Goal: Task Accomplishment & Management: Use online tool/utility

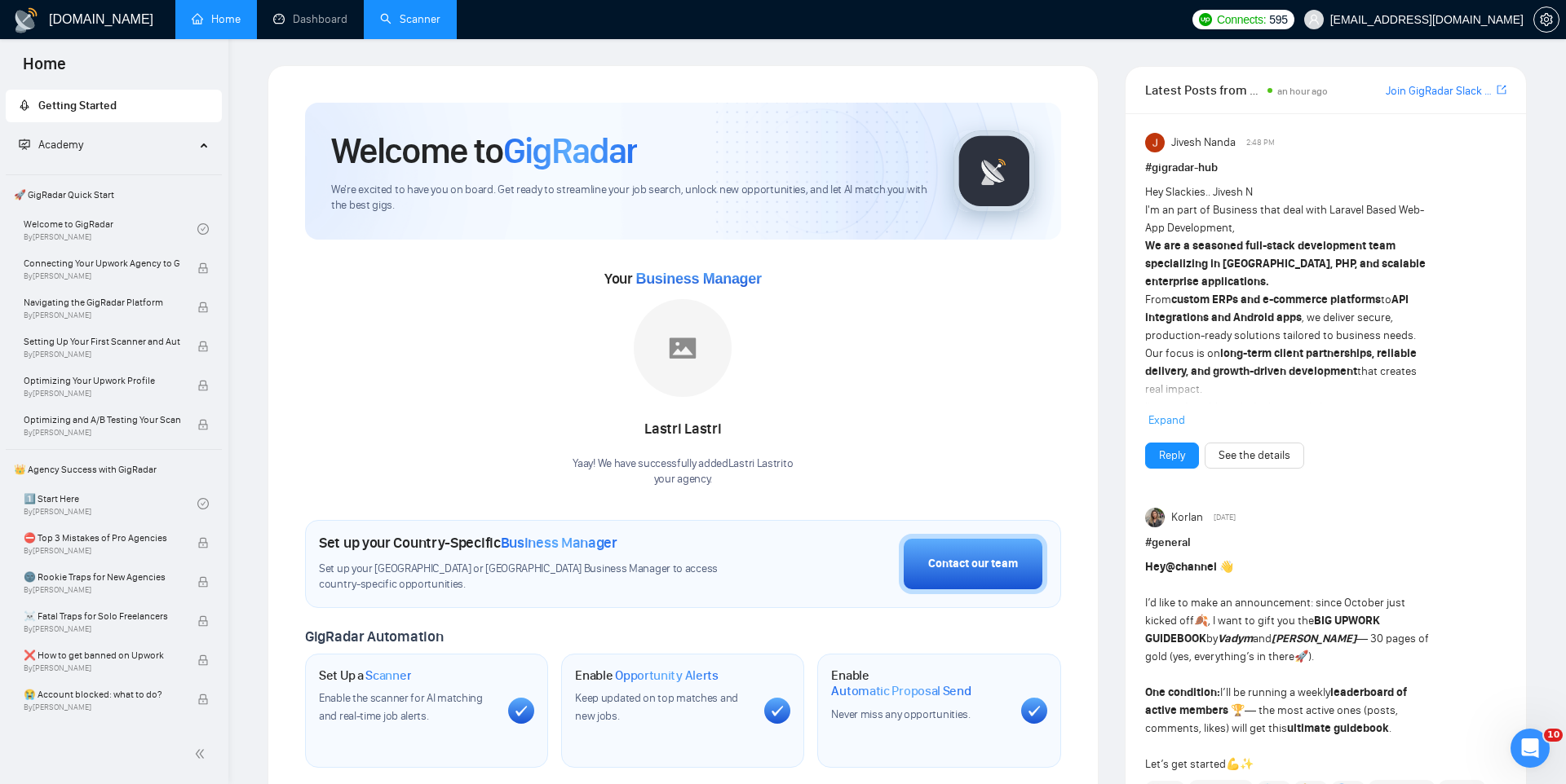
click at [418, 12] on link "Scanner" at bounding box center [410, 19] width 60 height 14
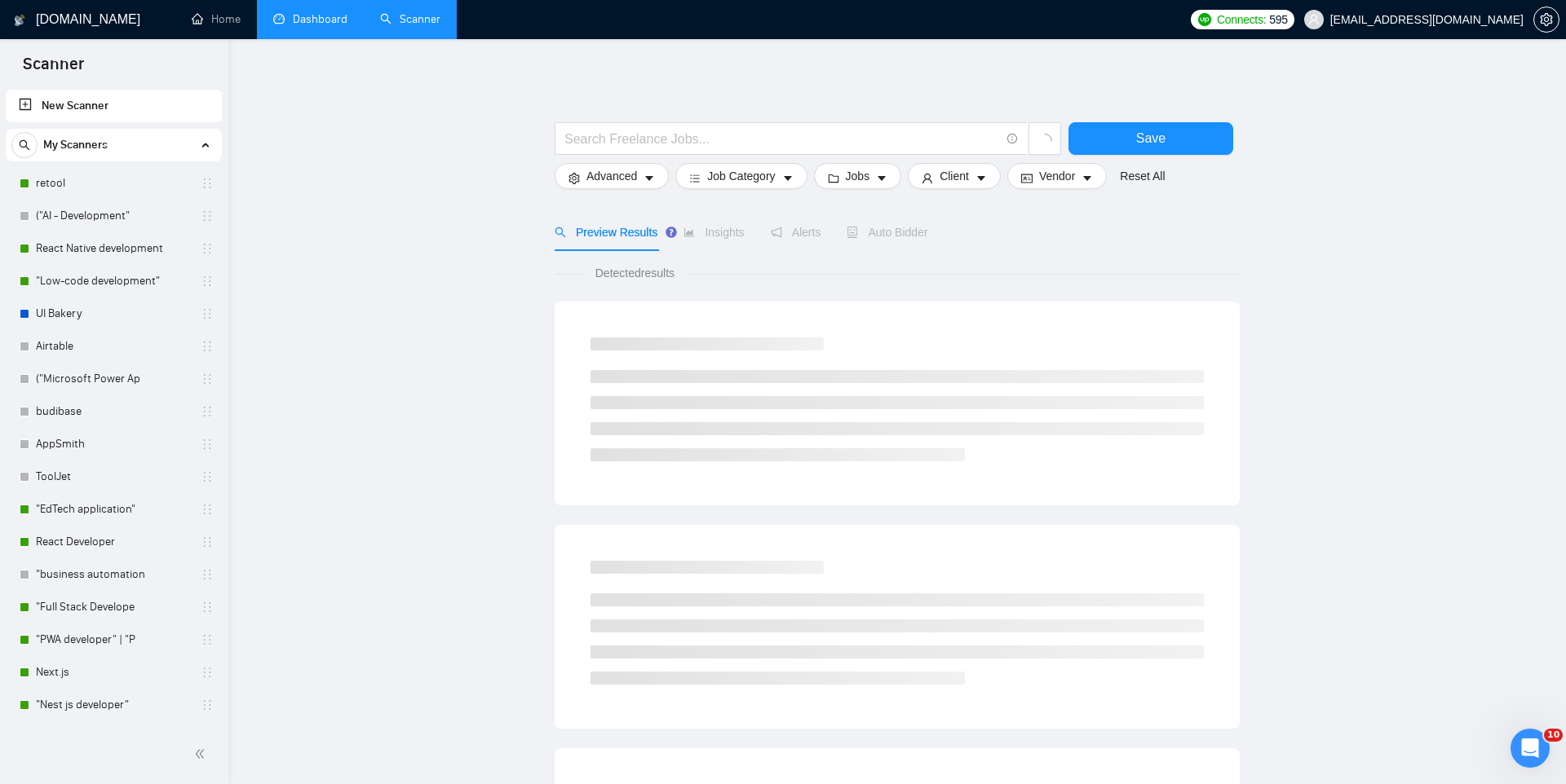
click at [337, 22] on link "Dashboard" at bounding box center [310, 19] width 74 height 14
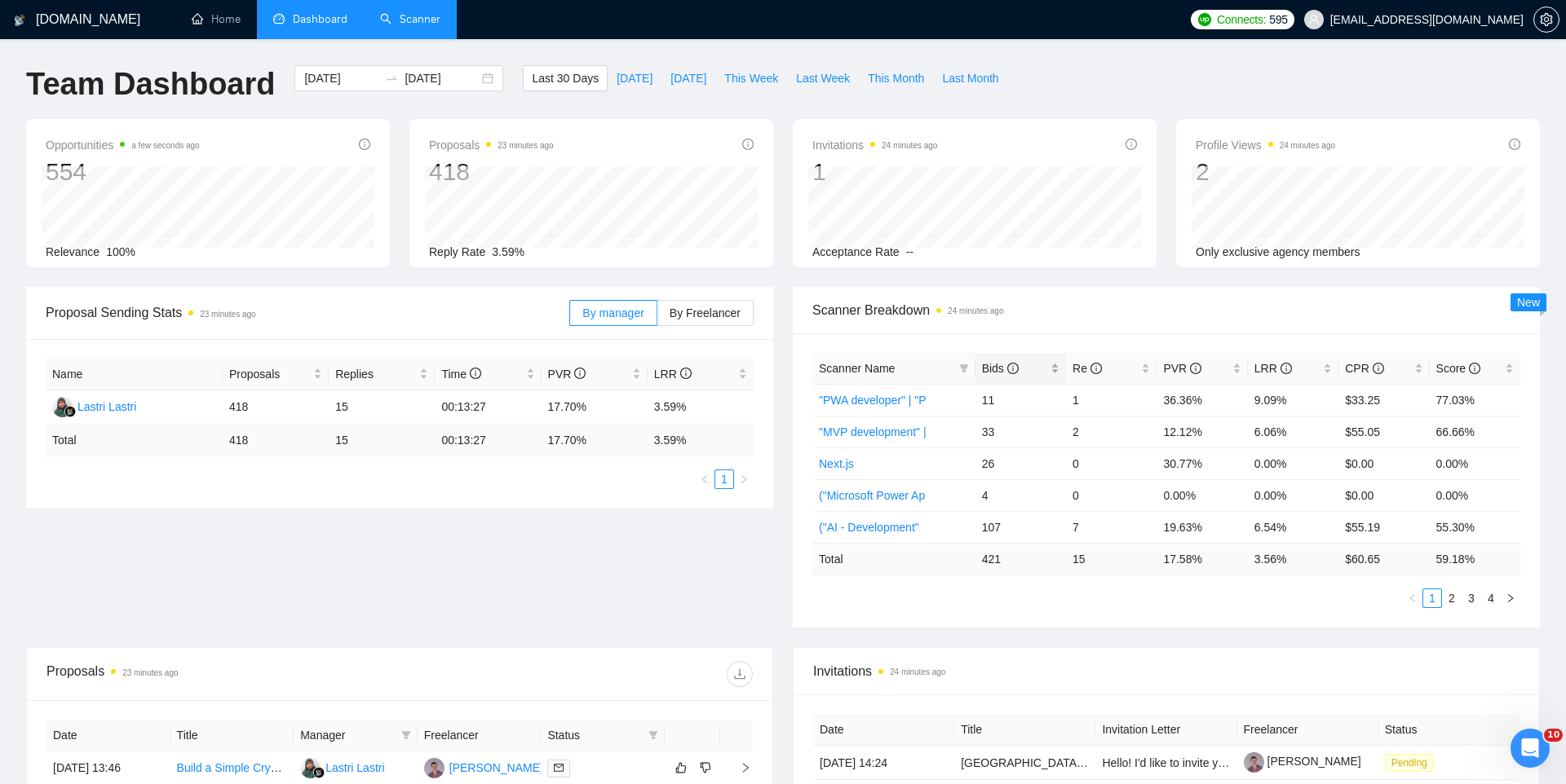
click at [998, 365] on span "Bids" at bounding box center [1000, 368] width 37 height 13
click at [476, 77] on div "[DATE] [DATE]" at bounding box center [398, 77] width 208 height 26
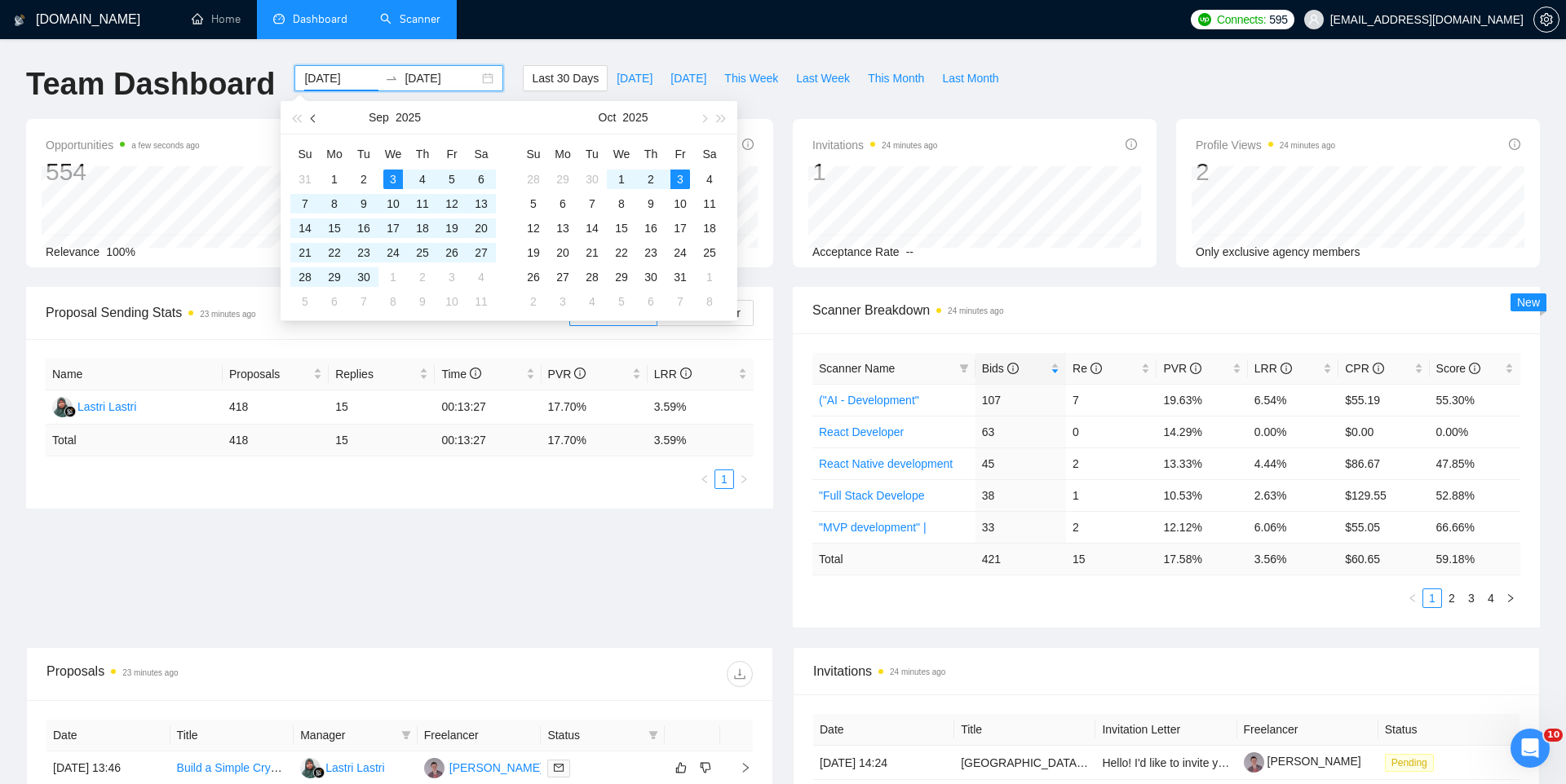
click at [308, 116] on button "button" at bounding box center [314, 117] width 18 height 32
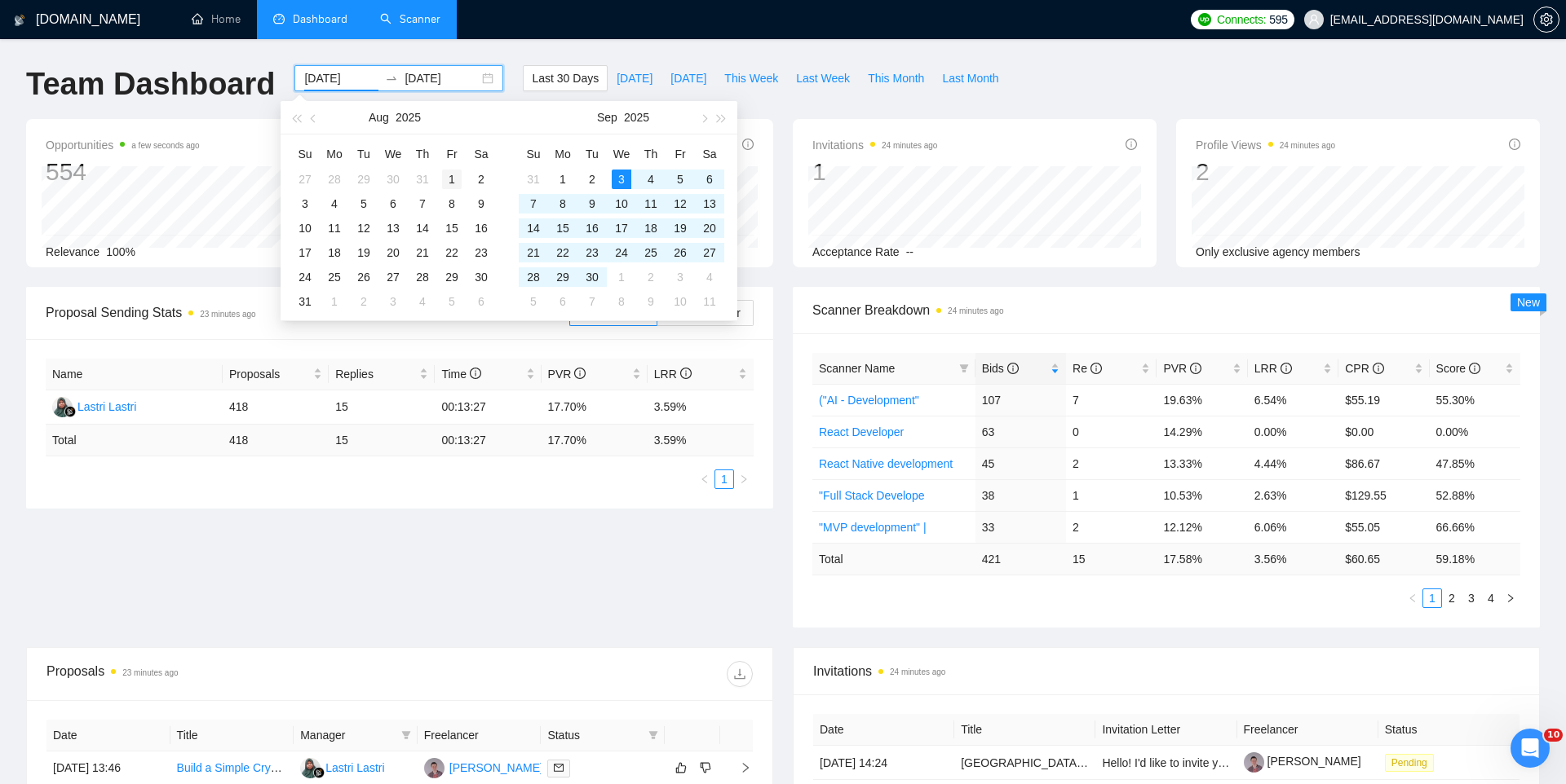
type input "[DATE]"
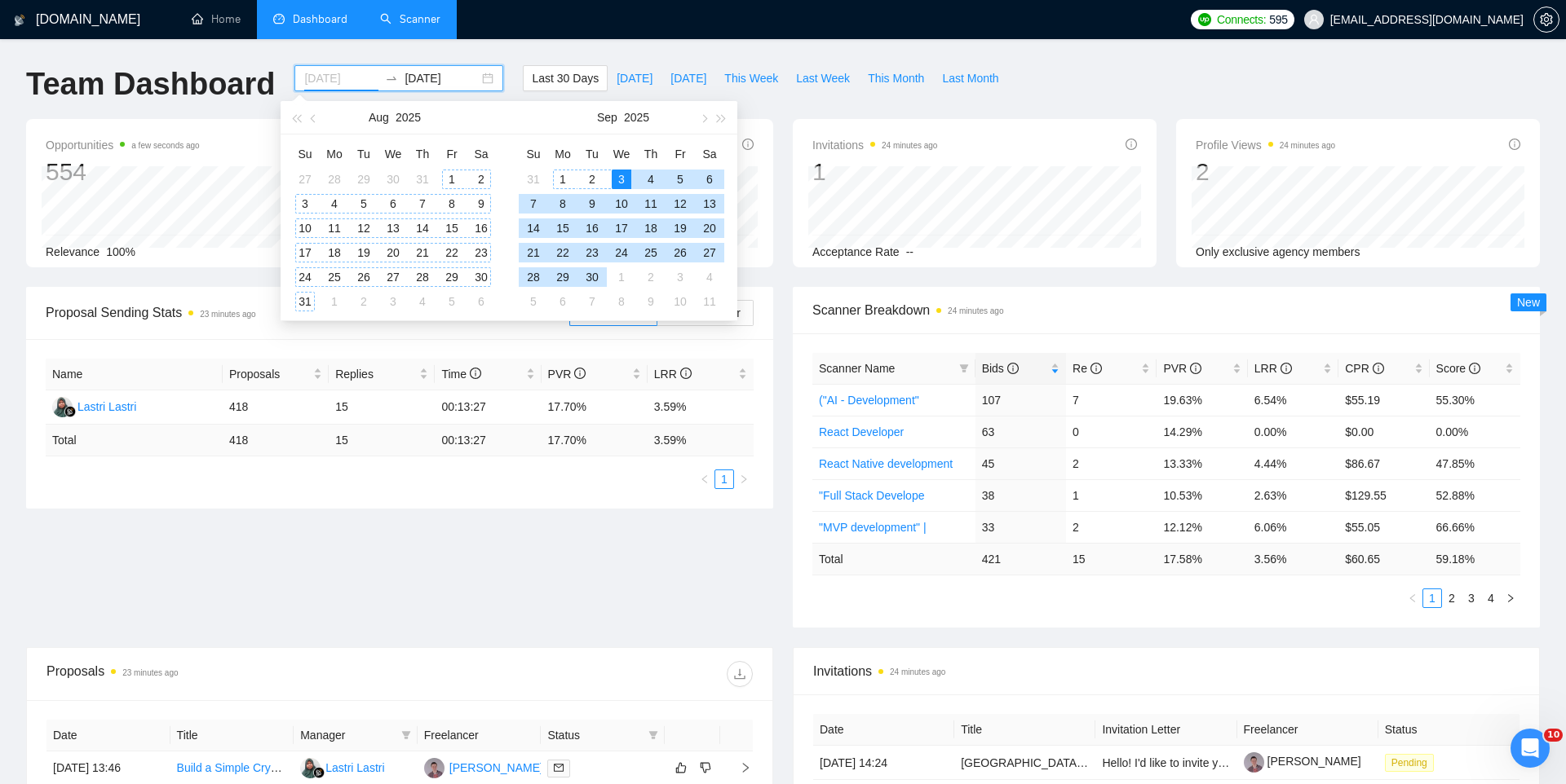
click at [452, 174] on div "1" at bounding box center [451, 179] width 19 height 19
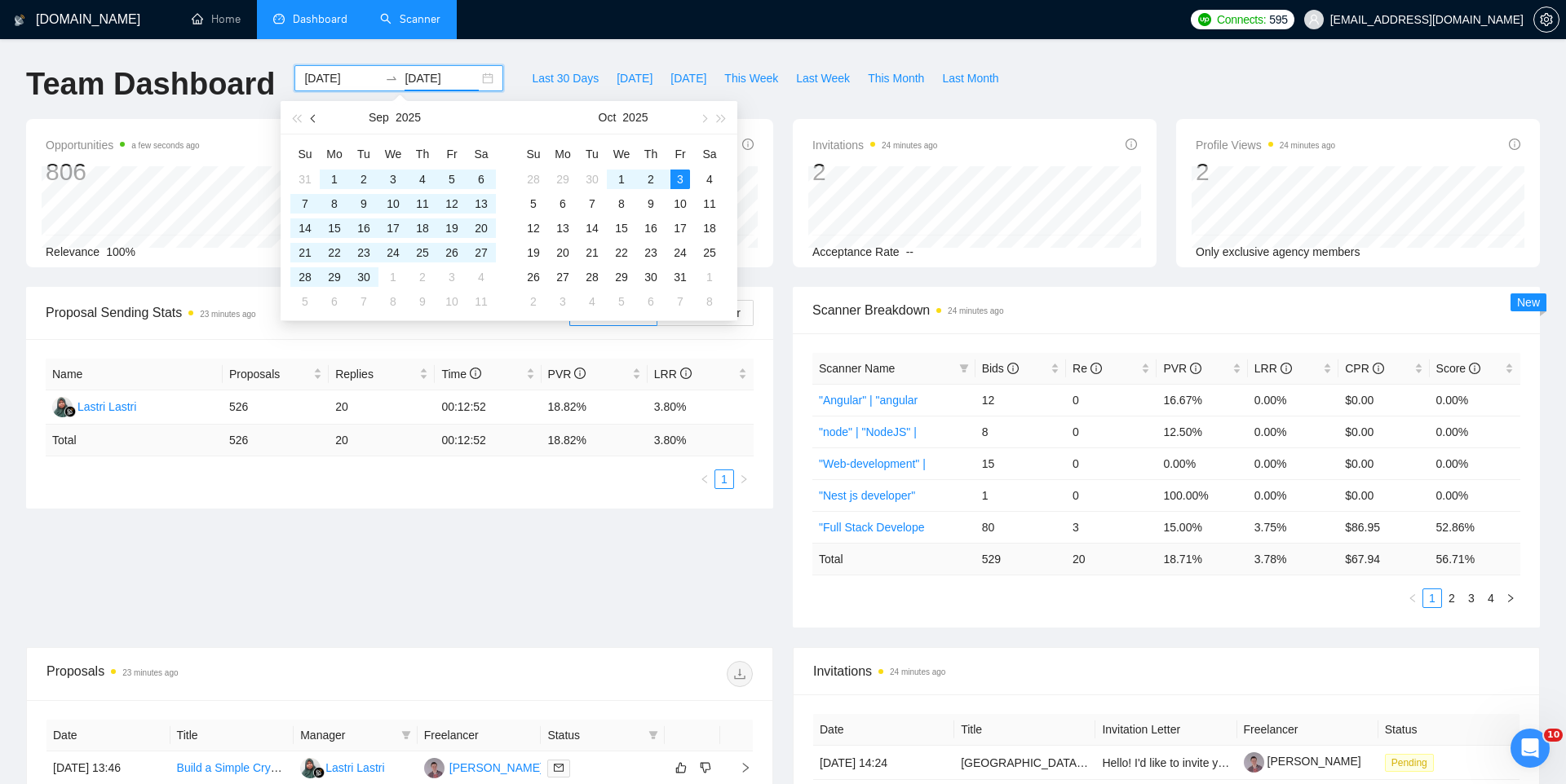
click at [320, 118] on button "button" at bounding box center [314, 117] width 18 height 32
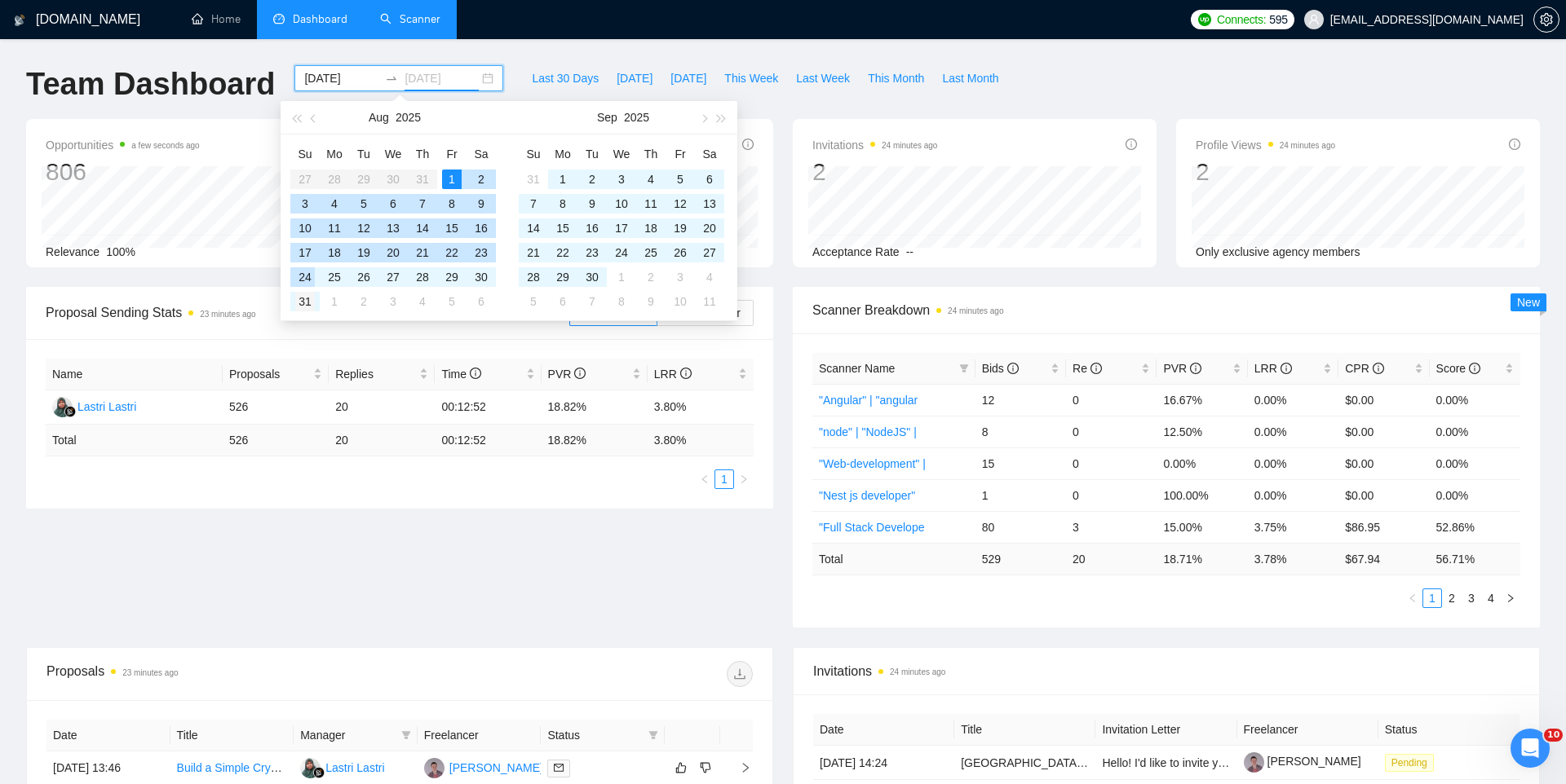
type input "[DATE]"
click at [302, 308] on div "31" at bounding box center [304, 301] width 19 height 19
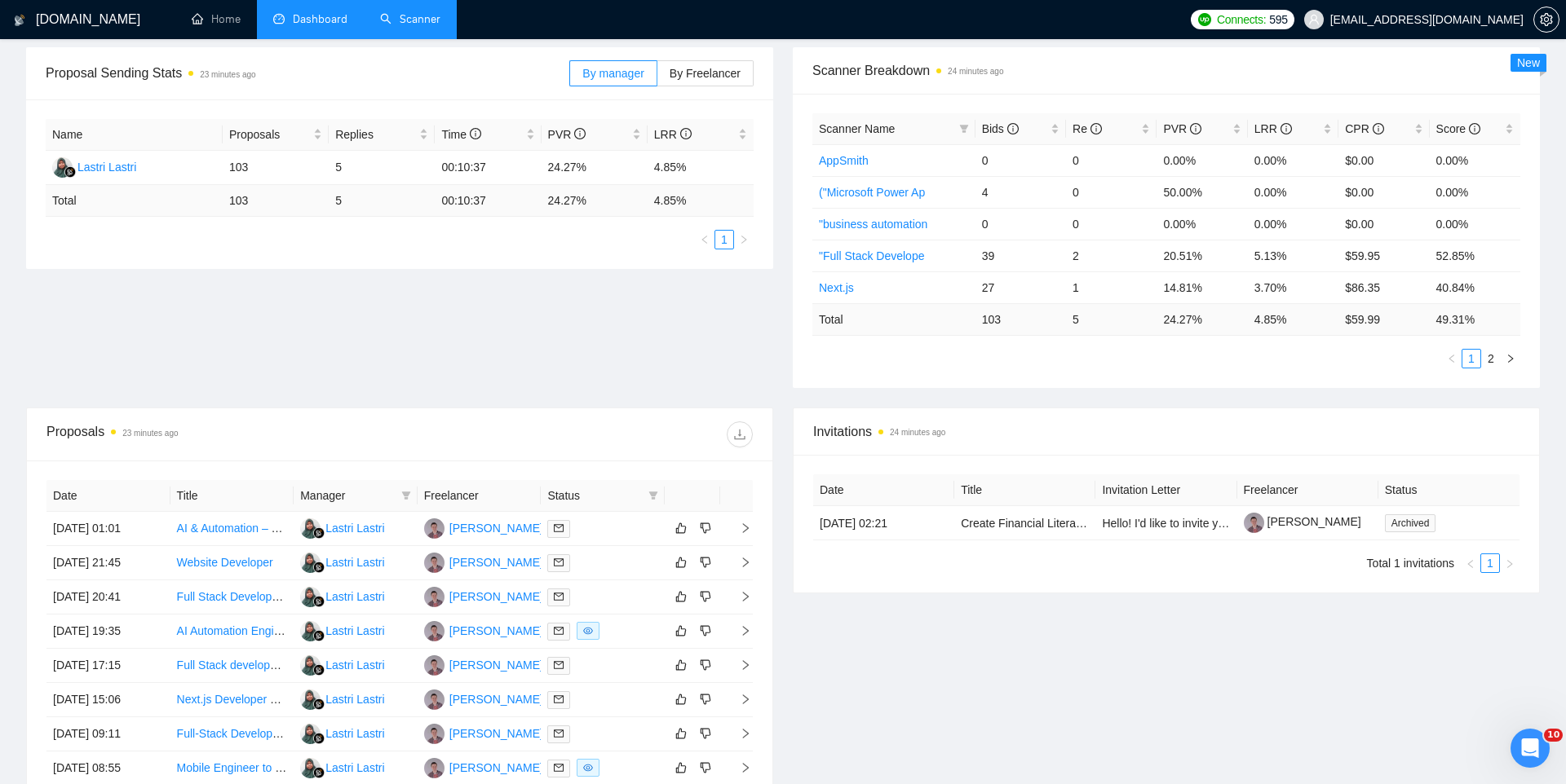
scroll to position [73, 0]
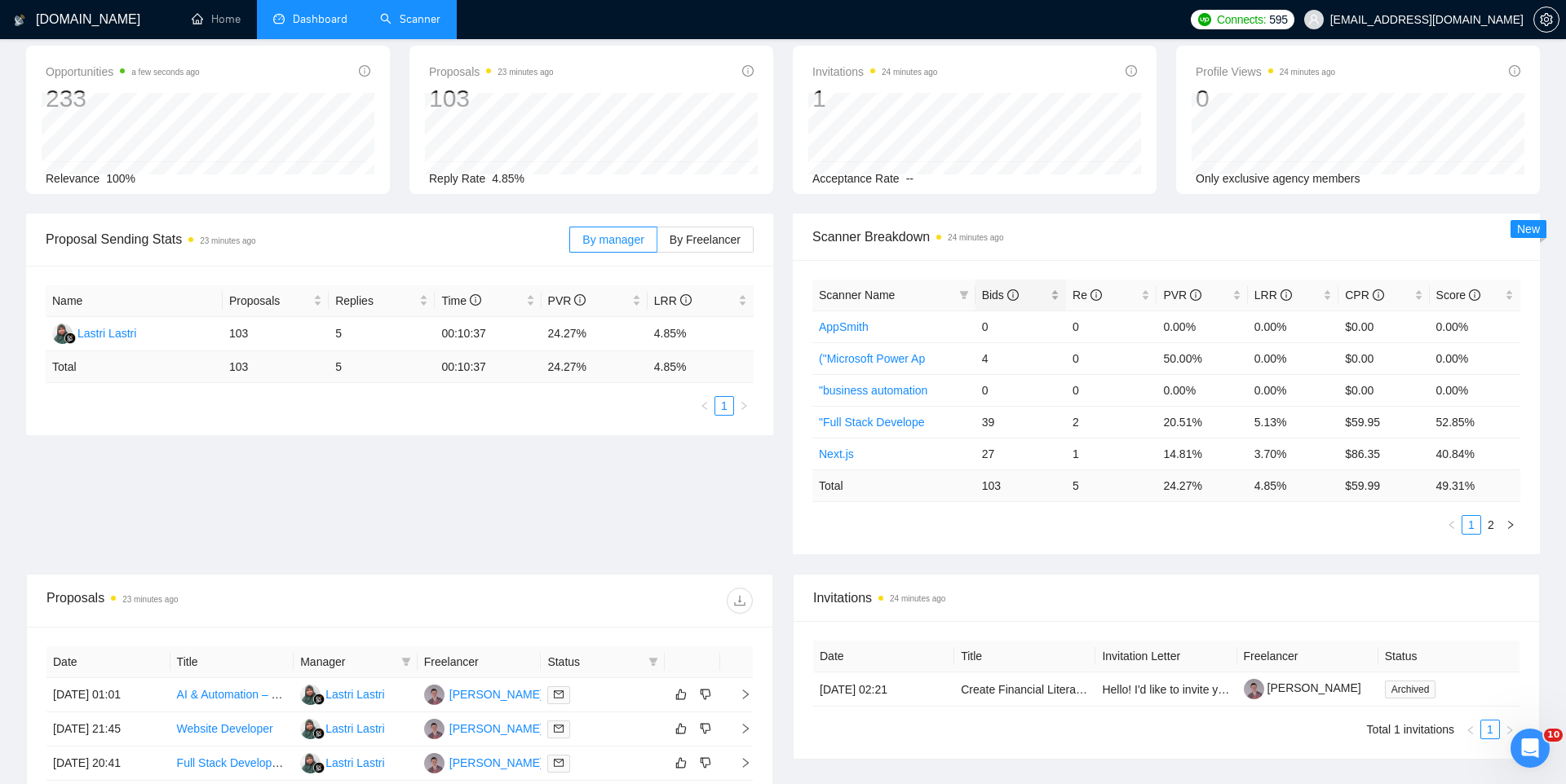
click at [992, 298] on span "Bids" at bounding box center [1000, 295] width 37 height 13
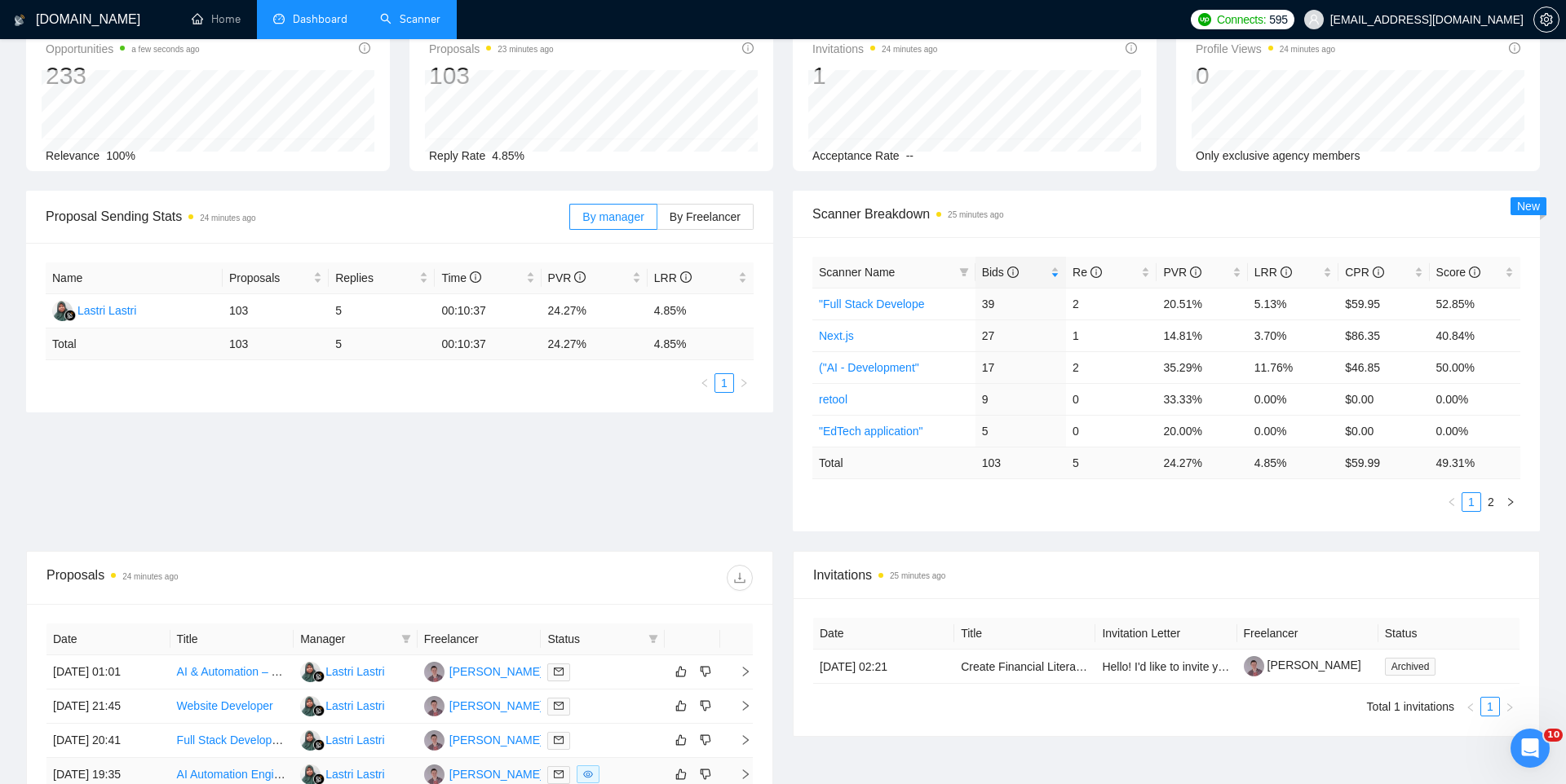
scroll to position [0, 0]
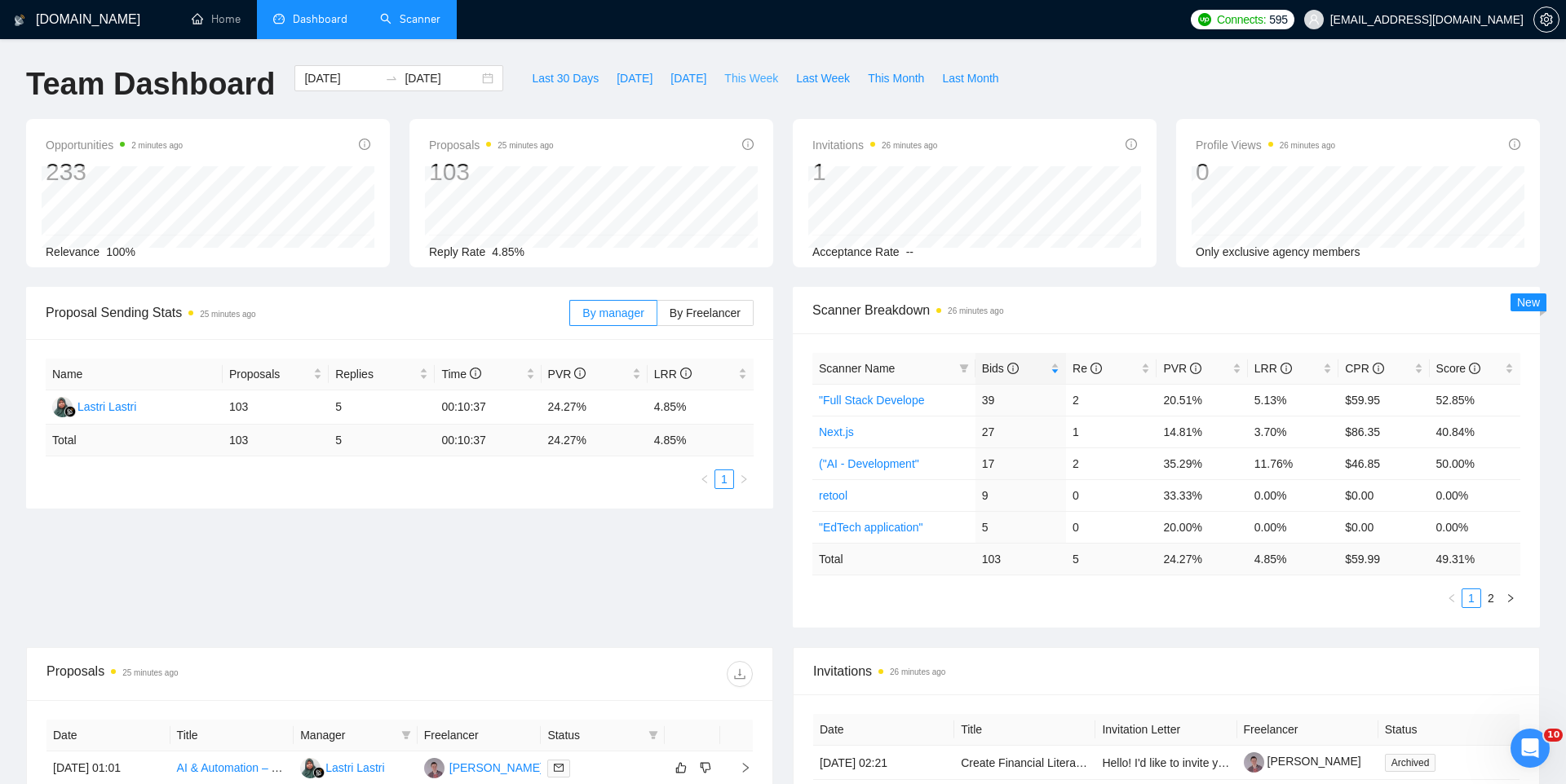
click at [771, 75] on span "This Week" at bounding box center [751, 78] width 54 height 18
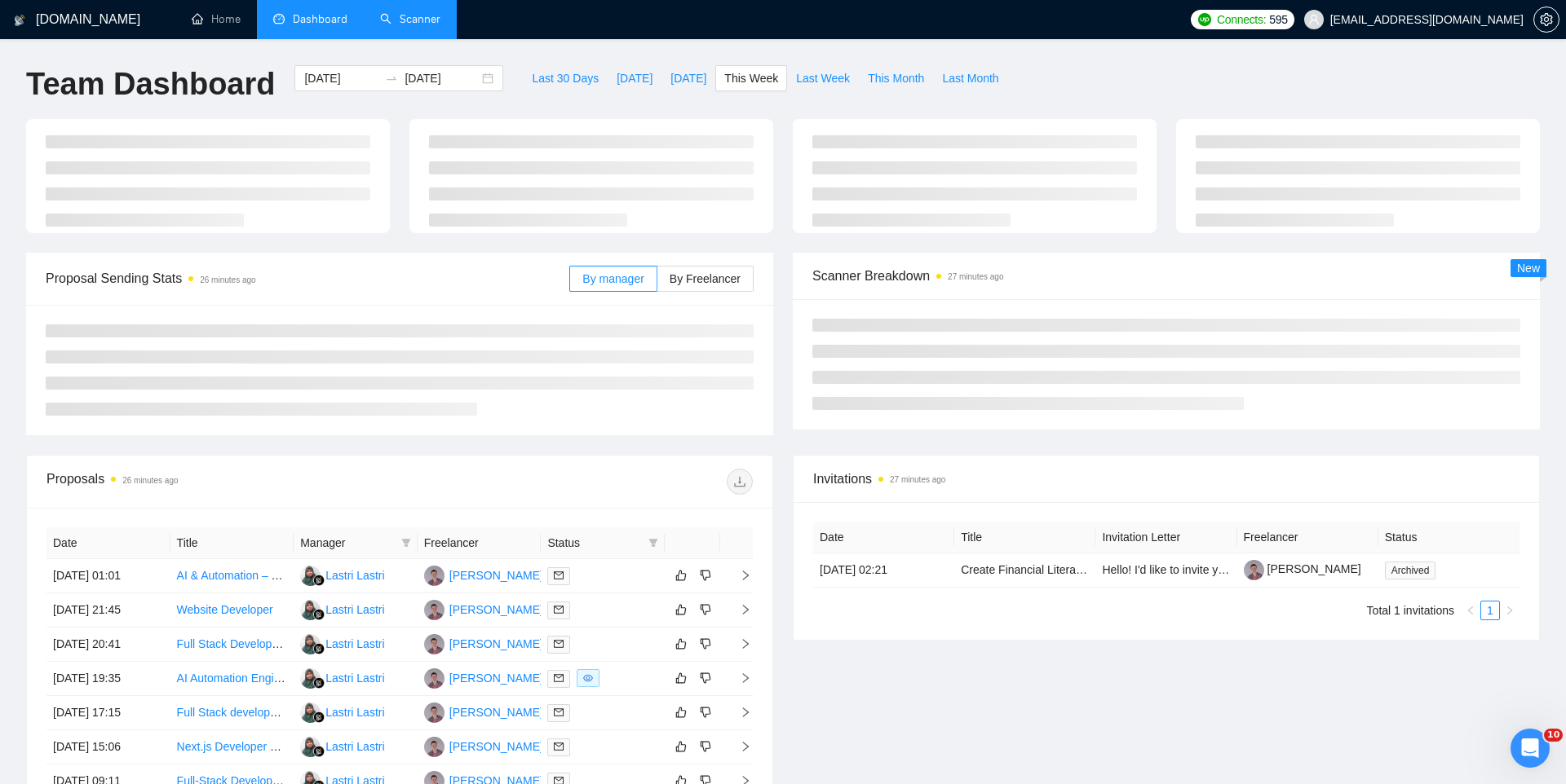
type input "[DATE]"
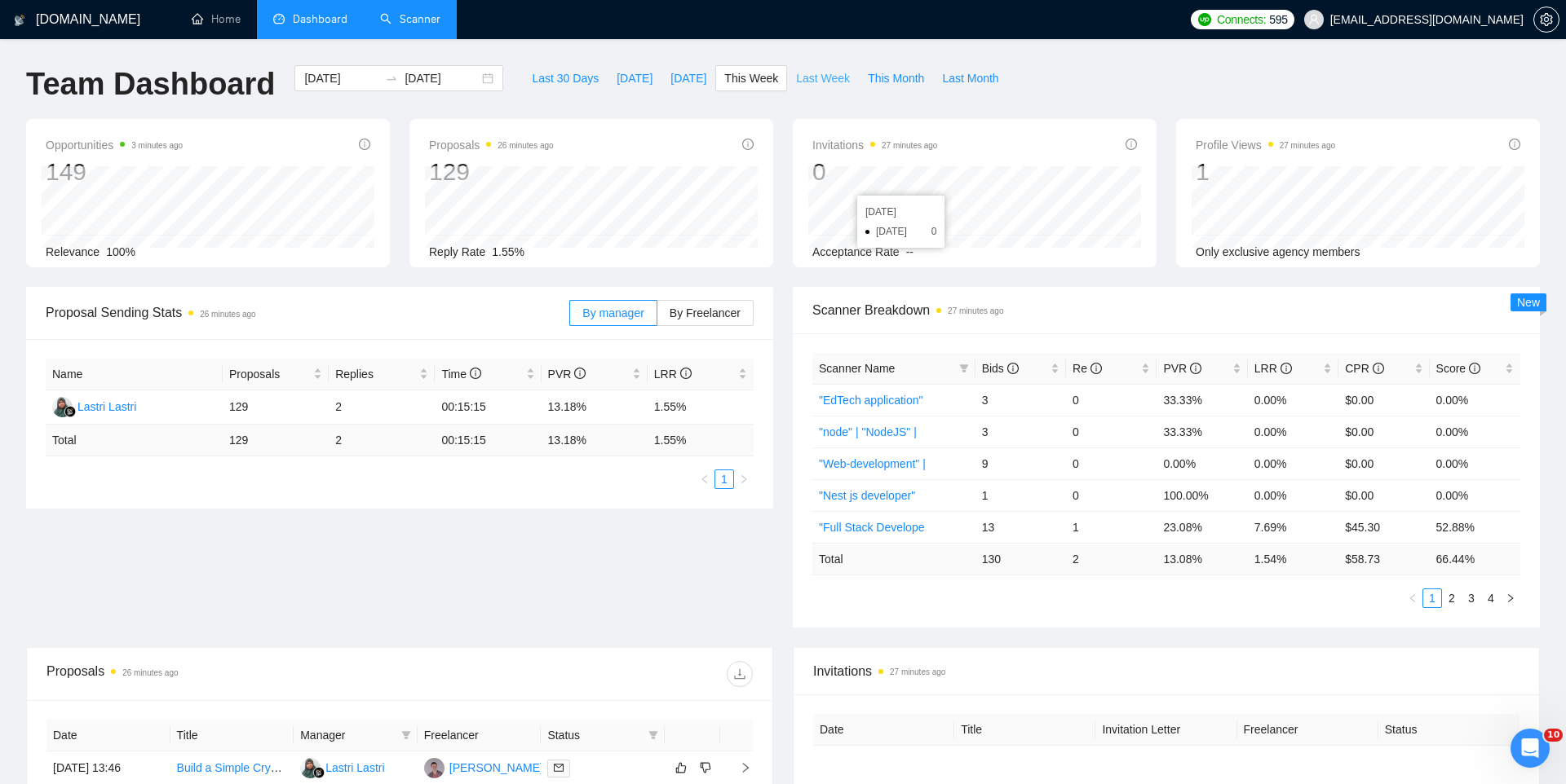
click at [792, 82] on button "Last Week" at bounding box center [823, 77] width 72 height 26
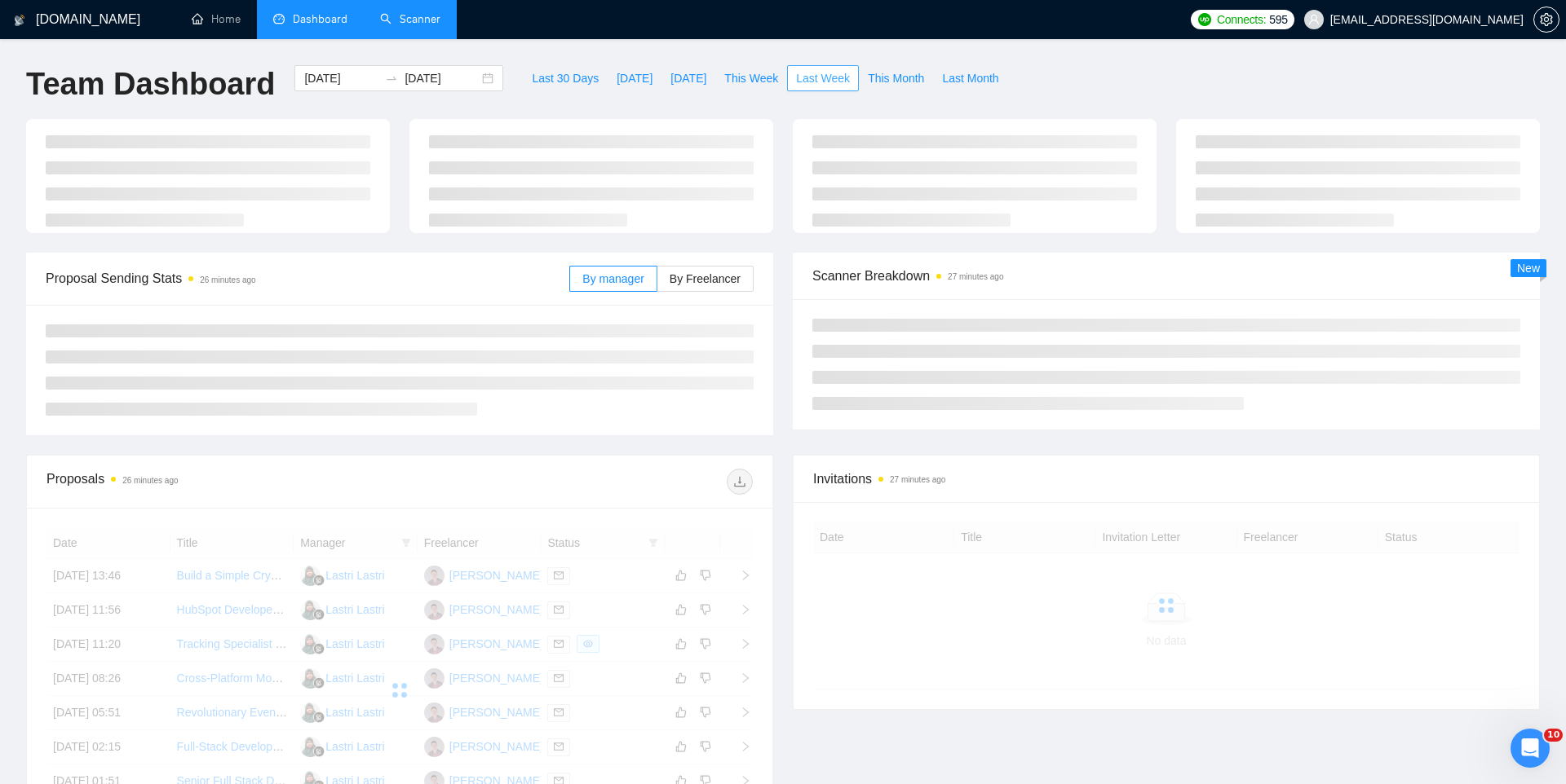
type input "[DATE]"
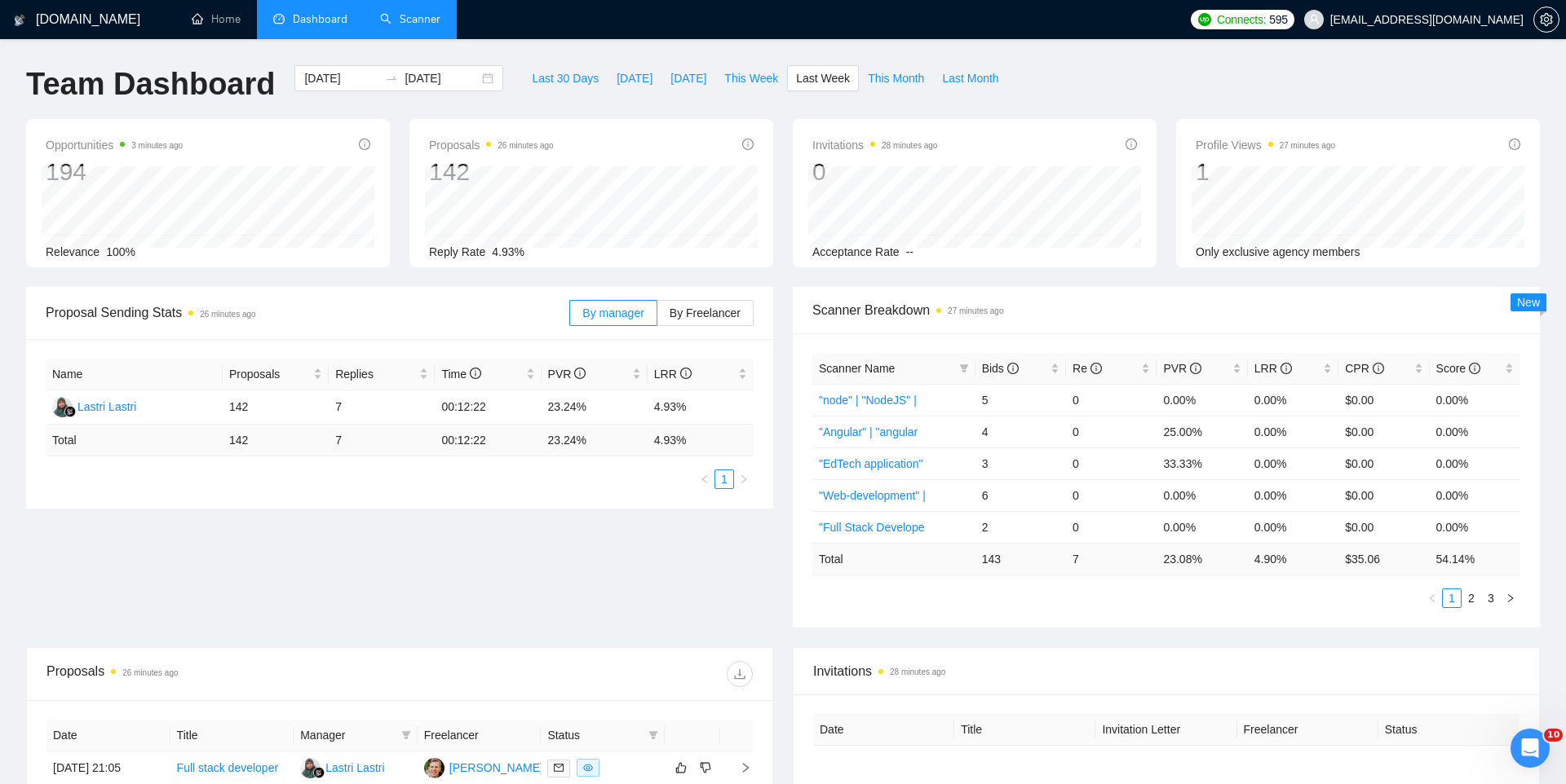
click at [744, 95] on div "Last 30 Days [DATE] [DATE] This Week Last Week This Month Last Month" at bounding box center [764, 92] width 504 height 54
click at [744, 86] on span "This Week" at bounding box center [751, 78] width 54 height 18
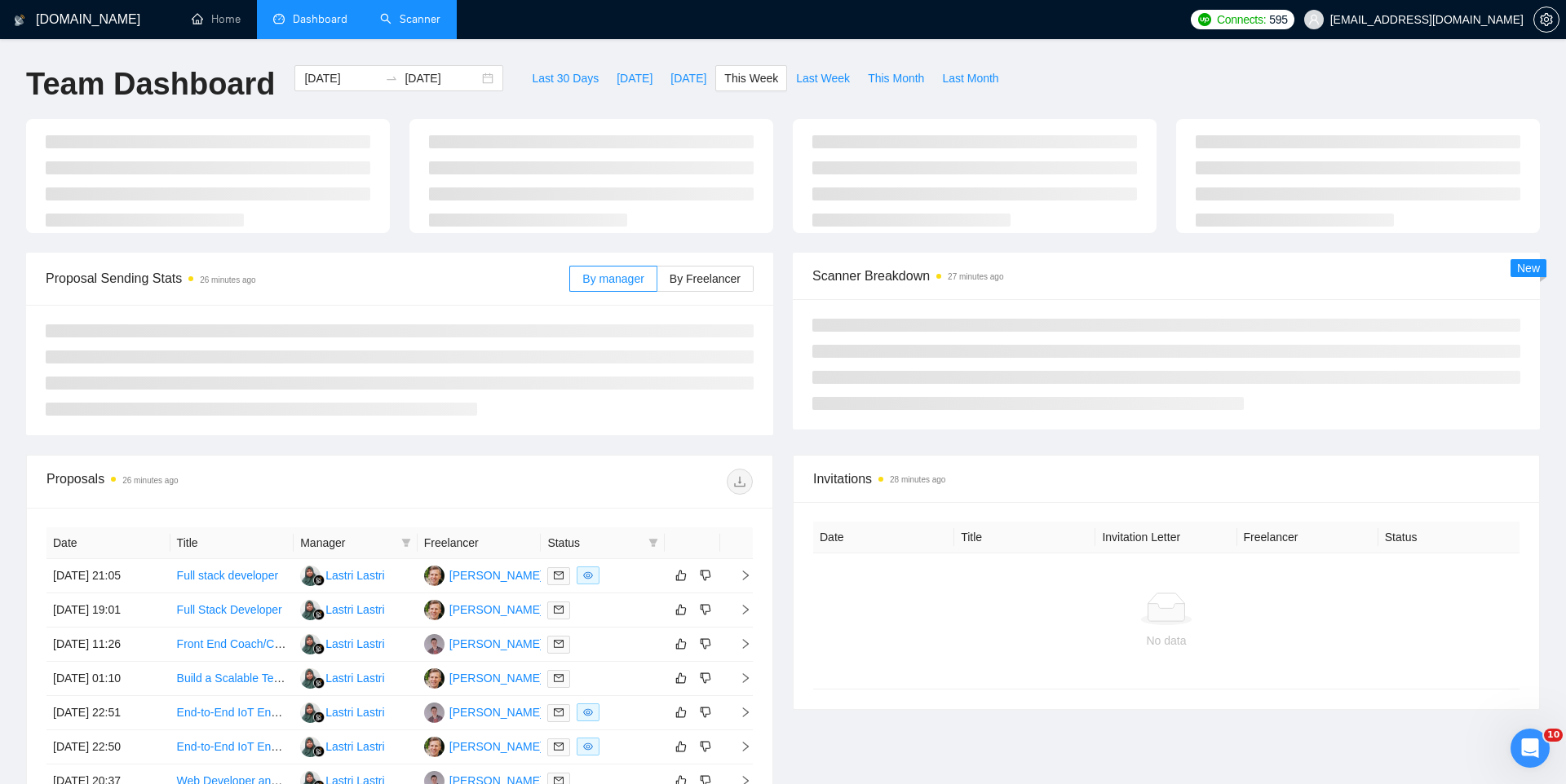
type input "[DATE]"
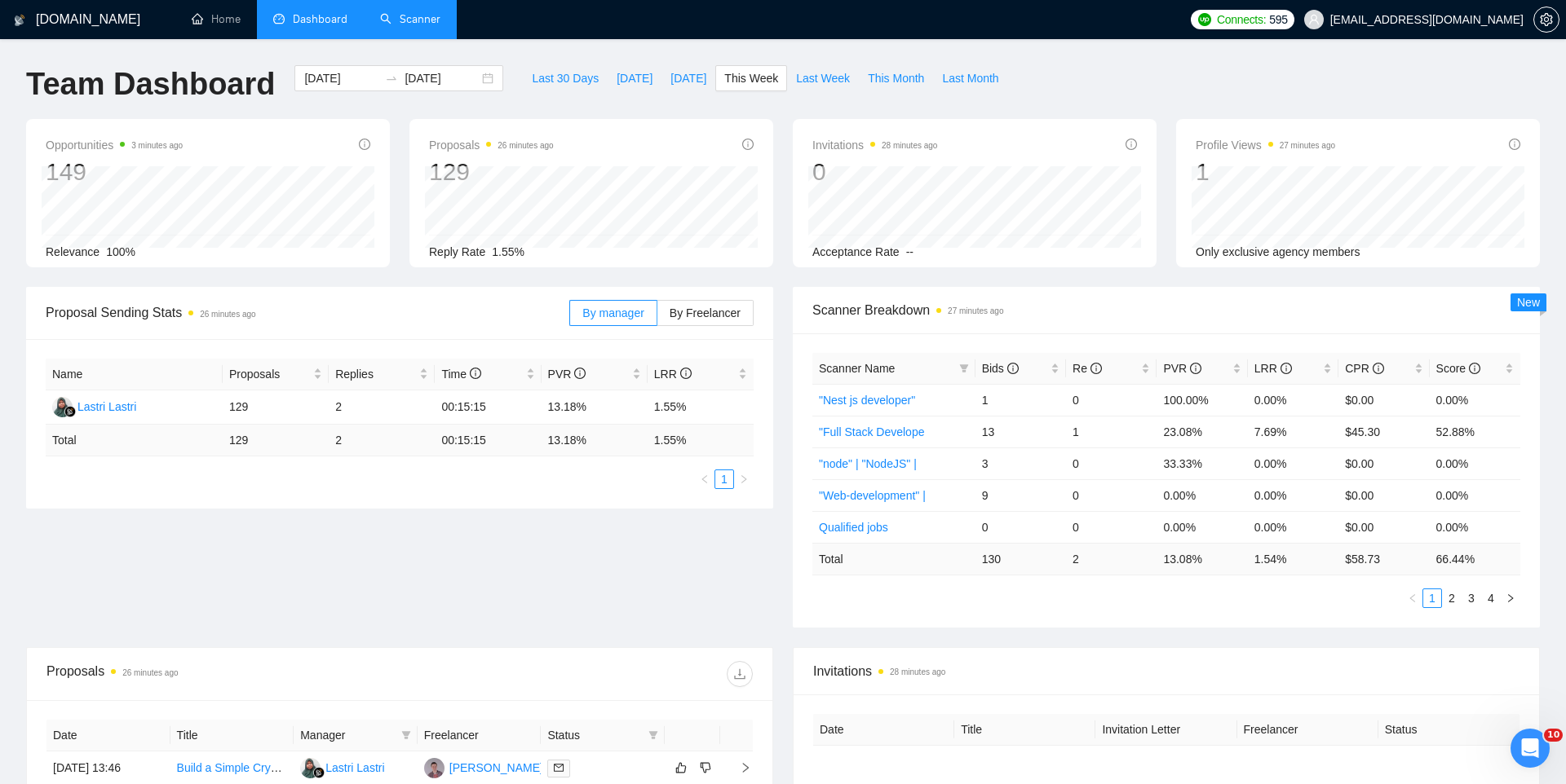
click at [830, 52] on div "[DOMAIN_NAME] Home Dashboard Scanner Connects: 595 [EMAIL_ADDRESS][DOMAIN_NAME]…" at bounding box center [783, 646] width 1566 height 1292
click at [828, 90] on button "Last Week" at bounding box center [823, 77] width 72 height 26
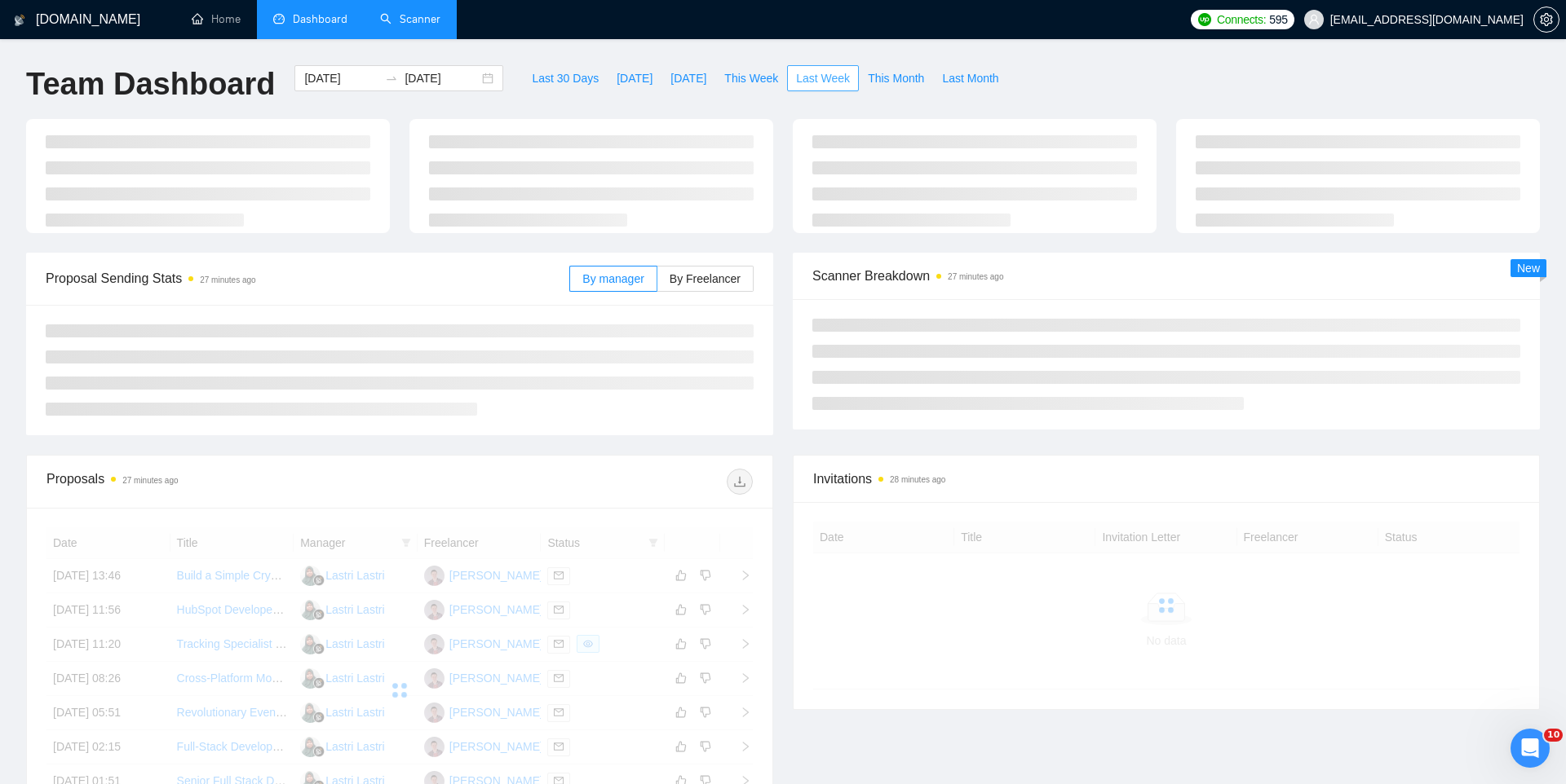
type input "[DATE]"
click at [828, 78] on span "Last Week" at bounding box center [823, 78] width 54 height 18
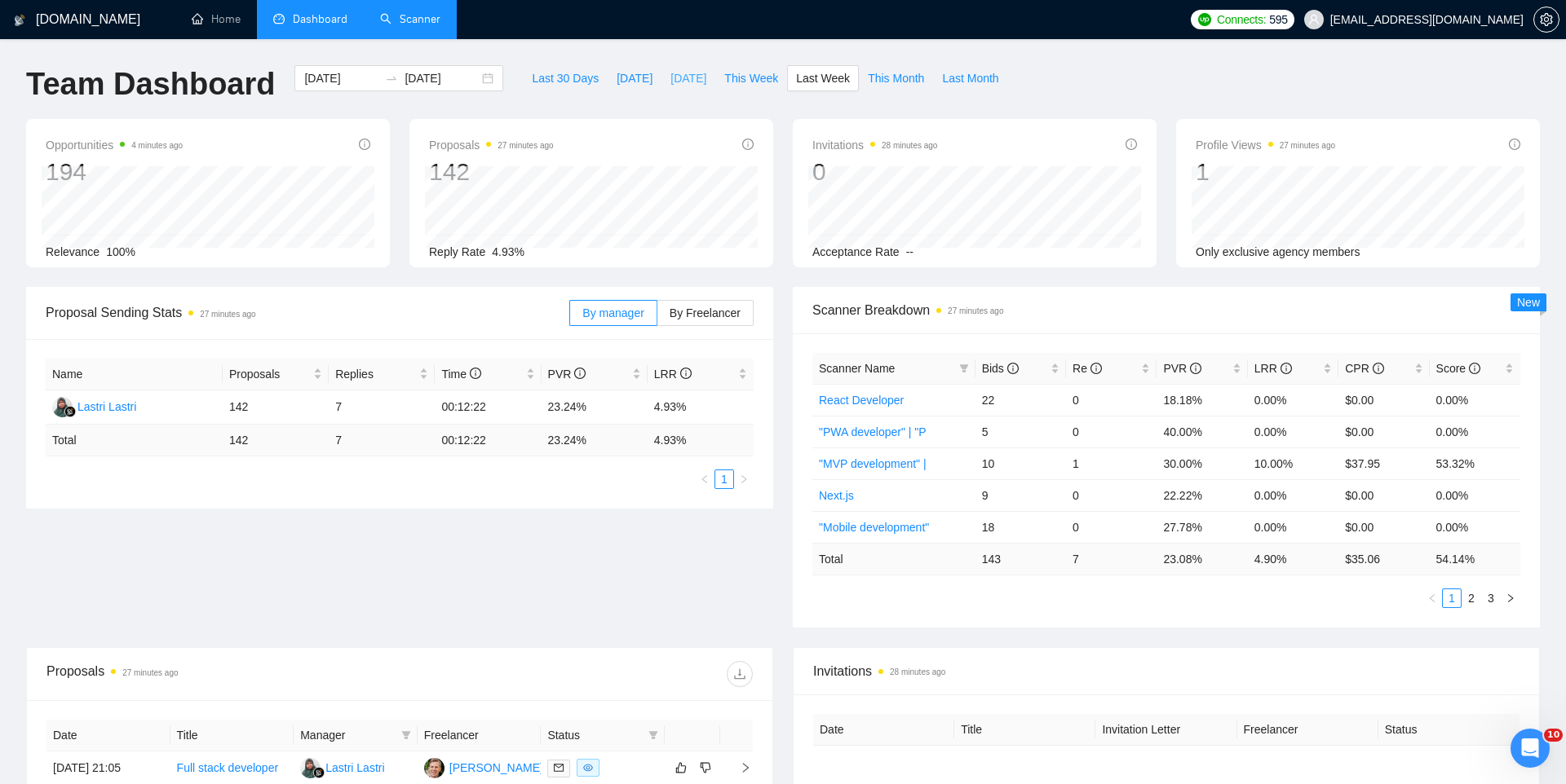
click at [696, 79] on span "[DATE]" at bounding box center [688, 78] width 36 height 18
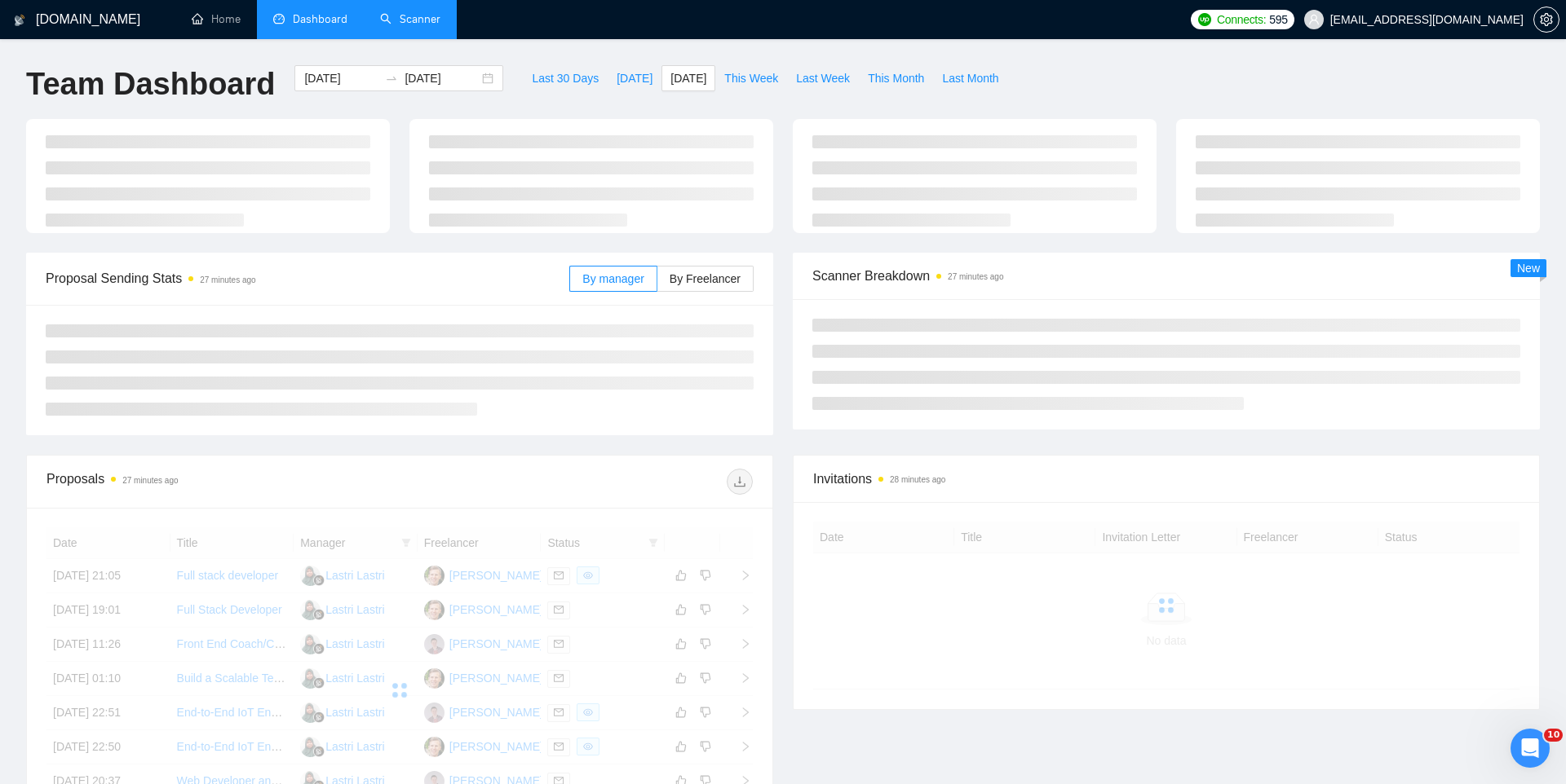
type input "[DATE]"
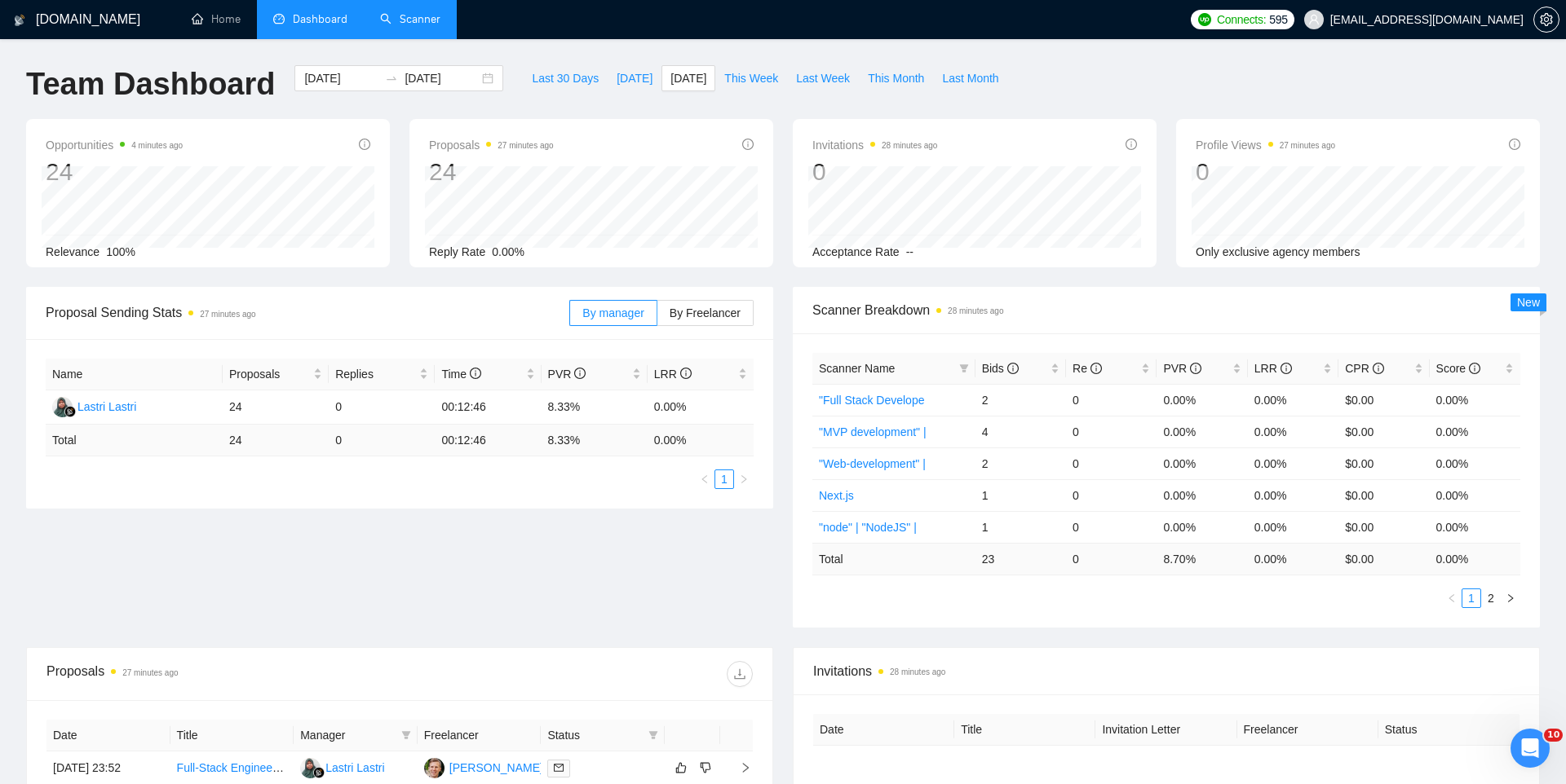
click at [411, 24] on link "Scanner" at bounding box center [410, 19] width 60 height 14
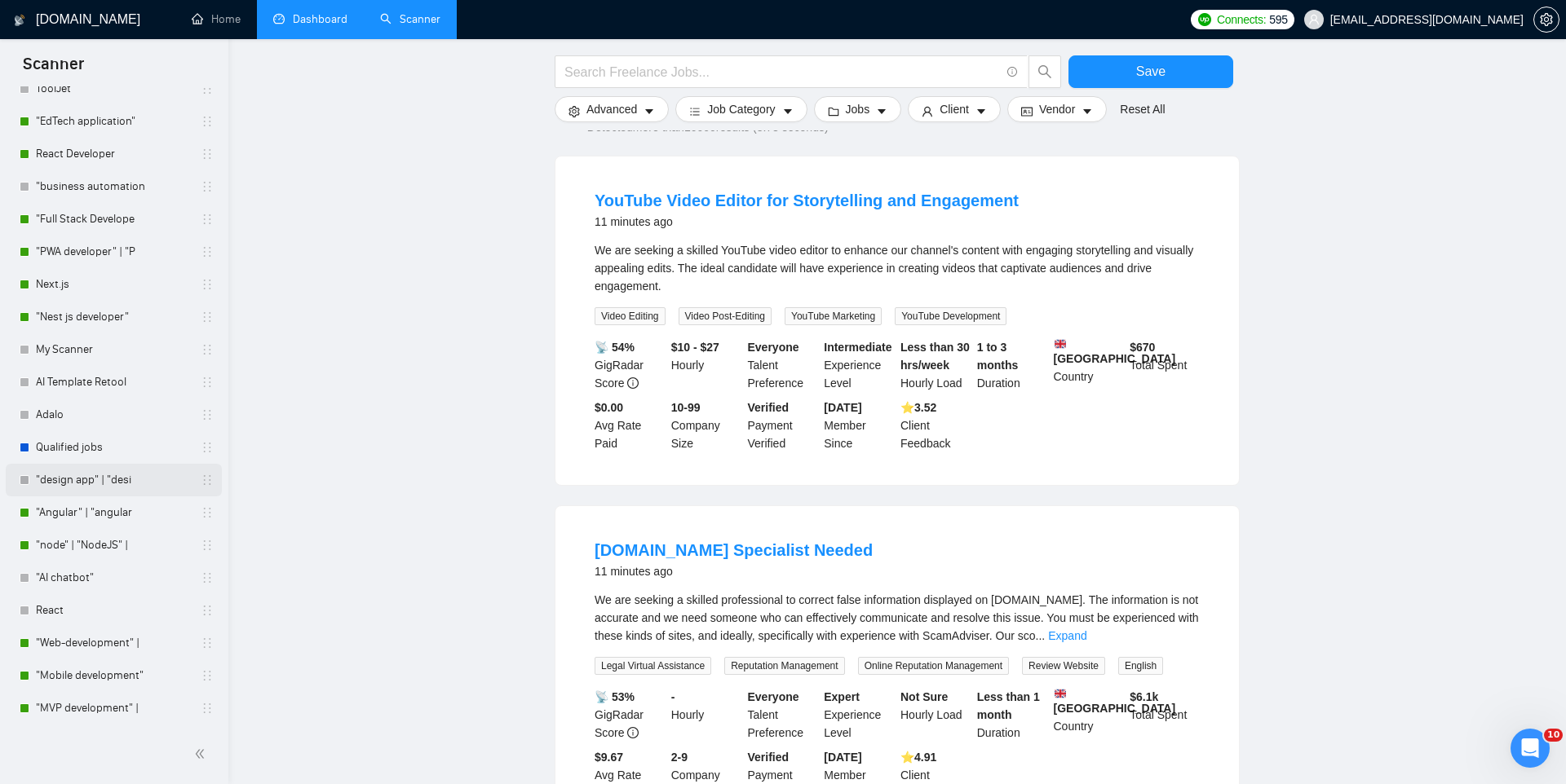
scroll to position [151, 0]
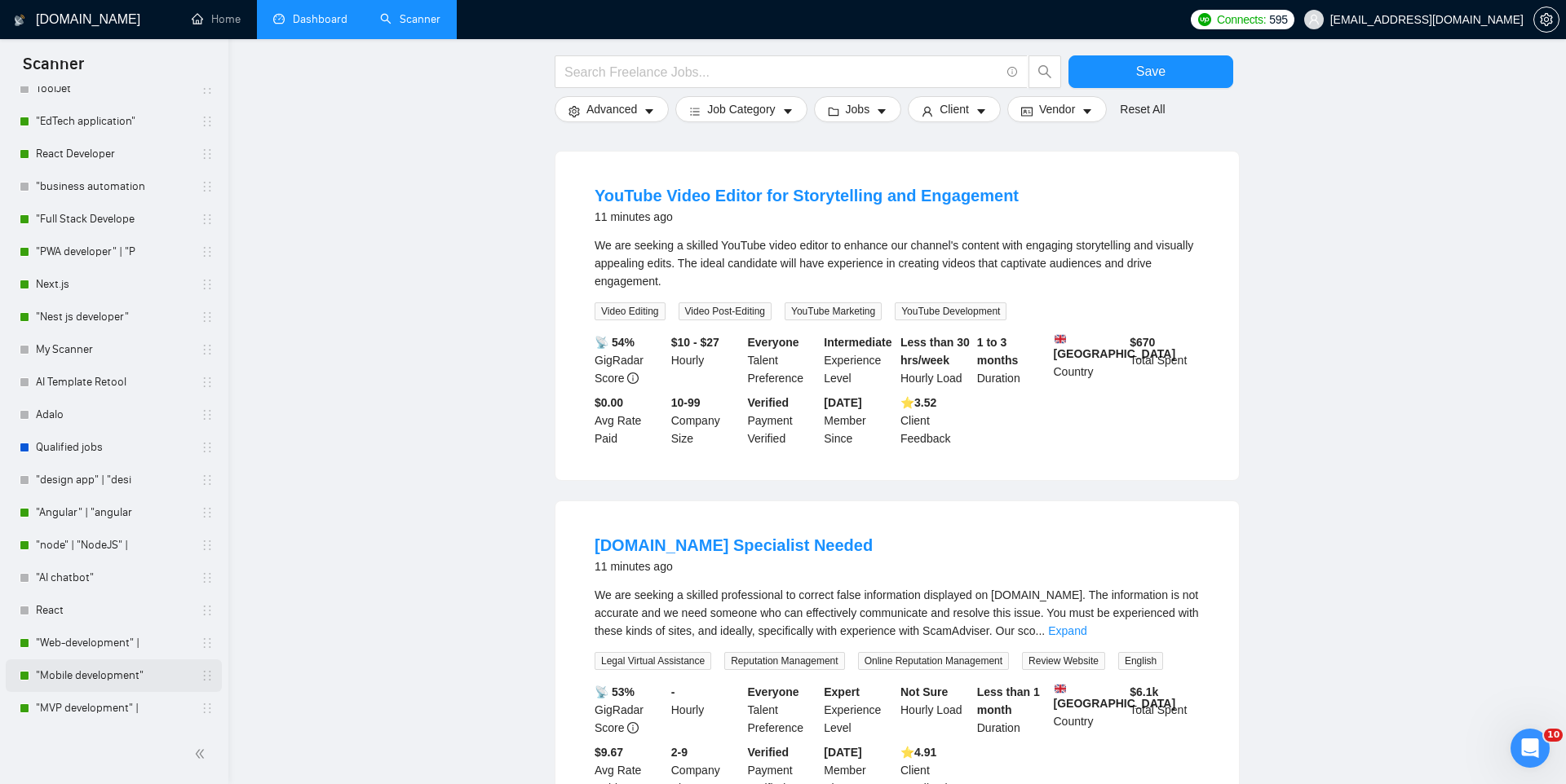
click at [95, 663] on link ""Mobile development"" at bounding box center [113, 676] width 155 height 32
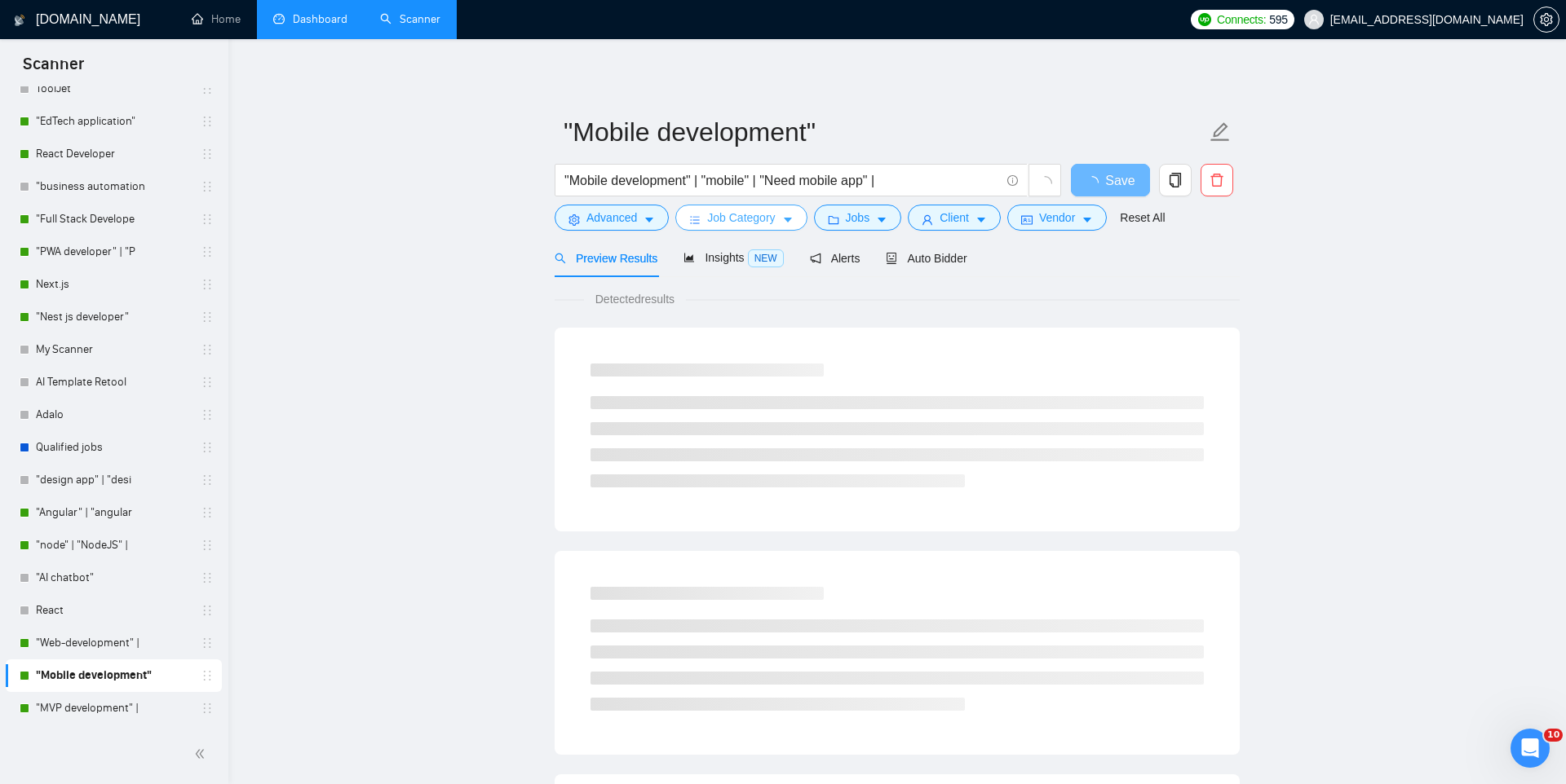
click at [764, 220] on span "Job Category" at bounding box center [740, 217] width 68 height 18
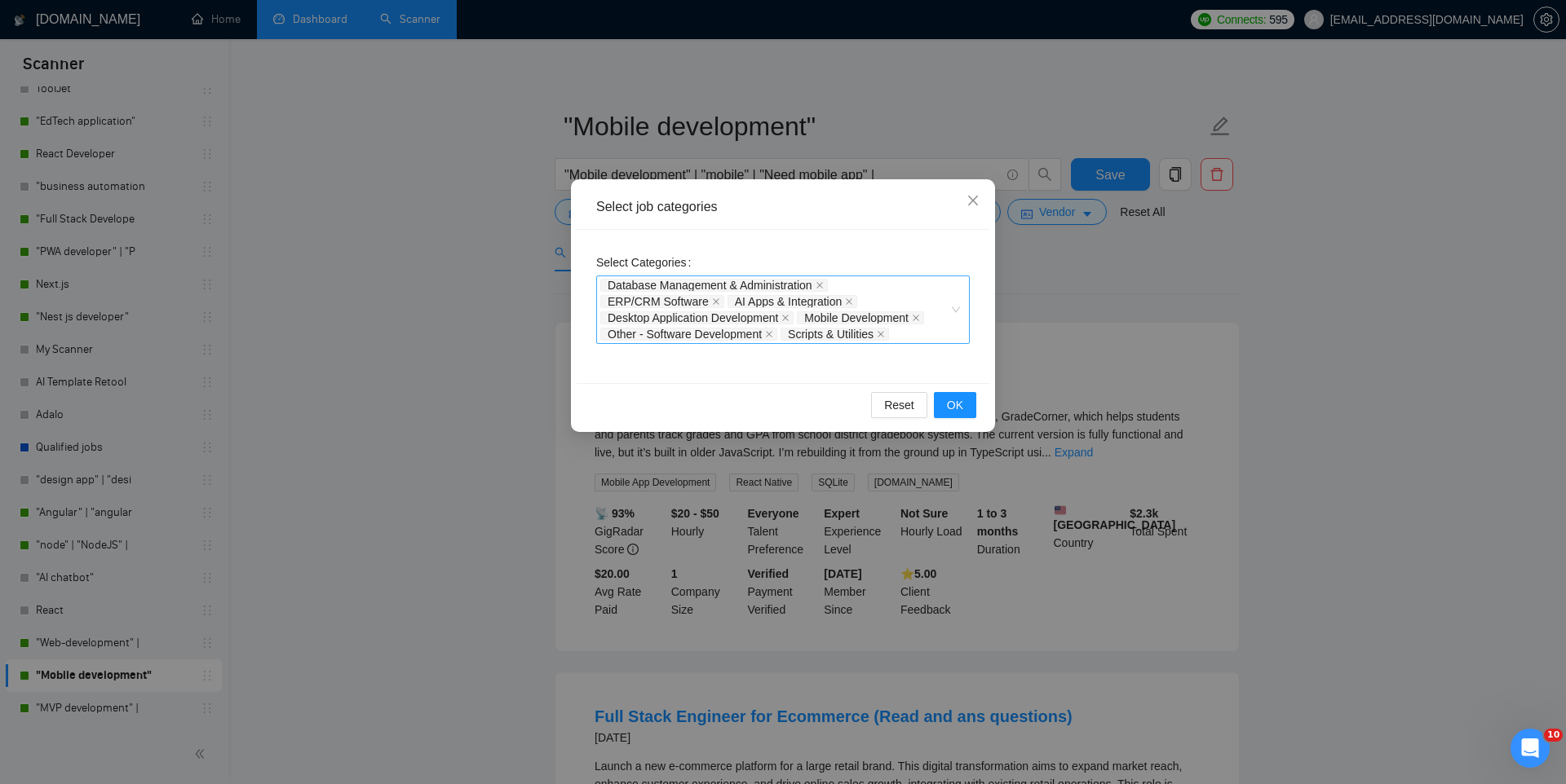
scroll to position [4, 0]
click at [1117, 329] on div "Select job categories Select Categories Database Management & Administration ER…" at bounding box center [783, 392] width 1566 height 784
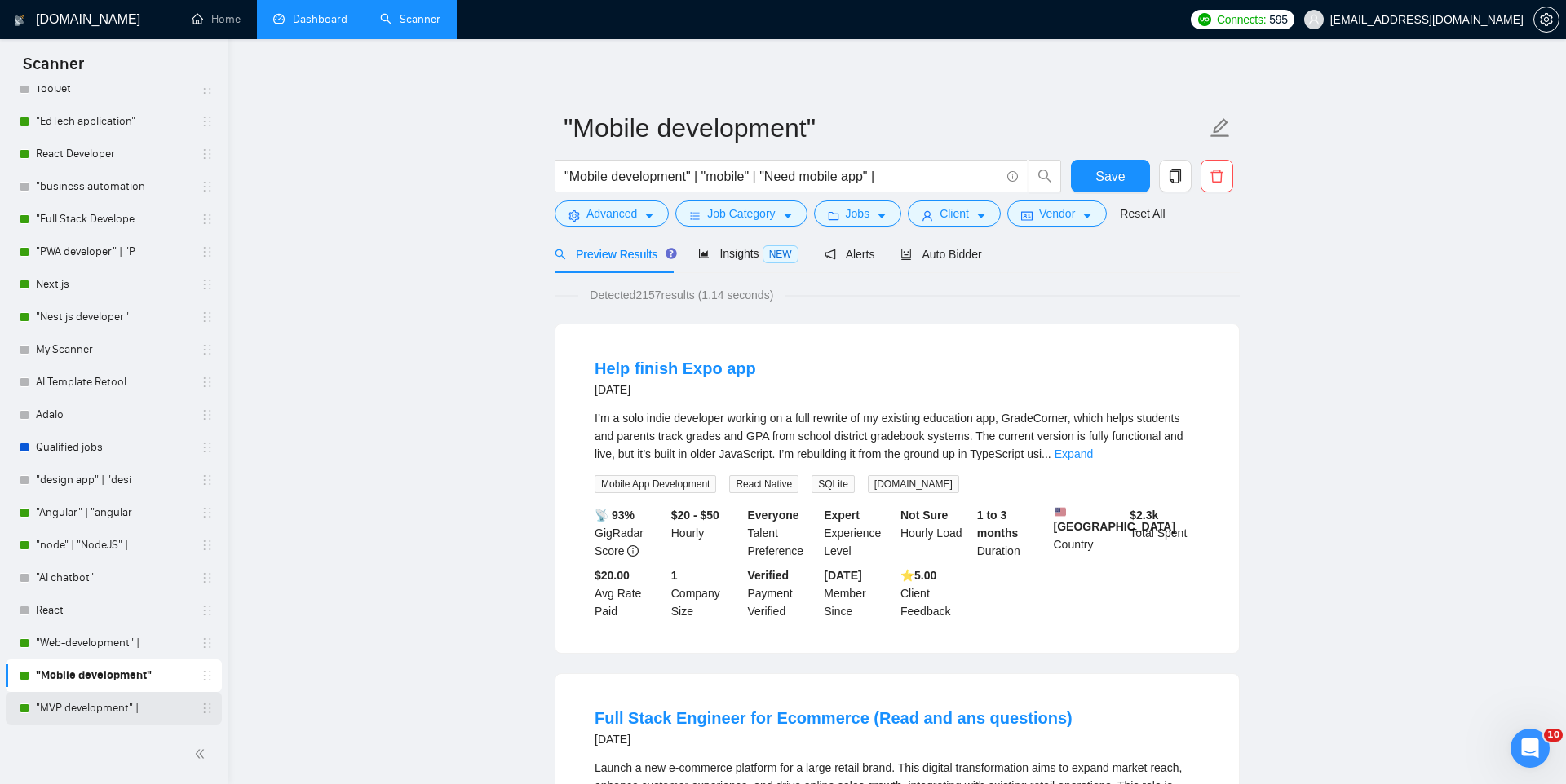
click at [116, 701] on link ""MVP development" |" at bounding box center [113, 708] width 155 height 32
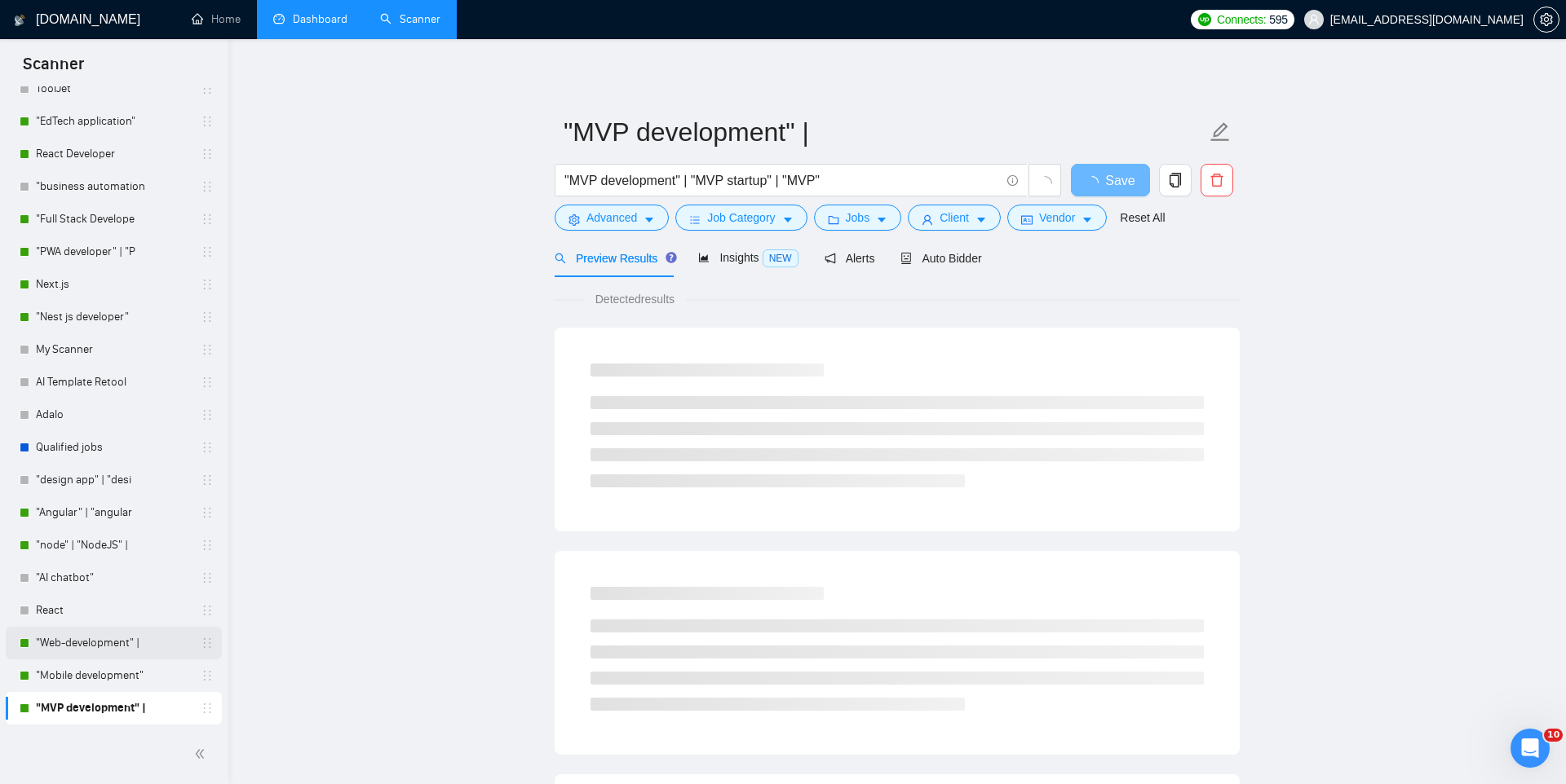
click at [57, 648] on link ""Web-development" |" at bounding box center [113, 642] width 155 height 32
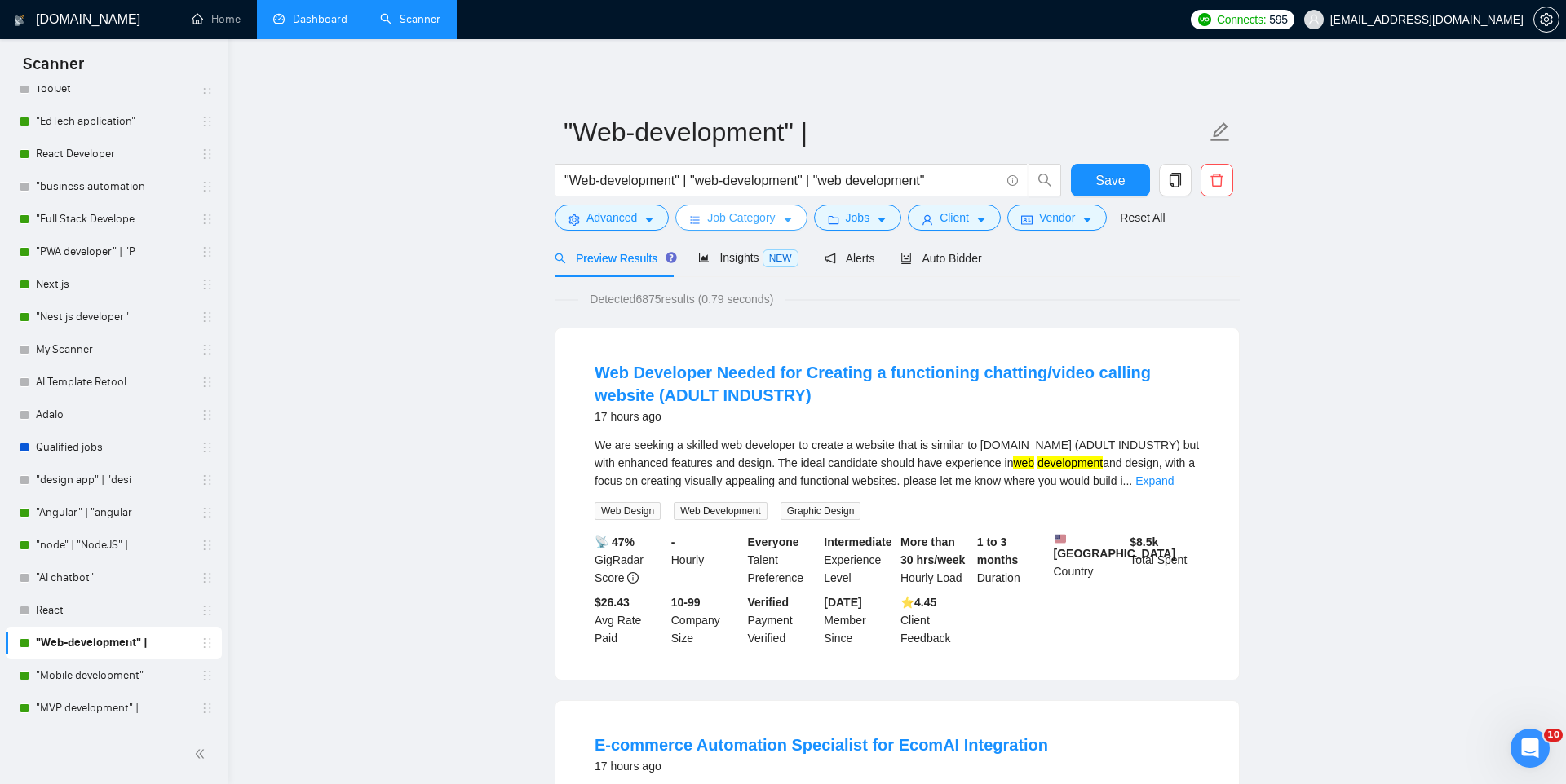
click at [739, 217] on span "Job Category" at bounding box center [740, 217] width 68 height 18
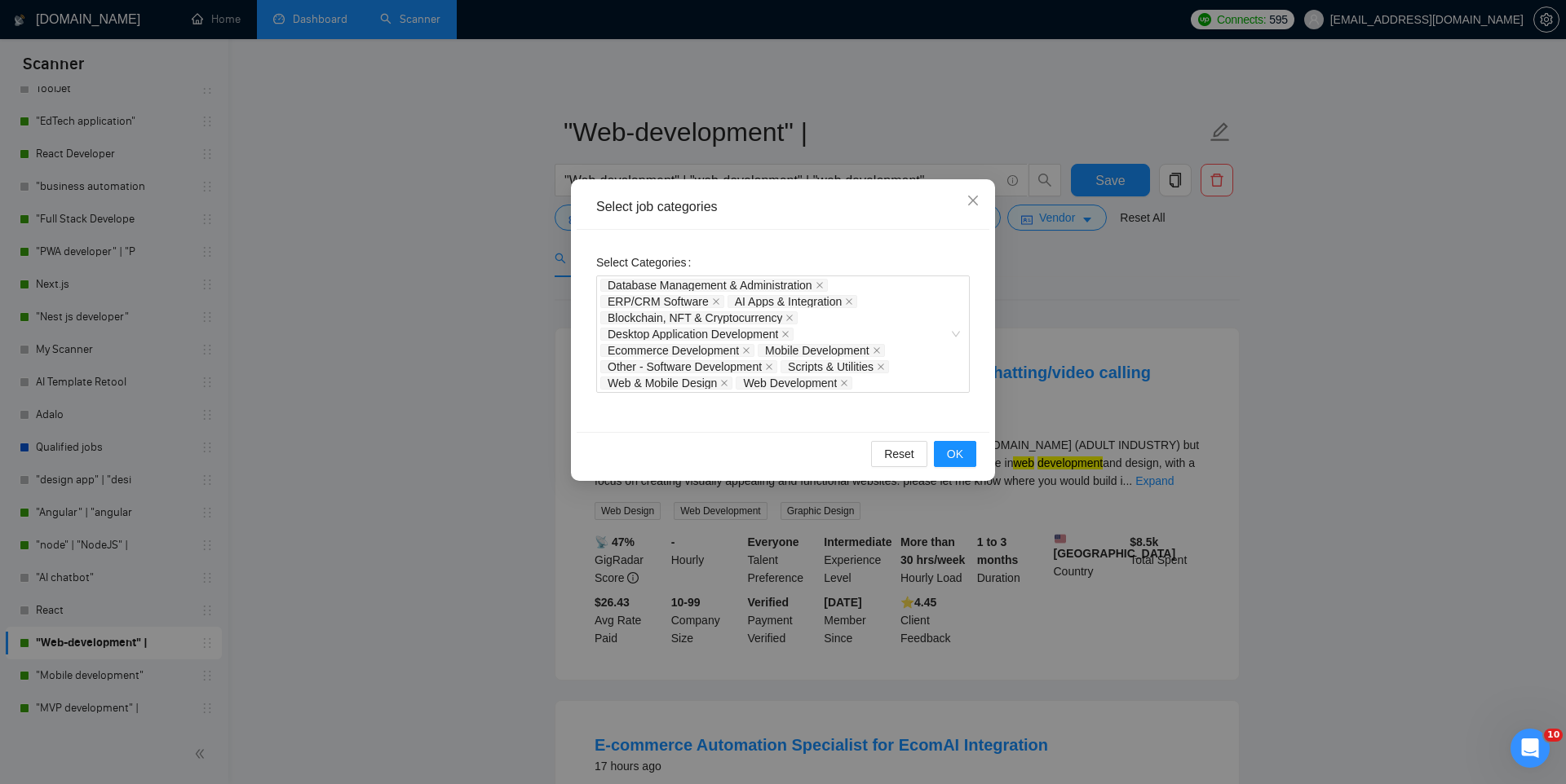
click at [1138, 312] on div "Select job categories Select Categories Database Management & Administration ER…" at bounding box center [783, 392] width 1566 height 784
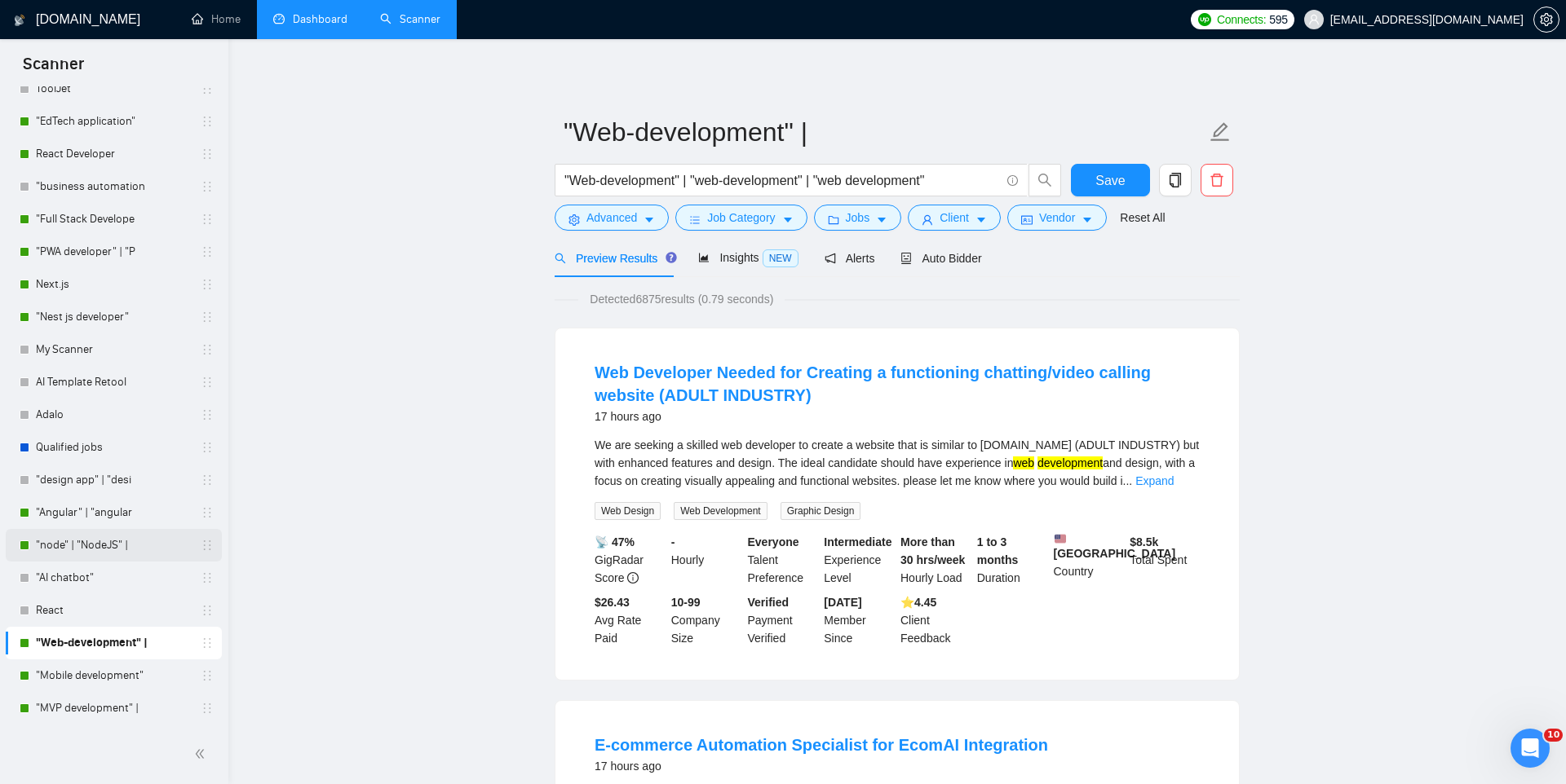
click at [84, 538] on link ""node" | "NodeJS" |" at bounding box center [113, 545] width 155 height 32
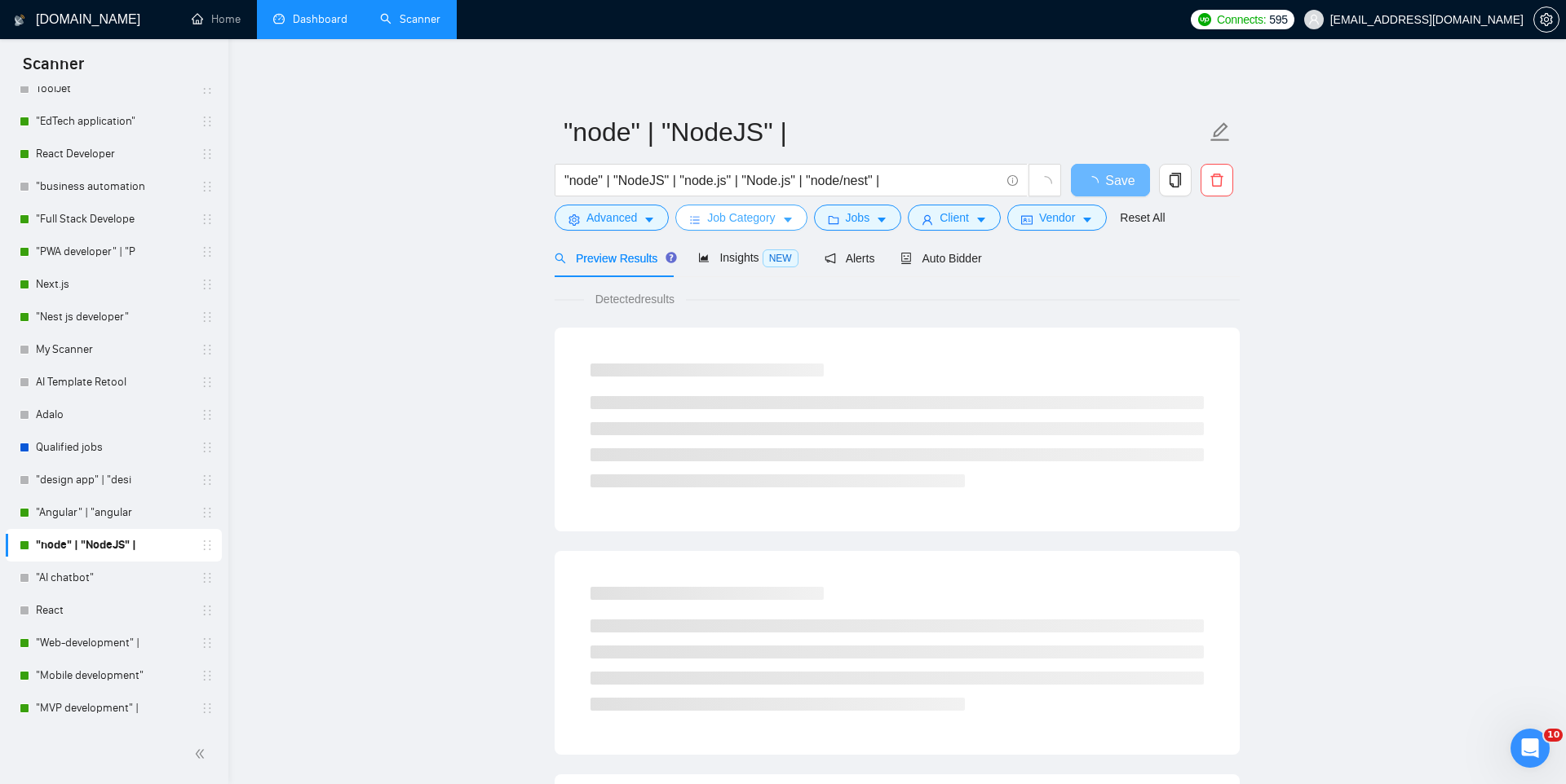
click at [741, 224] on span "Job Category" at bounding box center [740, 217] width 68 height 18
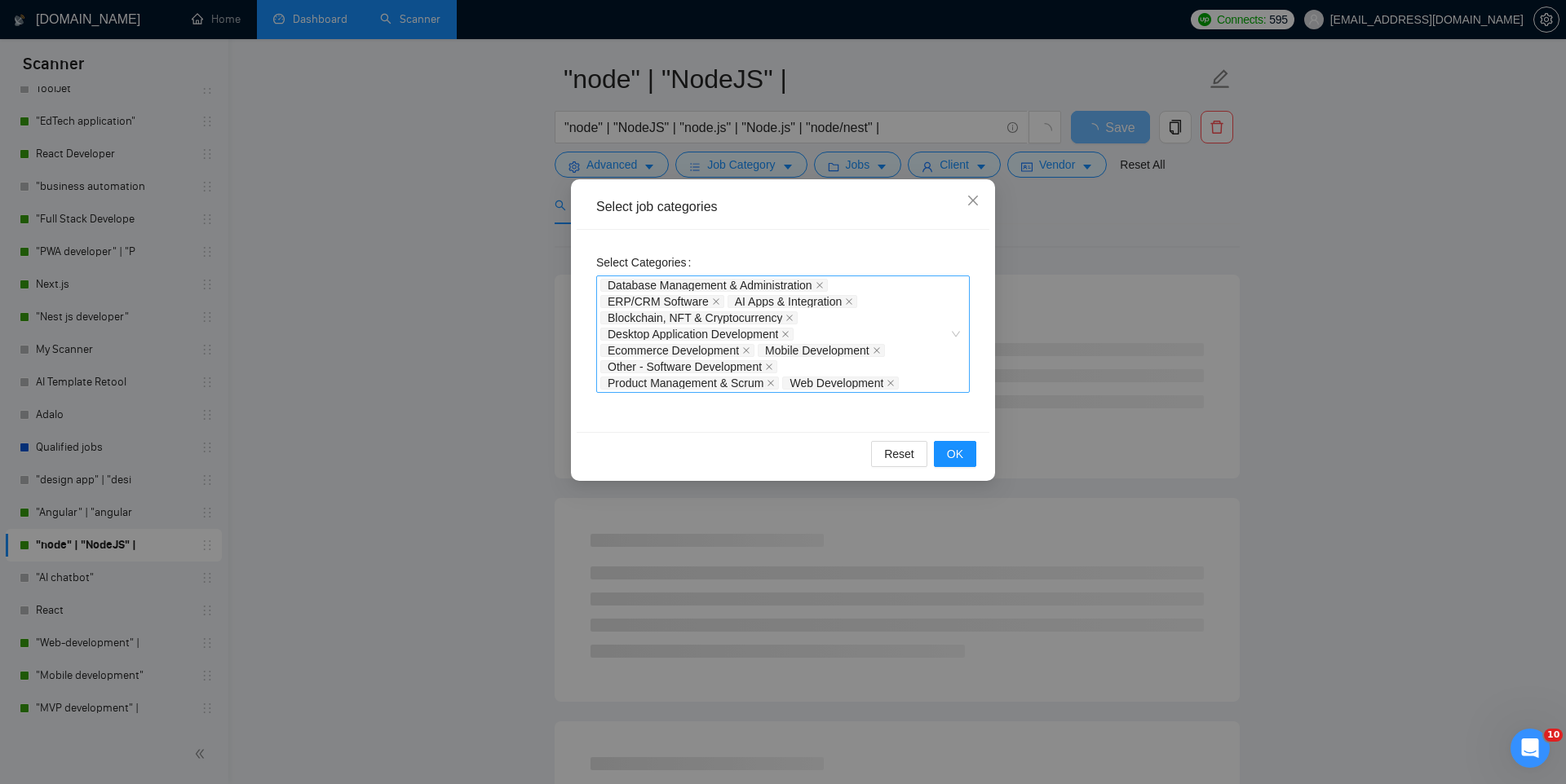
scroll to position [35, 0]
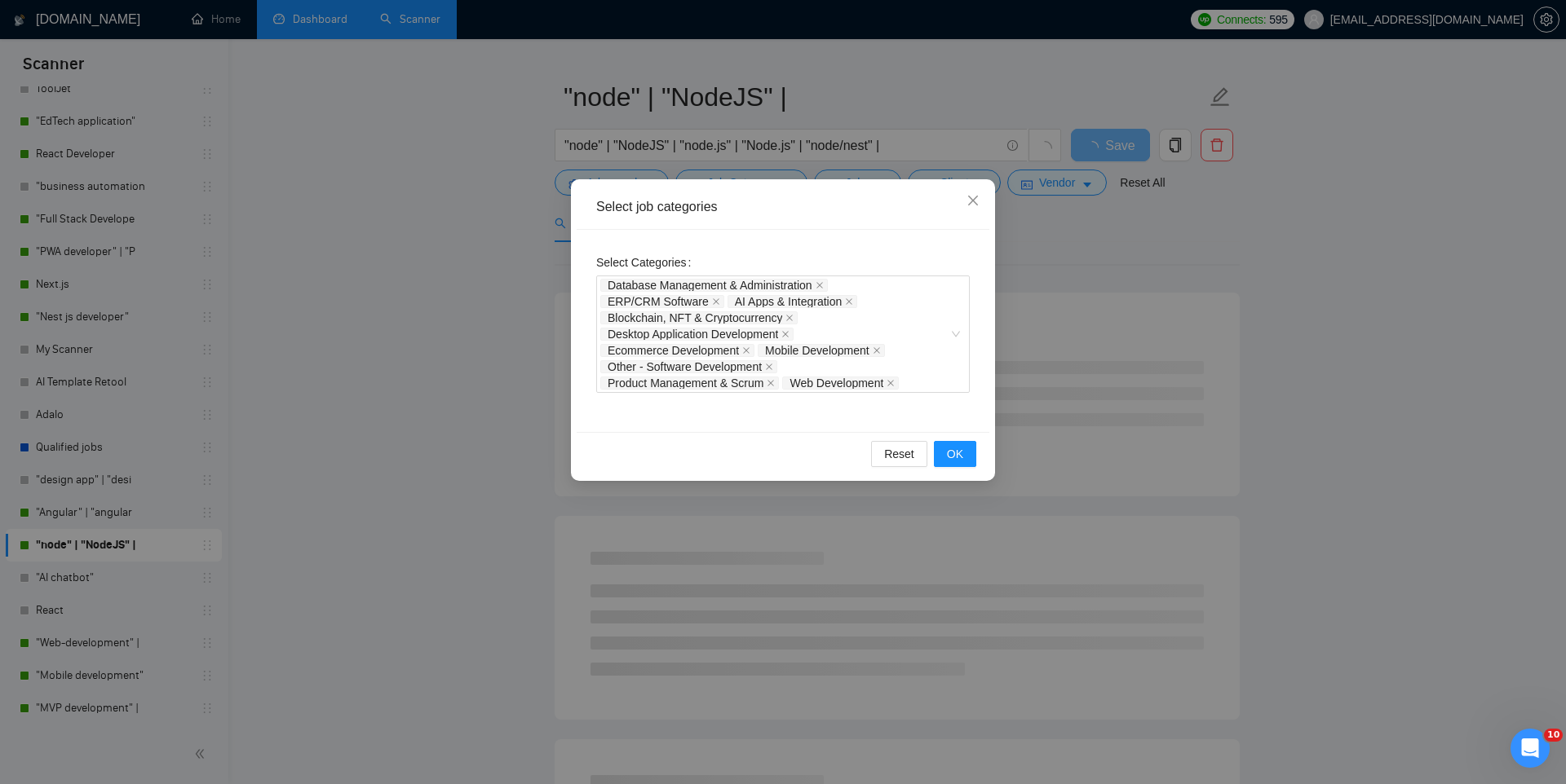
click at [1078, 266] on div "Select job categories Select Categories Database Management & Administration ER…" at bounding box center [783, 392] width 1566 height 784
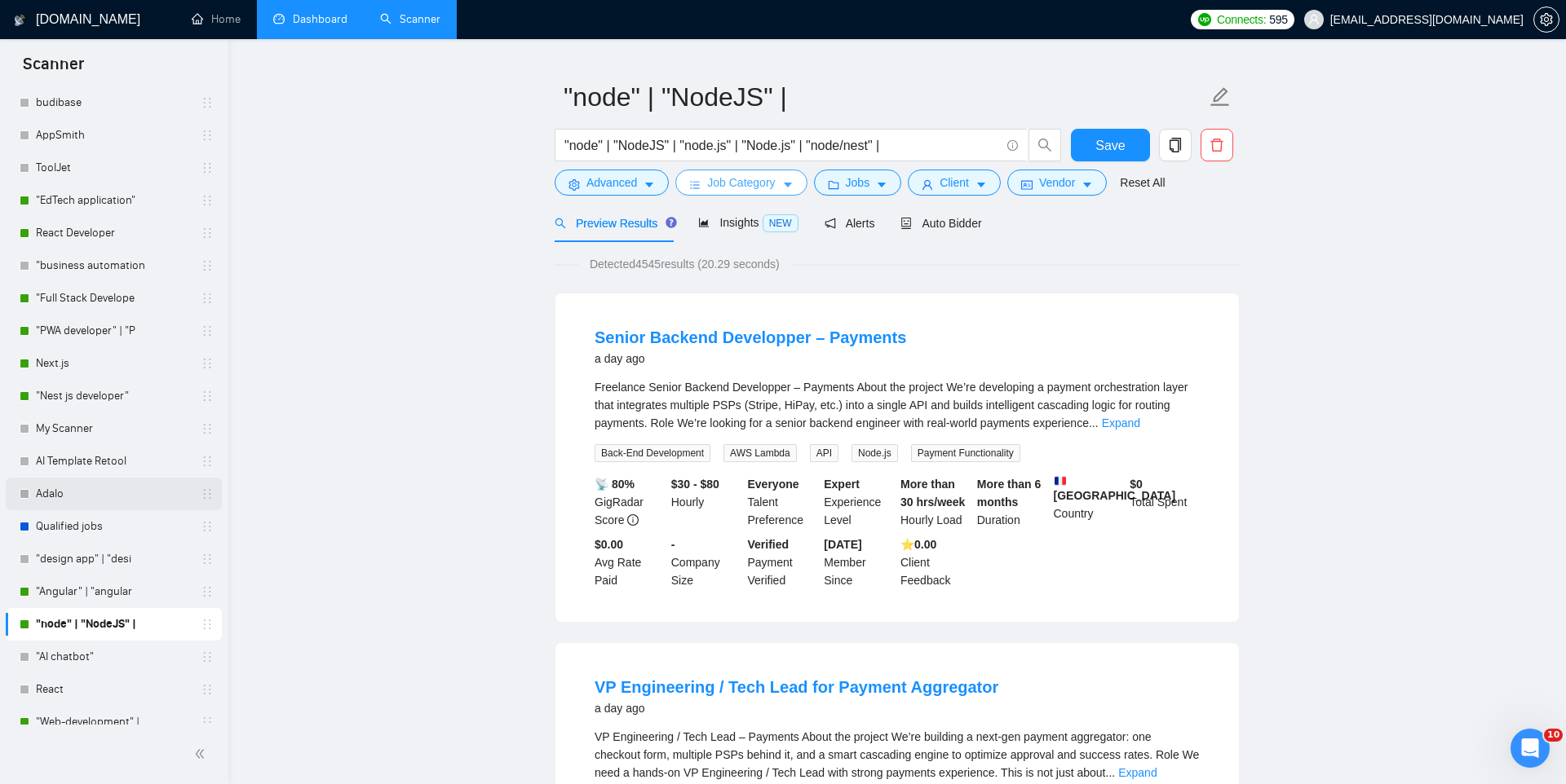
scroll to position [388, 0]
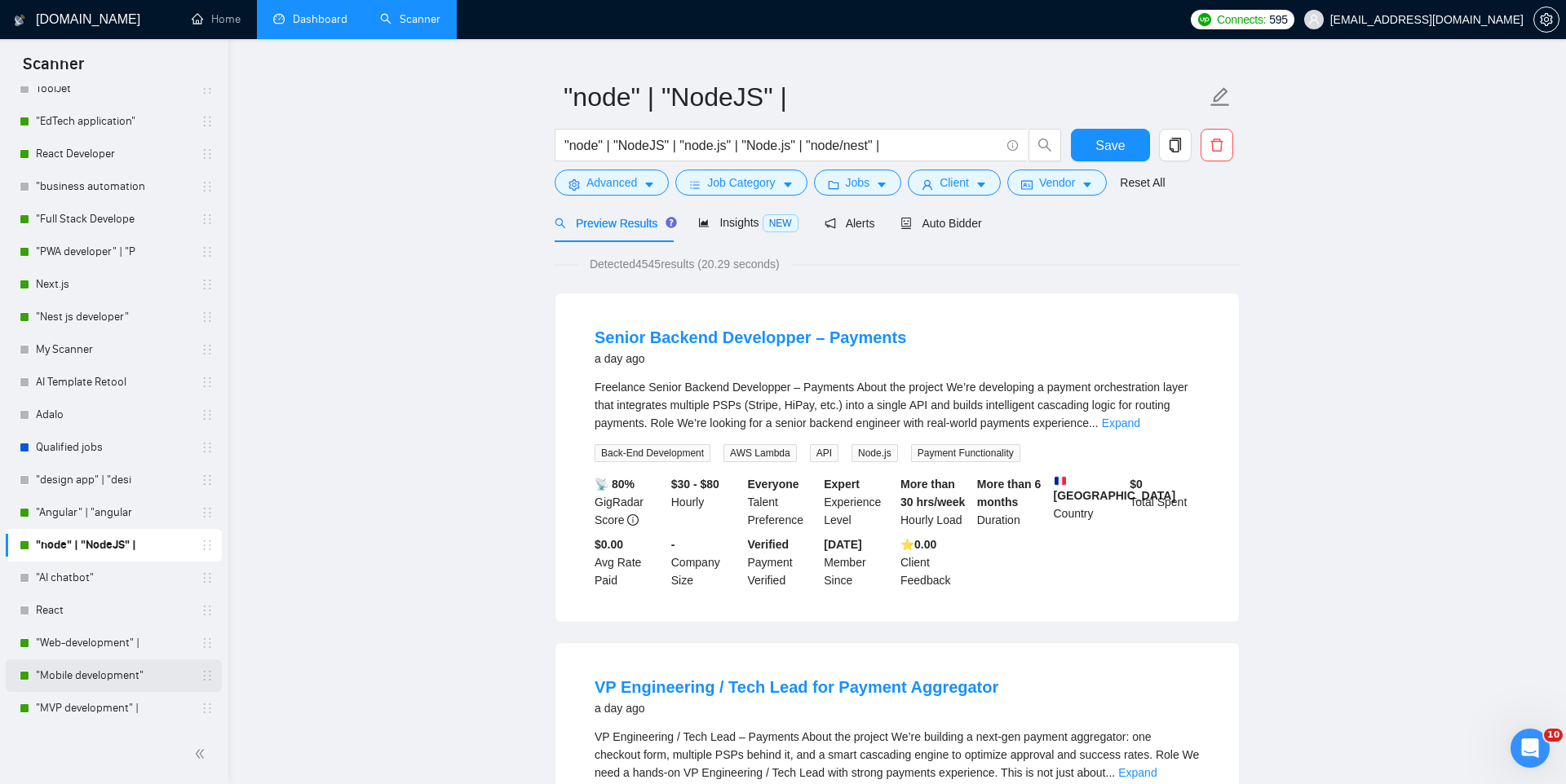
click at [111, 677] on link ""Mobile development"" at bounding box center [113, 676] width 155 height 32
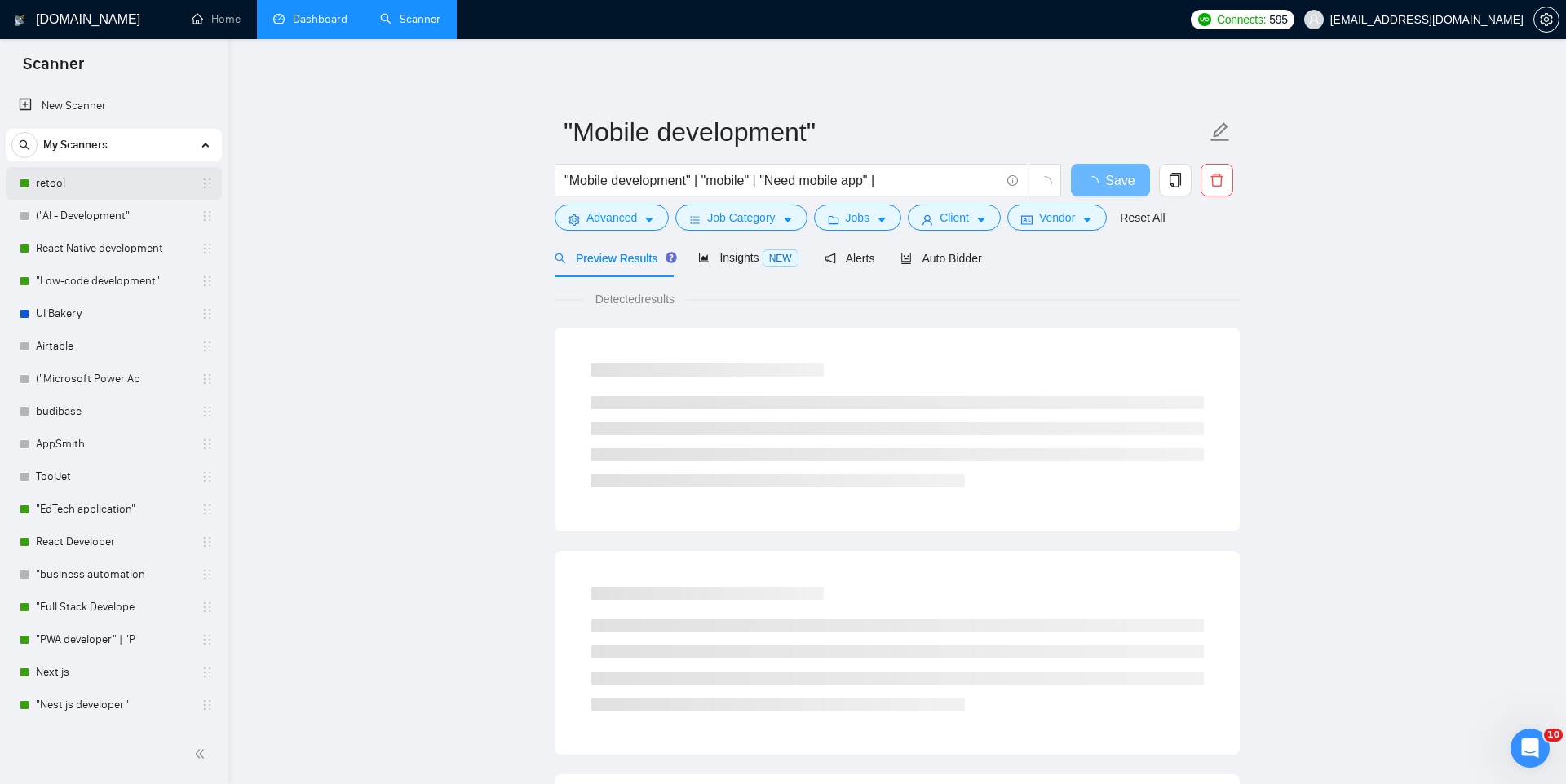
click at [105, 184] on link "retool" at bounding box center [113, 183] width 155 height 32
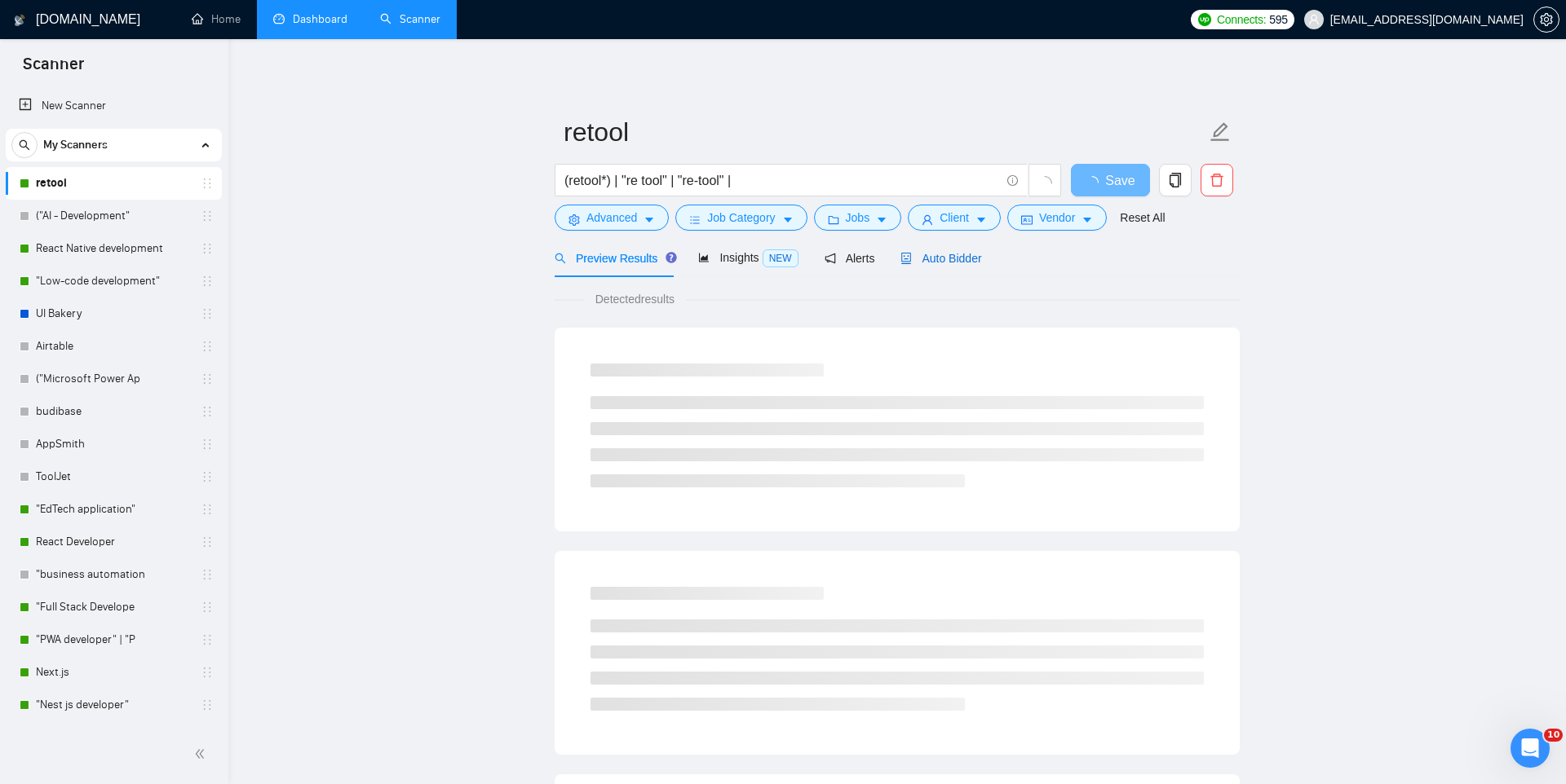
click at [930, 263] on span "Auto Bidder" at bounding box center [940, 258] width 81 height 13
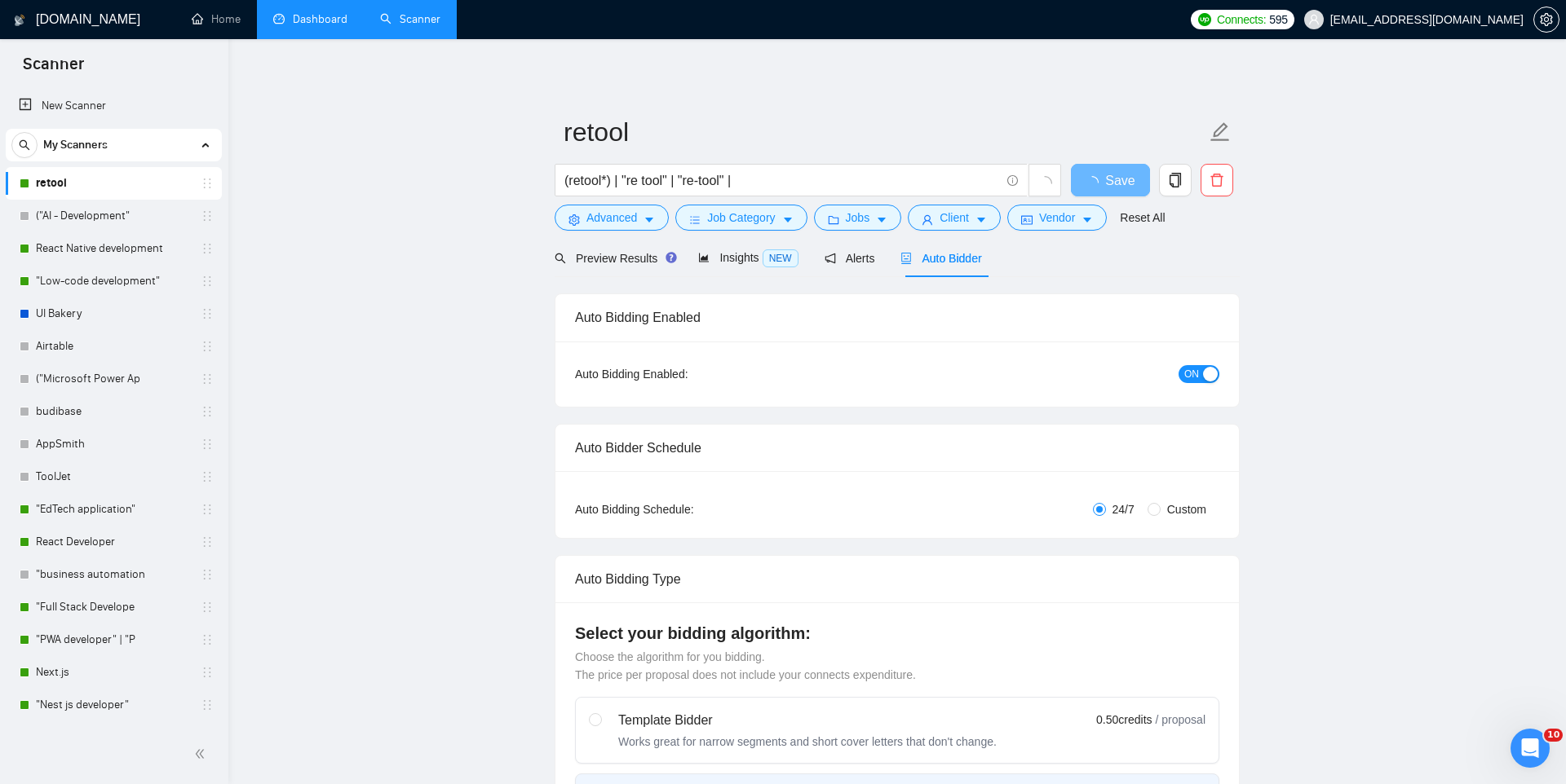
checkbox input "true"
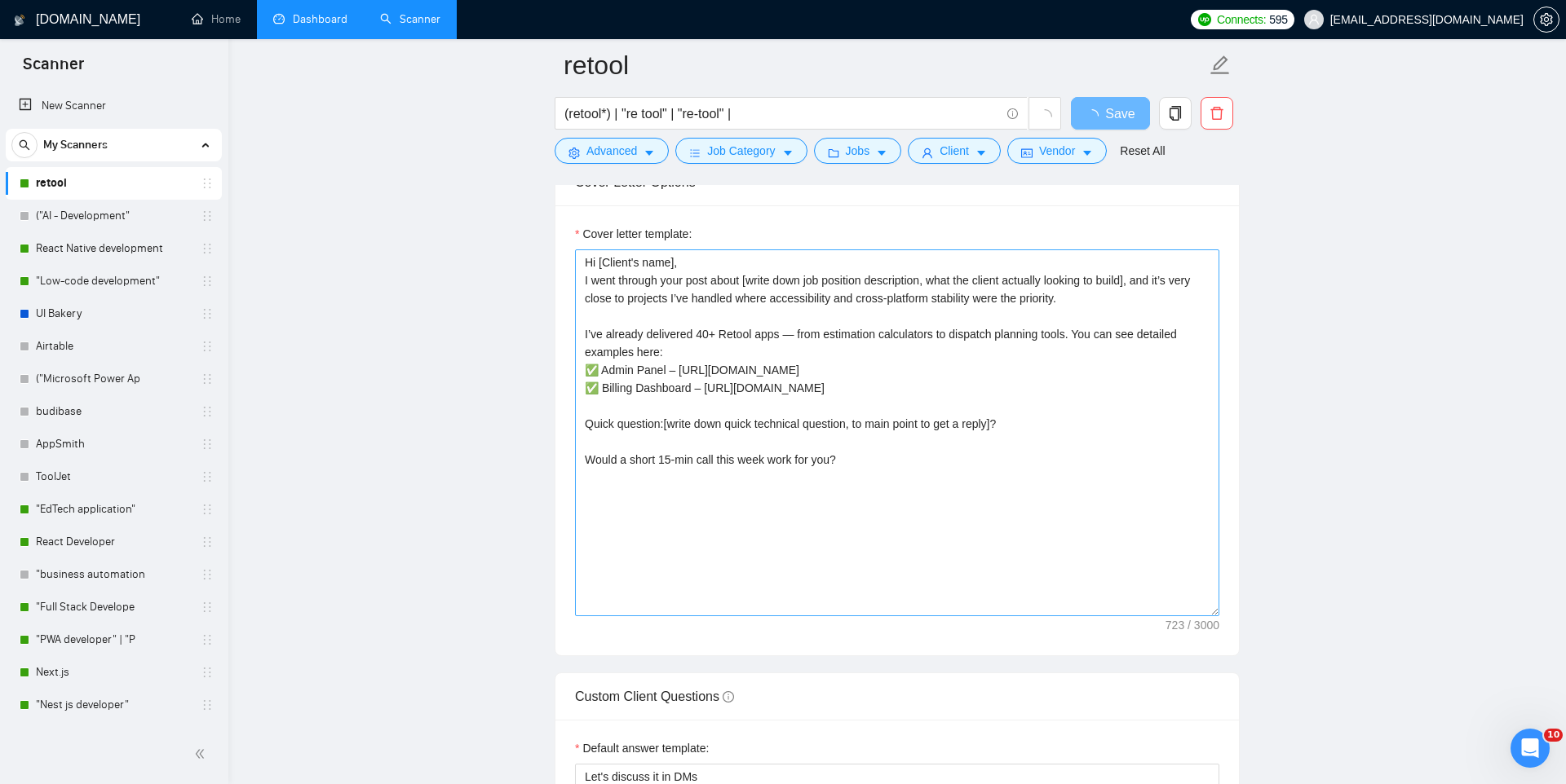
scroll to position [1832, 0]
click at [80, 246] on link "React Native development" at bounding box center [113, 248] width 155 height 32
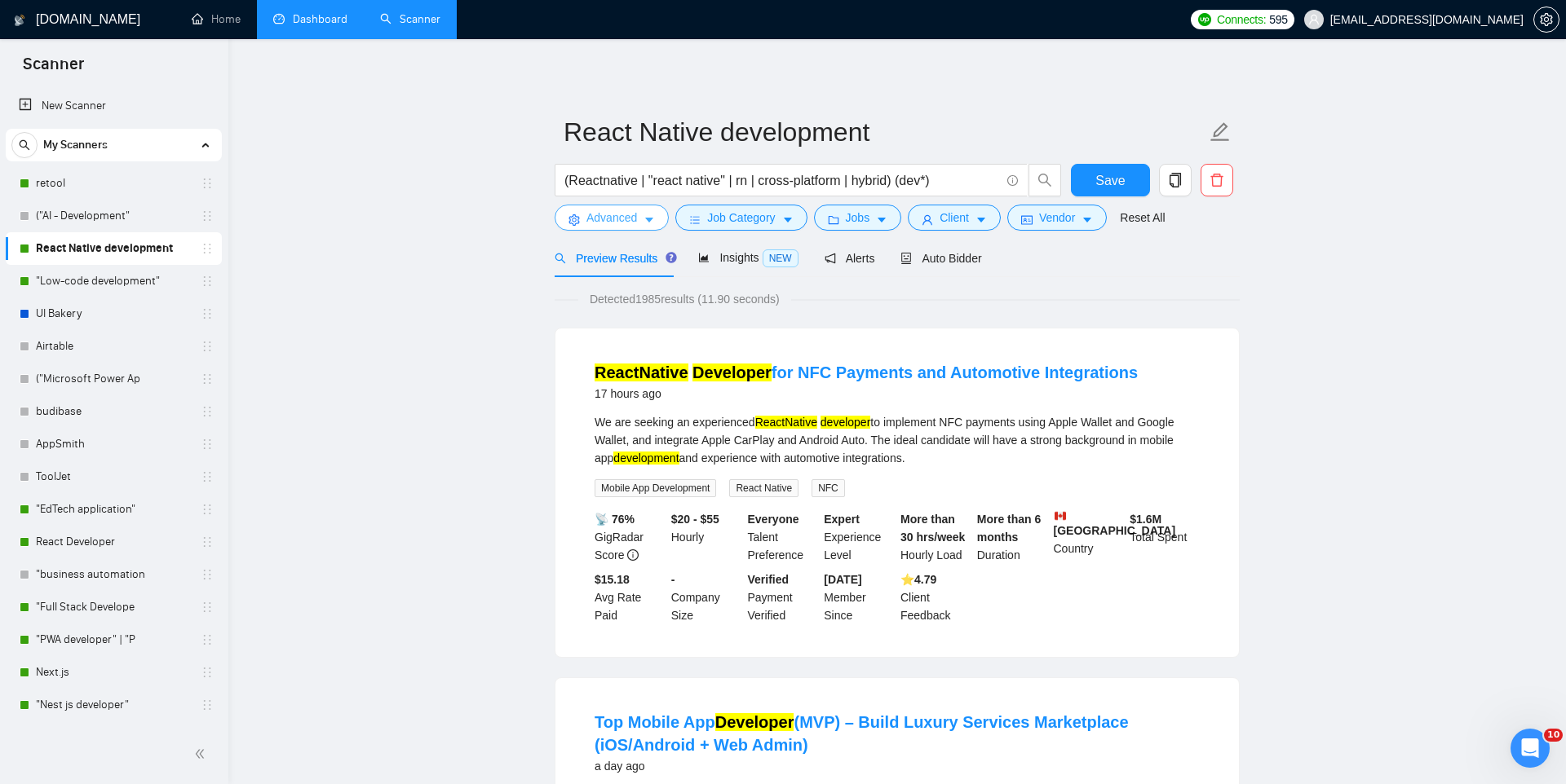
click at [599, 218] on span "Advanced" at bounding box center [612, 217] width 51 height 18
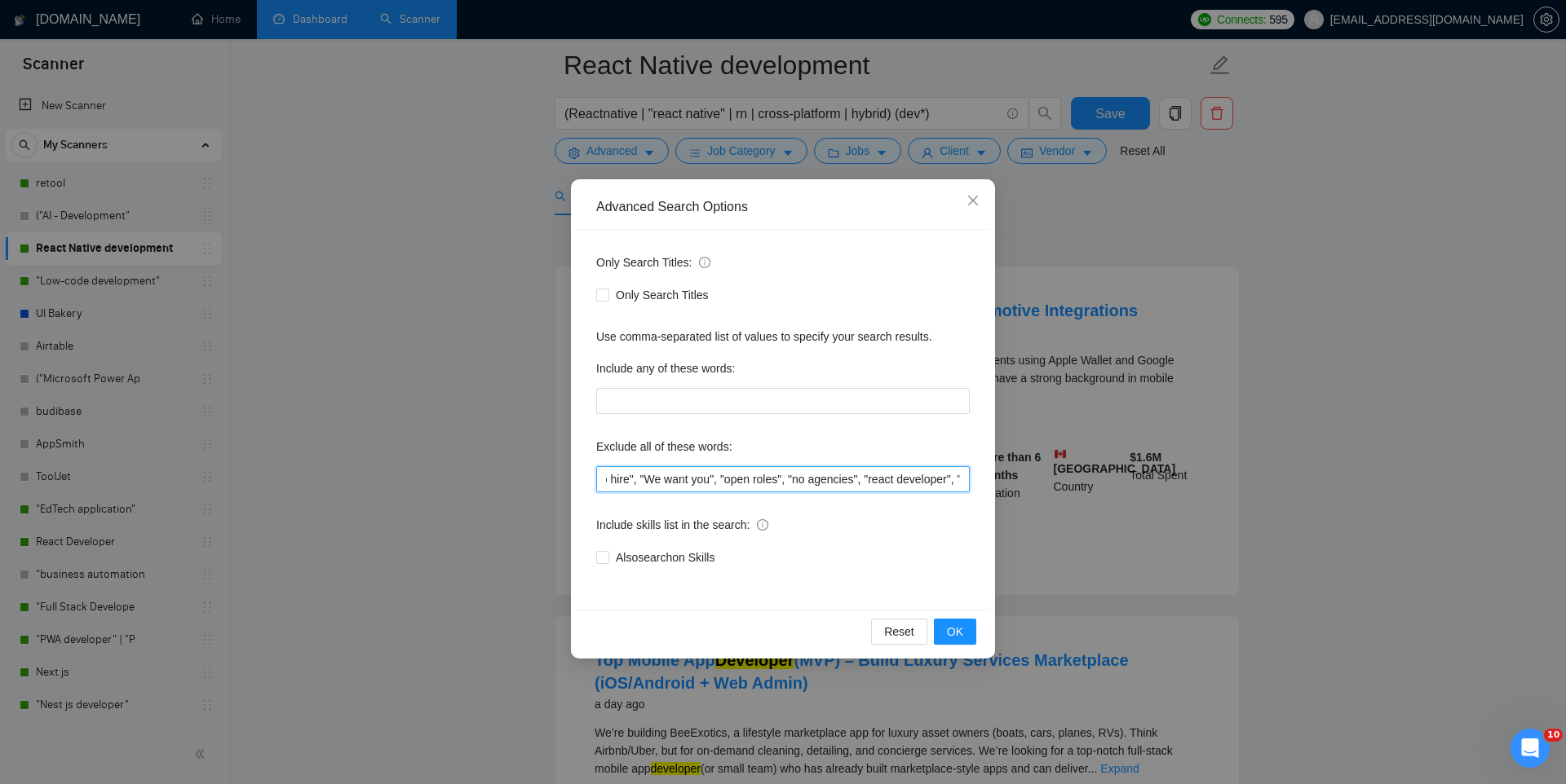
scroll to position [0, 1639]
drag, startPoint x: 753, startPoint y: 487, endPoint x: 1253, endPoint y: 493, distance: 500.0
click at [1253, 494] on div "Advanced Search Options Only Search Titles: Only Search Titles Use comma-separa…" at bounding box center [783, 392] width 1566 height 784
click at [781, 455] on div "Exclude all of these words:" at bounding box center [783, 450] width 373 height 32
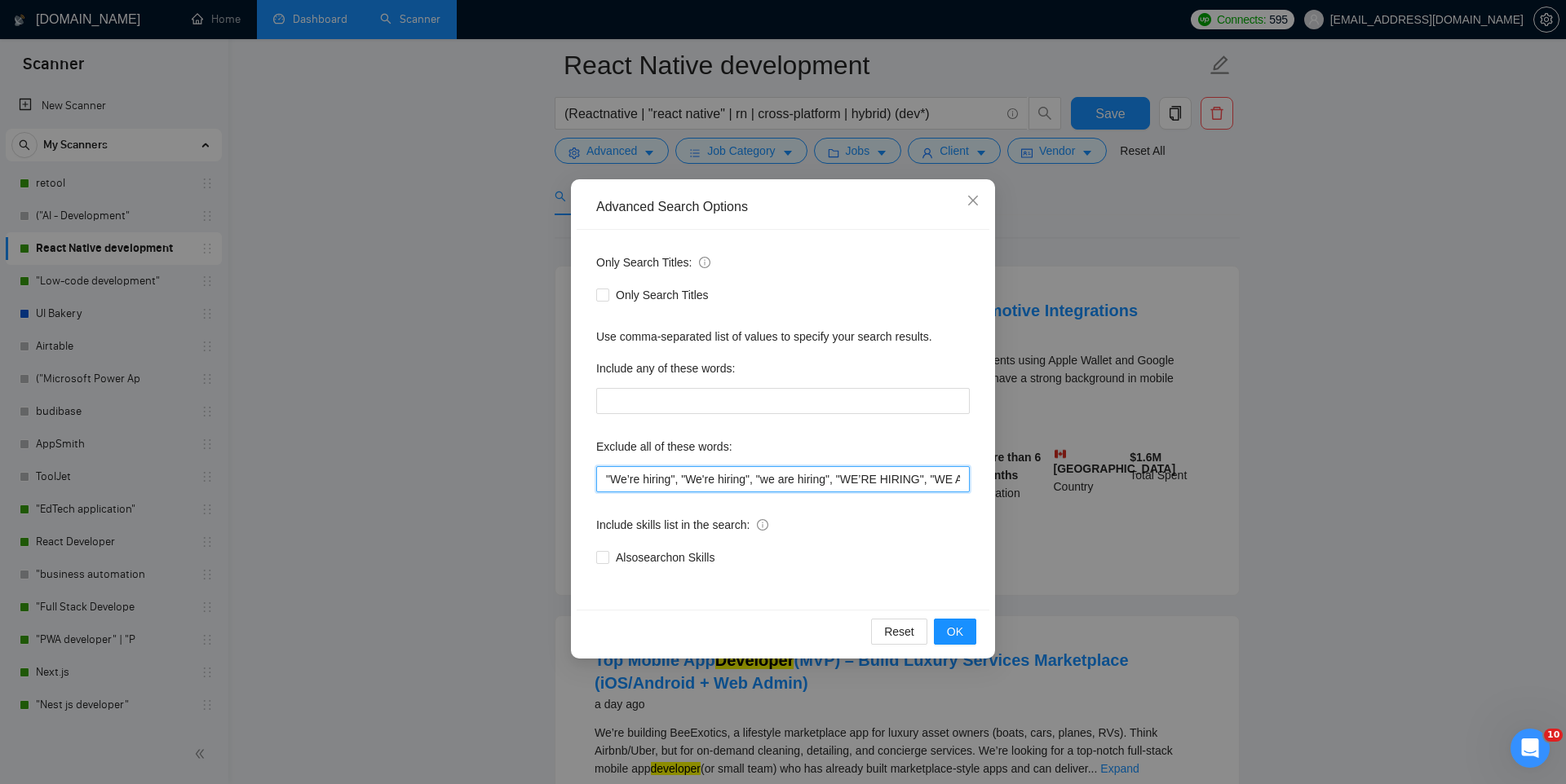
click at [796, 478] on input ""We’re hiring", "We're hiring", "we are hiring", "WE’RE HIRING", "WE ARE HIRING…" at bounding box center [783, 479] width 373 height 26
click at [956, 207] on span "Close" at bounding box center [973, 201] width 44 height 44
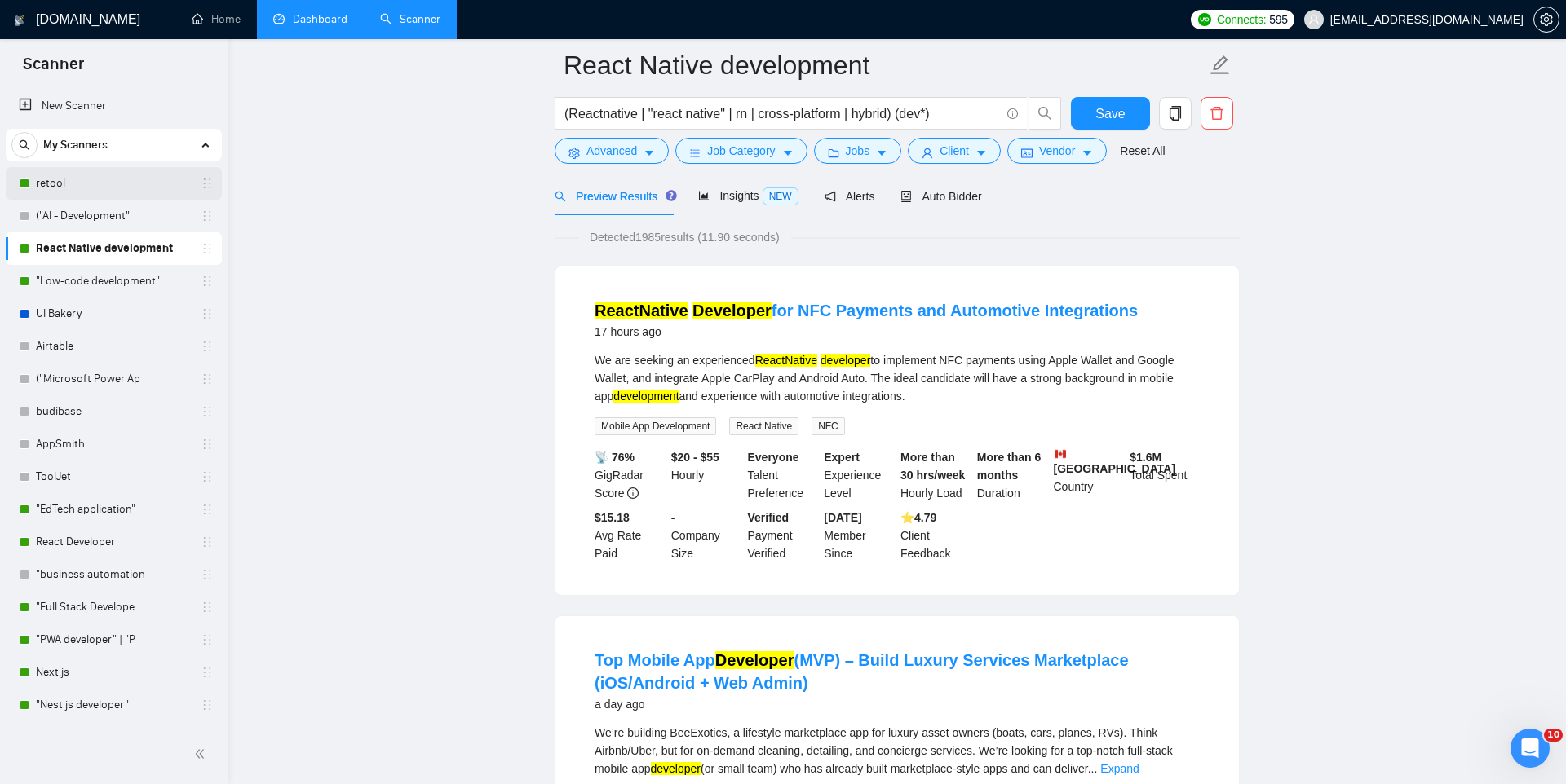
click at [86, 182] on link "retool" at bounding box center [113, 183] width 155 height 32
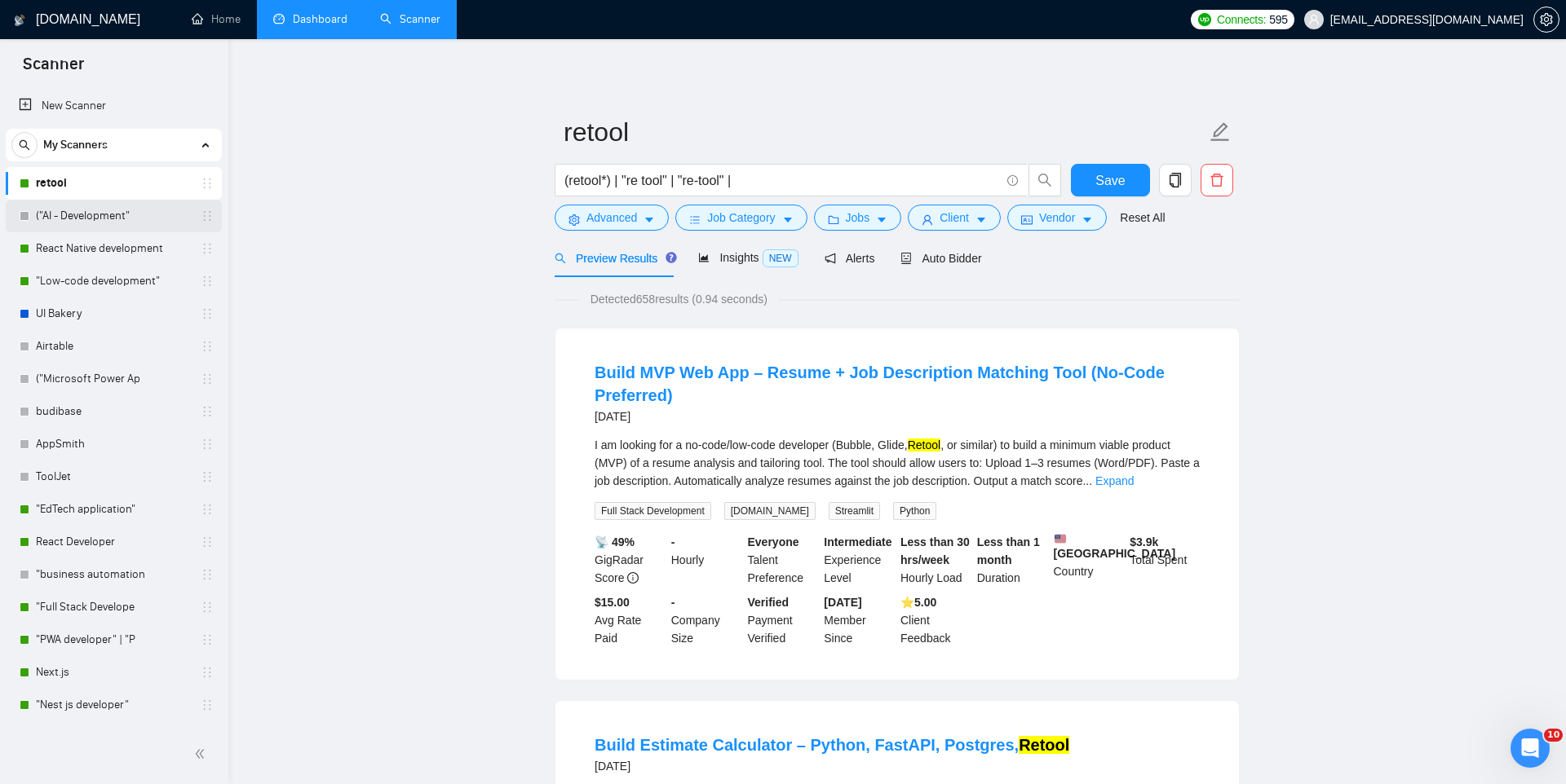
click at [87, 208] on link "("AI - Development"" at bounding box center [113, 216] width 155 height 32
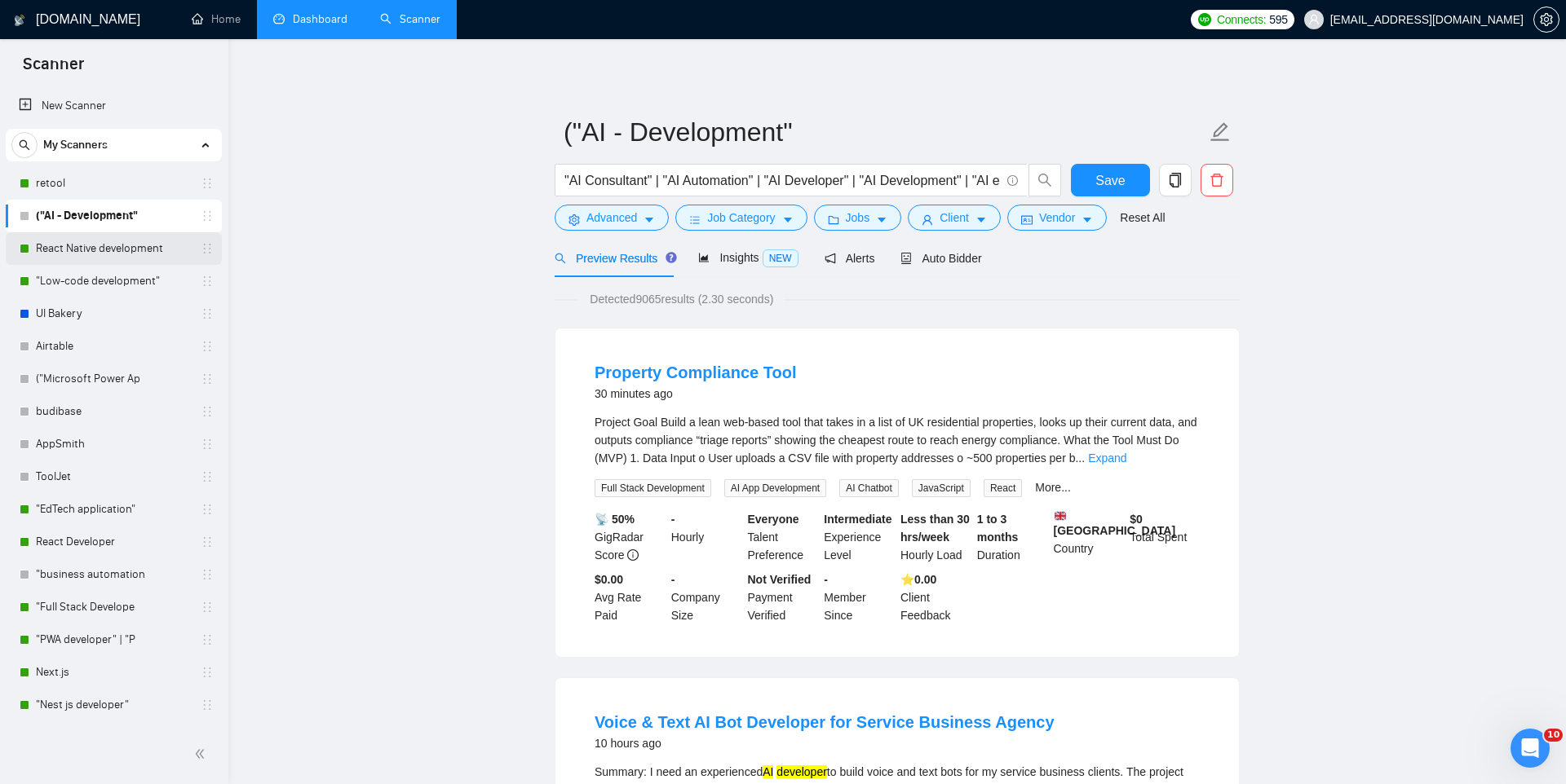
click at [87, 250] on link "React Native development" at bounding box center [113, 248] width 155 height 32
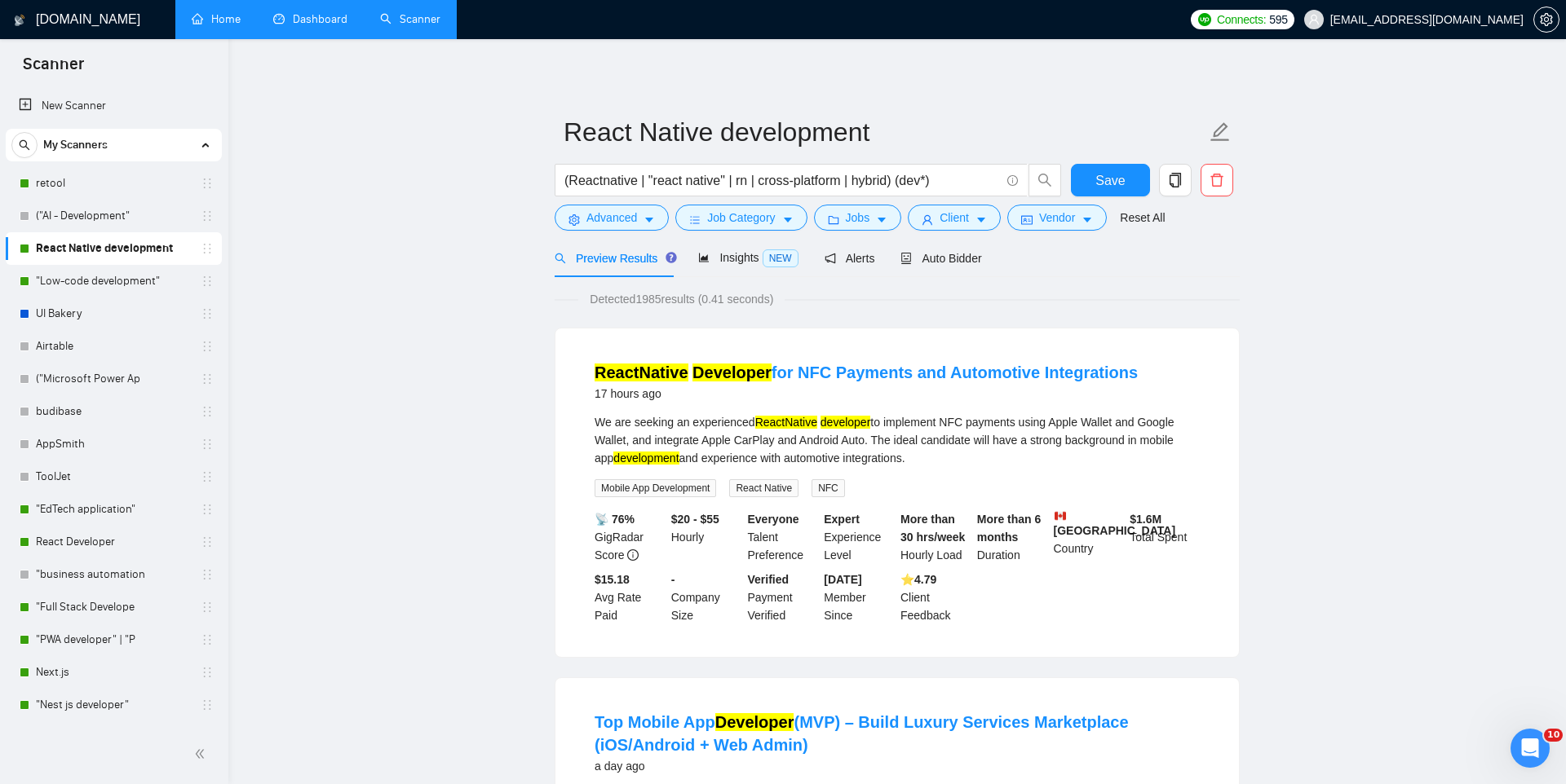
click at [223, 26] on link "Home" at bounding box center [216, 19] width 49 height 14
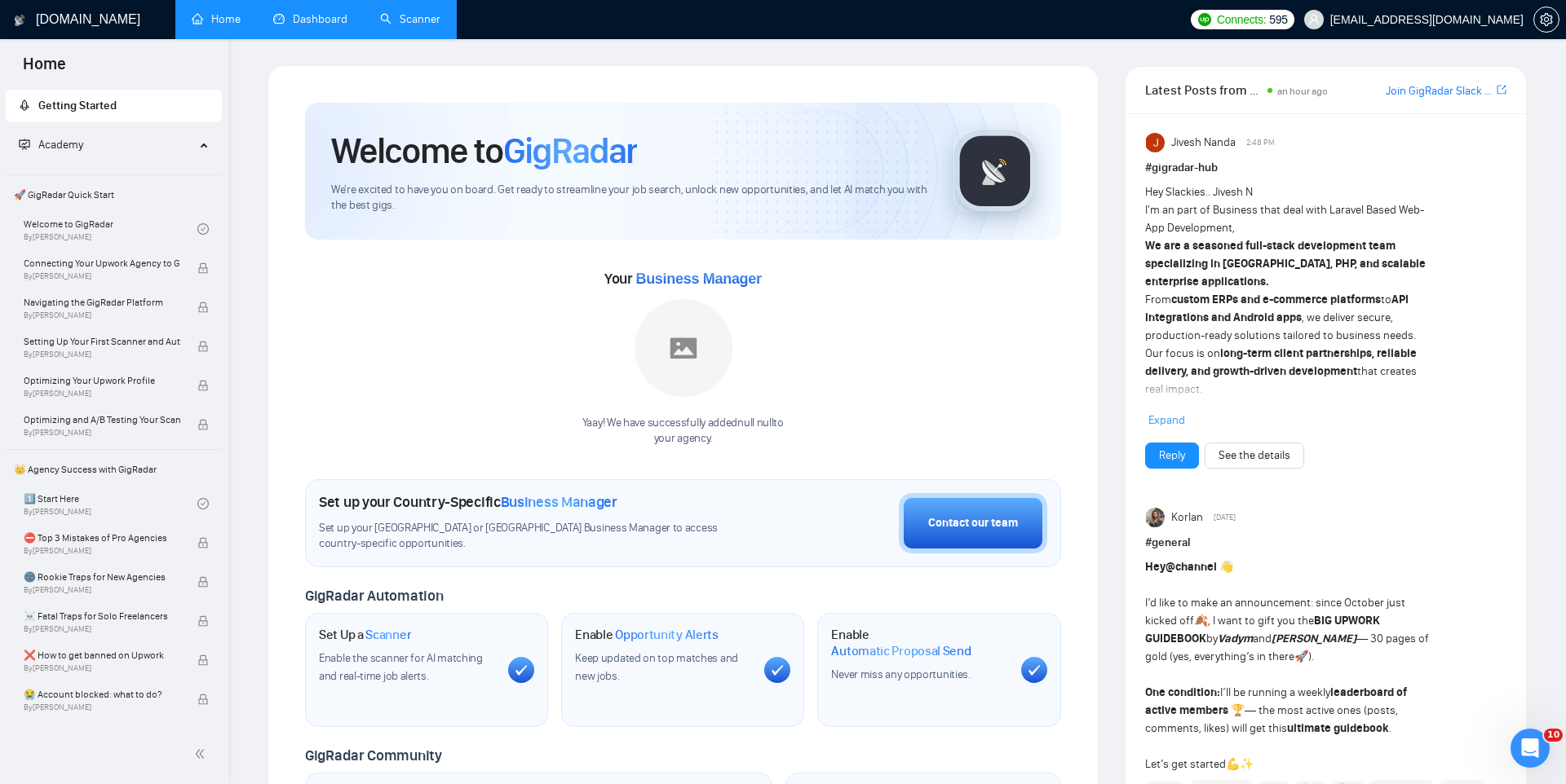
click at [322, 23] on link "Dashboard" at bounding box center [310, 19] width 74 height 14
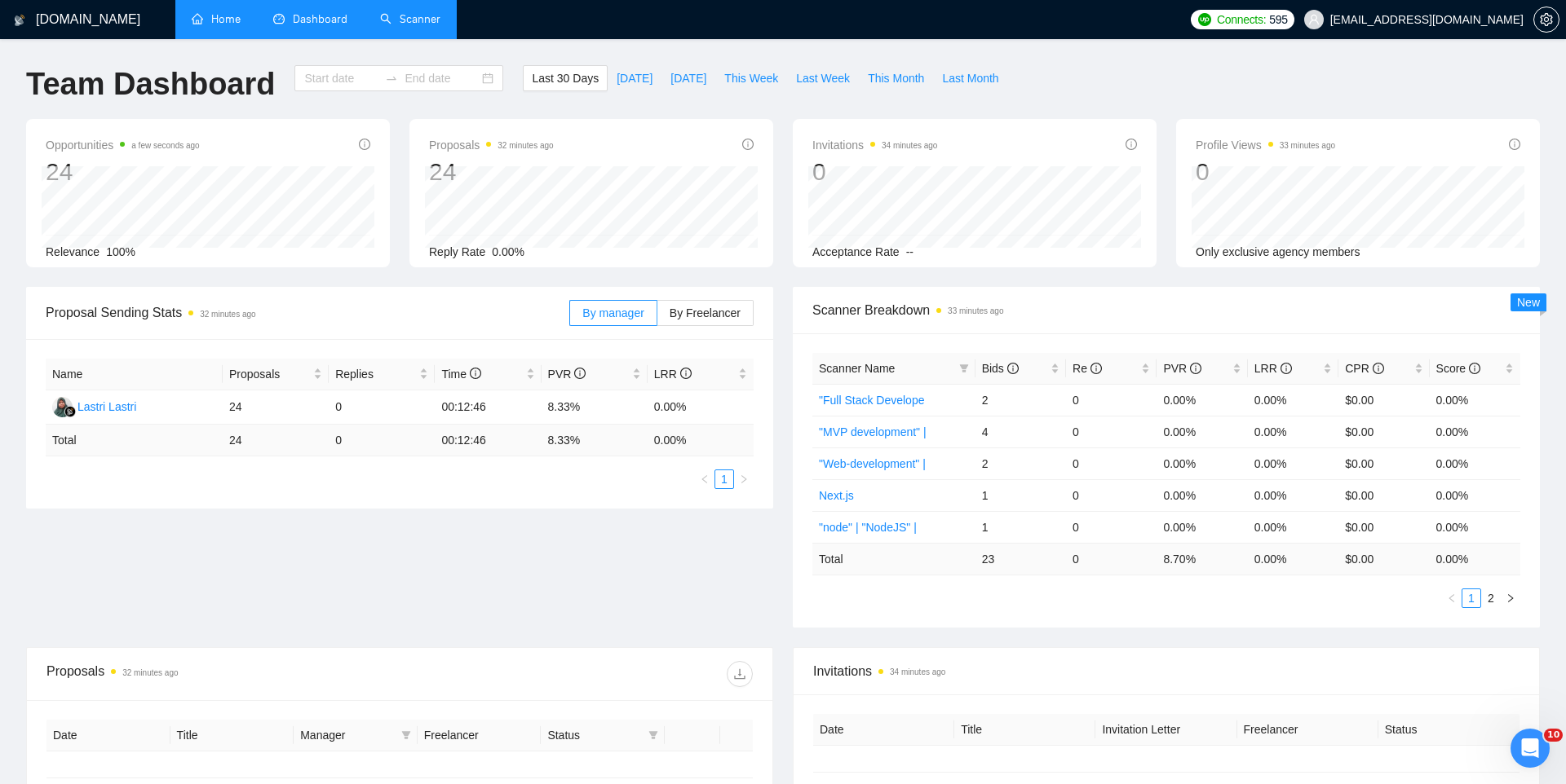
type input "[DATE]"
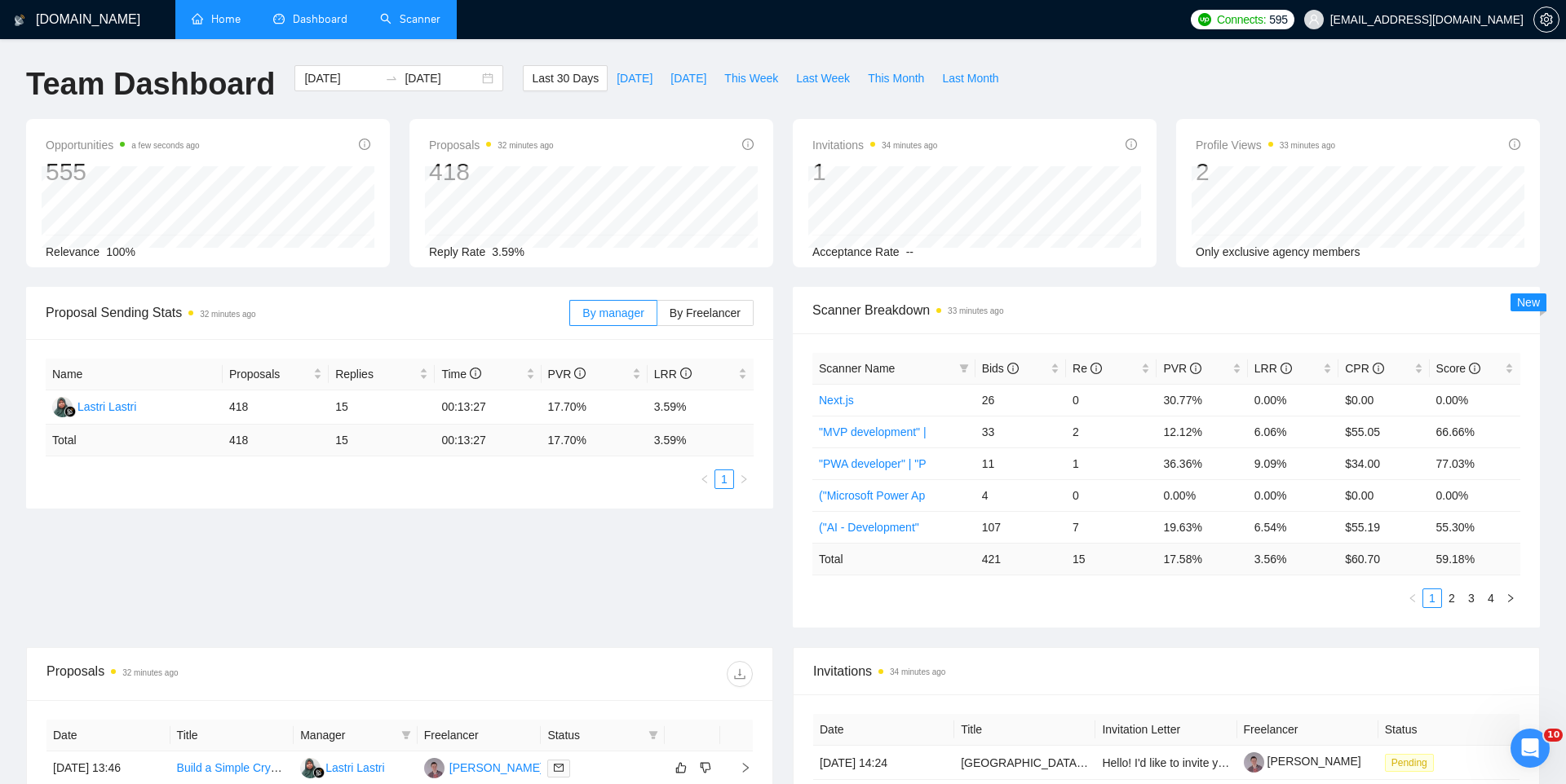
click at [431, 38] on li "Scanner" at bounding box center [410, 19] width 93 height 39
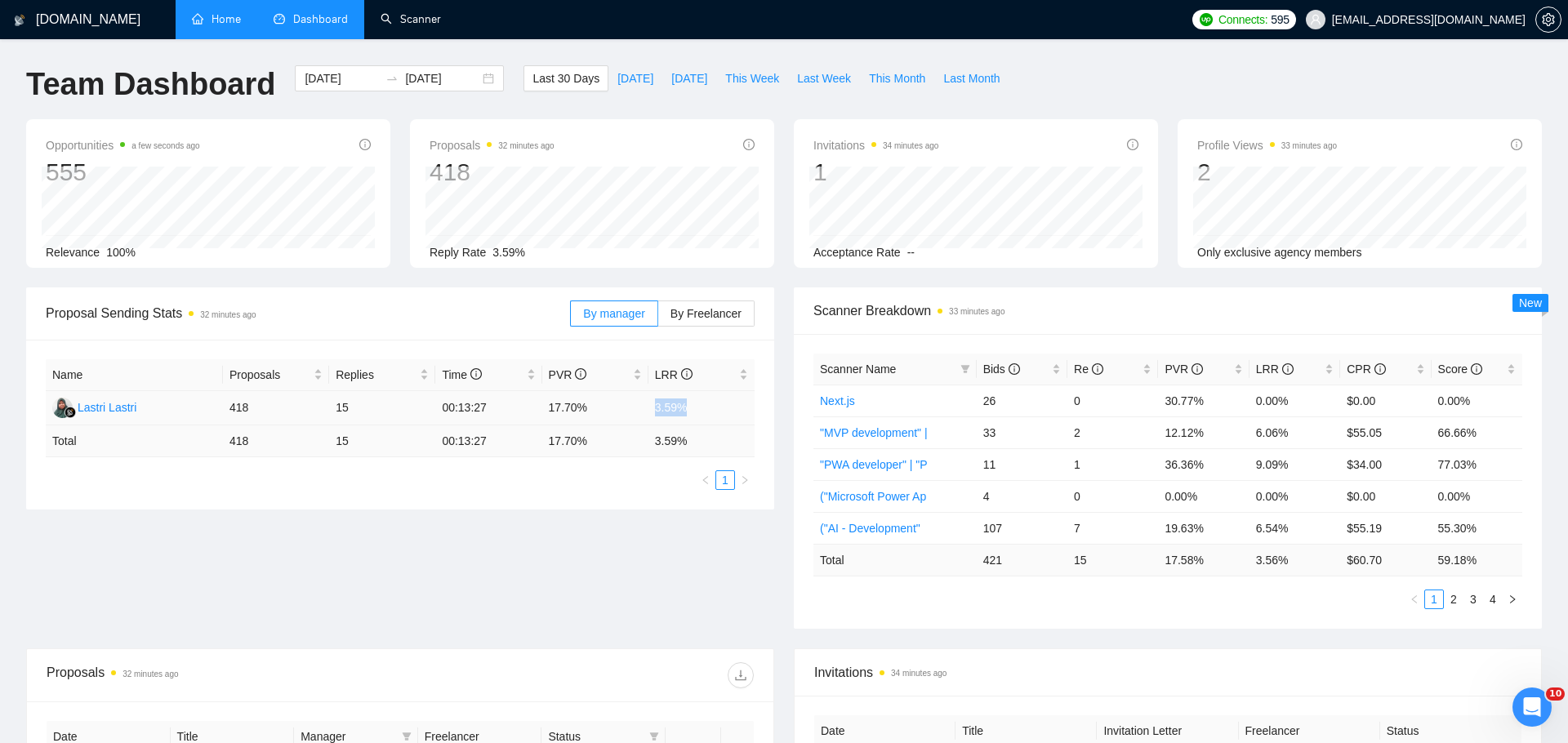
drag, startPoint x: 645, startPoint y: 406, endPoint x: 694, endPoint y: 407, distance: 49.0
click at [694, 407] on tr "Lastri Lastri 418 15 00:13:27 17.70% 3.59%" at bounding box center [400, 408] width 708 height 34
click at [688, 408] on td "3.59%" at bounding box center [701, 408] width 106 height 34
drag, startPoint x: 688, startPoint y: 408, endPoint x: 648, endPoint y: 408, distance: 40.0
click at [648, 408] on td "3.59%" at bounding box center [701, 408] width 106 height 34
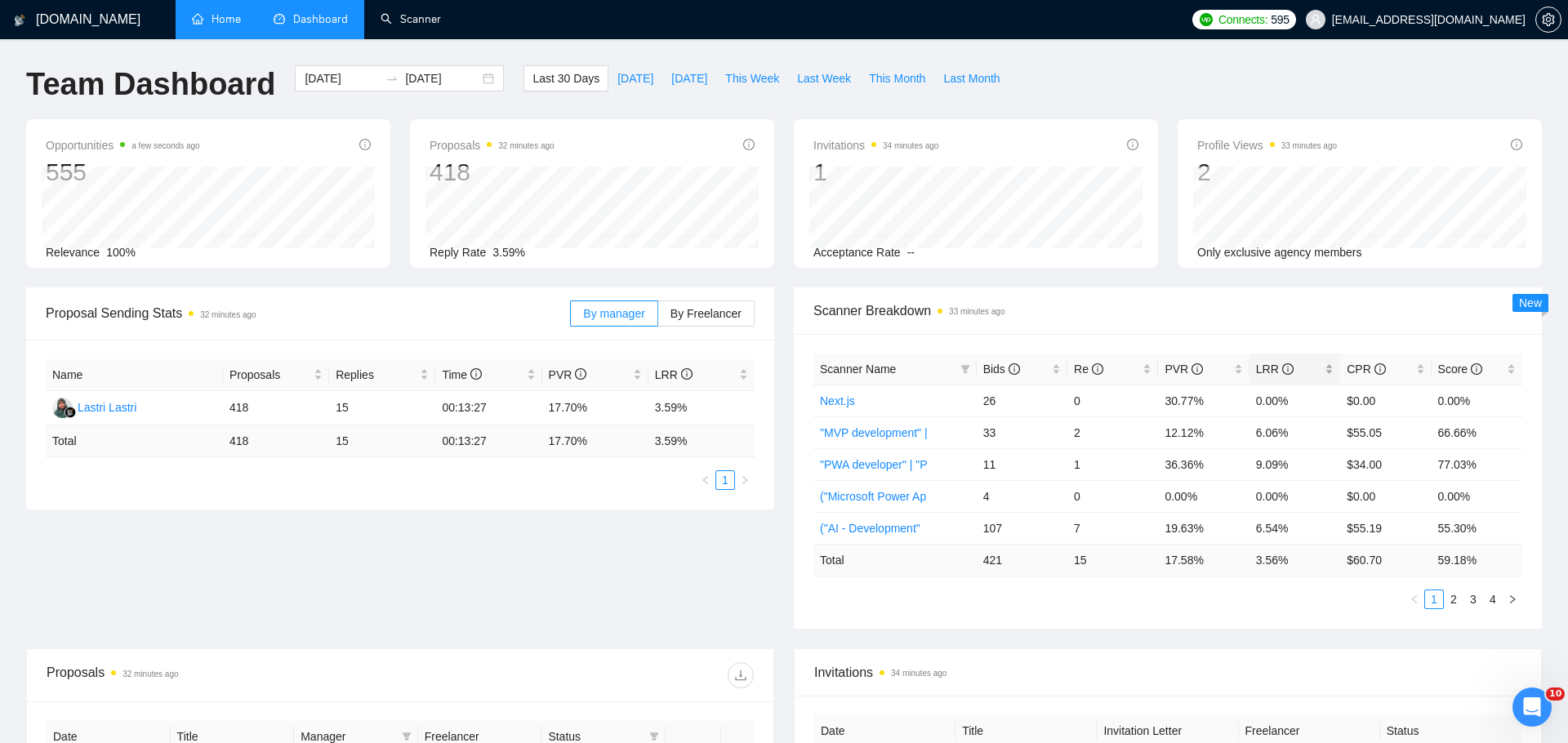
click at [1263, 374] on span "LRR" at bounding box center [1274, 369] width 38 height 13
click at [1258, 400] on td "9.09%" at bounding box center [1294, 401] width 91 height 32
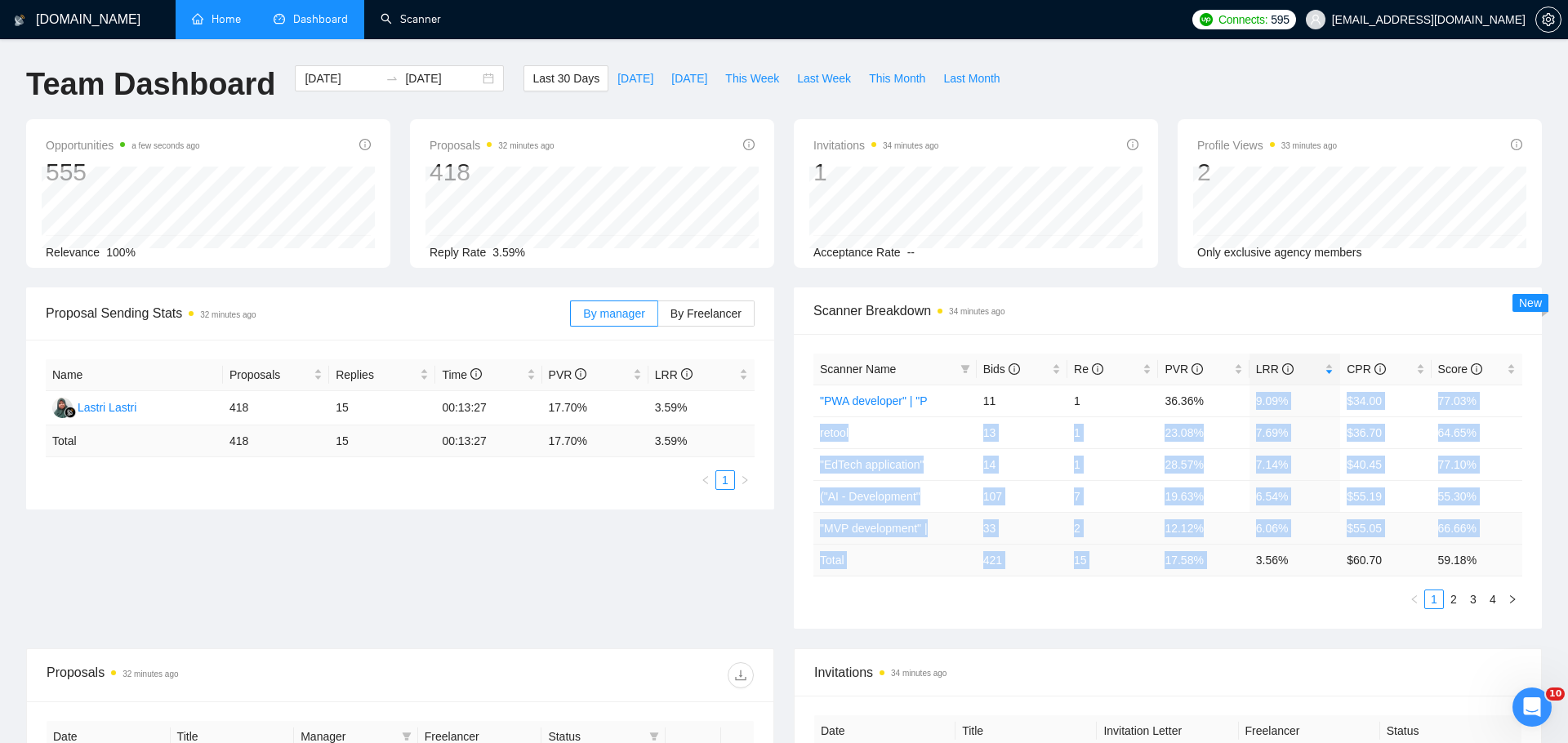
drag, startPoint x: 1252, startPoint y: 397, endPoint x: 1278, endPoint y: 543, distance: 148.3
click at [1278, 543] on table "Scanner Name Bids Re PVR LRR CPR Score "PWA developer" | "P 11 1 36.36% 9.09% $…" at bounding box center [1167, 465] width 708 height 223
click at [1277, 525] on td "6.06%" at bounding box center [1294, 528] width 91 height 32
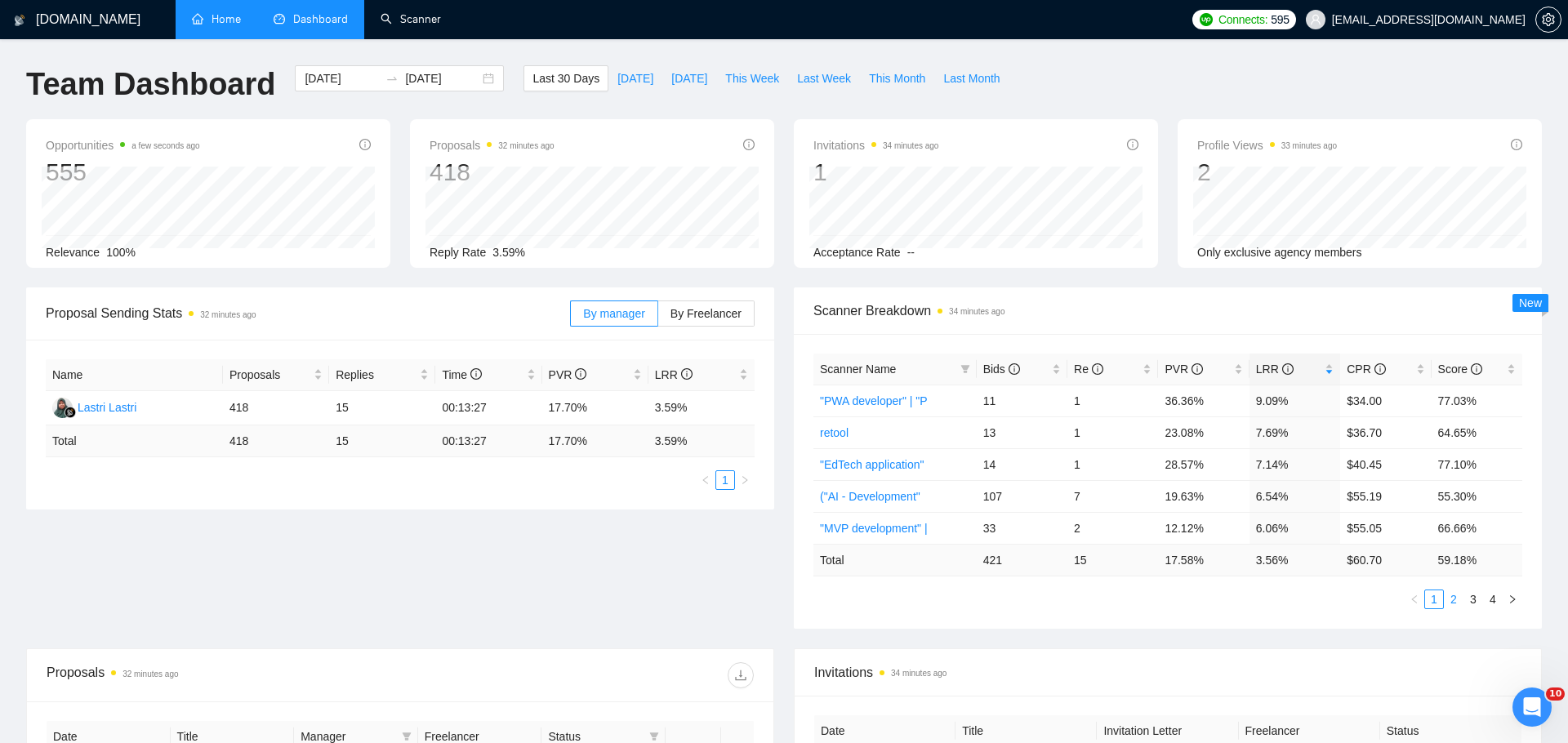
click at [1452, 600] on link "2" at bounding box center [1454, 599] width 18 height 18
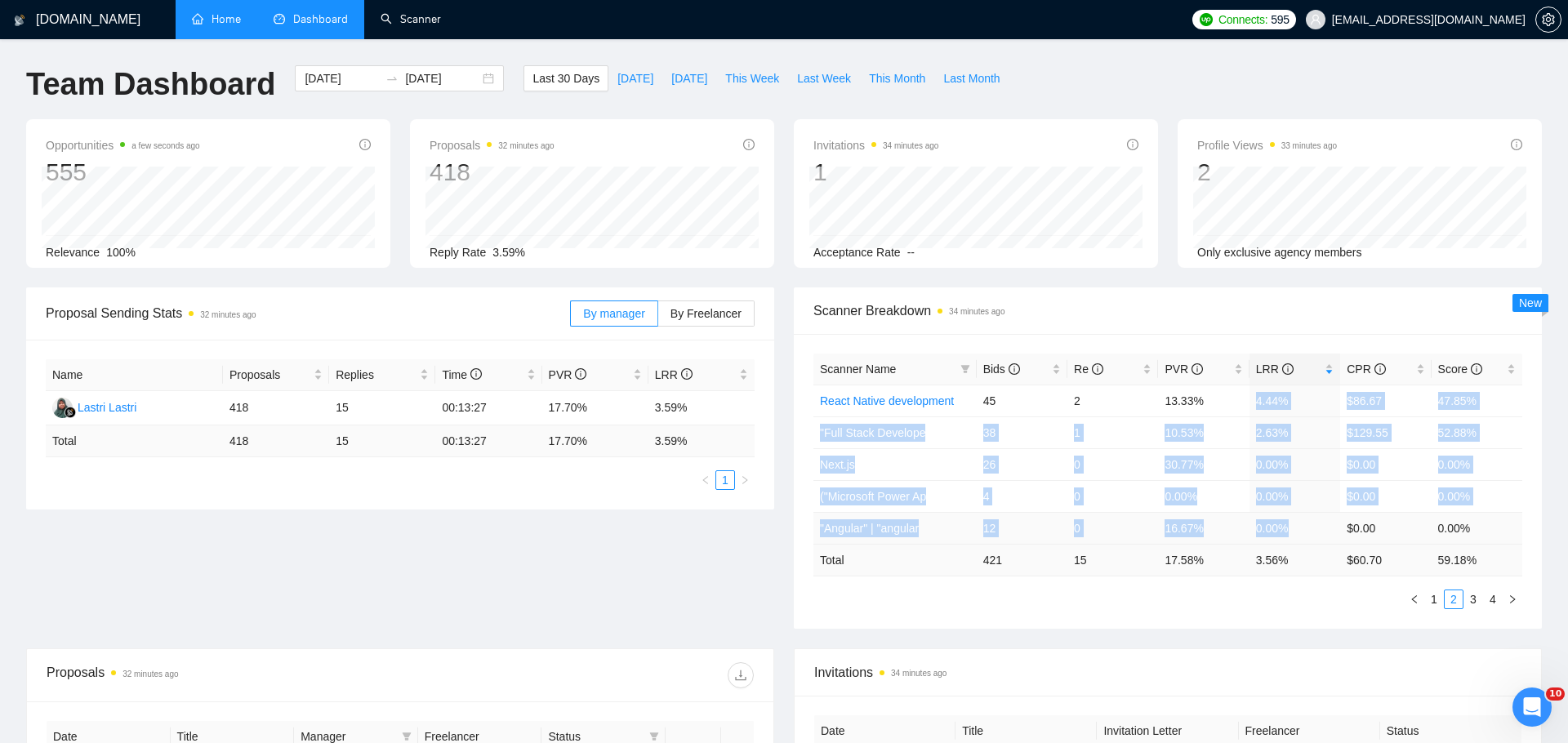
drag, startPoint x: 1253, startPoint y: 398, endPoint x: 1308, endPoint y: 530, distance: 143.0
click at [1308, 531] on tbody "React Native development 45 2 13.33% 4.44% $86.67 47.85% "Full Stack Develope 3…" at bounding box center [1167, 464] width 708 height 159
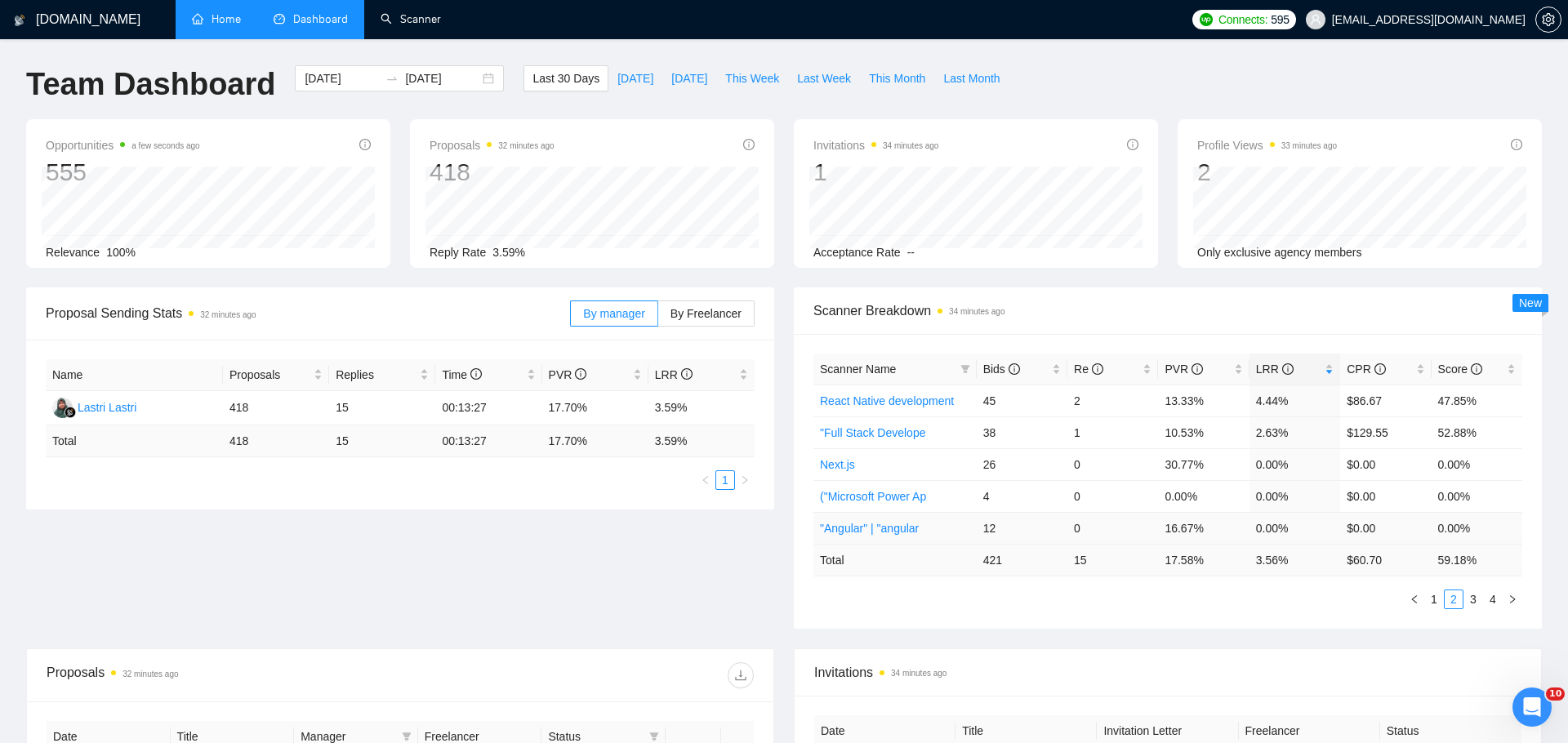
click at [1304, 519] on td "0.00%" at bounding box center [1294, 528] width 91 height 32
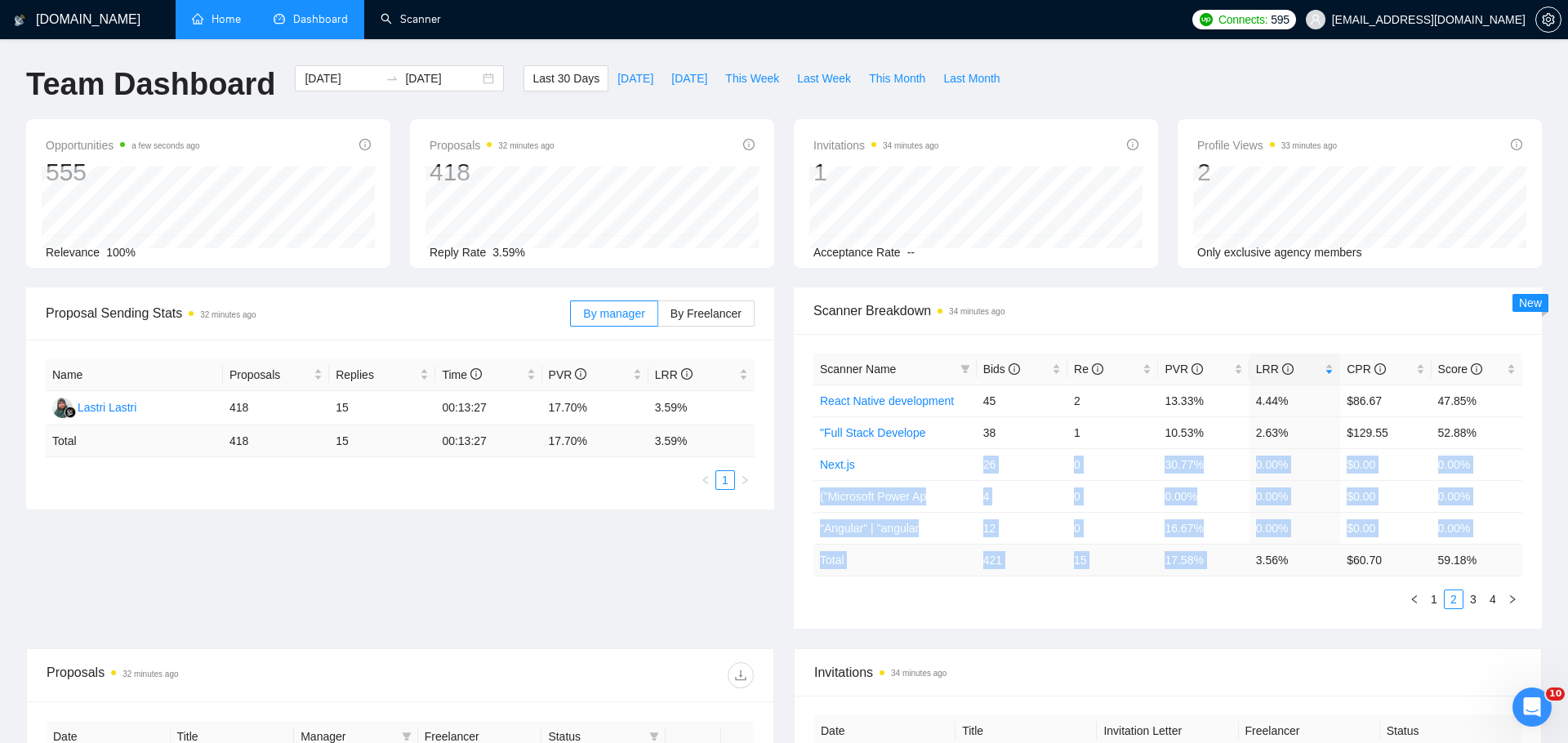
drag, startPoint x: 962, startPoint y: 465, endPoint x: 1303, endPoint y: 549, distance: 351.2
click at [1303, 549] on table "Scanner Name Bids Re PVR LRR CPR Score React Native development 45 2 13.33% 4.4…" at bounding box center [1167, 465] width 708 height 223
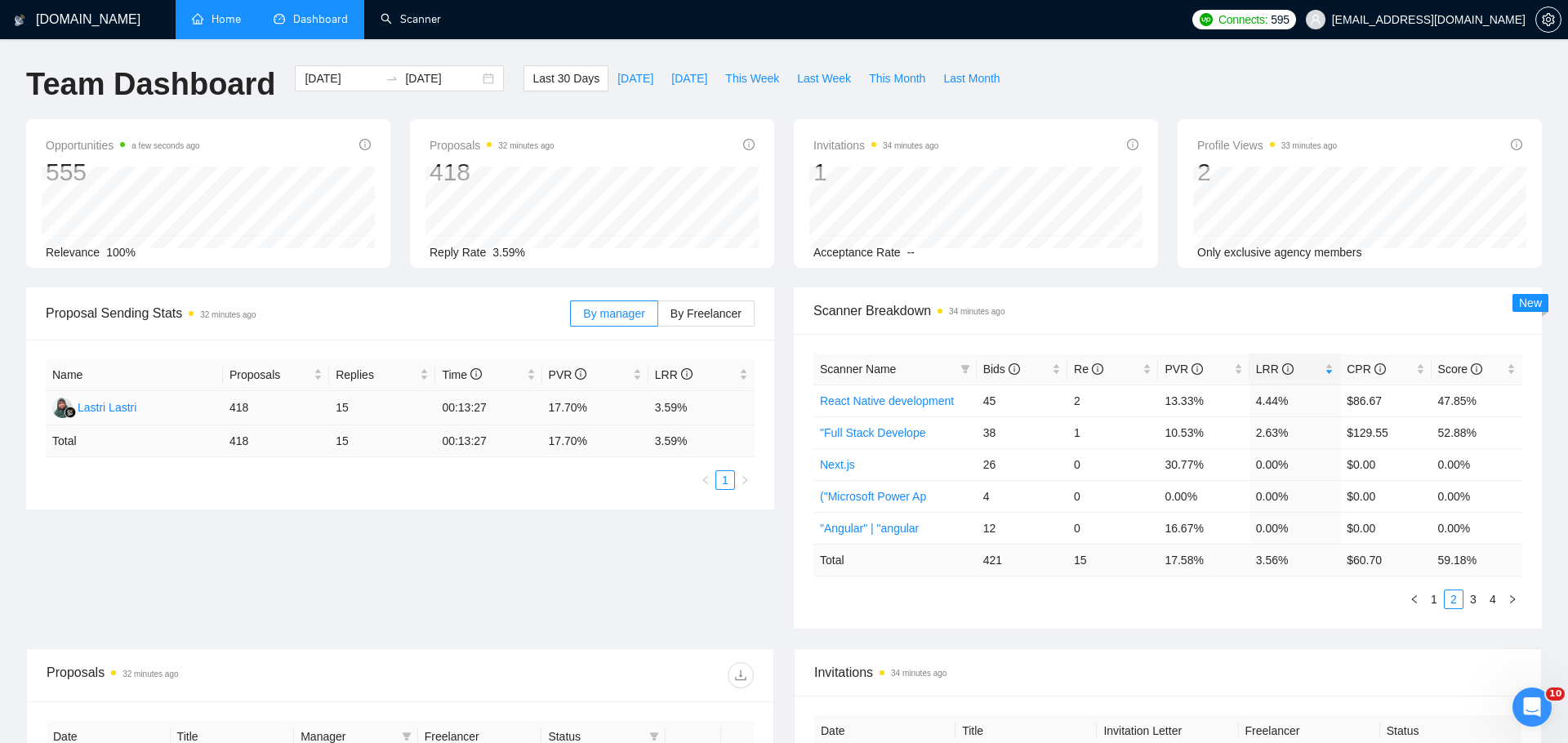
click at [663, 402] on td "3.59%" at bounding box center [701, 408] width 106 height 34
click at [673, 399] on td "3.59%" at bounding box center [701, 408] width 106 height 34
click at [461, 81] on input "[DATE]" at bounding box center [441, 78] width 74 height 18
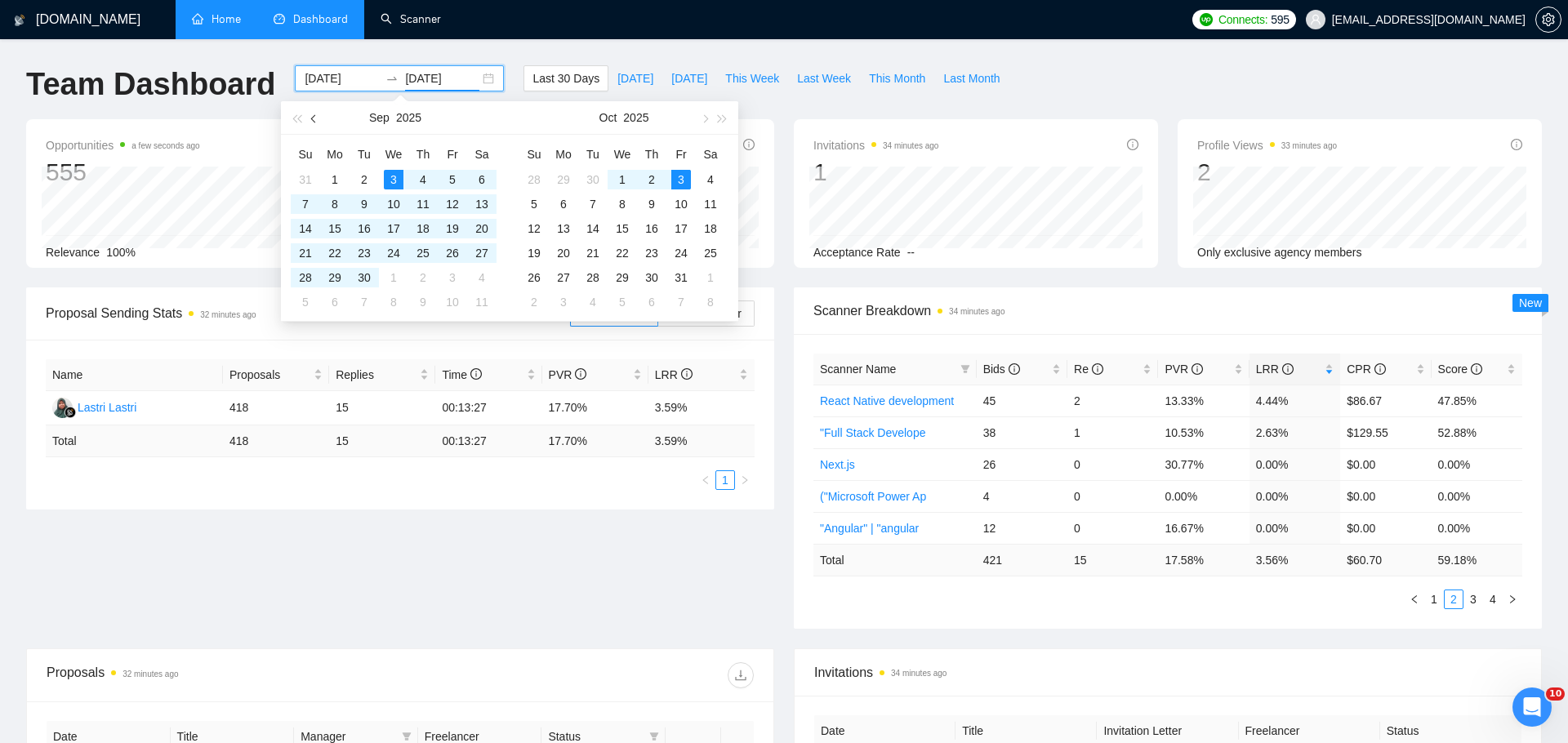
click at [311, 115] on button "button" at bounding box center [315, 117] width 18 height 33
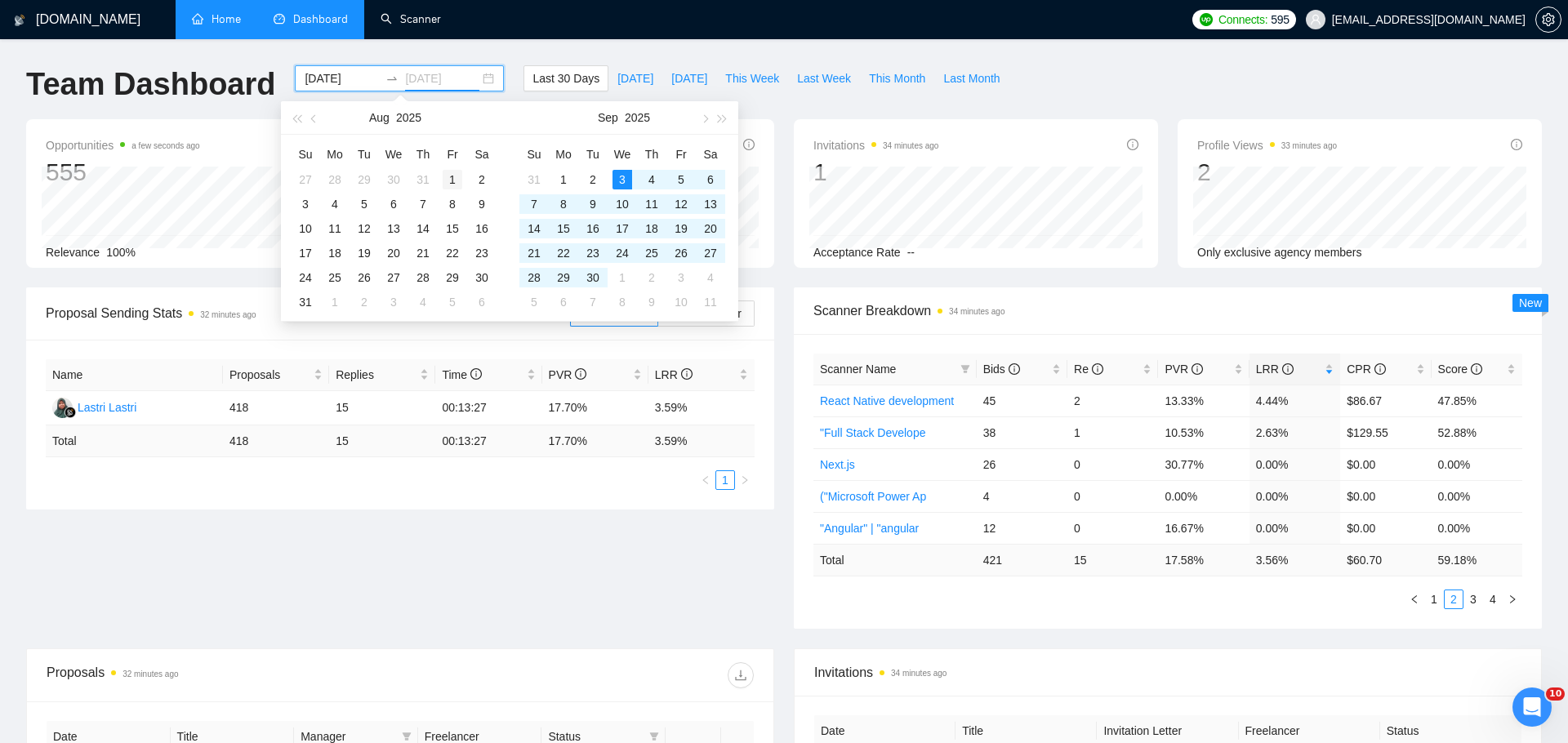
type input "[DATE]"
click at [451, 184] on div "1" at bounding box center [451, 179] width 19 height 19
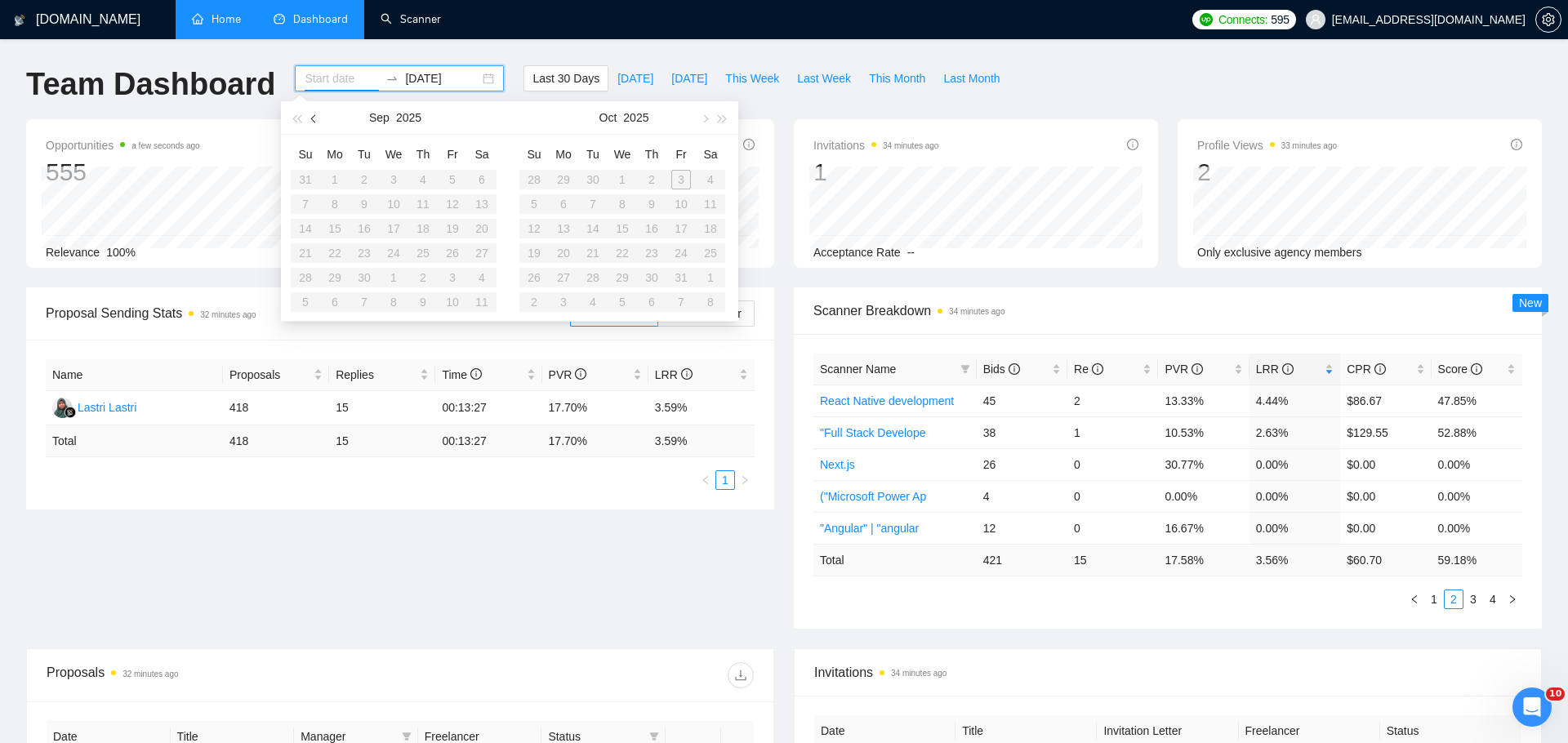
click at [311, 121] on button "button" at bounding box center [315, 117] width 18 height 33
type input "[DATE]"
click at [462, 78] on input "[DATE]" at bounding box center [441, 78] width 74 height 18
click at [481, 78] on div "[DATE]" at bounding box center [399, 78] width 209 height 26
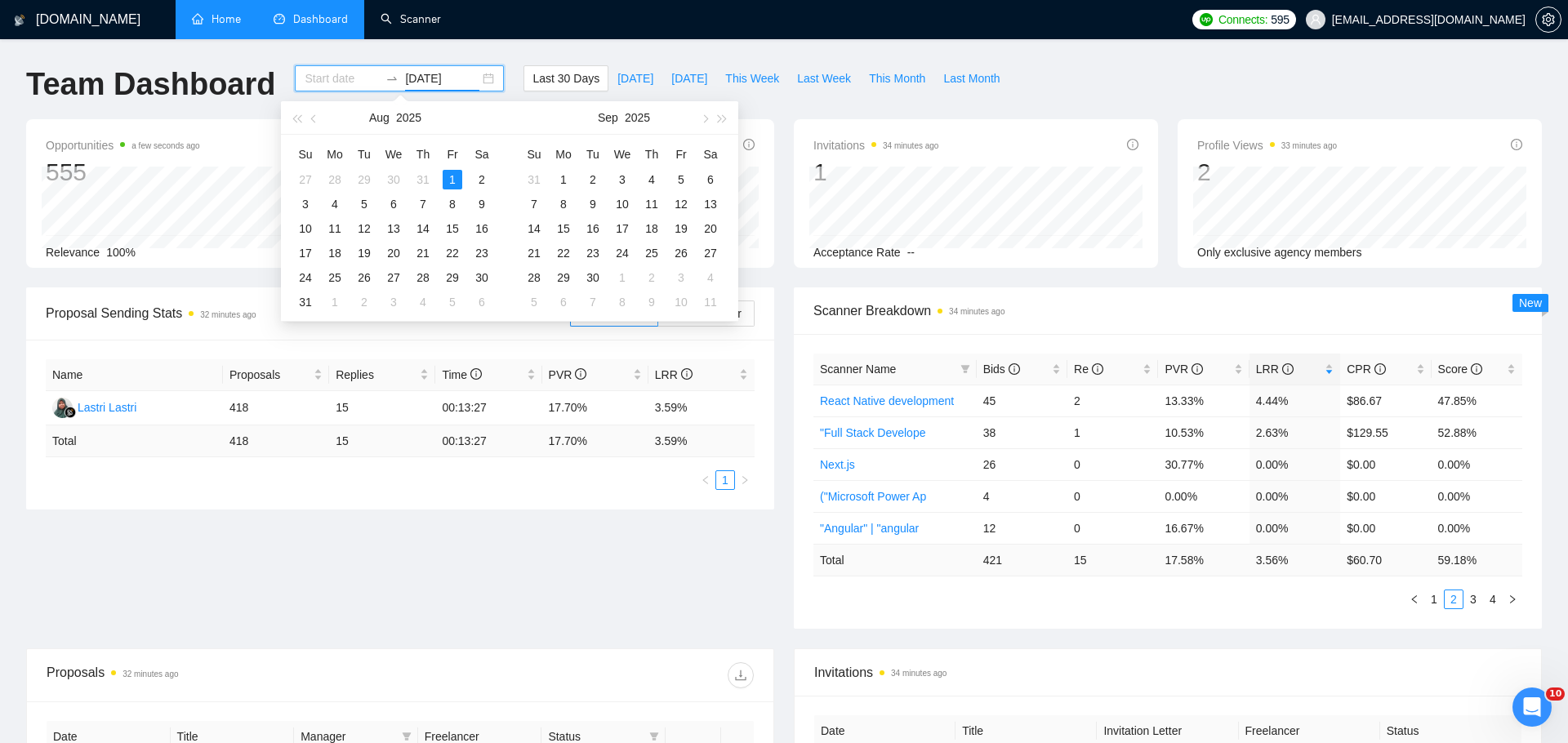
click at [335, 90] on div "[DATE]" at bounding box center [399, 78] width 209 height 26
click at [335, 78] on input at bounding box center [341, 78] width 74 height 18
type input "[DATE]"
click at [456, 180] on div "1" at bounding box center [451, 179] width 19 height 19
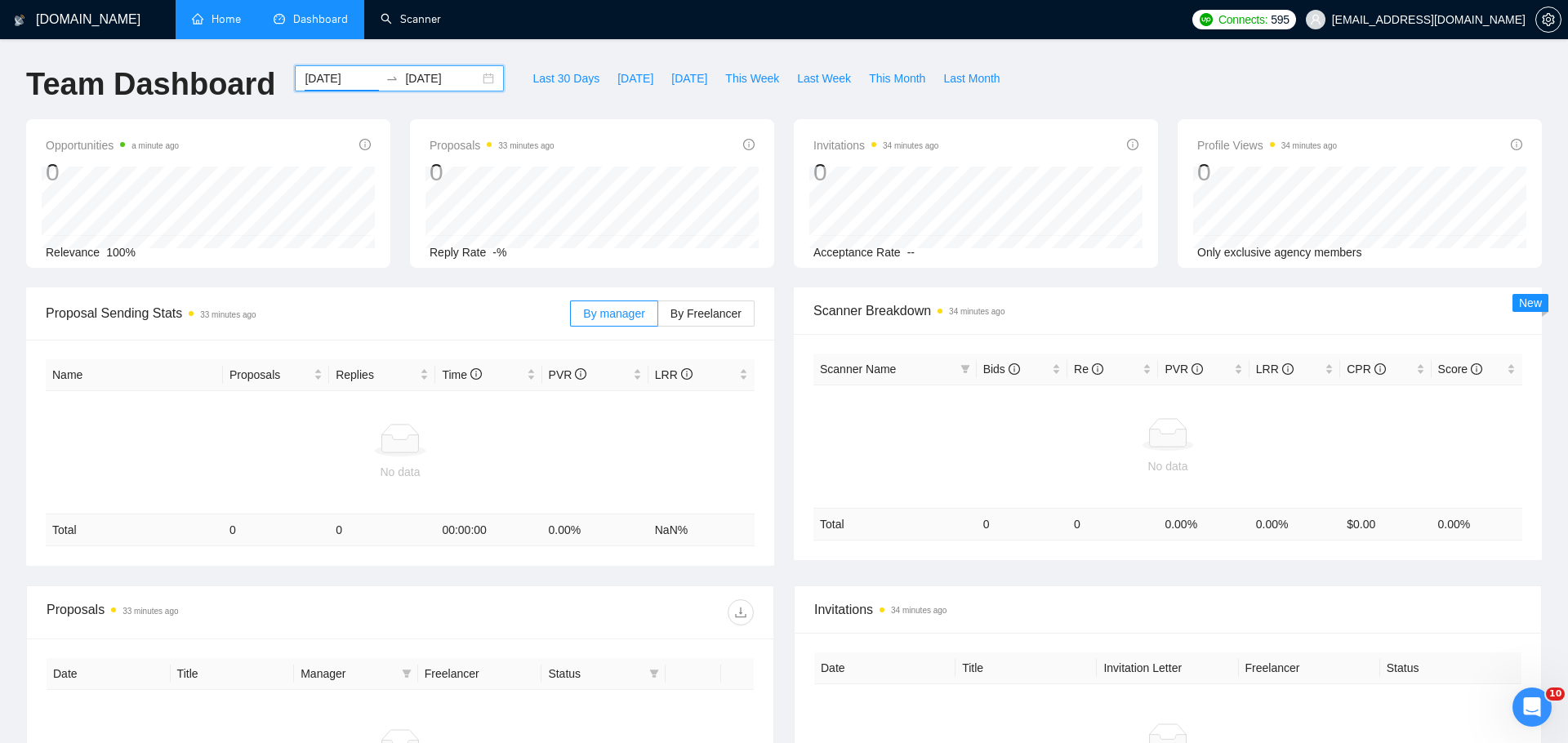
click at [480, 80] on div "[DATE] [DATE]" at bounding box center [399, 78] width 209 height 26
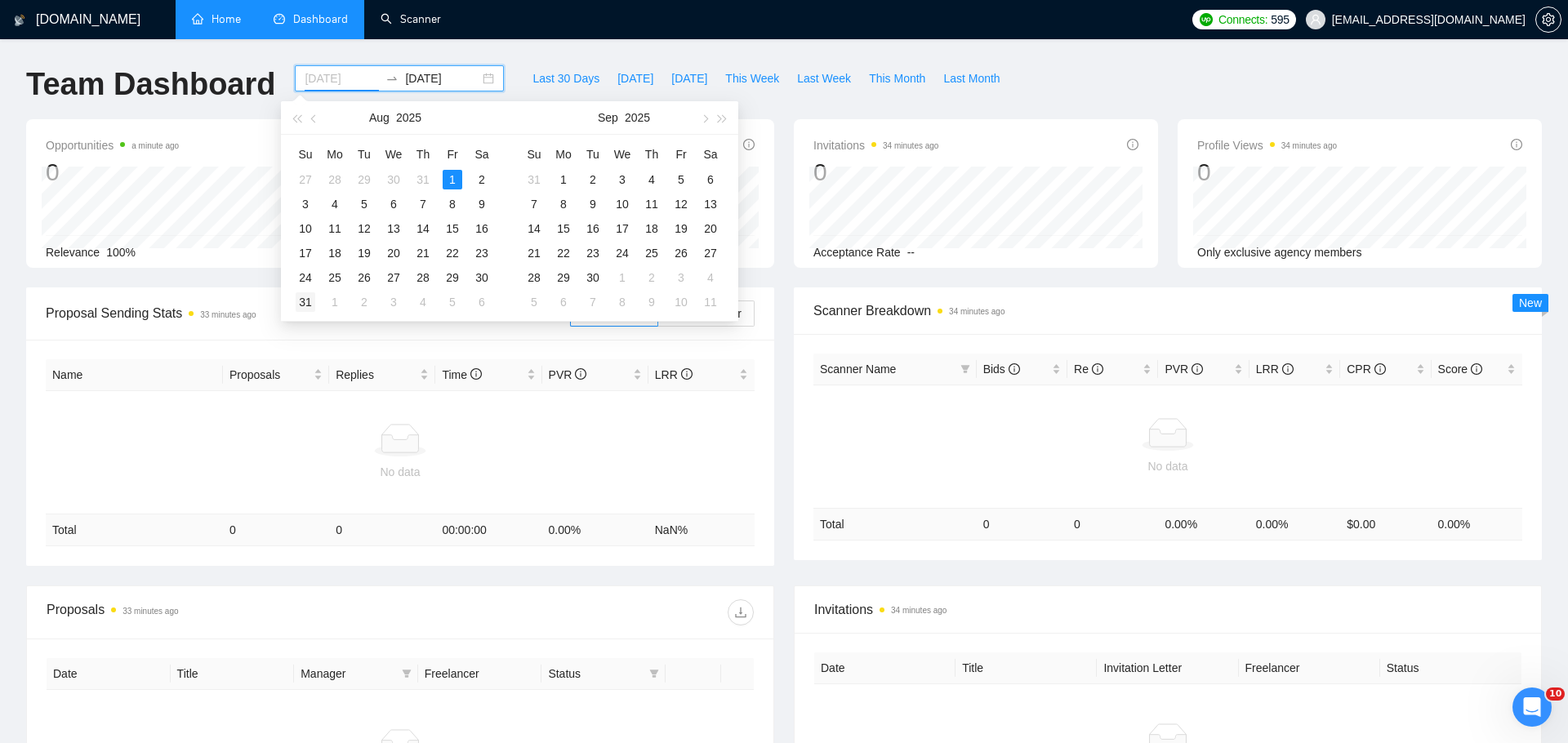
type input "[DATE]"
click at [305, 309] on div "31" at bounding box center [305, 301] width 19 height 19
type input "[DATE]"
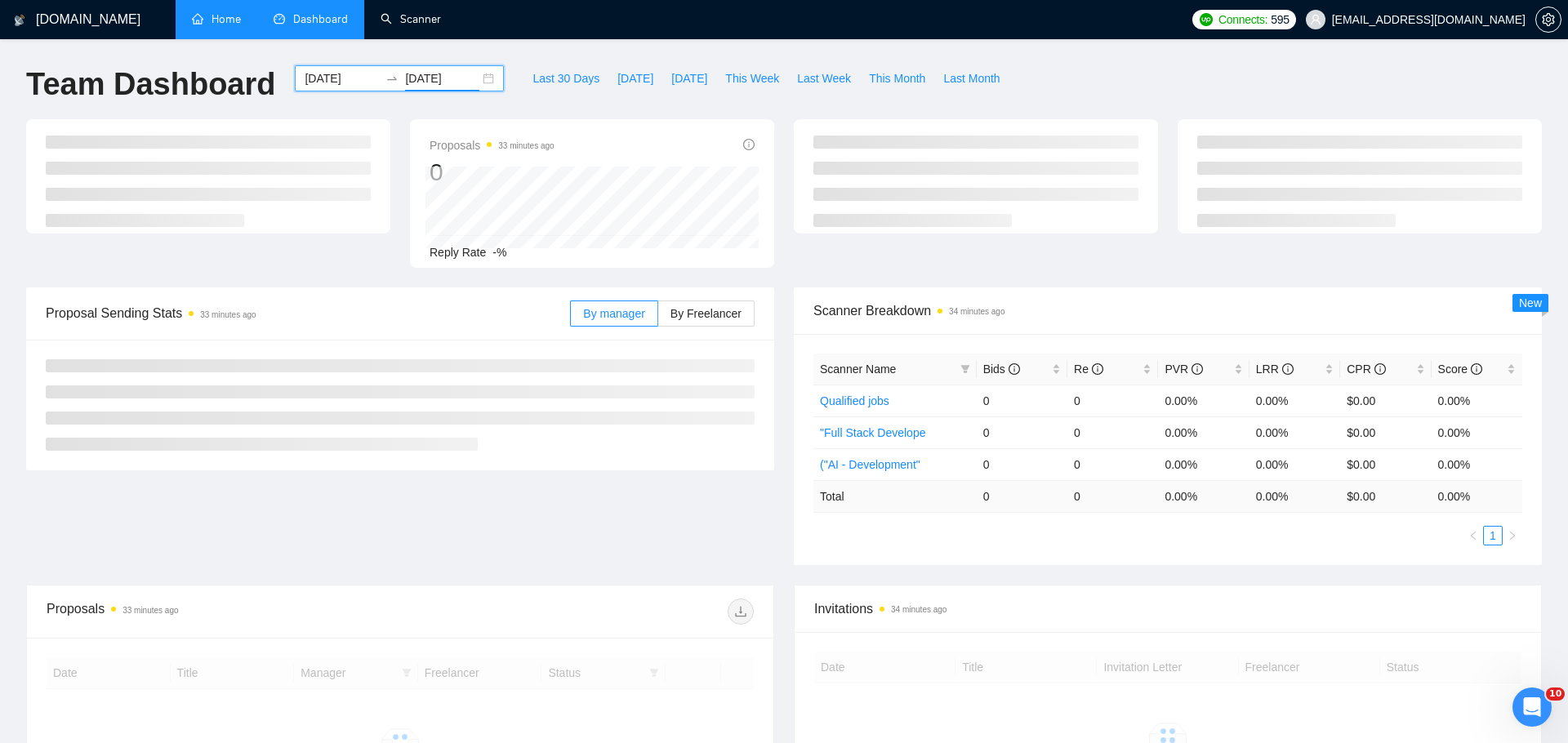
click at [468, 78] on div "[DATE] [DATE]" at bounding box center [399, 78] width 209 height 26
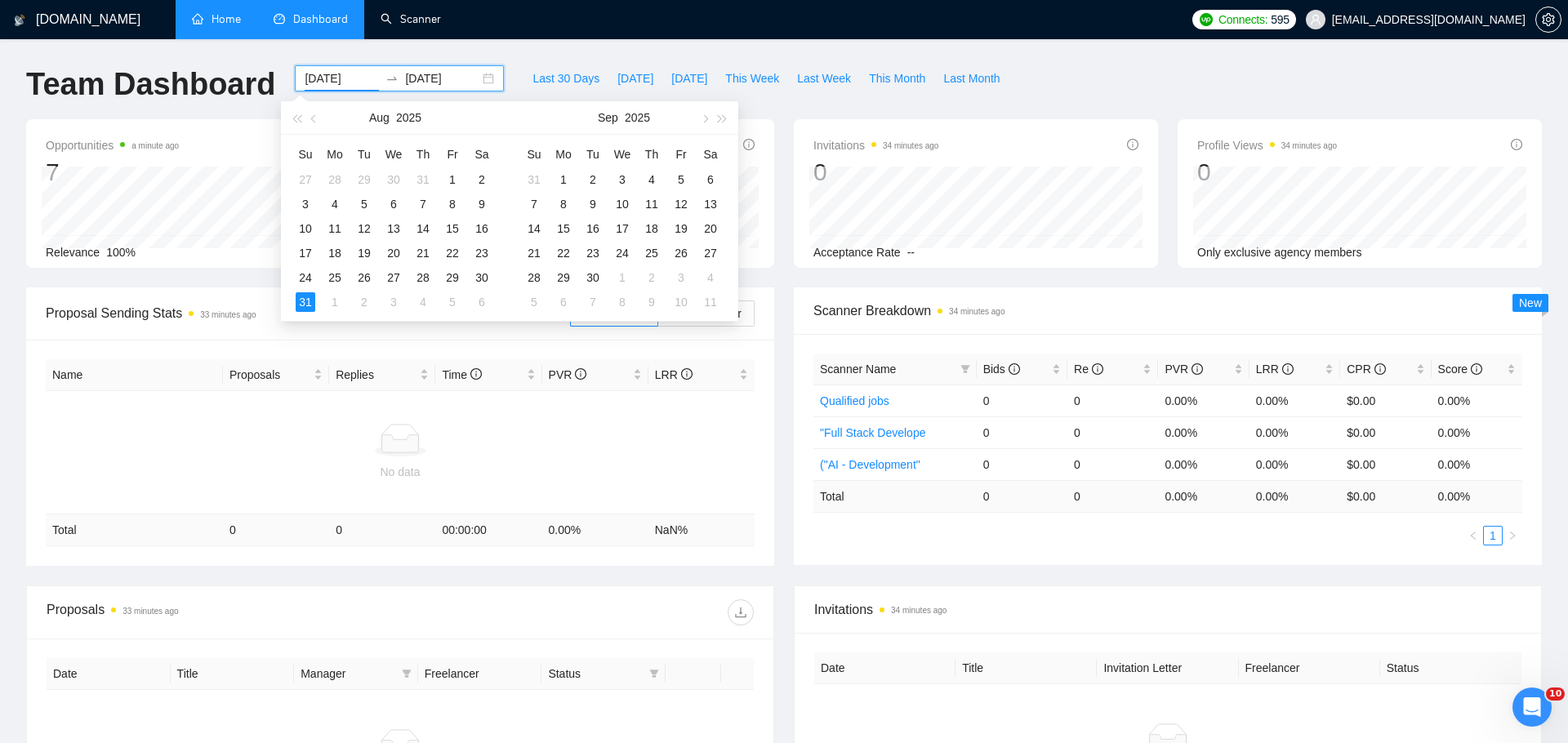
click at [478, 78] on div "[DATE] [DATE]" at bounding box center [399, 78] width 209 height 26
click at [451, 170] on div "1" at bounding box center [451, 179] width 19 height 19
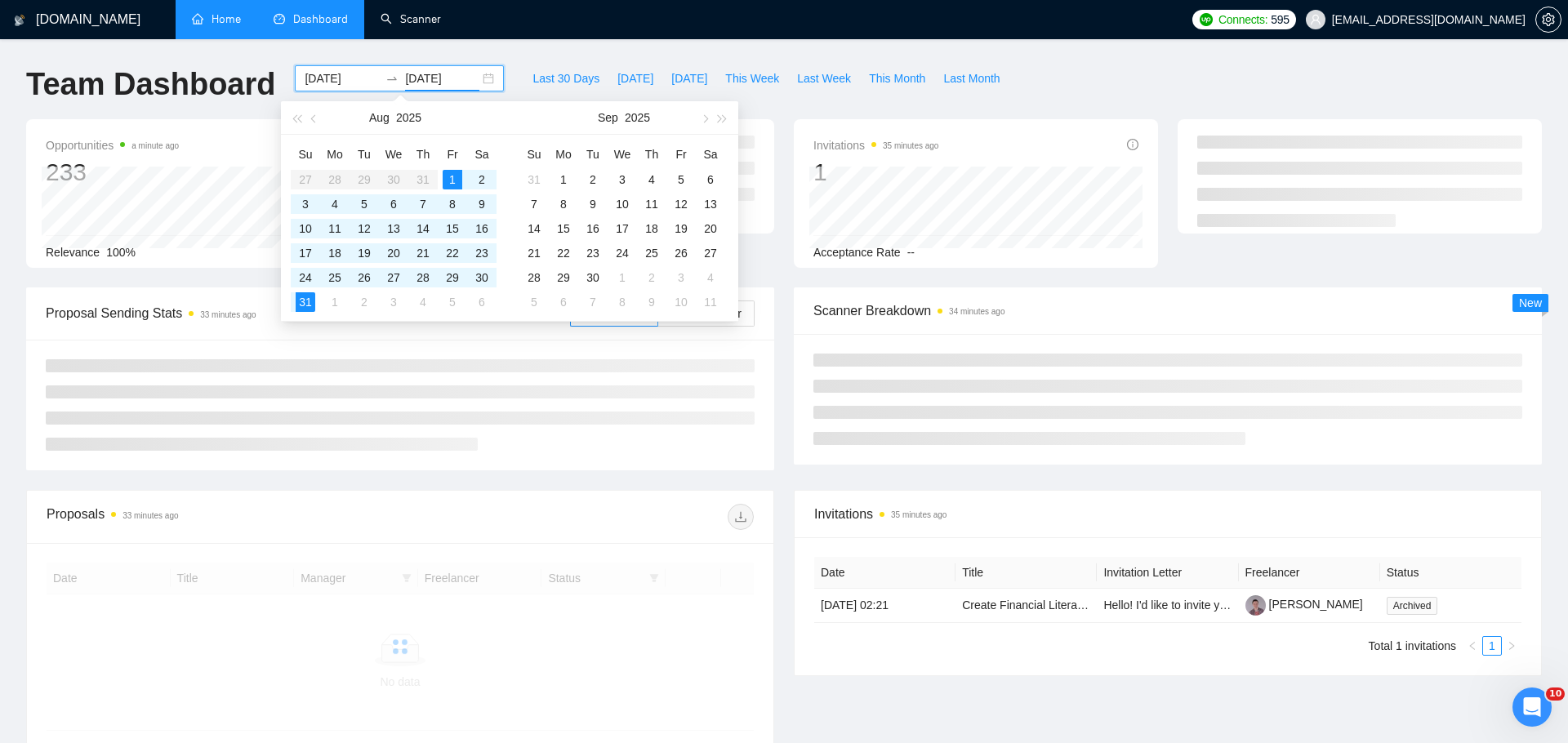
click at [506, 57] on div "[DOMAIN_NAME] Home Dashboard Scanner Connects: 595 [EMAIL_ADDRESS][DOMAIN_NAME]…" at bounding box center [784, 448] width 1568 height 897
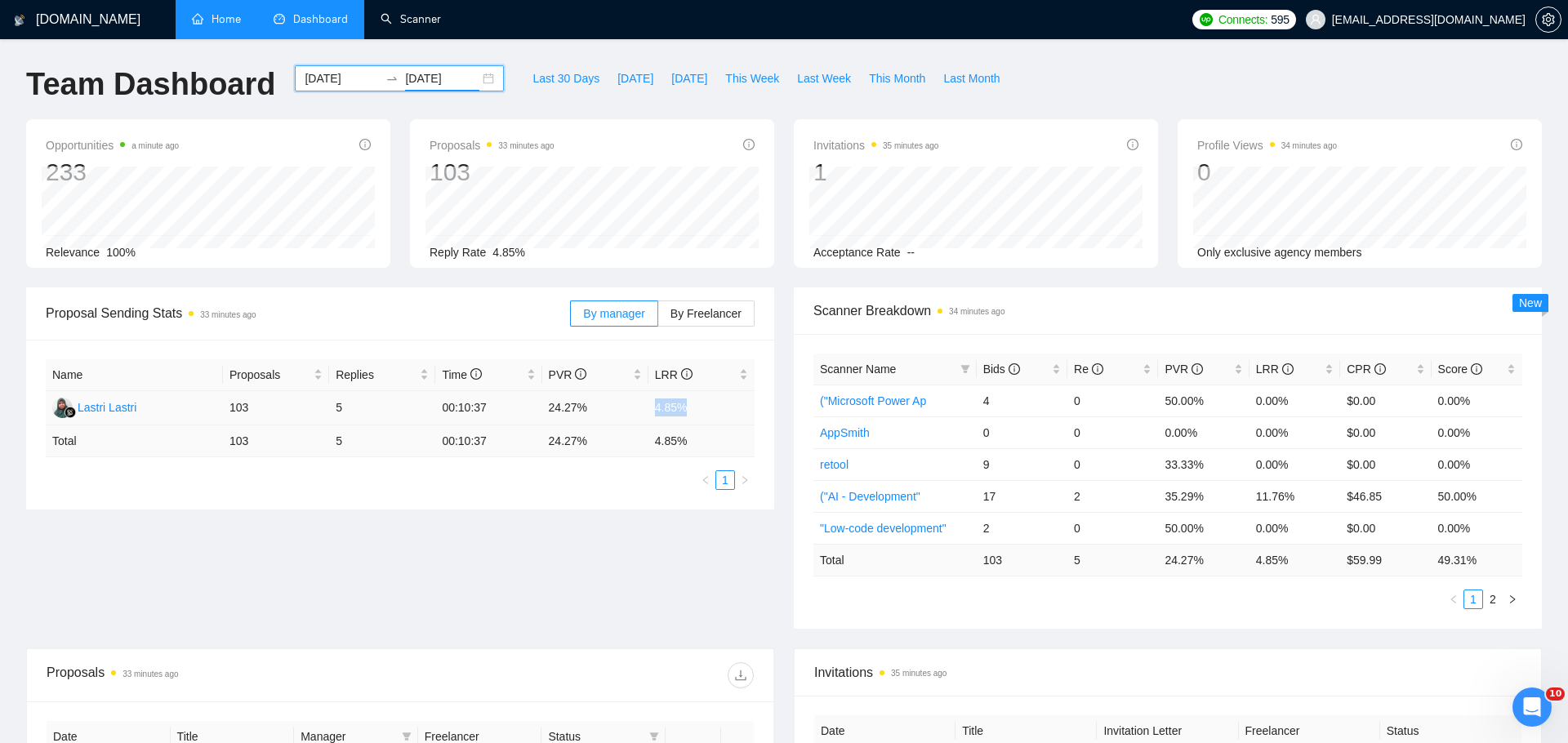
drag, startPoint x: 642, startPoint y: 407, endPoint x: 703, endPoint y: 407, distance: 61.0
click at [703, 407] on tr "Lastri Lastri 103 5 00:10:37 24.27% 4.85%" at bounding box center [400, 408] width 708 height 34
drag, startPoint x: 543, startPoint y: 406, endPoint x: 704, endPoint y: 406, distance: 161.0
click at [704, 406] on tr "Lastri Lastri 103 5 00:10:37 24.27% 4.85%" at bounding box center [400, 408] width 708 height 34
click at [532, 79] on span "Last 30 Days" at bounding box center [566, 78] width 67 height 18
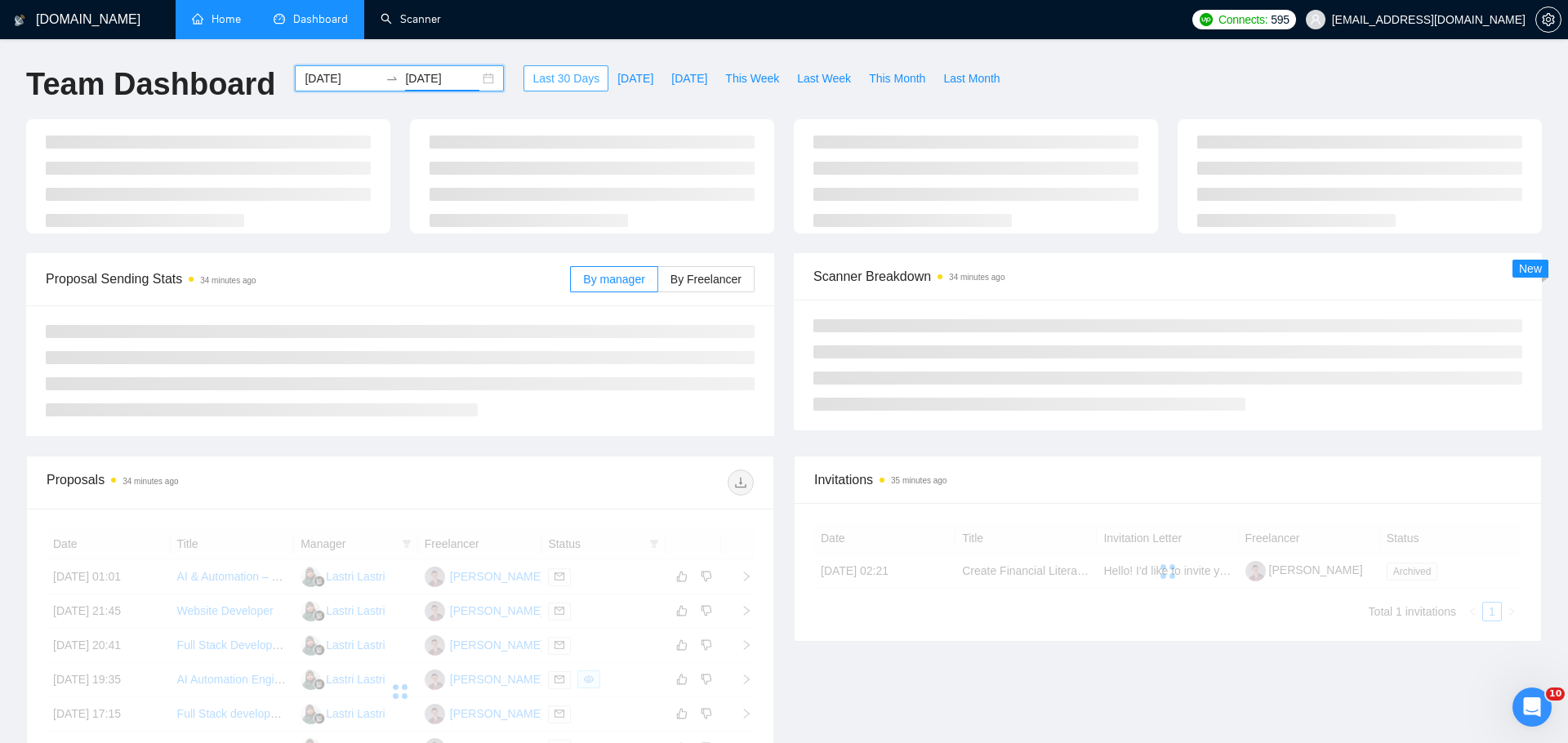
type input "[DATE]"
click at [534, 75] on span "Last 30 Days" at bounding box center [566, 78] width 67 height 18
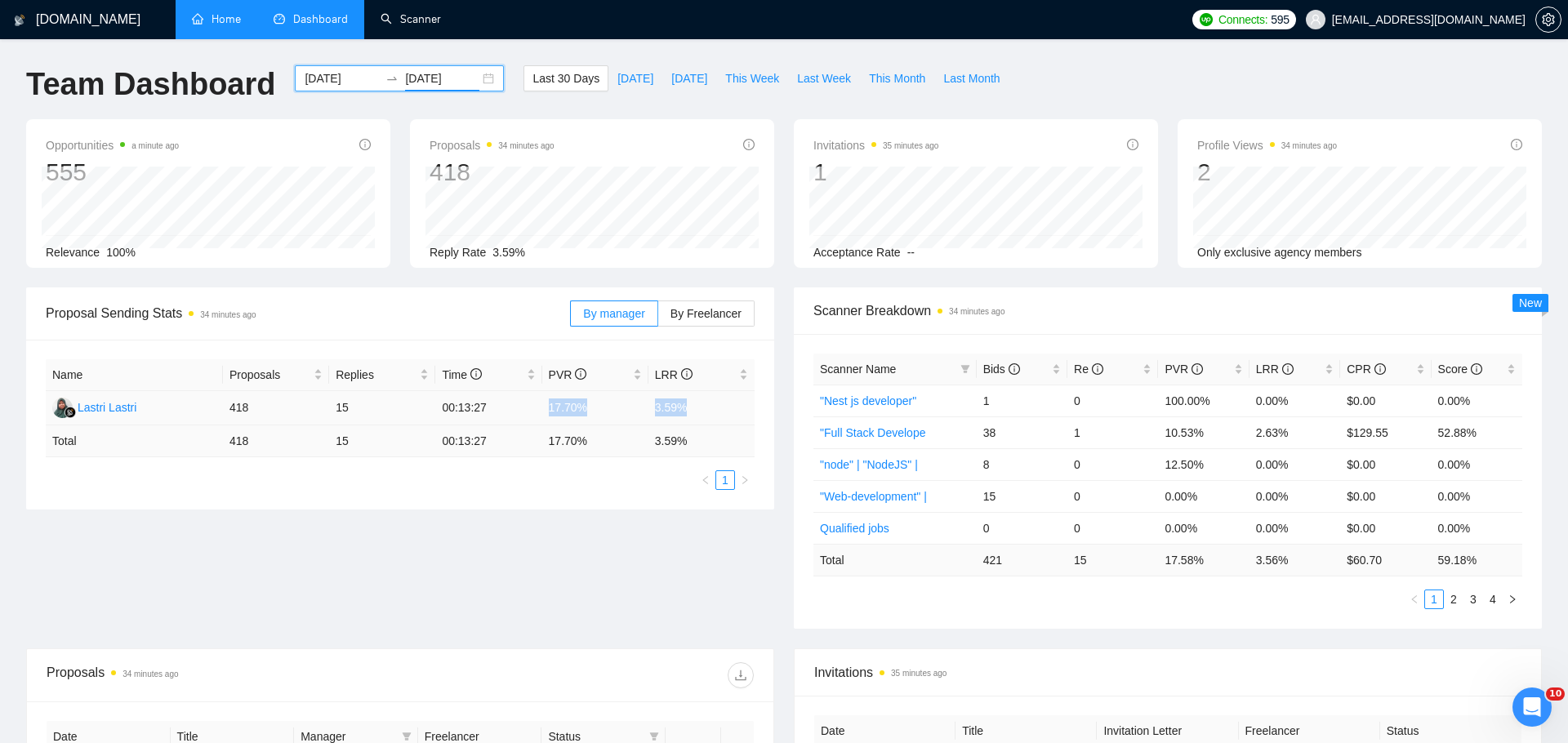
drag, startPoint x: 550, startPoint y: 407, endPoint x: 713, endPoint y: 407, distance: 163.0
click at [713, 407] on tr "Lastri Lastri 418 15 00:13:27 17.70% 3.59%" at bounding box center [400, 408] width 708 height 34
click at [680, 404] on td "3.59%" at bounding box center [701, 408] width 106 height 34
drag, startPoint x: 657, startPoint y: 401, endPoint x: 693, endPoint y: 407, distance: 36.5
click at [694, 407] on td "3.59%" at bounding box center [701, 408] width 106 height 34
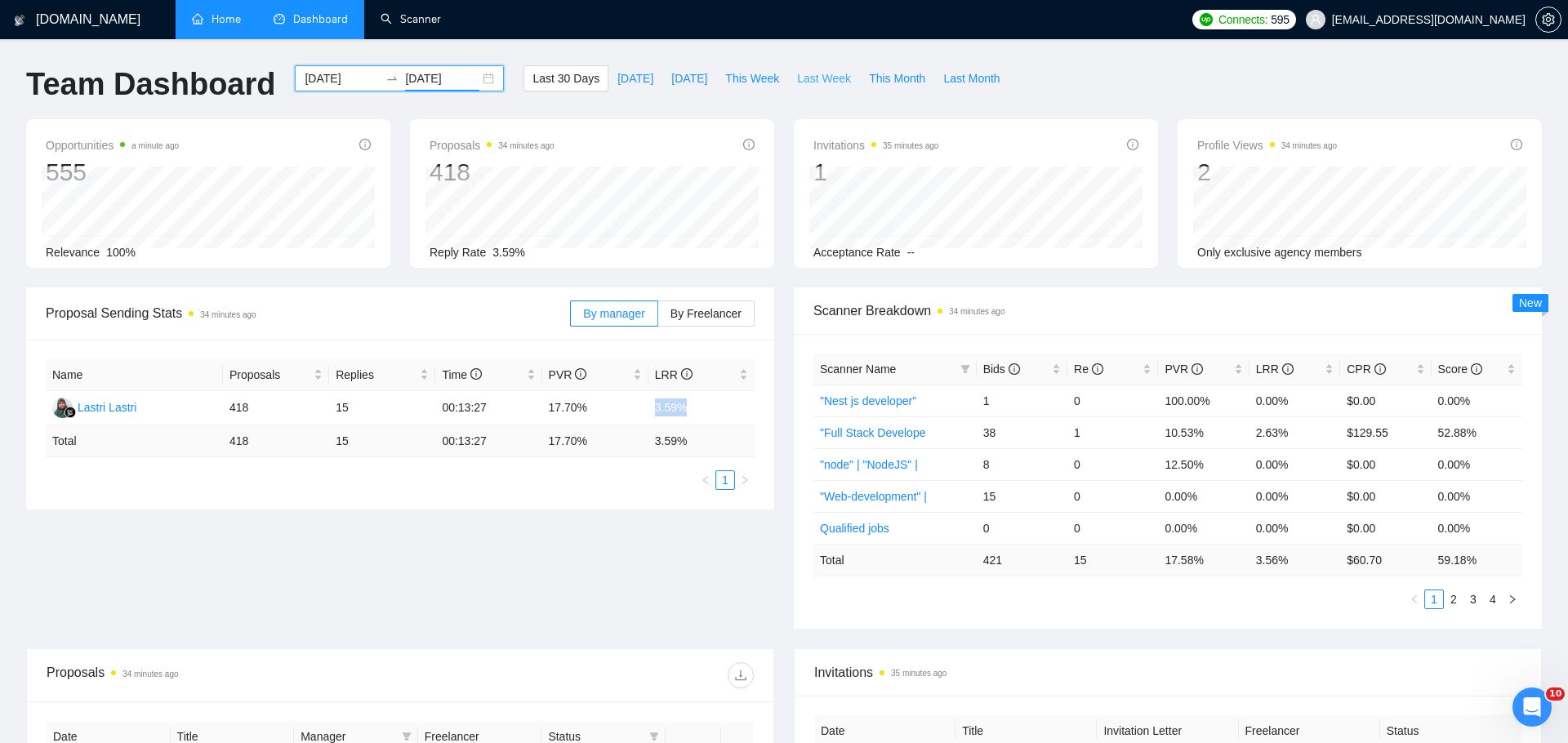
click at [817, 71] on span "Last Week" at bounding box center [824, 78] width 54 height 18
type input "[DATE]"
drag, startPoint x: 517, startPoint y: 406, endPoint x: 747, endPoint y: 402, distance: 230.0
click at [748, 404] on tr "Lastri Lastri 142 7 00:12:22 23.24% 4.93%" at bounding box center [400, 408] width 708 height 34
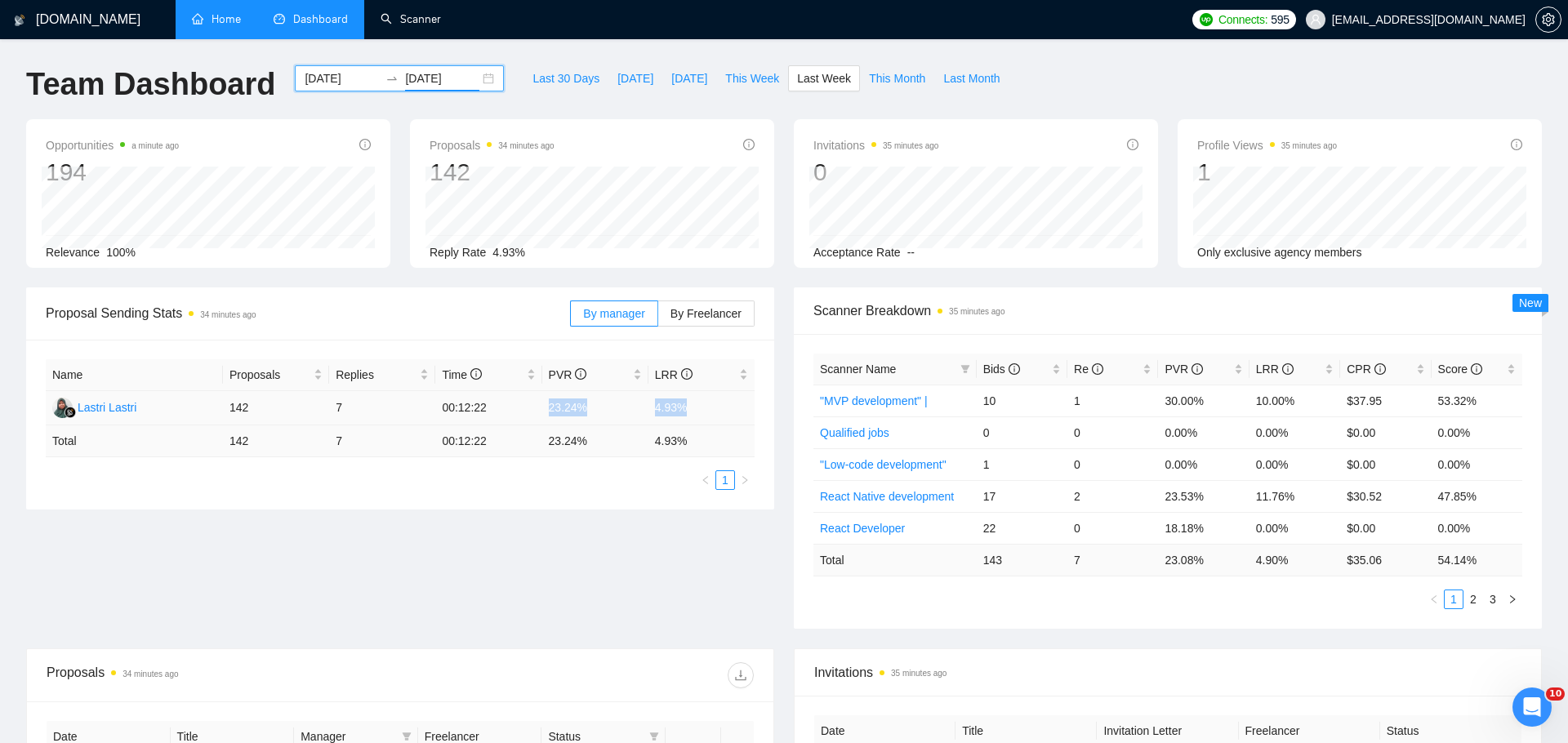
click at [668, 420] on td "4.93%" at bounding box center [701, 408] width 106 height 34
click at [729, 76] on span "This Week" at bounding box center [752, 78] width 54 height 18
type input "[DATE]"
drag, startPoint x: 540, startPoint y: 397, endPoint x: 687, endPoint y: 397, distance: 147.0
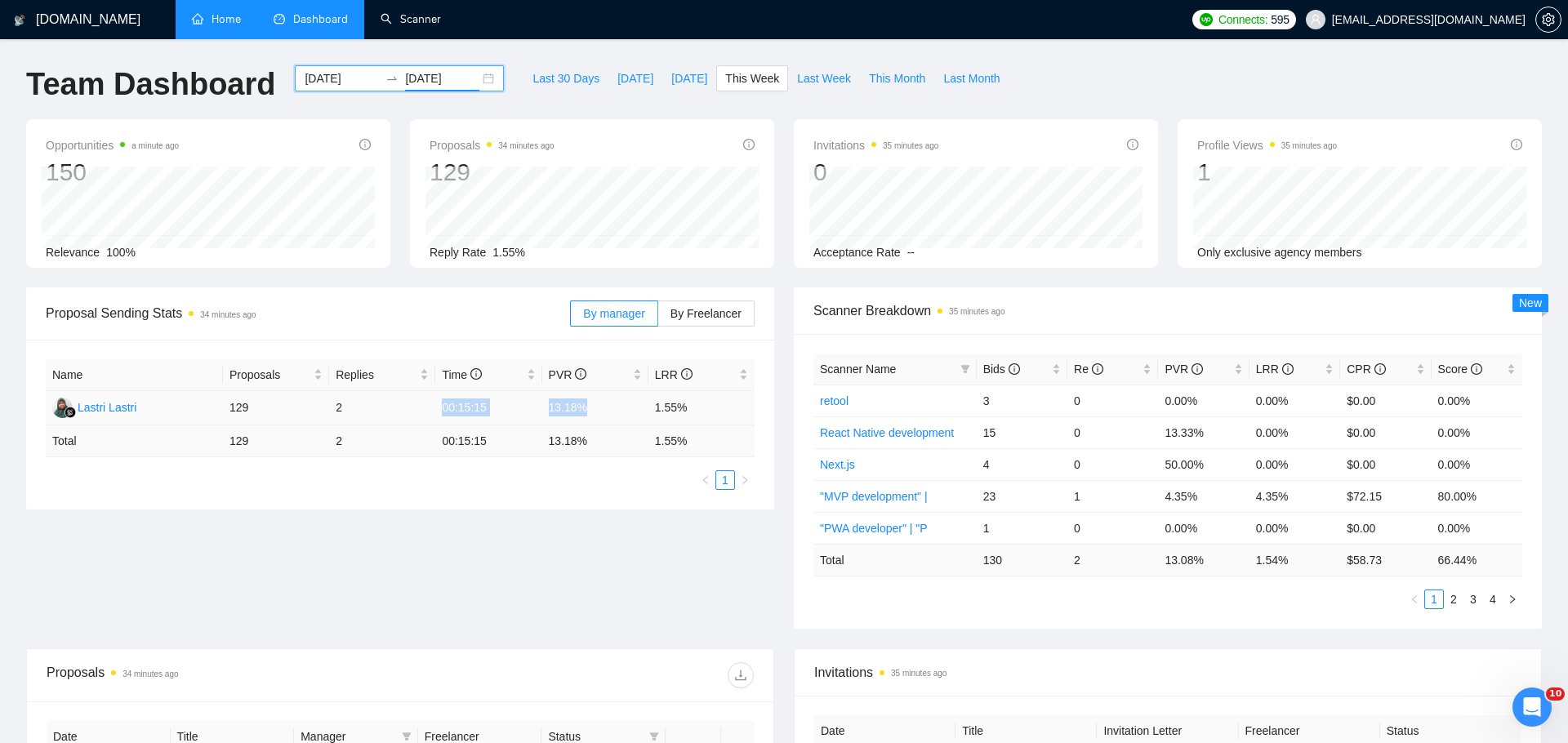
click at [687, 397] on tr "Lastri Lastri 129 2 00:15:15 13.18% 1.55%" at bounding box center [400, 408] width 708 height 34
click at [699, 405] on td "1.55%" at bounding box center [701, 408] width 106 height 34
click at [704, 406] on td "1.55%" at bounding box center [701, 408] width 106 height 34
click at [809, 76] on span "Last Week" at bounding box center [824, 78] width 54 height 18
type input "[DATE]"
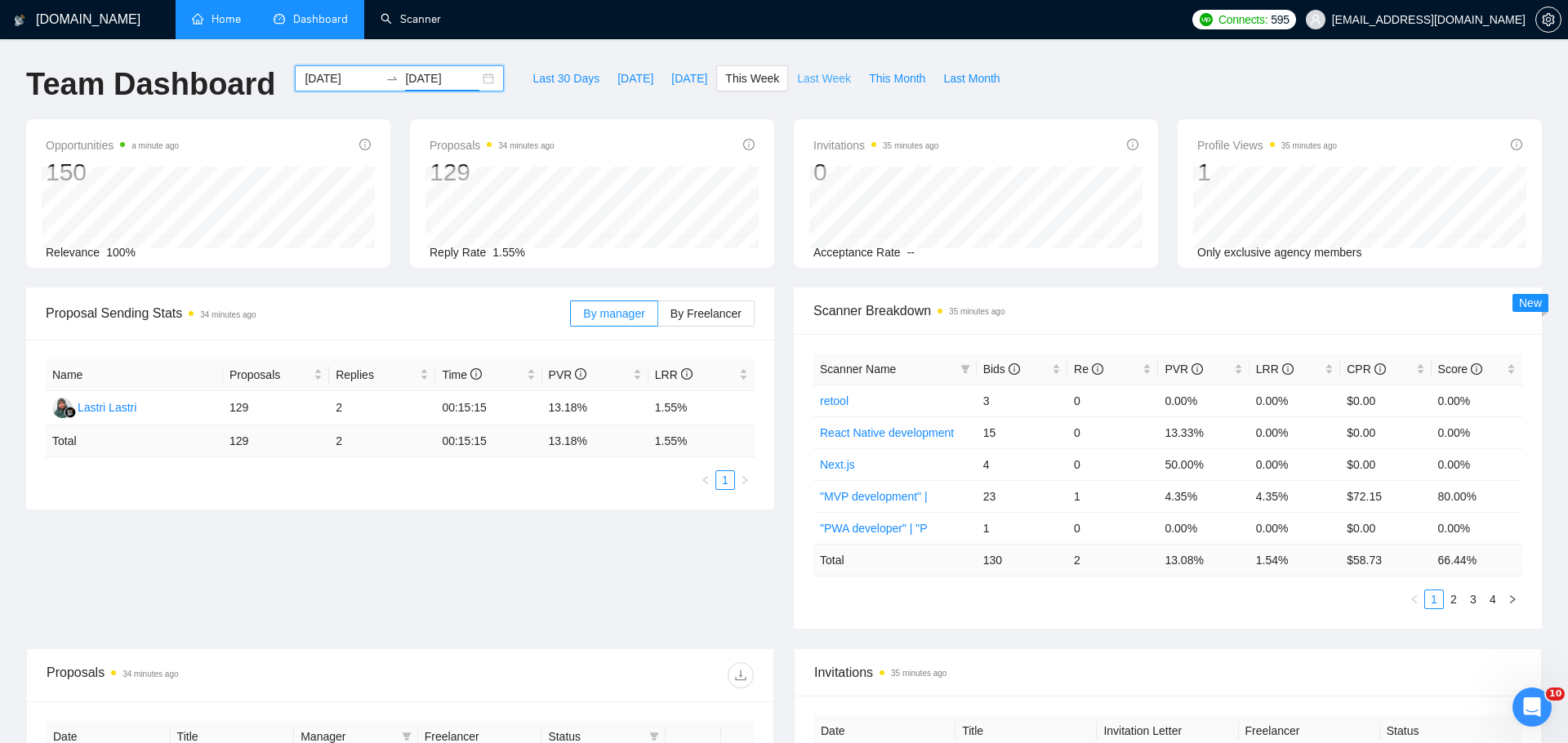
type input "[DATE]"
drag, startPoint x: 526, startPoint y: 401, endPoint x: 686, endPoint y: 401, distance: 160.0
click at [687, 401] on tr "Lastri Lastri 142 7 00:12:22 23.24% 4.93%" at bounding box center [400, 408] width 708 height 34
click at [750, 75] on span "This Week" at bounding box center [752, 78] width 54 height 18
type input "[DATE]"
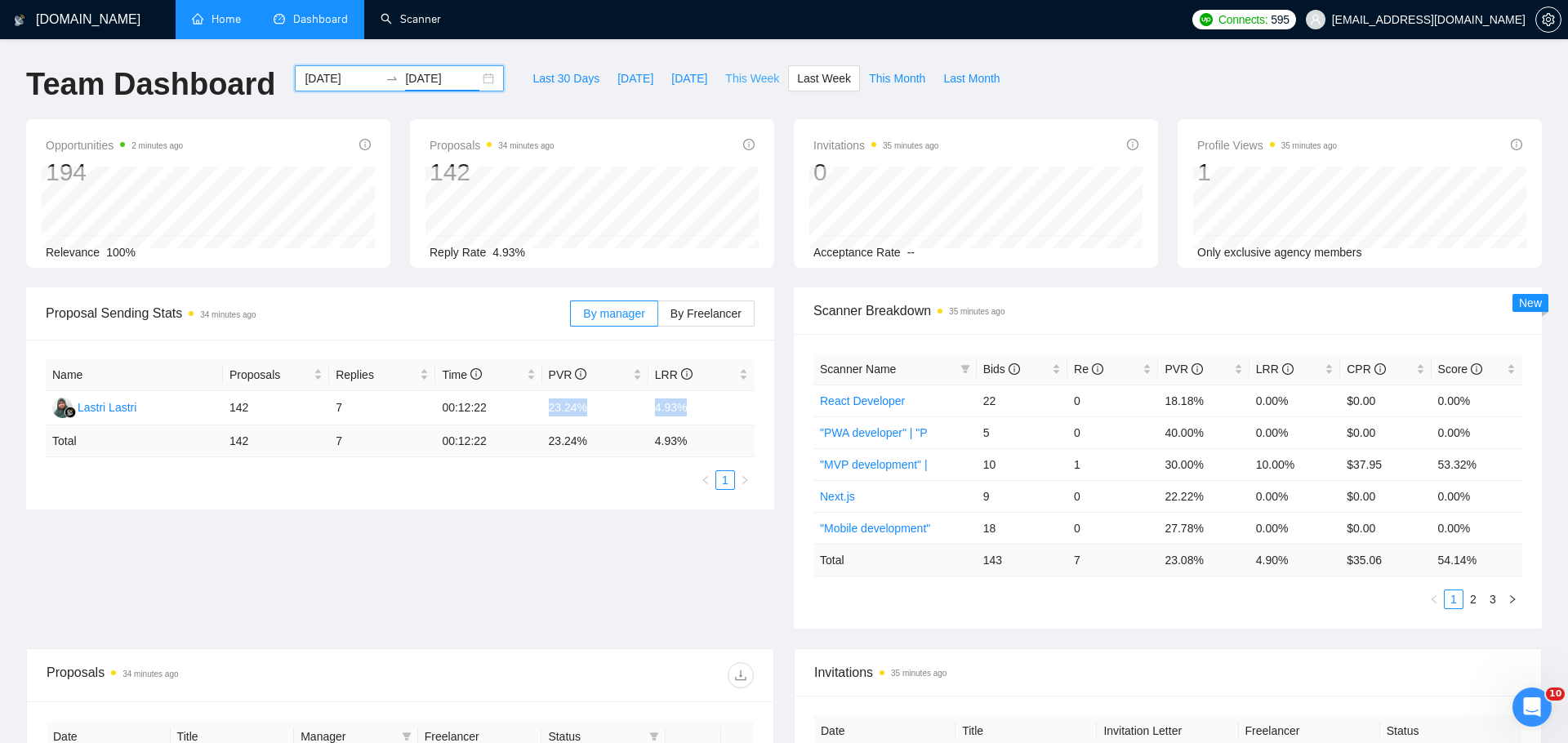
type input "[DATE]"
drag, startPoint x: 549, startPoint y: 412, endPoint x: 601, endPoint y: 412, distance: 52.0
click at [601, 412] on td "13.18%" at bounding box center [595, 408] width 106 height 34
click at [661, 401] on td "1.55%" at bounding box center [701, 408] width 106 height 34
drag, startPoint x: 636, startPoint y: 401, endPoint x: 697, endPoint y: 398, distance: 61.1
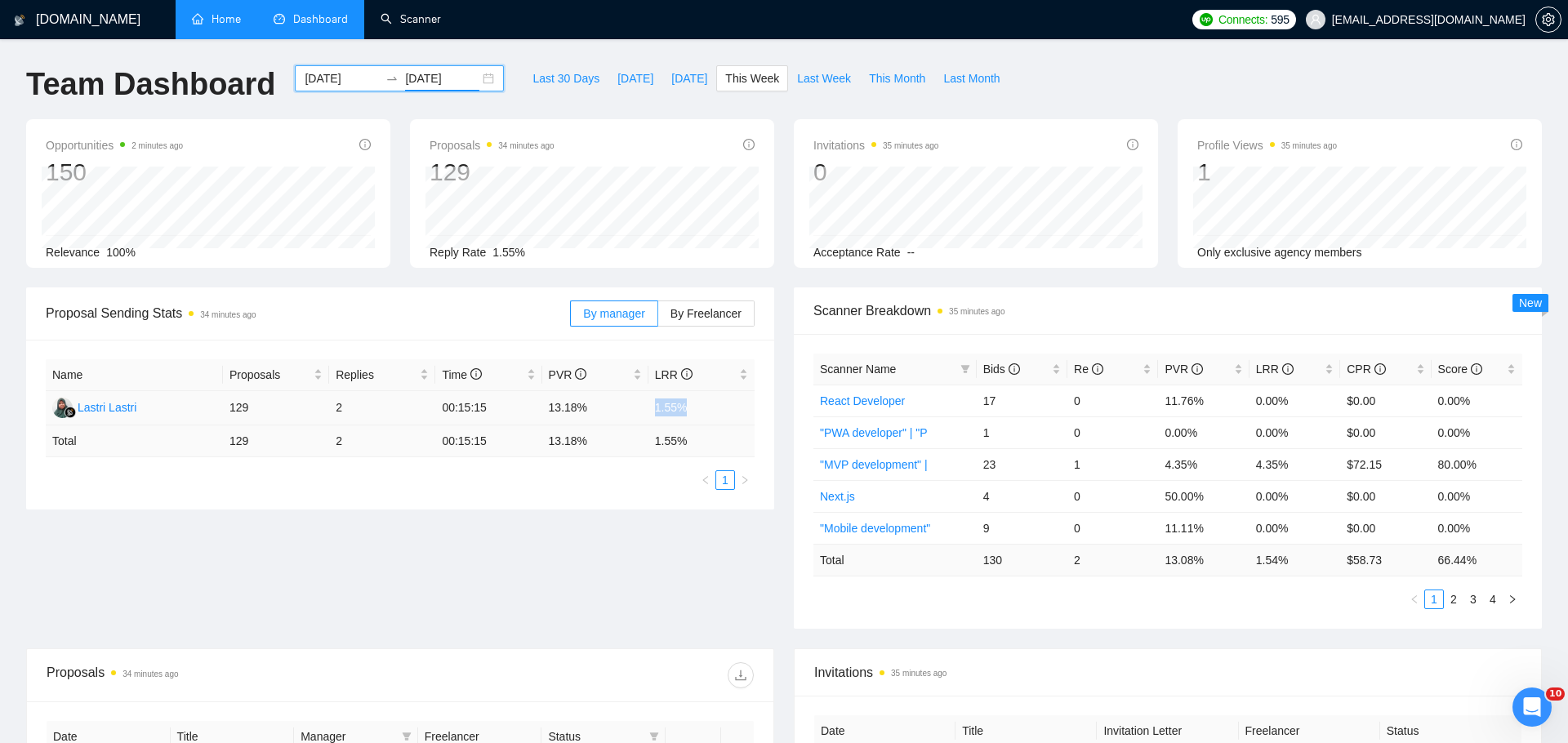
click at [697, 399] on tr "Lastri Lastri 129 2 00:15:15 13.18% 1.55%" at bounding box center [400, 408] width 708 height 34
click at [1006, 372] on span "Bids" at bounding box center [1001, 369] width 37 height 13
drag, startPoint x: 968, startPoint y: 433, endPoint x: 1144, endPoint y: 435, distance: 176.0
click at [1144, 437] on tr "("AI - Development" 21 0 4.76% 0.00% $0.00 0.00%" at bounding box center [1167, 432] width 708 height 32
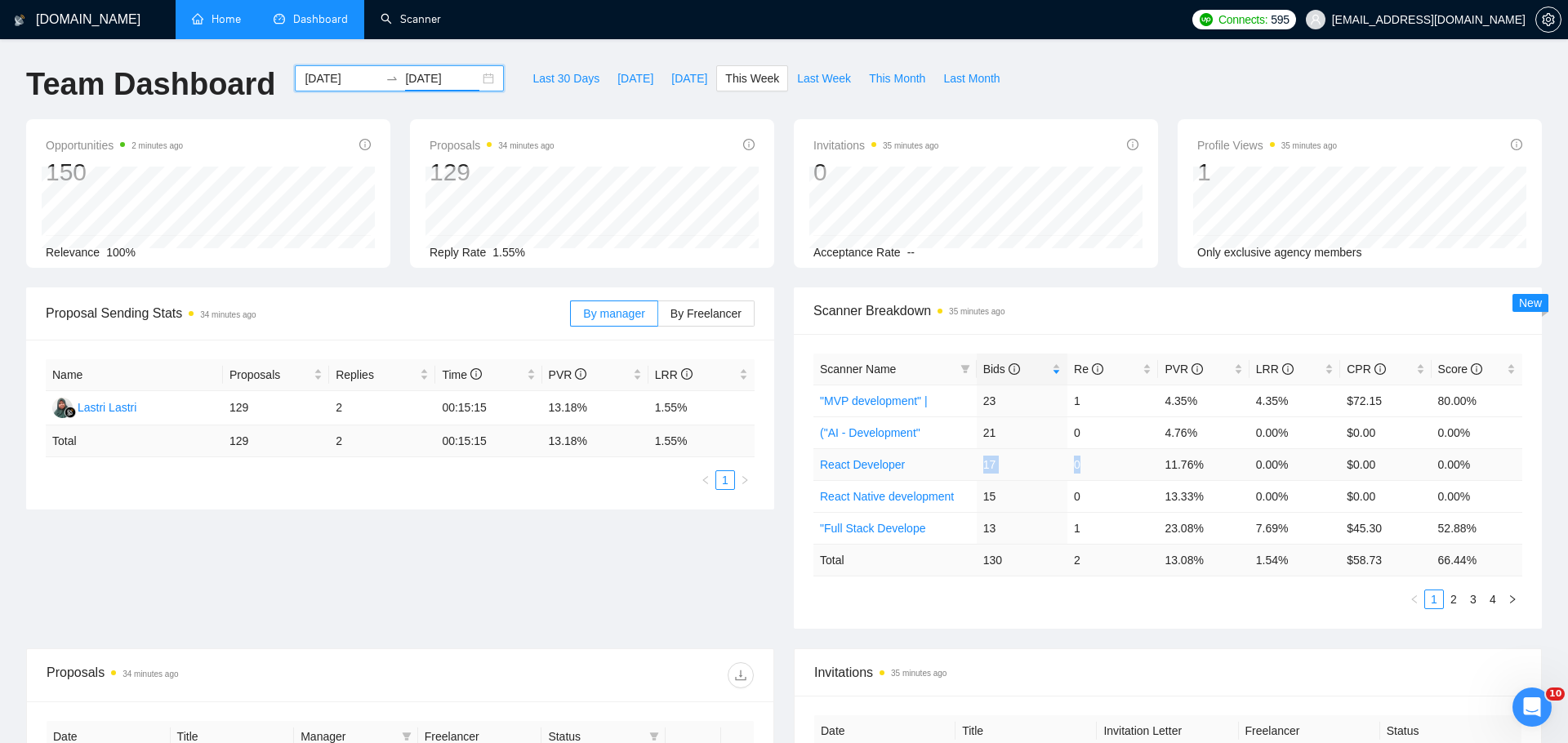
drag, startPoint x: 978, startPoint y: 460, endPoint x: 1104, endPoint y: 462, distance: 126.0
click at [1104, 462] on tr "React Developer 17 0 11.76% 0.00% $0.00 0.00%" at bounding box center [1167, 464] width 708 height 32
drag, startPoint x: 974, startPoint y: 488, endPoint x: 1117, endPoint y: 520, distance: 146.5
click at [1117, 520] on tbody ""MVP development" | 23 1 4.35% 4.35% $72.15 80.00% ("AI - Development" 21 0 4.7…" at bounding box center [1167, 464] width 708 height 159
click at [1108, 397] on td "1" at bounding box center [1112, 401] width 91 height 32
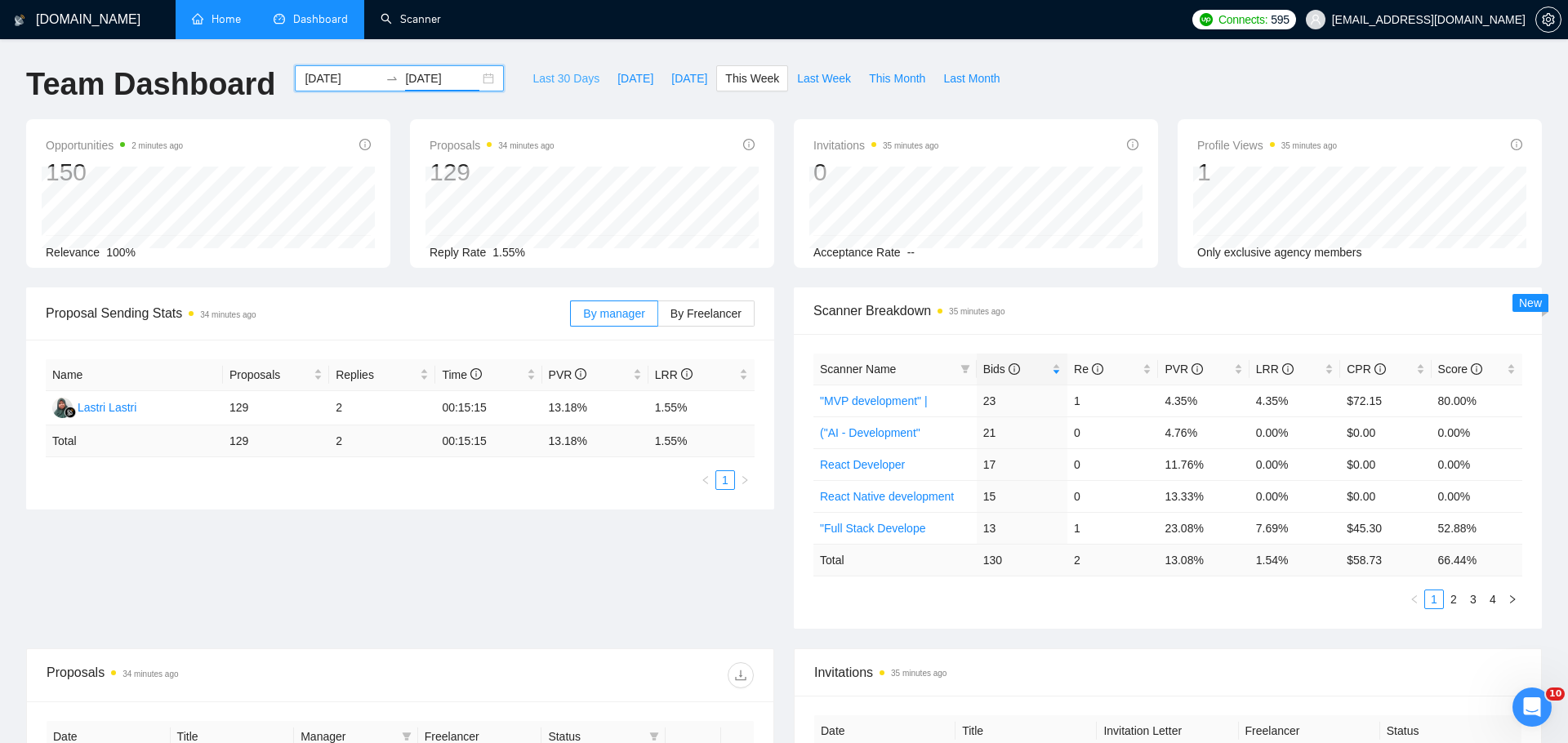
click at [554, 73] on span "Last 30 Days" at bounding box center [566, 78] width 67 height 18
type input "[DATE]"
click at [1002, 370] on span "Bids" at bounding box center [1001, 369] width 37 height 13
click at [1001, 368] on span "Bids" at bounding box center [1001, 369] width 37 height 13
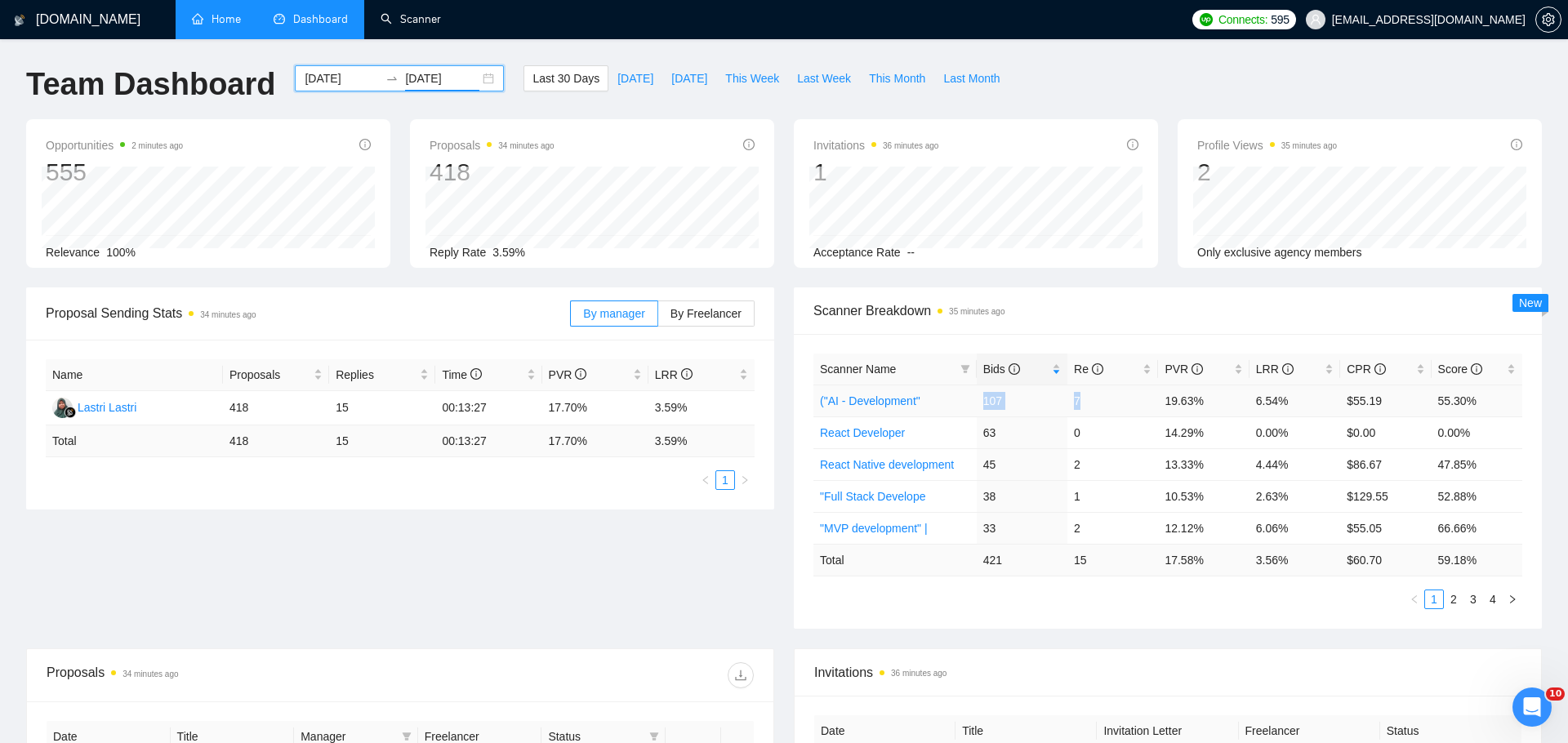
drag, startPoint x: 966, startPoint y: 398, endPoint x: 1120, endPoint y: 398, distance: 154.0
click at [1120, 398] on tr "("AI - Development" 107 7 19.63% 6.54% $55.19 55.30%" at bounding box center [1167, 401] width 708 height 32
drag, startPoint x: 979, startPoint y: 427, endPoint x: 1095, endPoint y: 425, distance: 116.0
click at [1095, 425] on tr "React Developer 63 0 14.29% 0.00% $0.00 0.00%" at bounding box center [1167, 432] width 708 height 32
click at [1094, 428] on td "0" at bounding box center [1112, 432] width 91 height 32
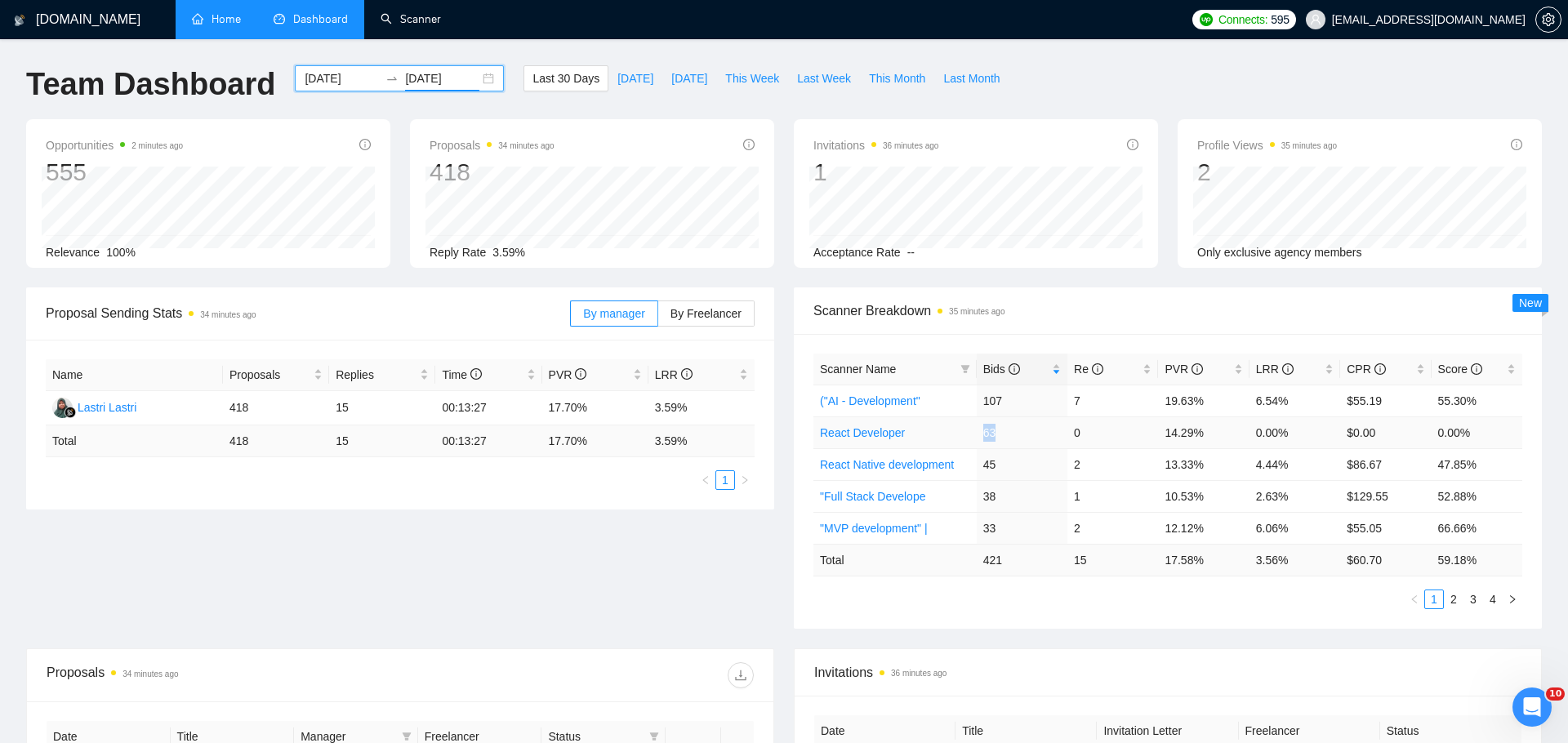
drag, startPoint x: 973, startPoint y: 425, endPoint x: 1011, endPoint y: 426, distance: 38.0
click at [1011, 426] on tr "React Developer 63 0 14.29% 0.00% $0.00 0.00%" at bounding box center [1167, 432] width 708 height 32
drag, startPoint x: 1051, startPoint y: 426, endPoint x: 1081, endPoint y: 426, distance: 30.0
click at [1081, 426] on tr "React Developer 63 0 14.29% 0.00% $0.00 0.00%" at bounding box center [1167, 432] width 708 height 32
click at [1080, 427] on td "0" at bounding box center [1112, 432] width 91 height 32
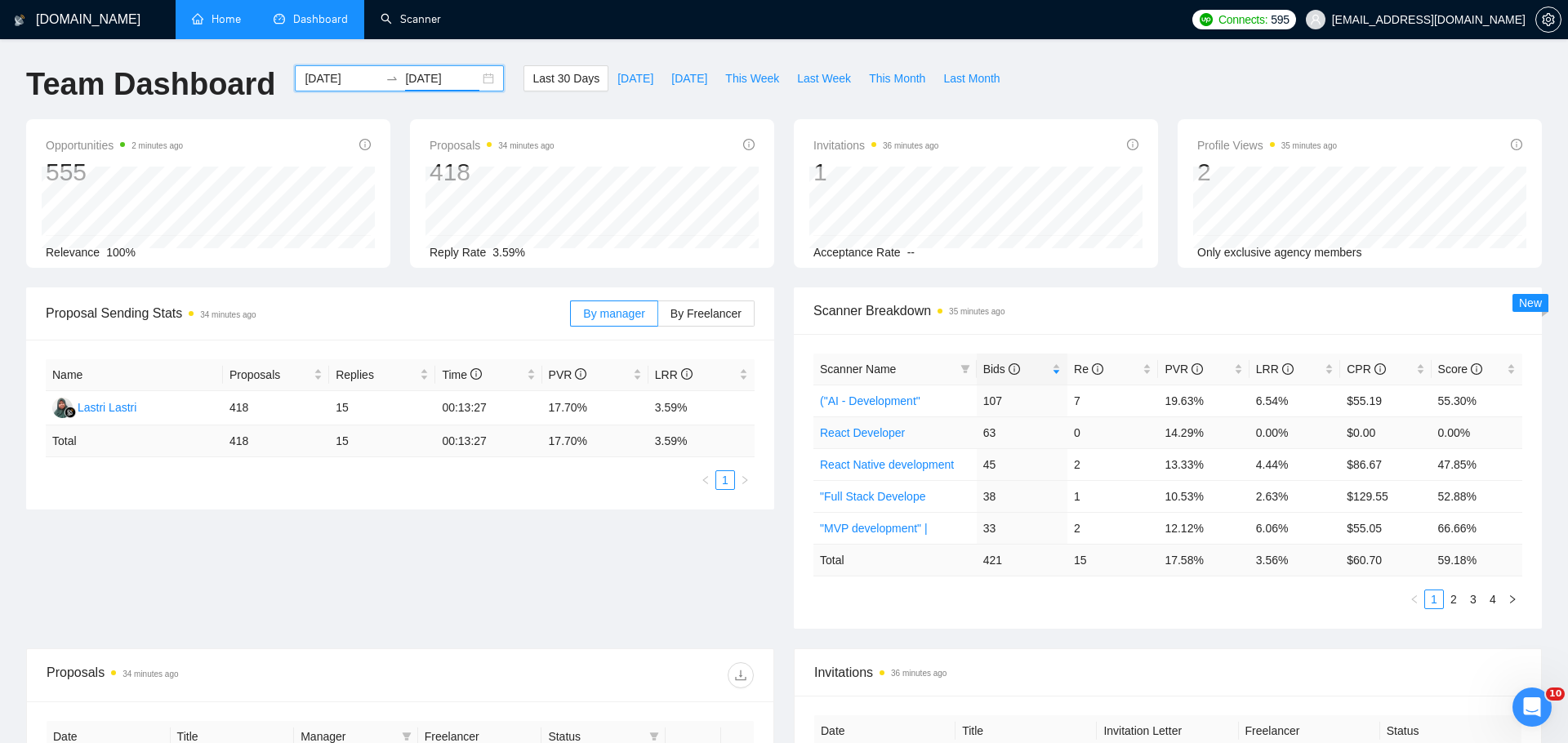
click at [1080, 432] on td "0" at bounding box center [1112, 432] width 91 height 32
drag, startPoint x: 1158, startPoint y: 441, endPoint x: 1219, endPoint y: 442, distance: 61.0
click at [1219, 442] on td "14.29%" at bounding box center [1202, 432] width 91 height 32
click at [888, 435] on link "React Developer" at bounding box center [862, 433] width 85 height 13
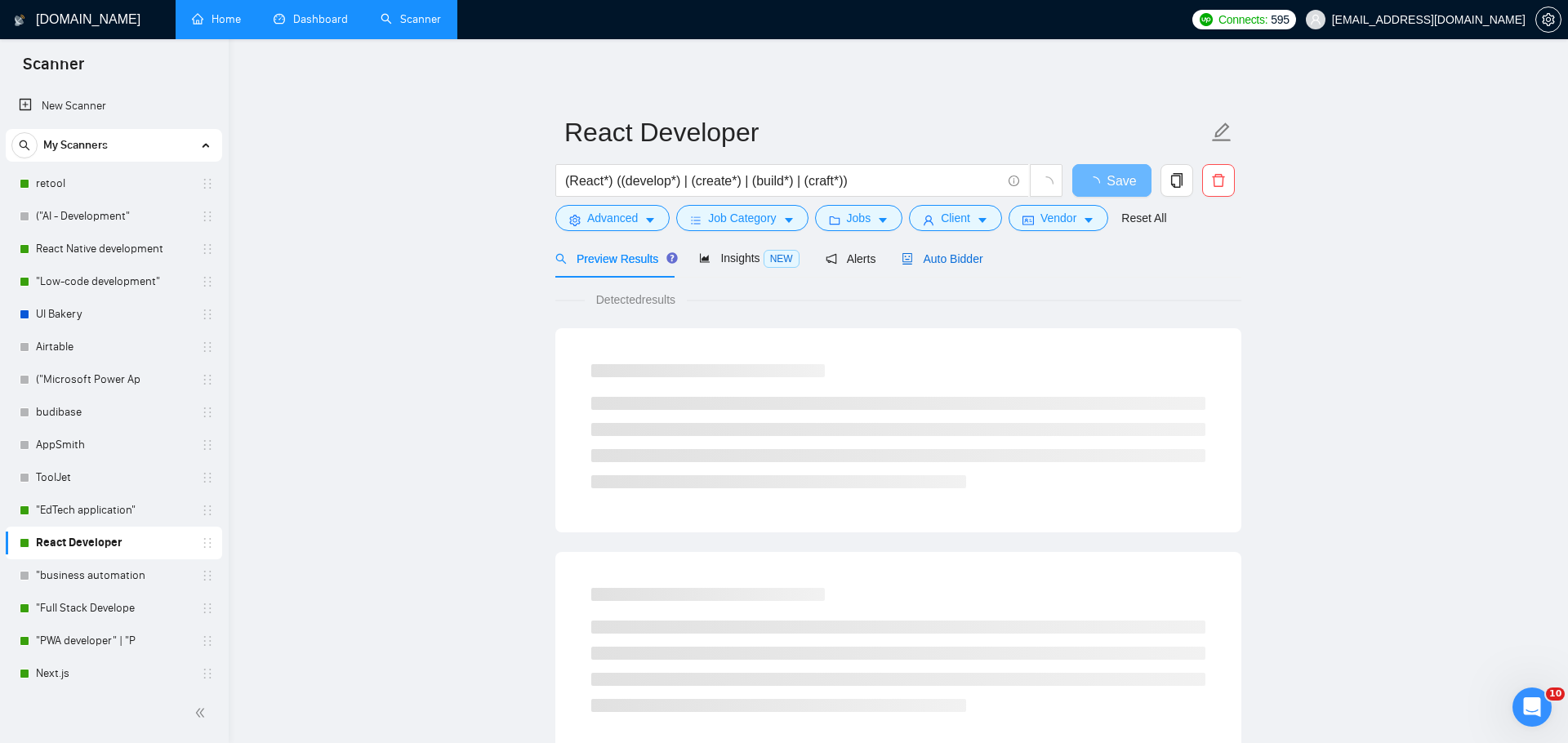
click at [961, 262] on span "Auto Bidder" at bounding box center [941, 259] width 81 height 13
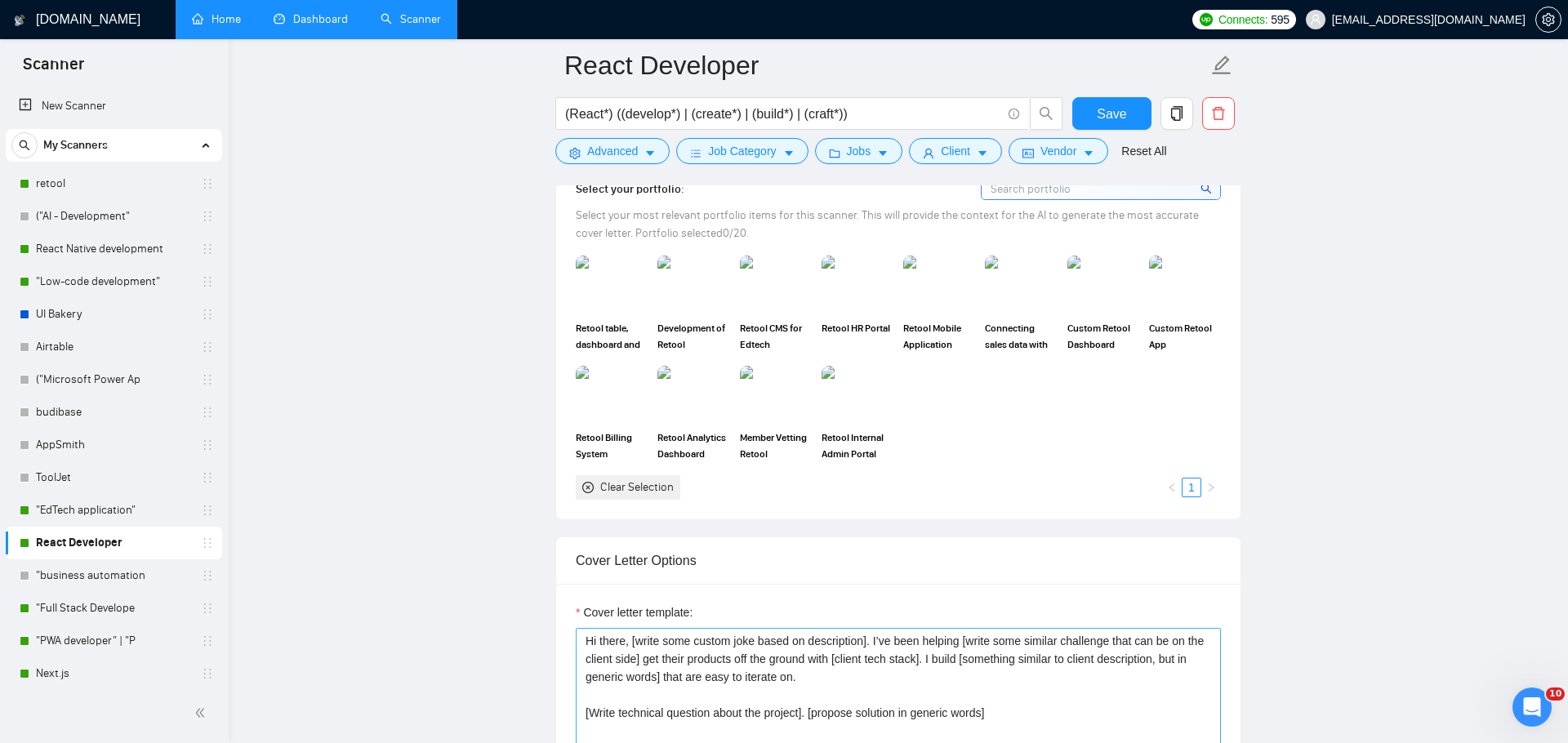
scroll to position [2008, 0]
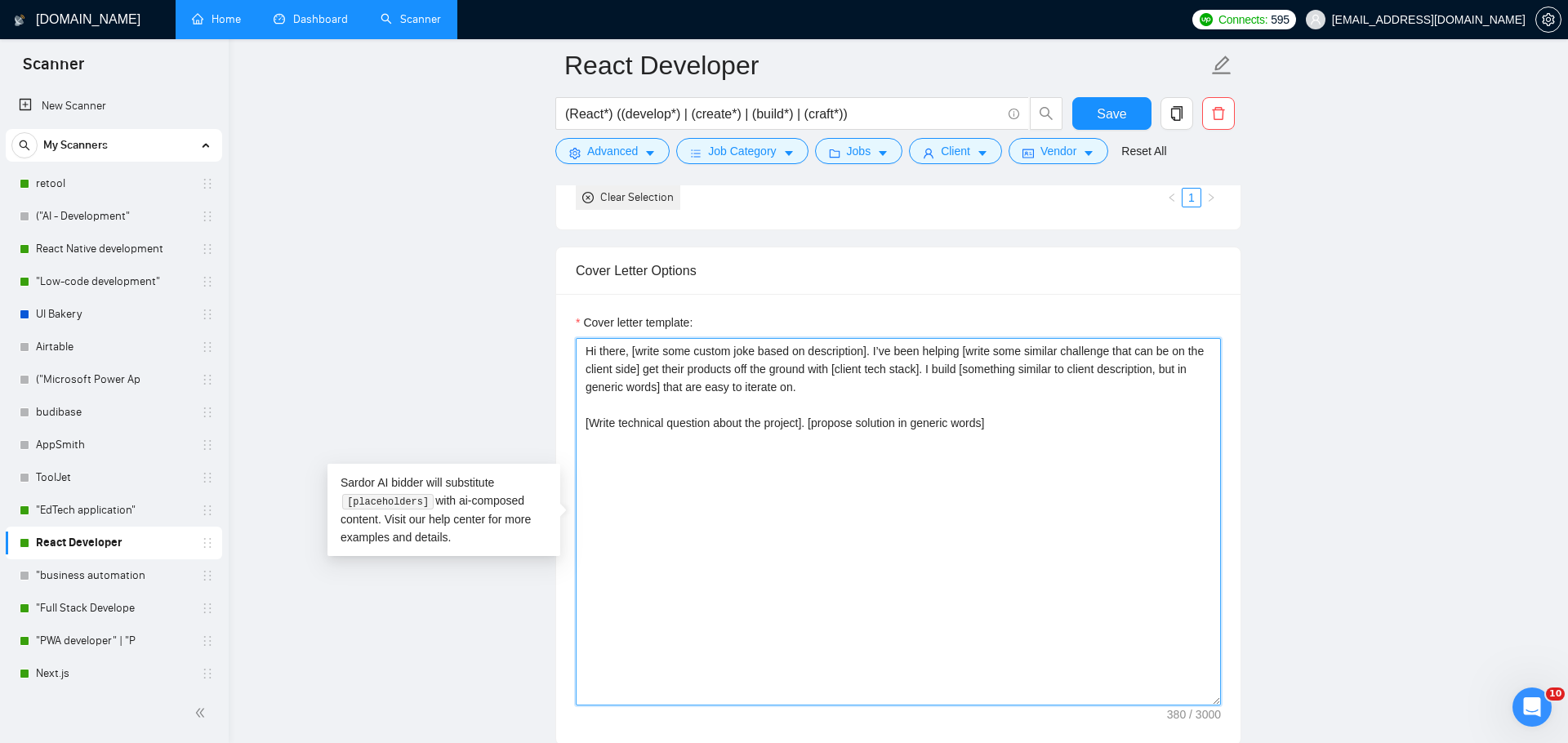
drag, startPoint x: 1088, startPoint y: 437, endPoint x: 478, endPoint y: 334, distance: 618.6
click at [478, 334] on main "React Developer (React*) ((develop*) | (create*) | (build*) | (craft*)) Save Ad…" at bounding box center [898, 629] width 1287 height 5145
click at [967, 414] on textarea "Hi there, [write some custom joke based on description]. I’ve been helping [wri…" at bounding box center [898, 522] width 645 height 367
drag, startPoint x: 1071, startPoint y: 457, endPoint x: 584, endPoint y: 306, distance: 509.9
click at [584, 306] on div "Cover letter template: Hi there, [write some custom joke based on description].…" at bounding box center [898, 519] width 684 height 451
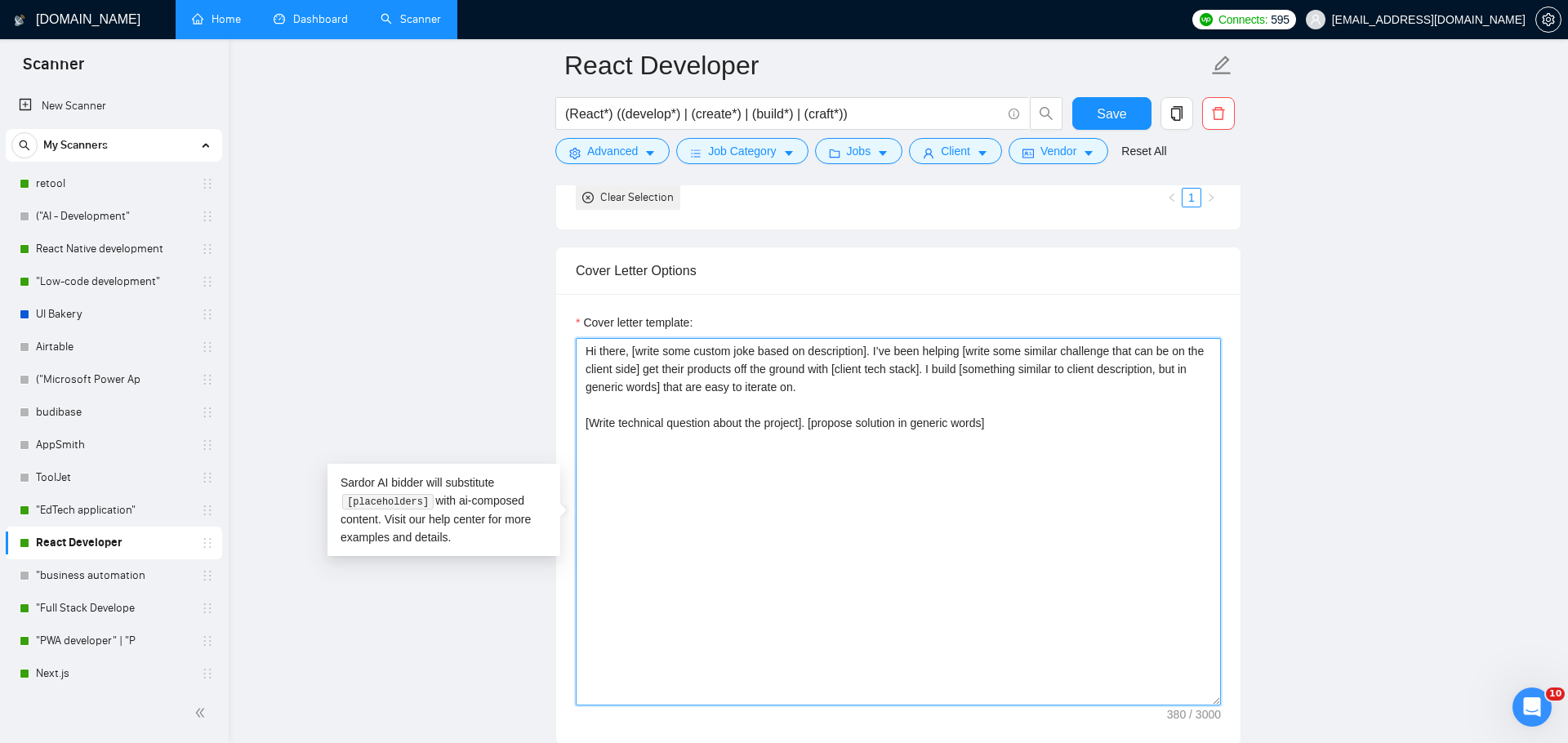
click at [830, 433] on textarea "Hi there, [write some custom joke based on description]. I’ve been helping [wri…" at bounding box center [898, 522] width 645 height 367
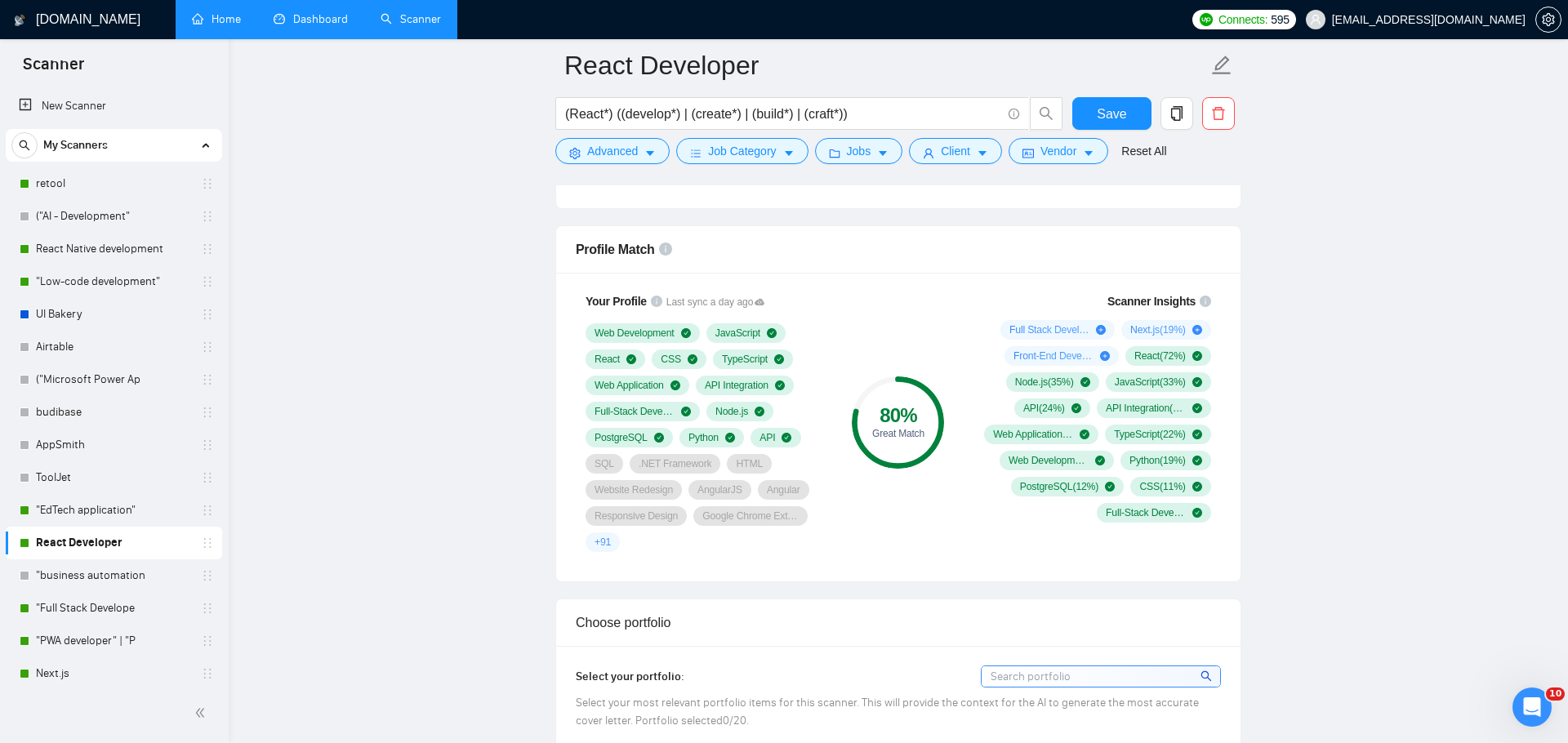
scroll to position [1077, 0]
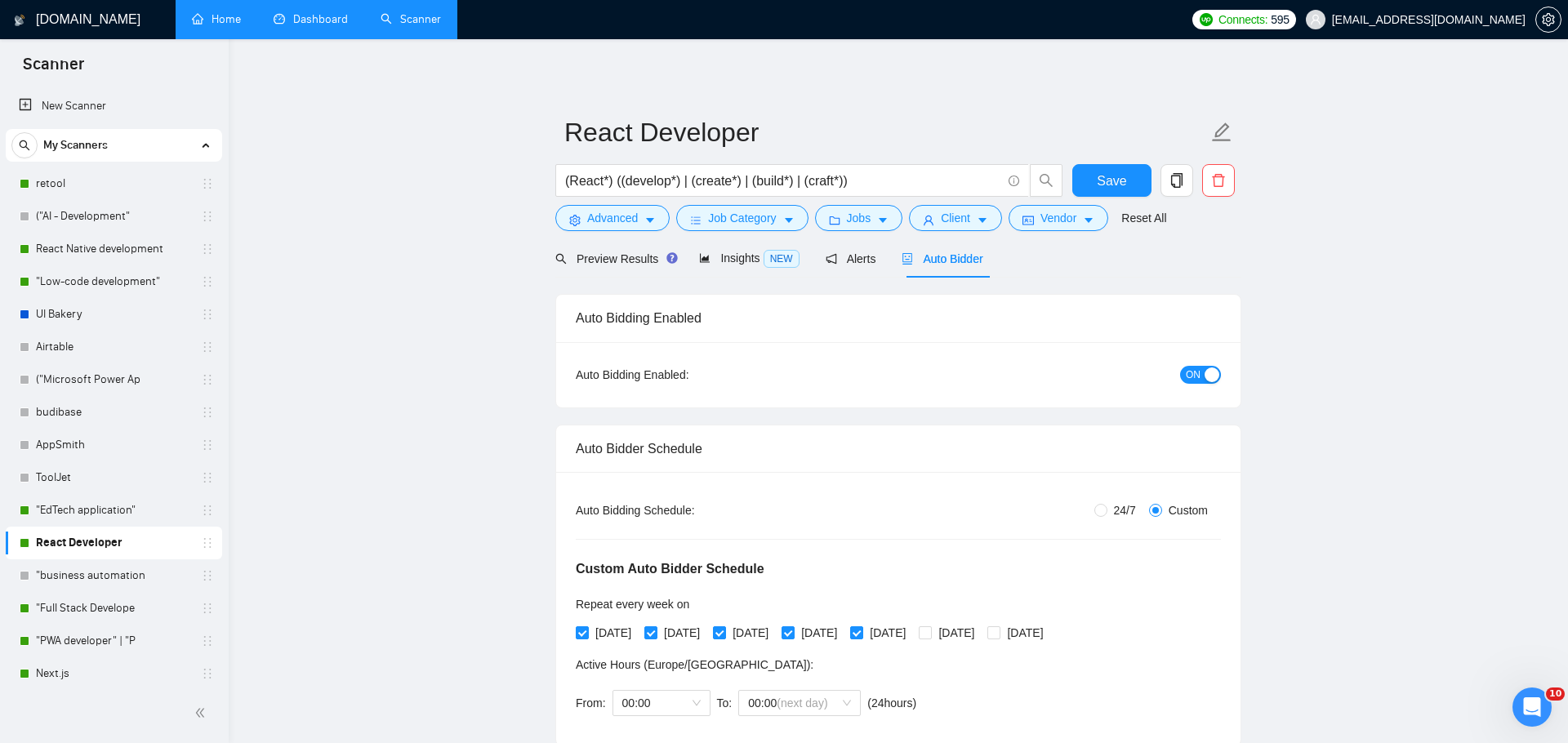
click at [81, 20] on h1 "[DOMAIN_NAME]" at bounding box center [88, 19] width 104 height 39
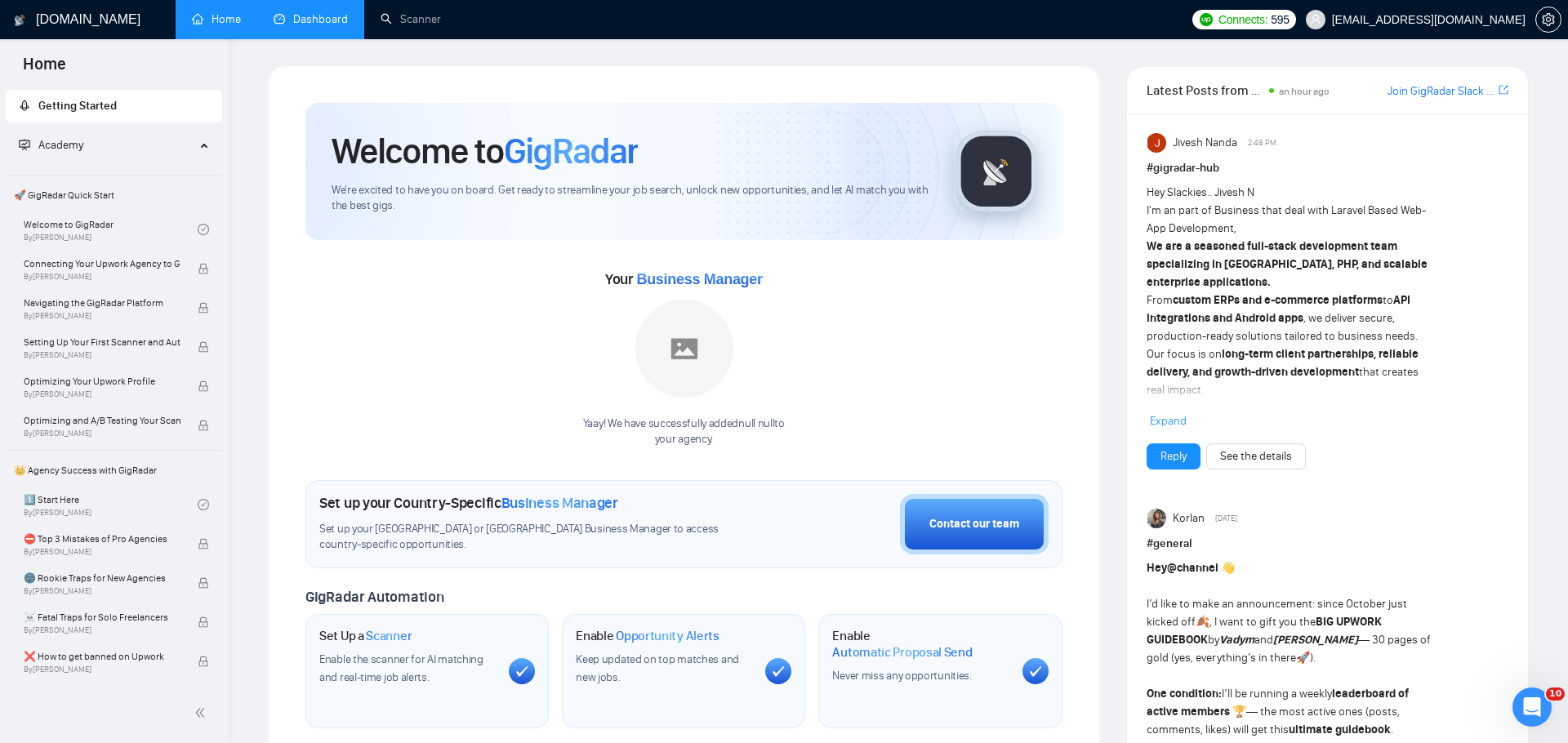
click at [309, 17] on link "Dashboard" at bounding box center [310, 19] width 74 height 14
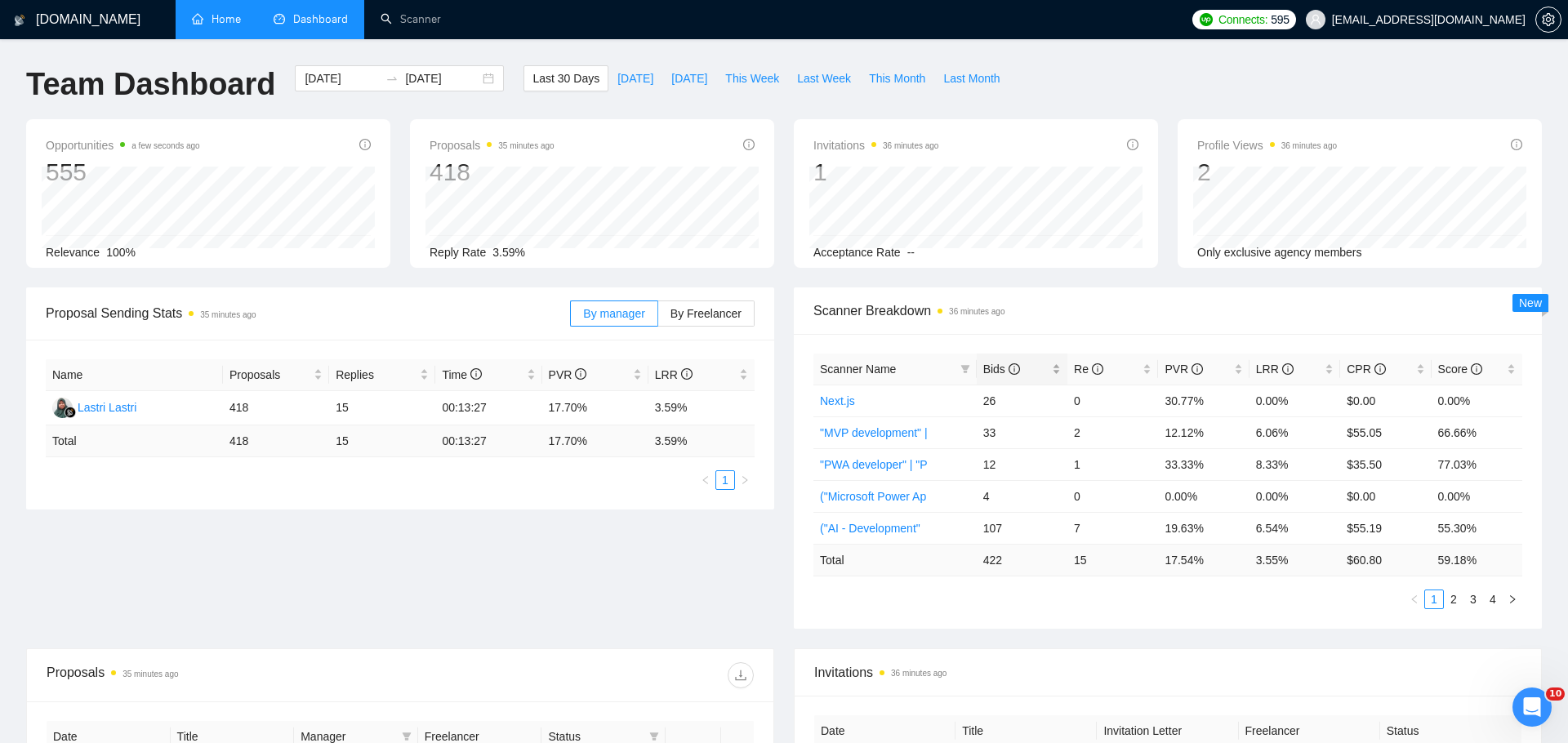
click at [993, 364] on span "Bids" at bounding box center [1001, 369] width 37 height 13
drag, startPoint x: 1073, startPoint y: 462, endPoint x: 1093, endPoint y: 482, distance: 28.3
click at [1093, 481] on tbody "("AI - Development" 107 7 19.63% 6.54% $55.19 55.30% React Developer 63 0 14.29…" at bounding box center [1167, 464] width 708 height 159
click at [1452, 594] on link "2" at bounding box center [1454, 599] width 18 height 18
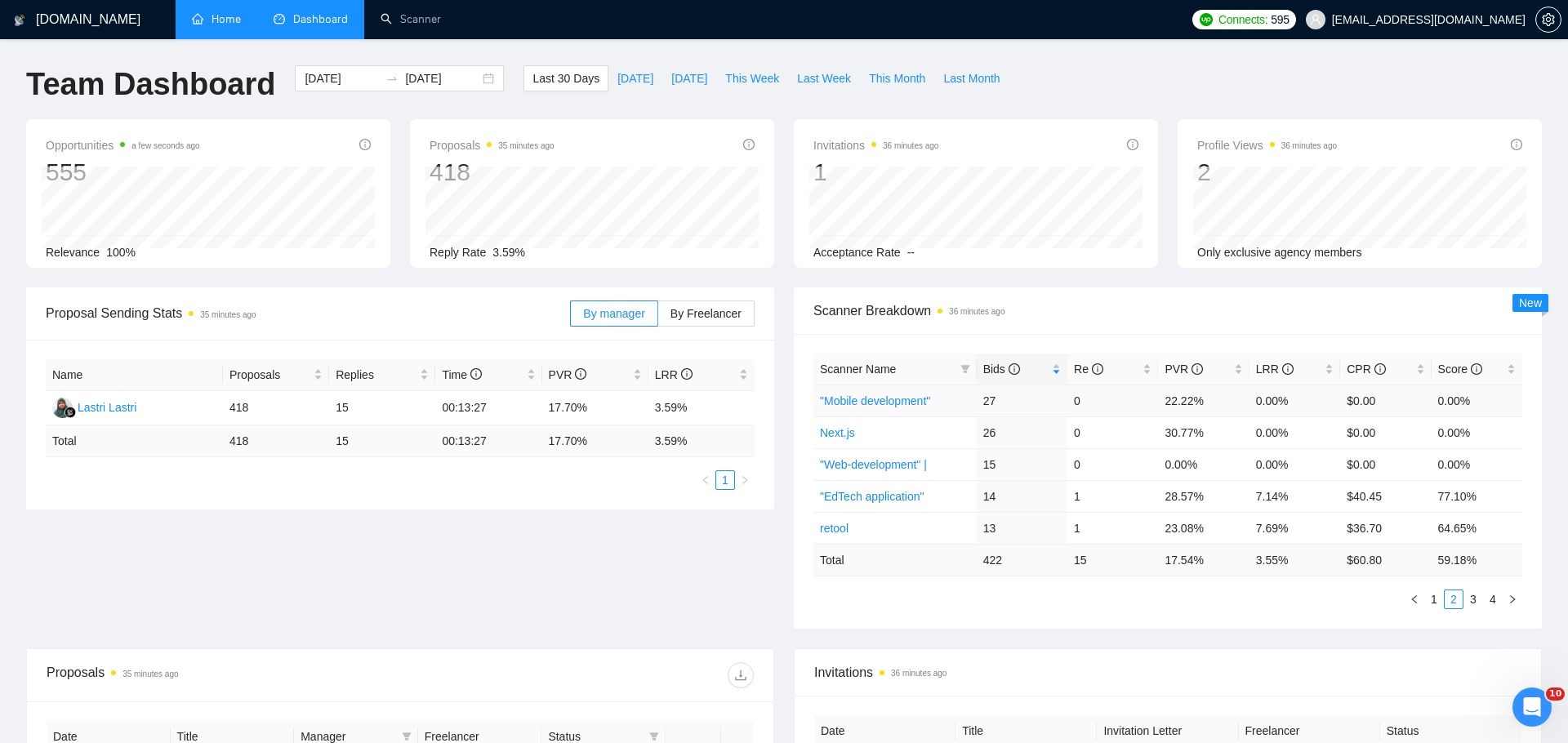
click at [892, 400] on link ""Mobile development"" at bounding box center [875, 402] width 110 height 13
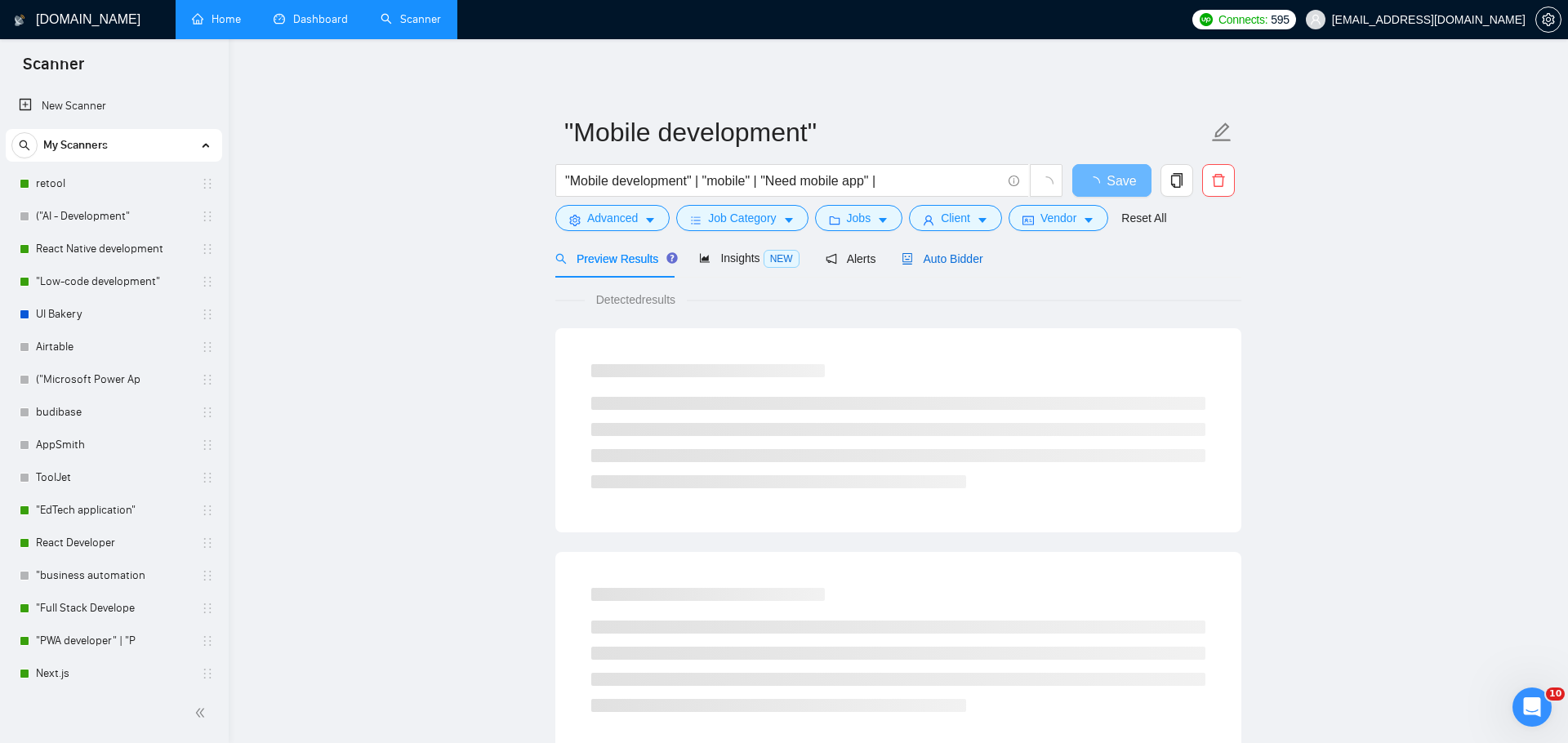
click at [921, 256] on span "Auto Bidder" at bounding box center [941, 259] width 81 height 13
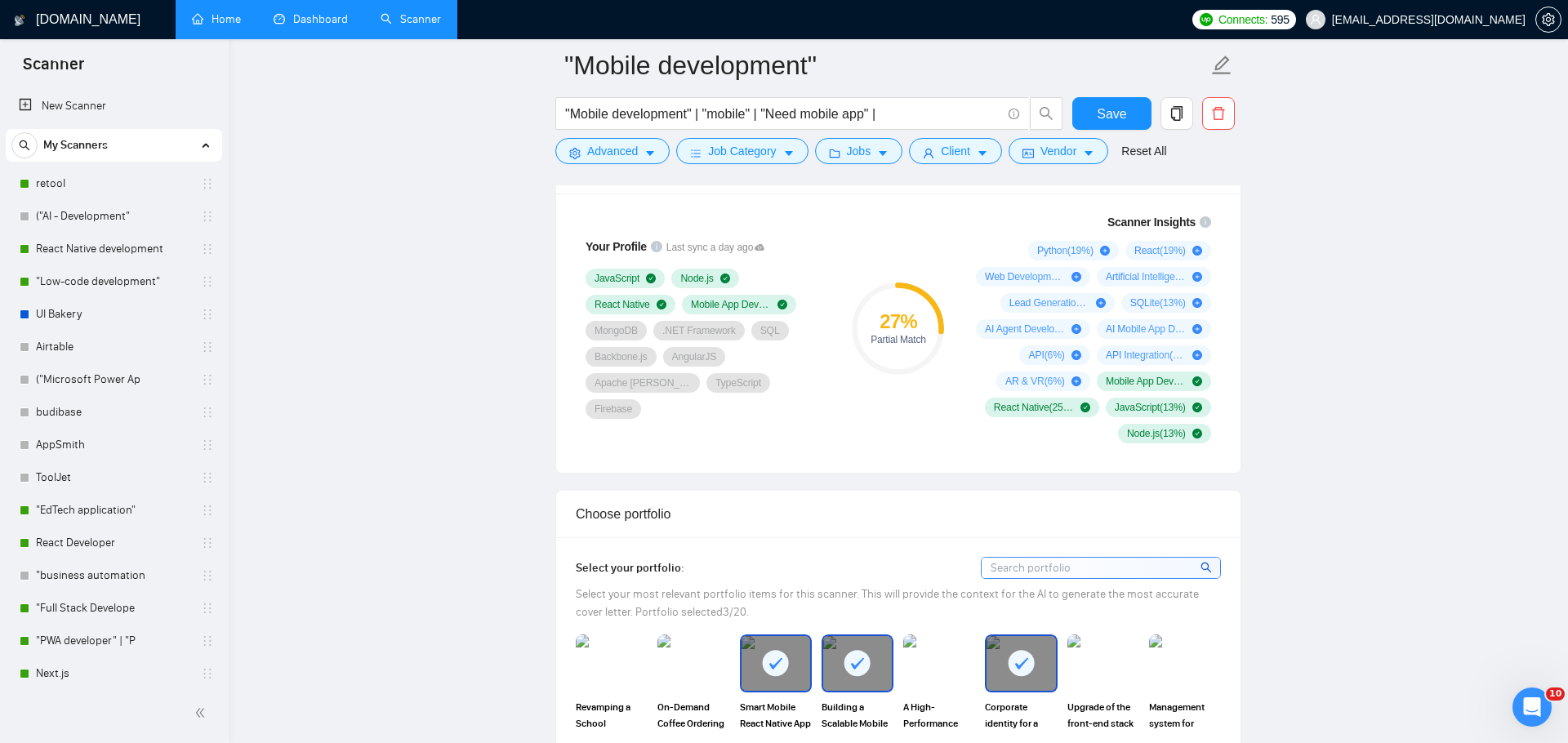
scroll to position [1777, 0]
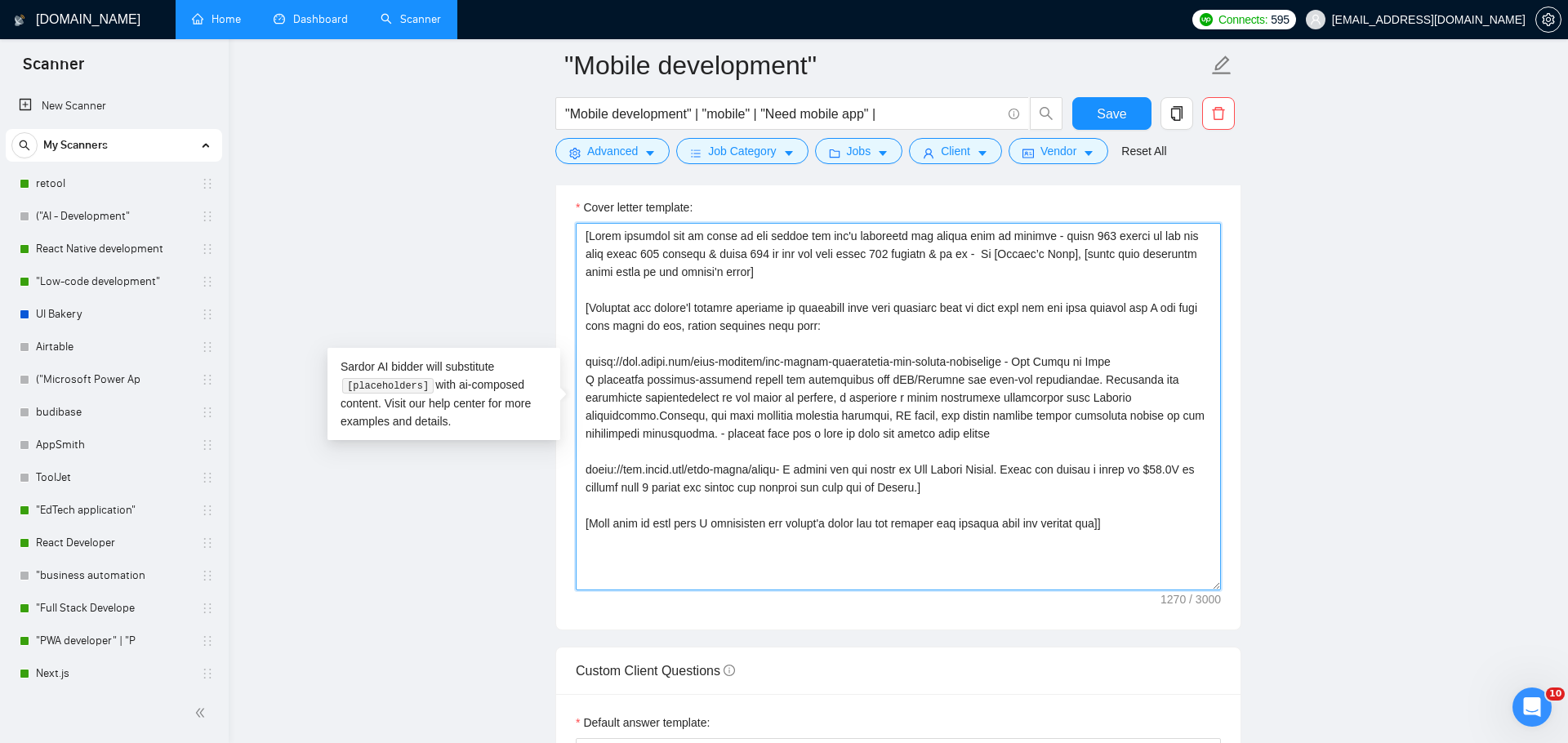
drag, startPoint x: 925, startPoint y: 291, endPoint x: 605, endPoint y: 227, distance: 326.3
click at [605, 227] on textarea "Cover letter template:" at bounding box center [898, 407] width 645 height 367
click at [712, 248] on textarea "Cover letter template:" at bounding box center [898, 407] width 645 height 367
drag, startPoint x: 901, startPoint y: 268, endPoint x: 553, endPoint y: 206, distance: 353.5
click at [553, 206] on main ""Mobile development" "Mobile development" | "mobile" | "Need mobile app" | Save…" at bounding box center [898, 577] width 1287 height 4578
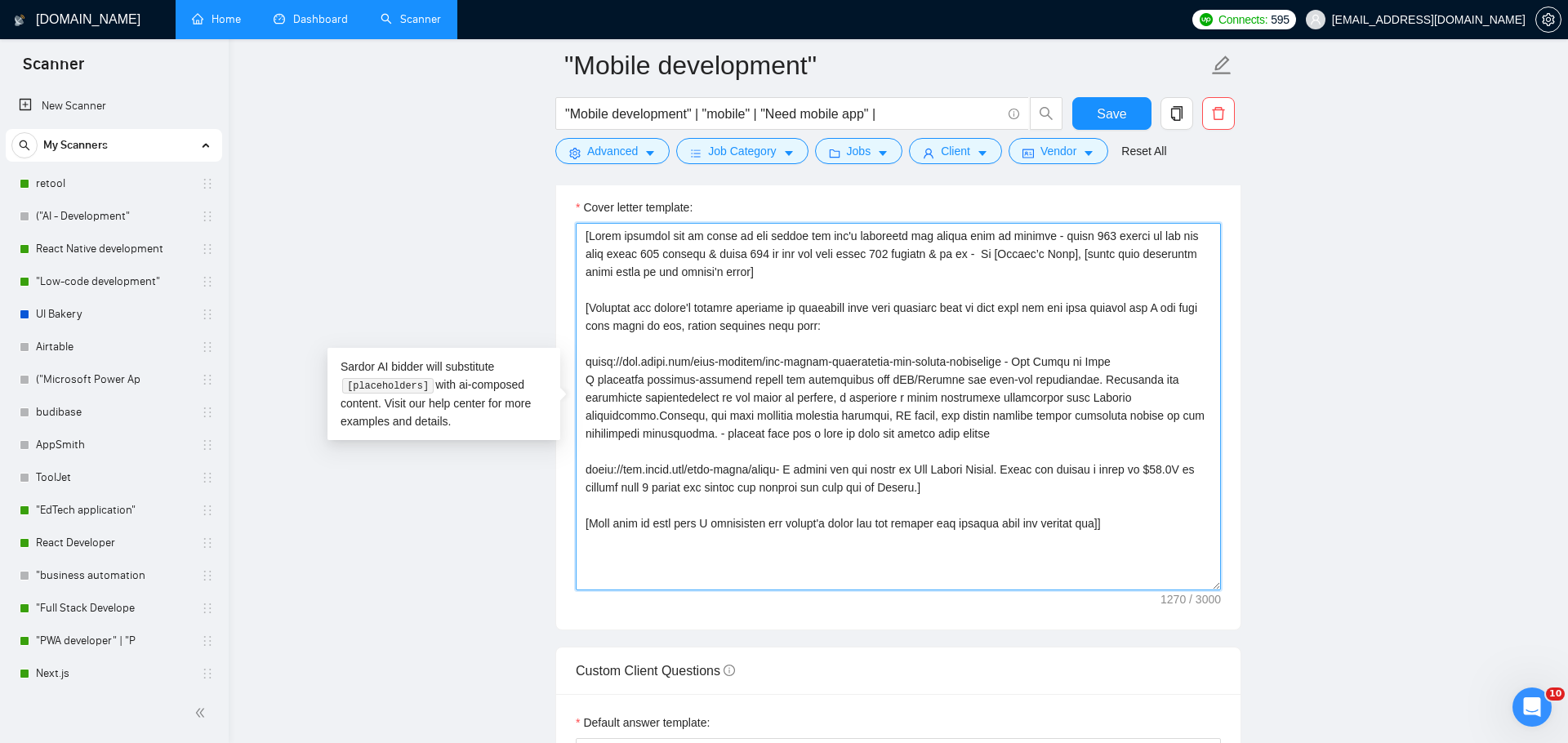
click at [739, 250] on textarea "Cover letter template:" at bounding box center [898, 407] width 645 height 367
drag, startPoint x: 647, startPoint y: 254, endPoint x: 785, endPoint y: 253, distance: 138.0
click at [785, 253] on textarea "Cover letter template:" at bounding box center [898, 407] width 645 height 367
click at [707, 259] on textarea "Cover letter template:" at bounding box center [898, 407] width 645 height 367
drag, startPoint x: 716, startPoint y: 259, endPoint x: 646, endPoint y: 258, distance: 70.0
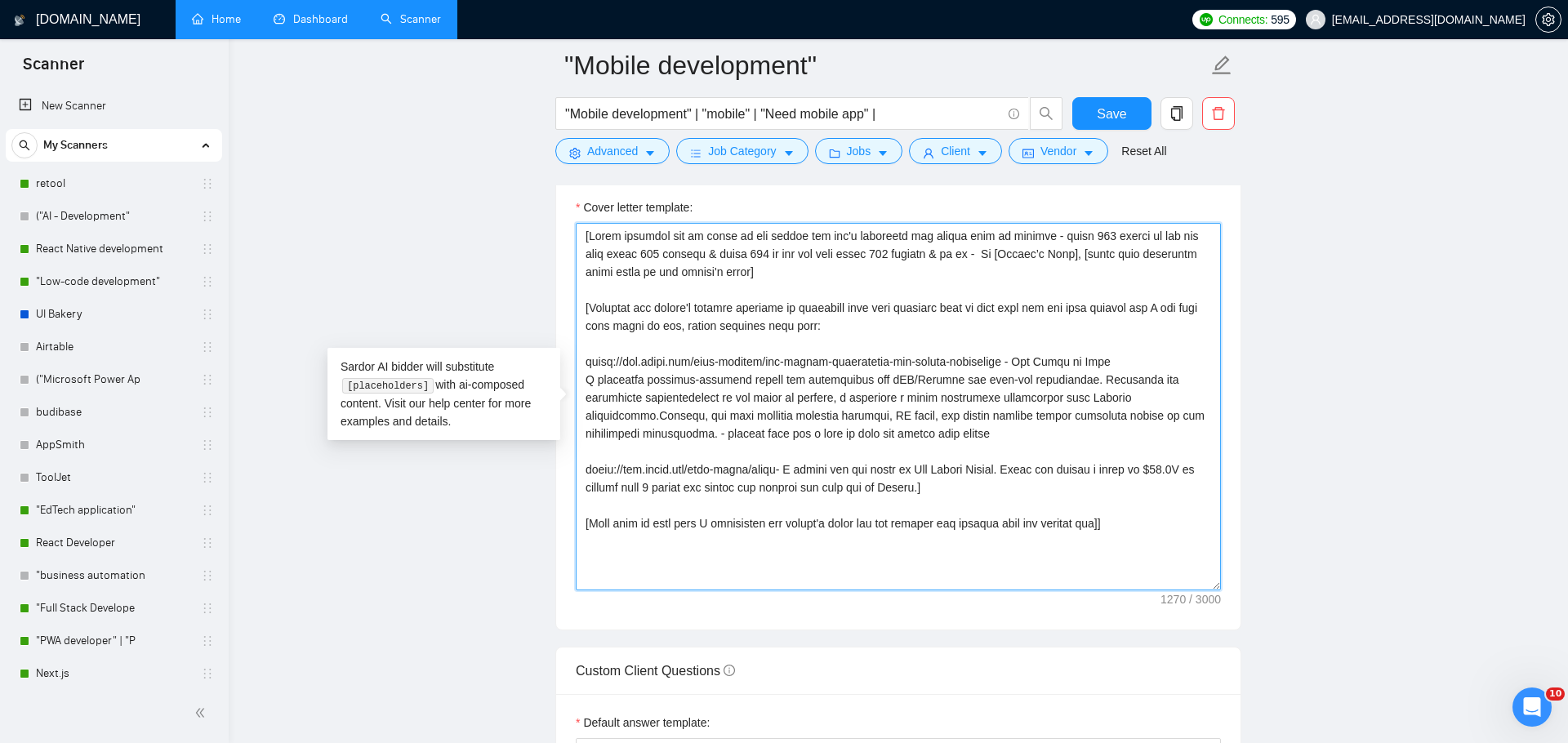
click at [646, 258] on textarea "Cover letter template:" at bounding box center [898, 407] width 645 height 367
click at [702, 264] on textarea "Cover letter template:" at bounding box center [898, 407] width 645 height 367
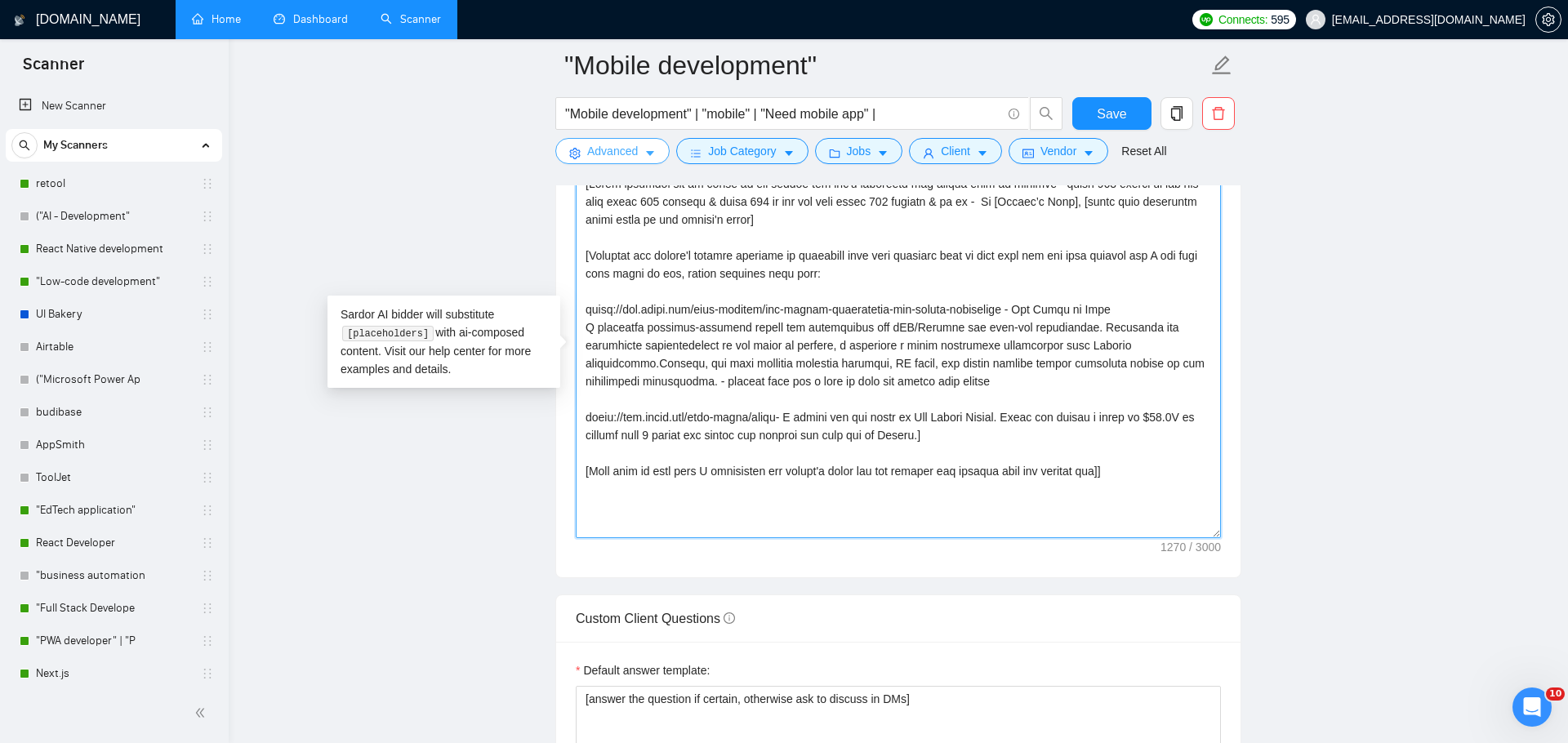
drag, startPoint x: 1164, startPoint y: 482, endPoint x: 582, endPoint y: 140, distance: 675.0
click at [582, 139] on div ""Mobile development" "Mobile development" | "mobile" | "Need mobile app" | Save…" at bounding box center [898, 525] width 686 height 4578
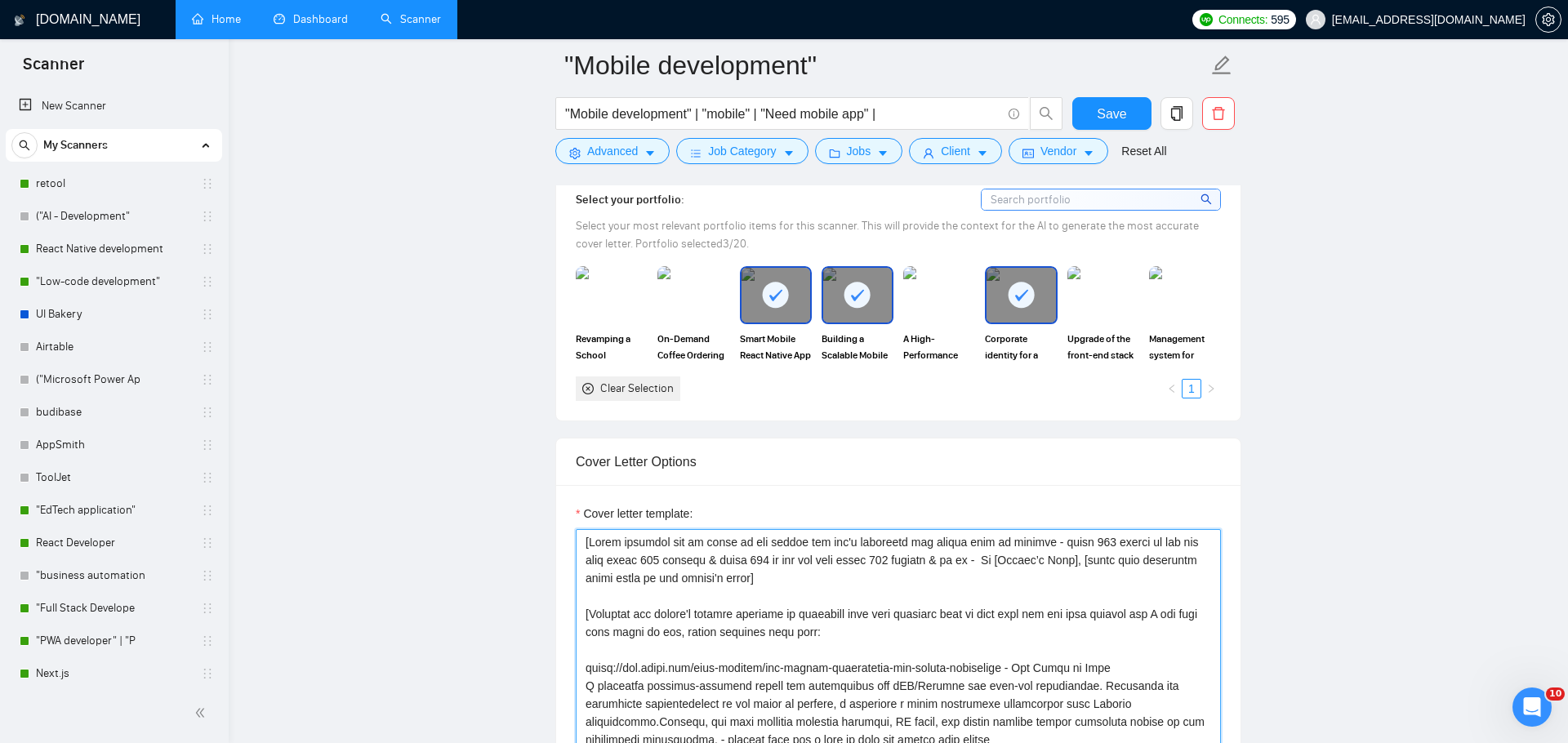
scroll to position [1602, 0]
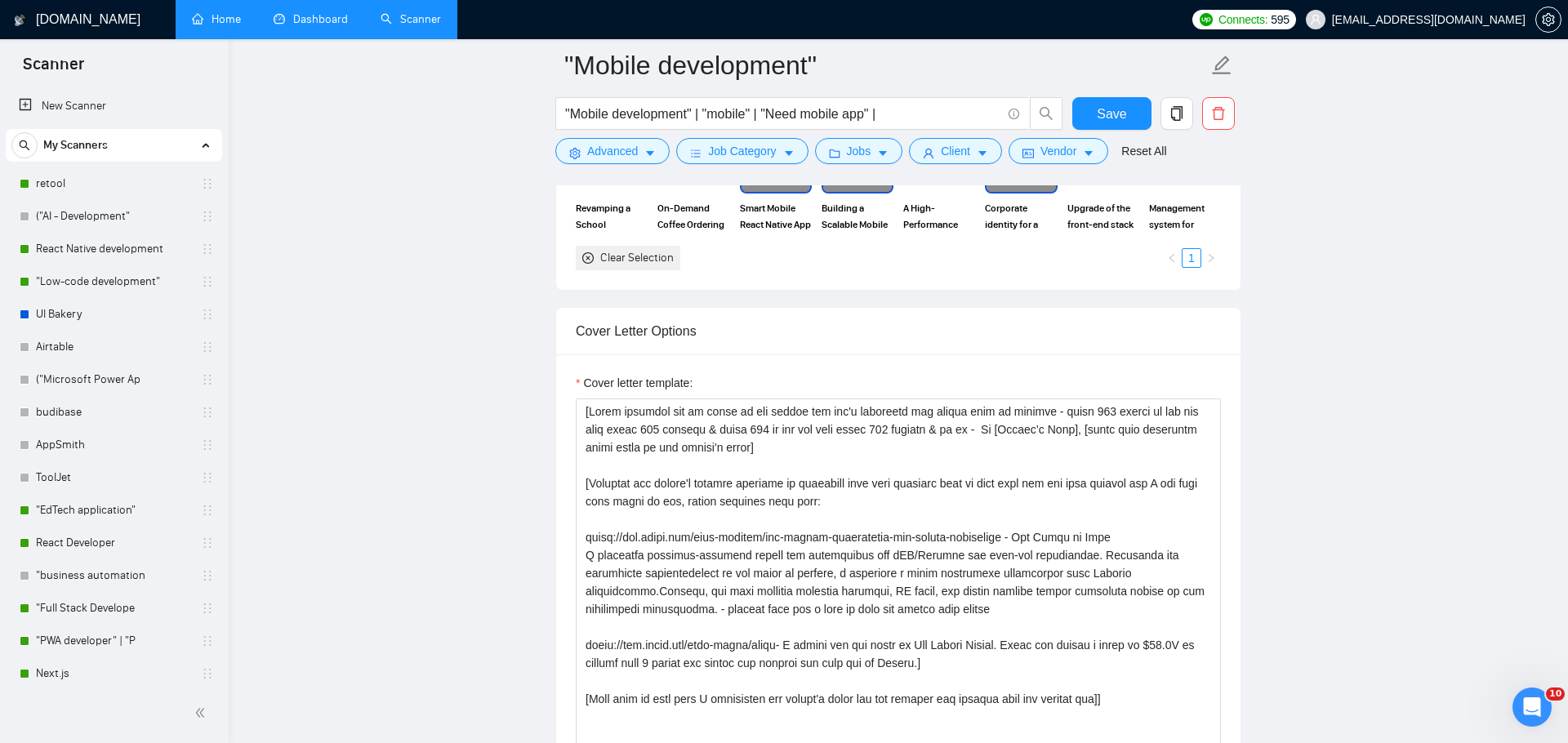
click at [985, 344] on div "Cover Letter Options" at bounding box center [898, 331] width 645 height 47
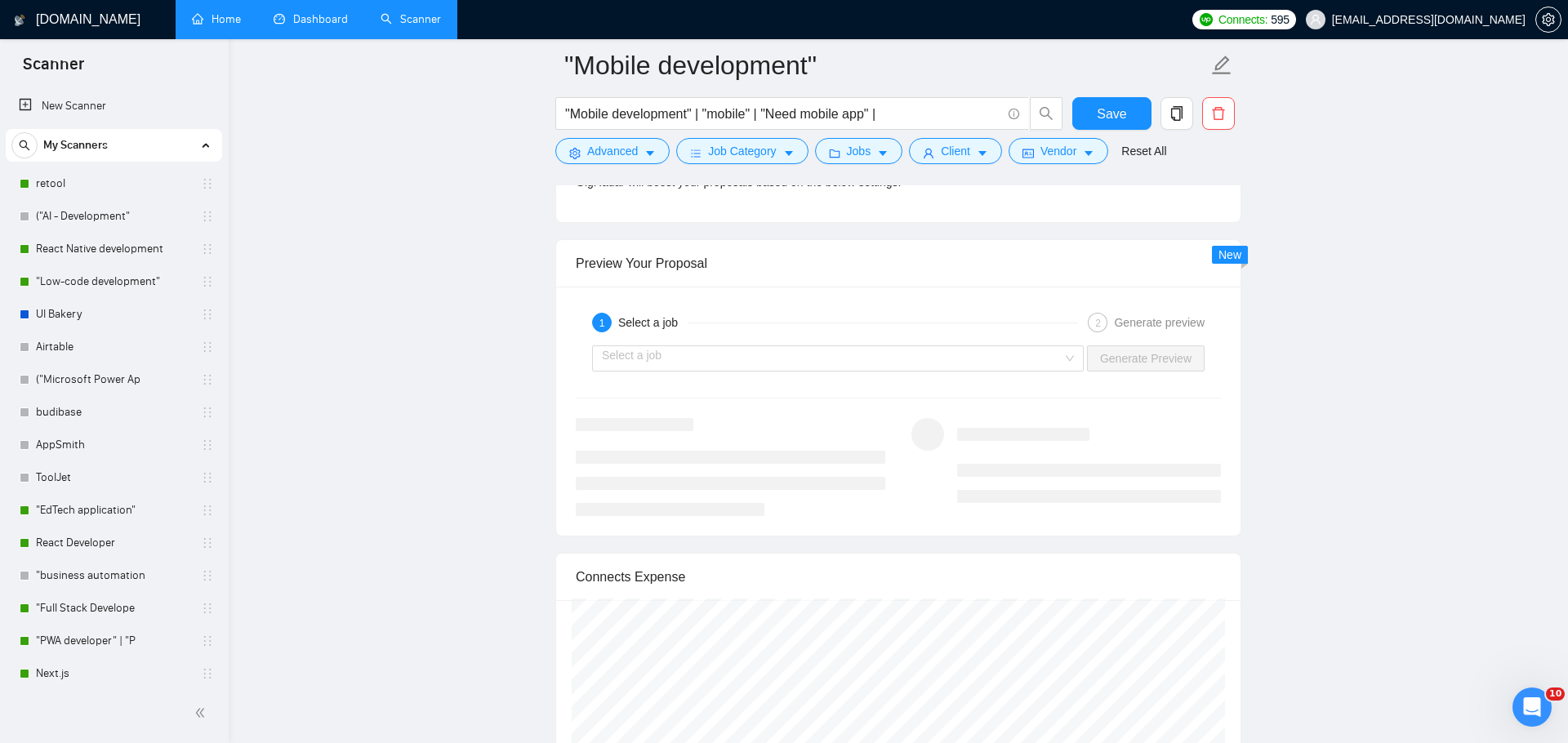
scroll to position [2983, 0]
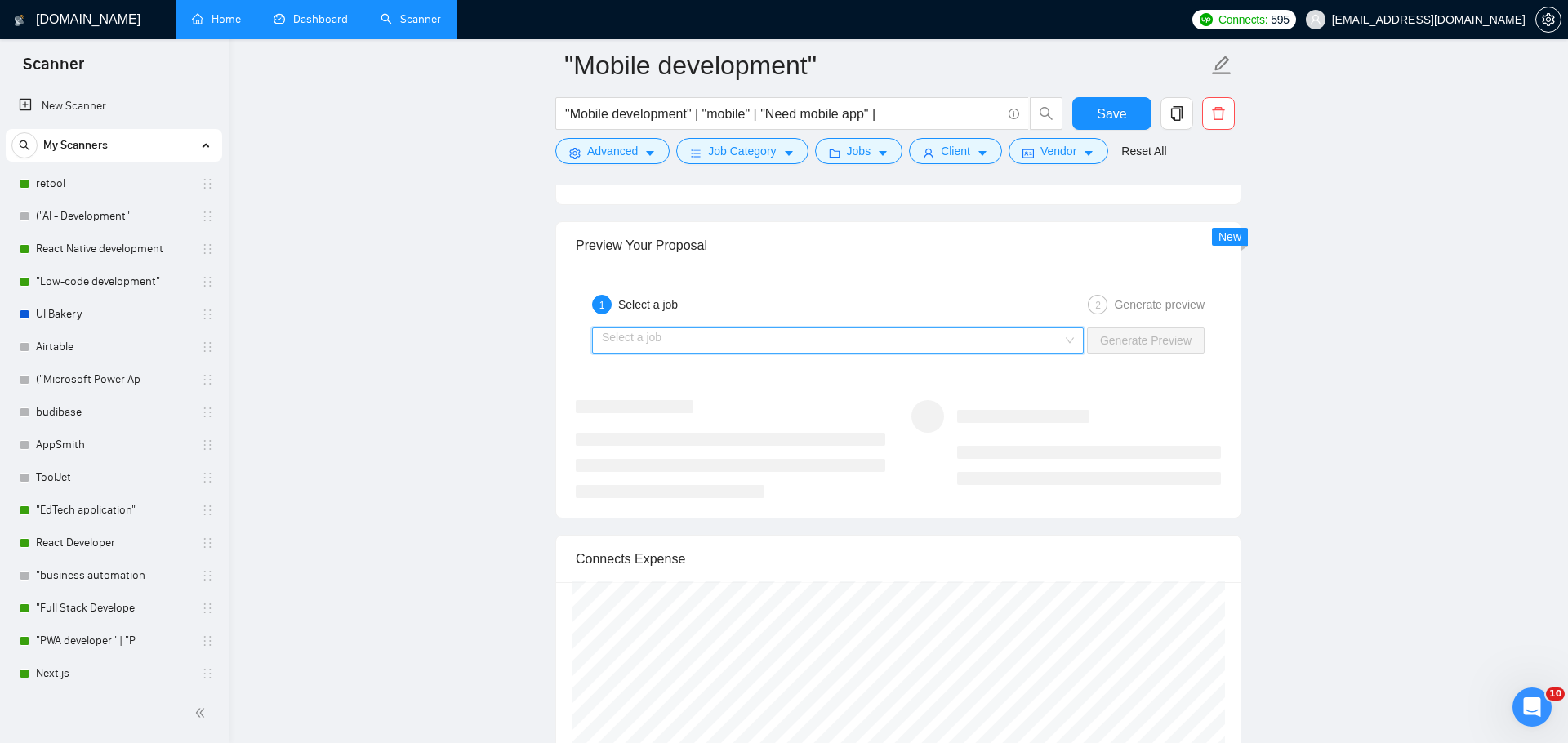
click at [941, 334] on input "search" at bounding box center [832, 340] width 461 height 24
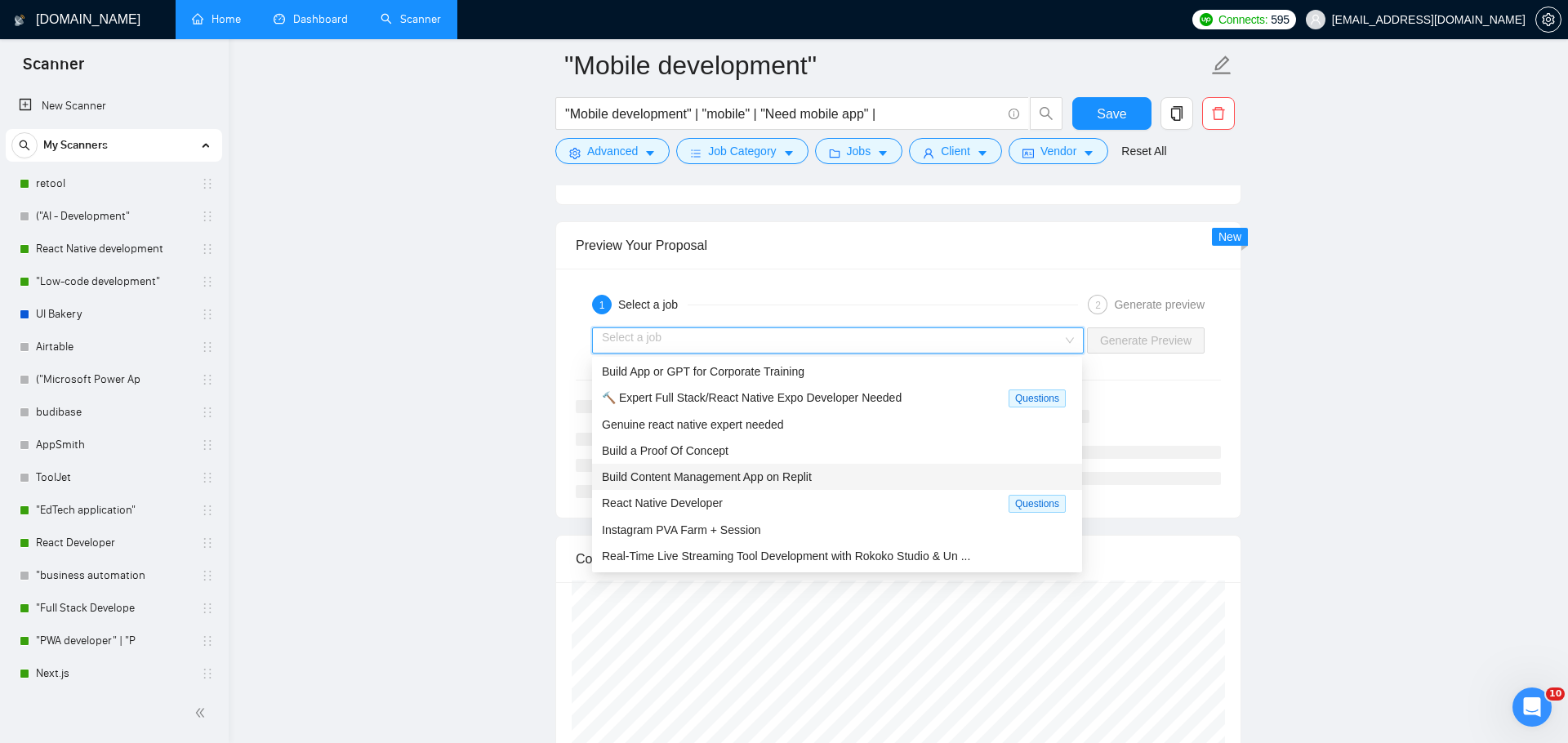
scroll to position [40, 0]
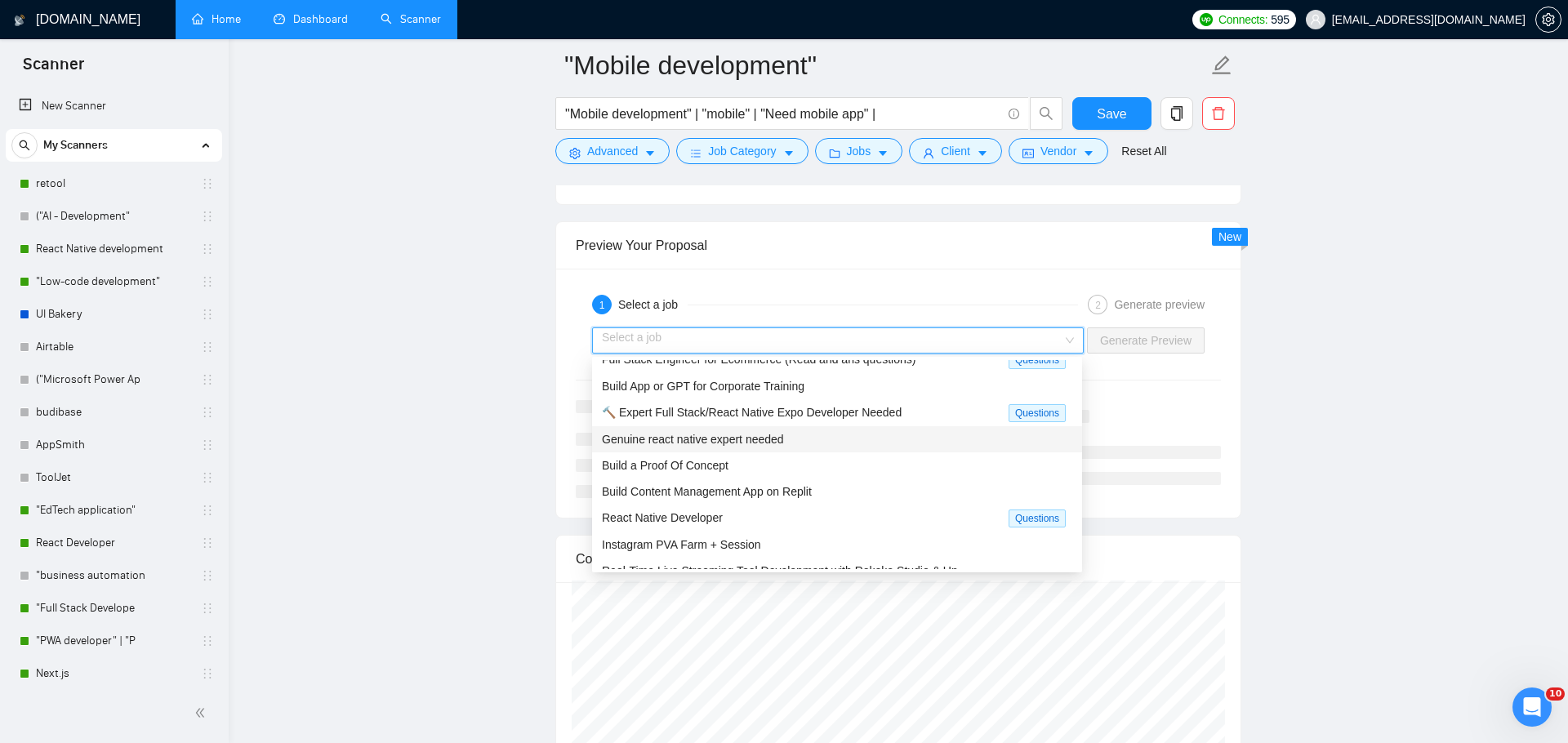
click at [746, 439] on span "Genuine react native expert needed" at bounding box center [693, 440] width 182 height 13
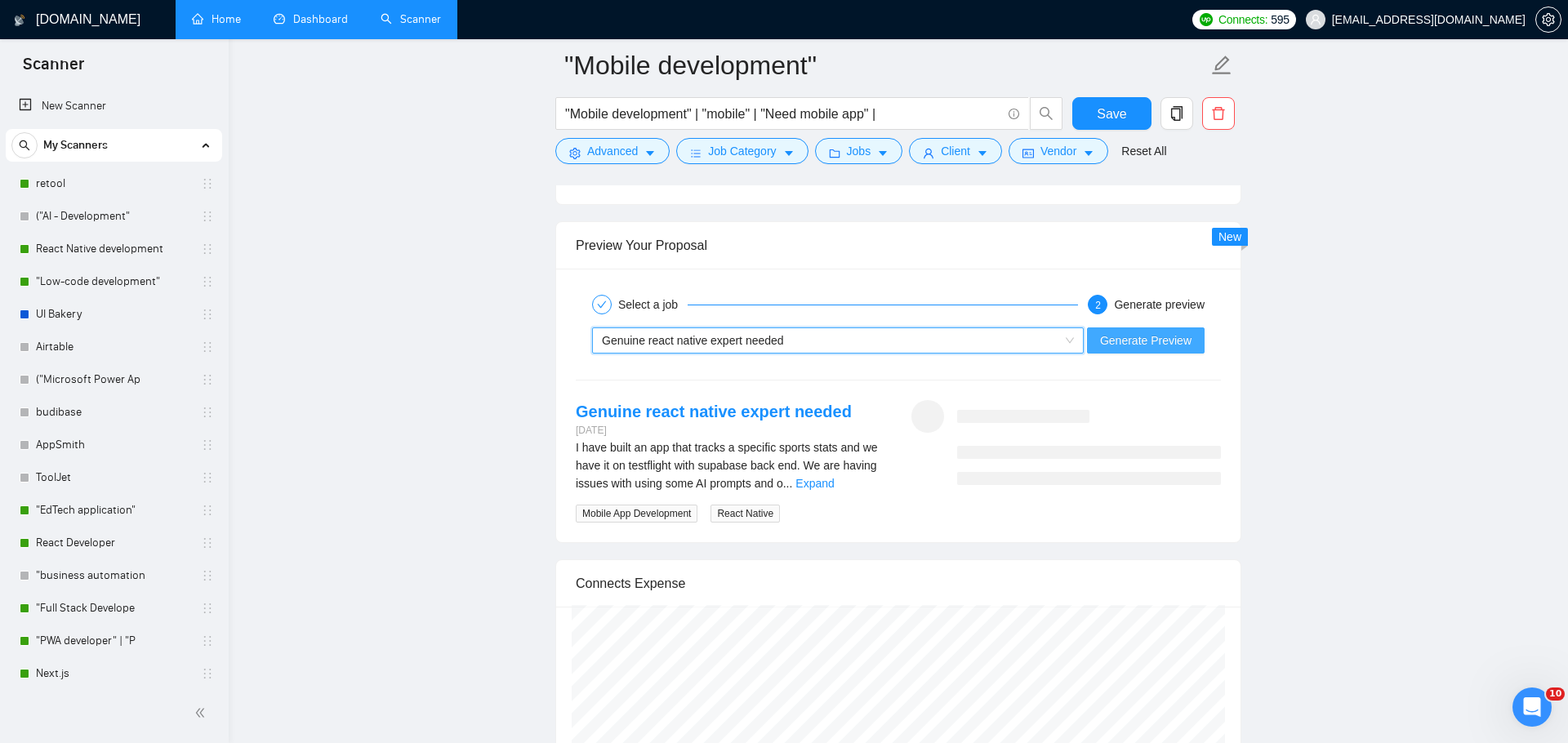
click at [1132, 342] on span "Generate Preview" at bounding box center [1146, 341] width 92 height 18
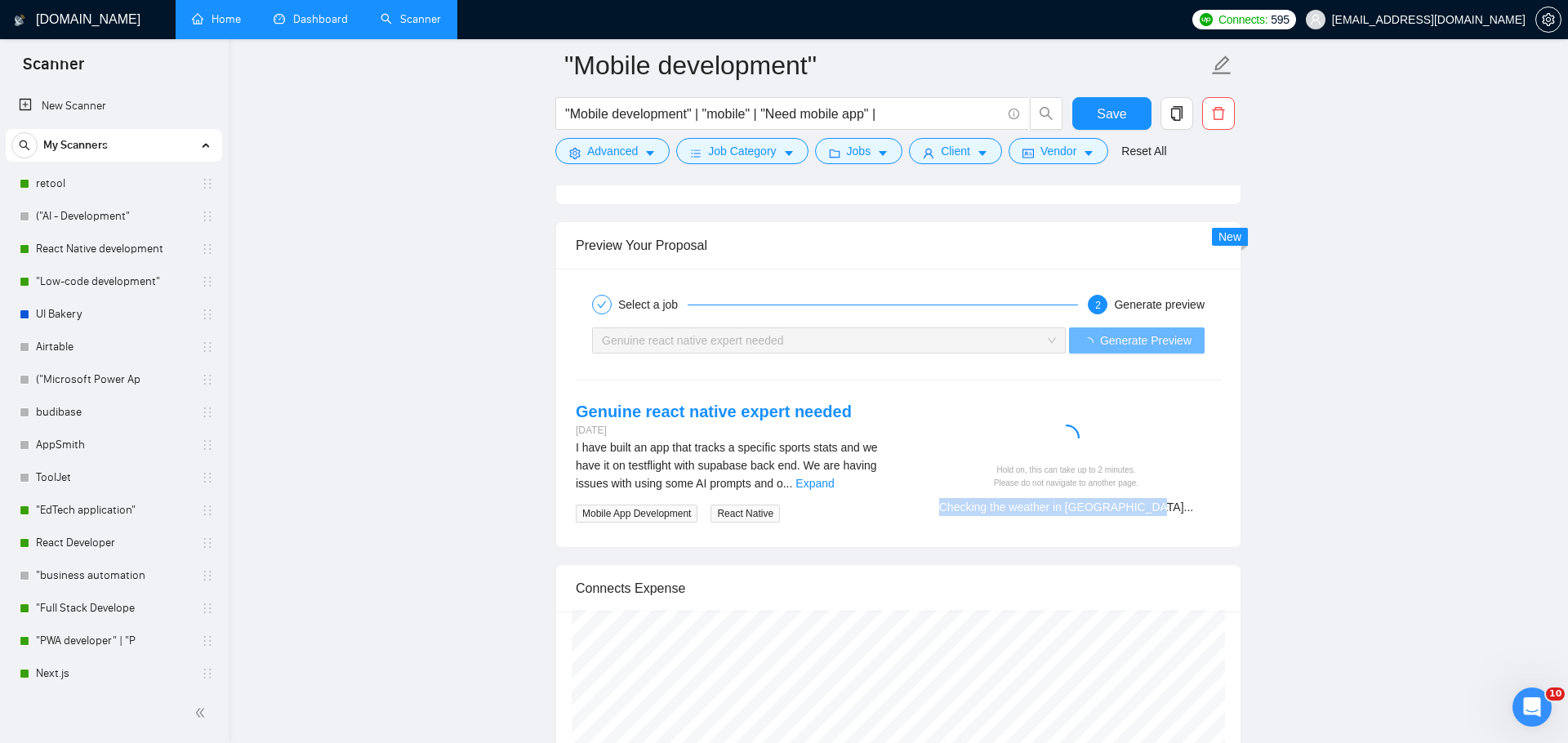
drag, startPoint x: 944, startPoint y: 508, endPoint x: 1164, endPoint y: 507, distance: 220.0
click at [1164, 507] on div "Checking the weather in [GEOGRAPHIC_DATA]..." at bounding box center [1066, 508] width 296 height 18
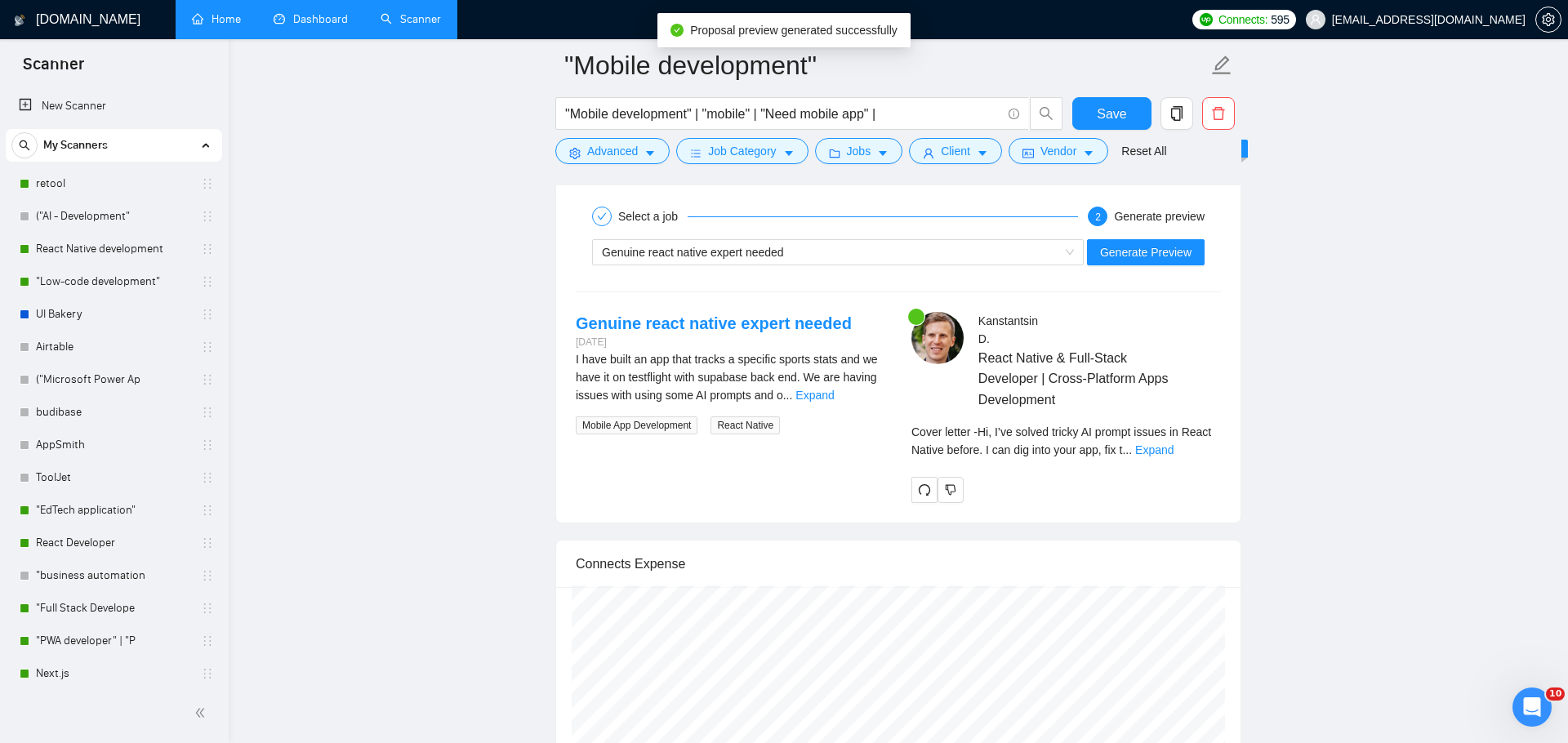
scroll to position [3073, 0]
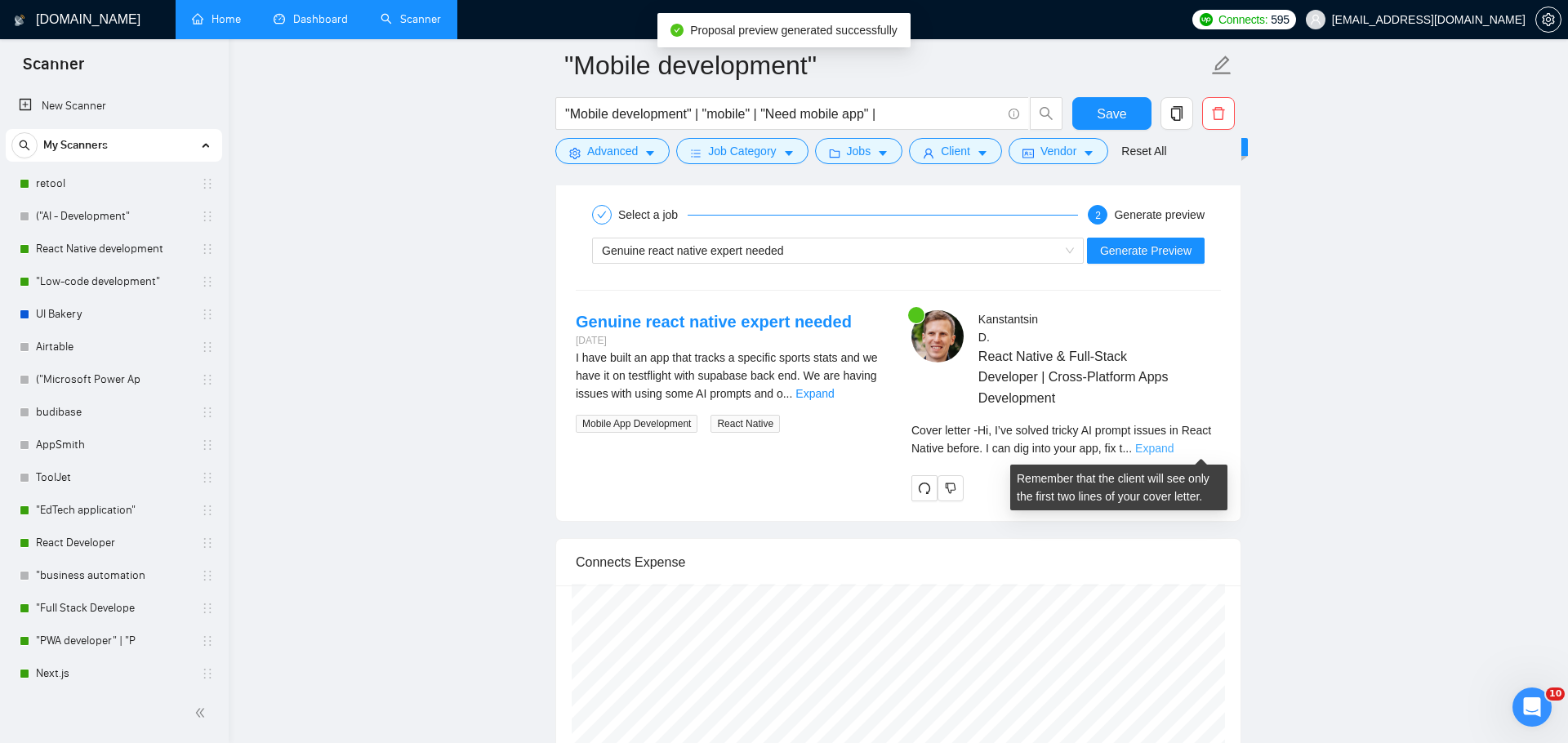
click at [1173, 445] on link "Expand" at bounding box center [1154, 448] width 38 height 13
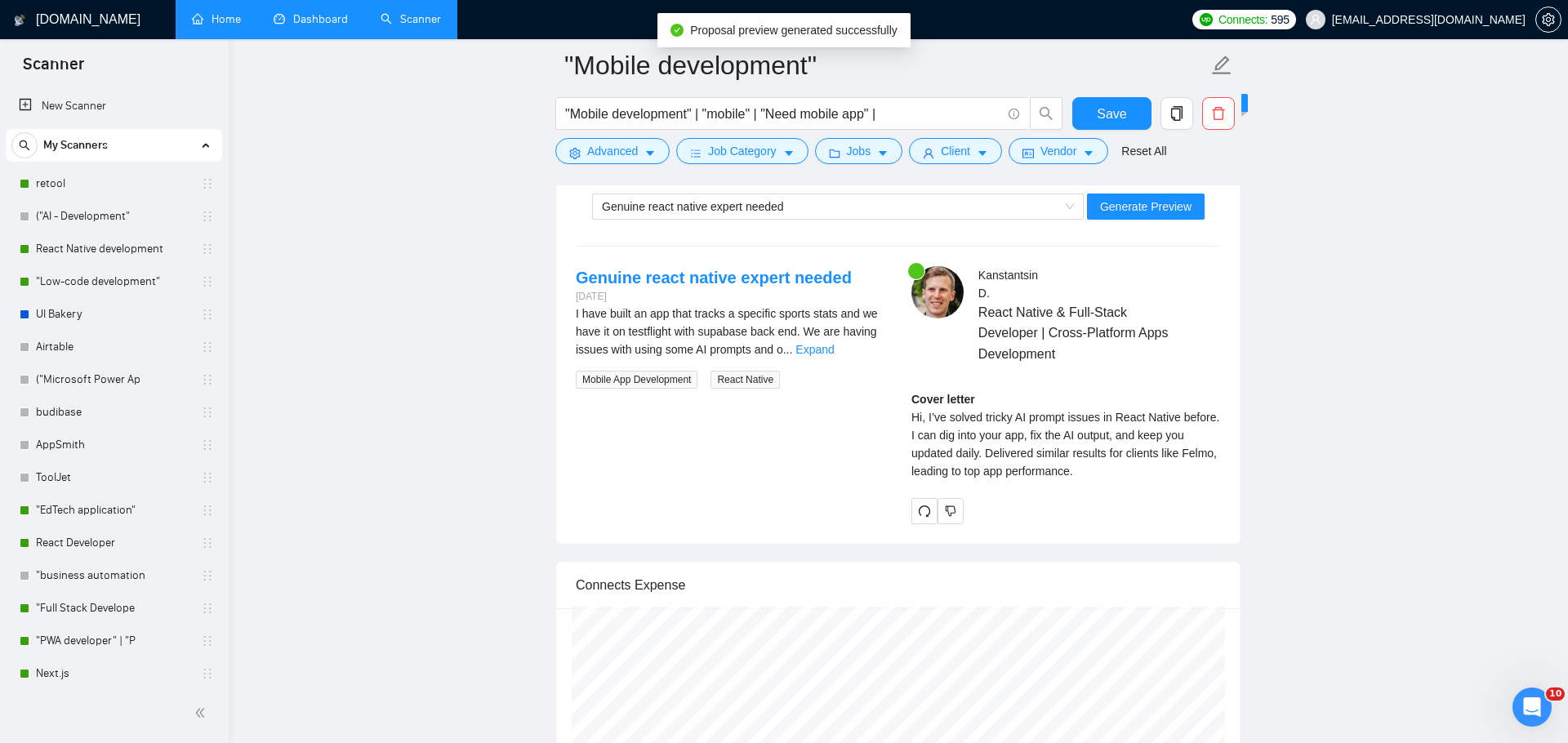
scroll to position [3120, 0]
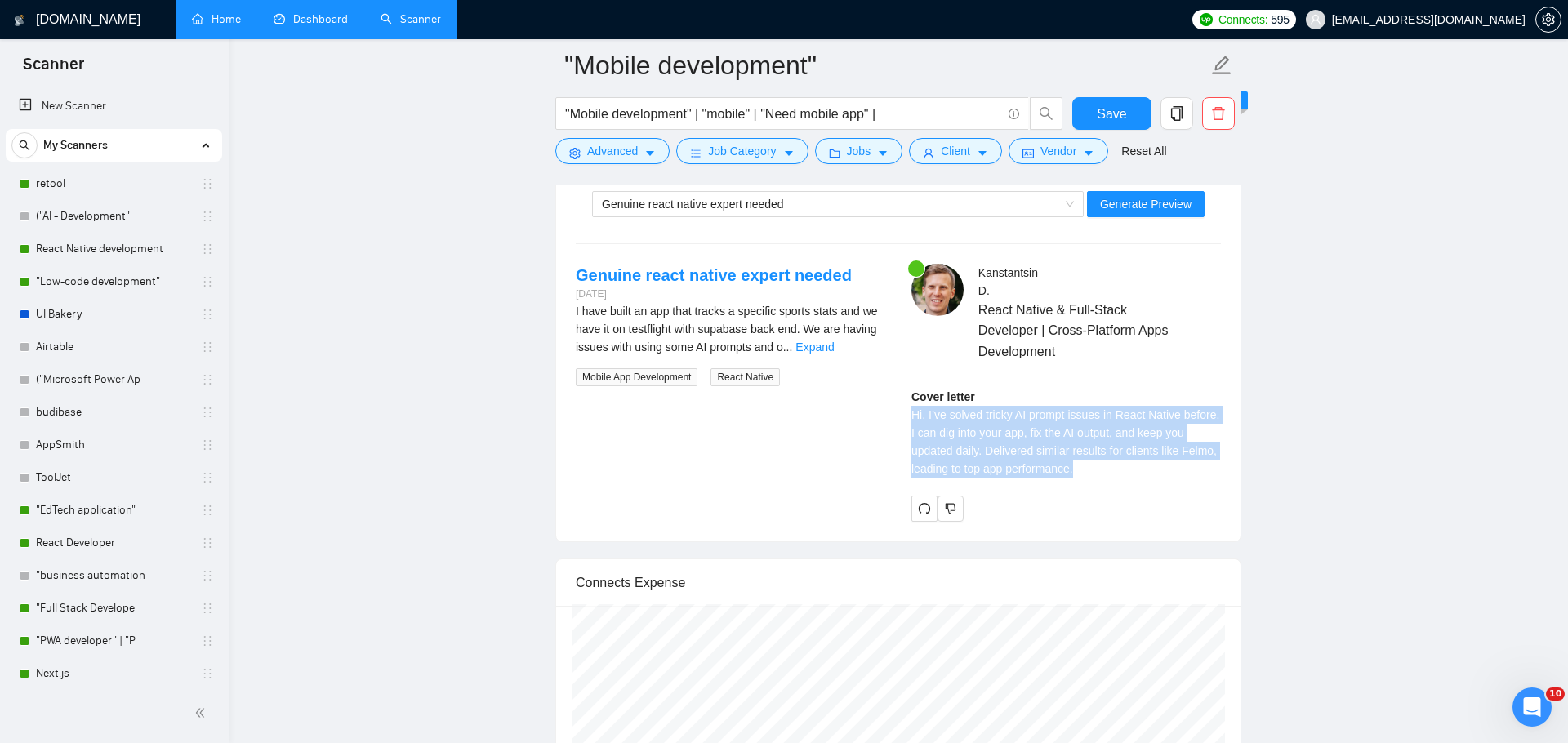
drag, startPoint x: 1164, startPoint y: 462, endPoint x: 886, endPoint y: 412, distance: 282.5
click at [886, 412] on div "Genuine react native expert needed [DATE] I have built an app that tracks a spe…" at bounding box center [898, 392] width 671 height 257
click at [999, 431] on div "Cover letter Hi, I’ve solved tricky AI prompt issues in React Native before. I …" at bounding box center [1066, 433] width 310 height 90
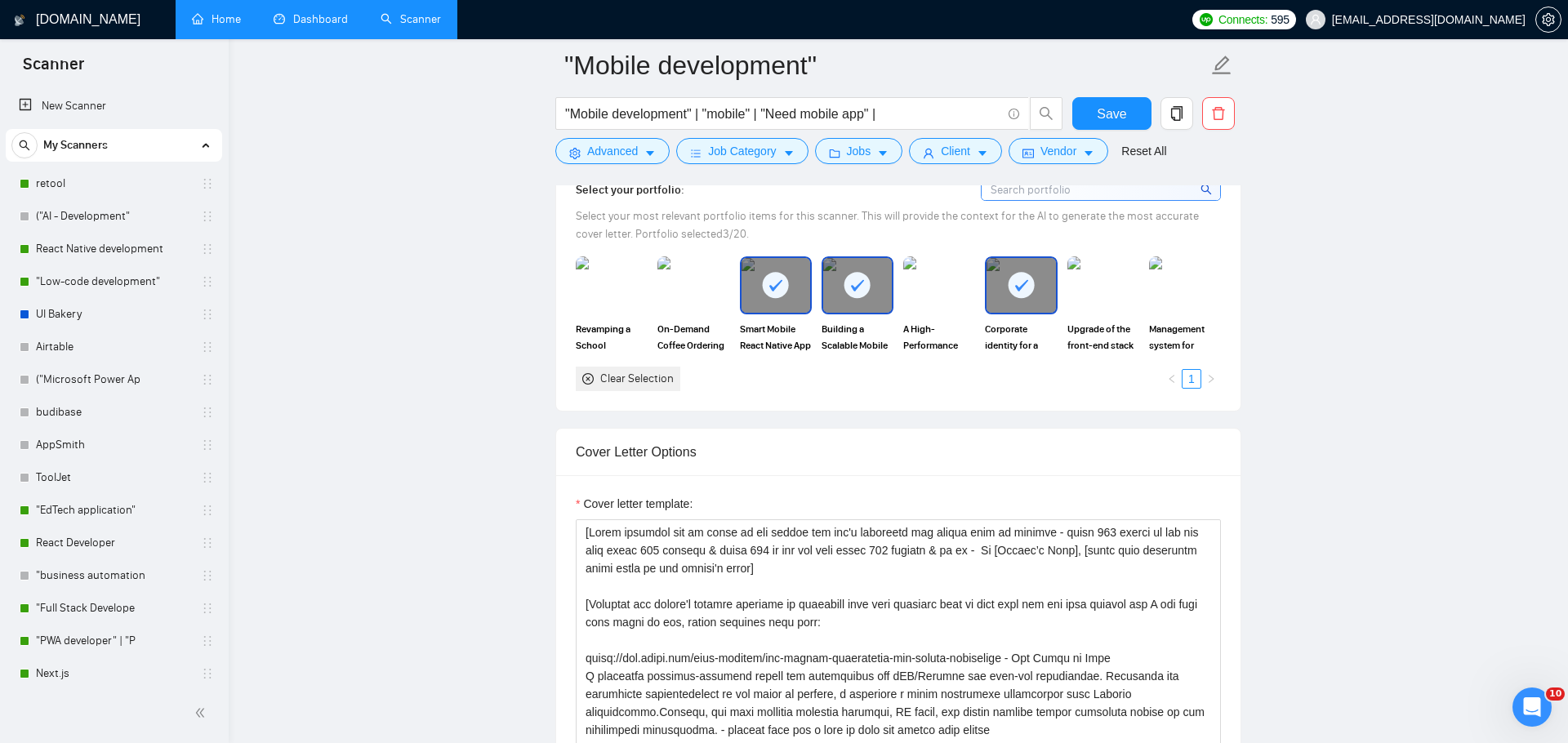
scroll to position [1505, 0]
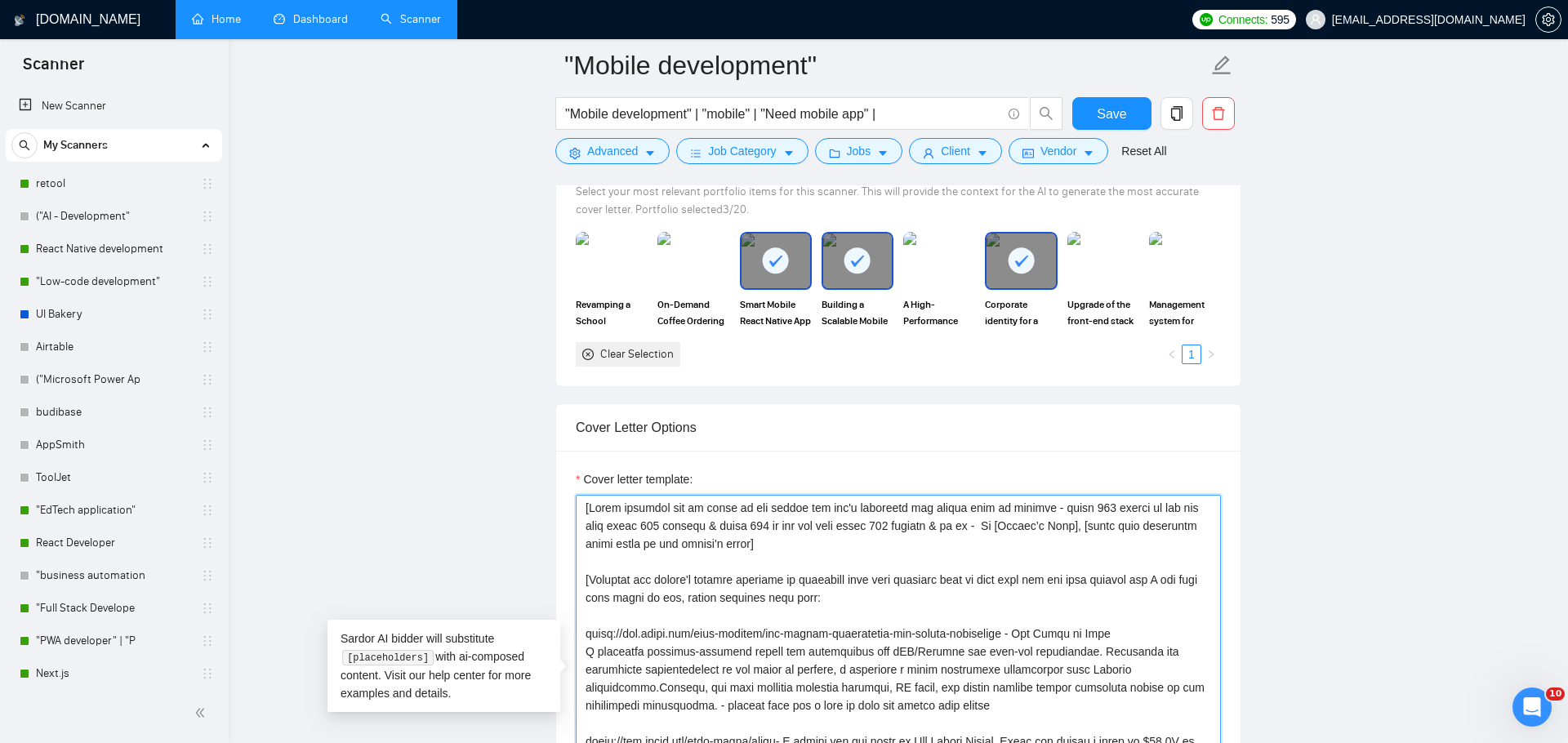
drag, startPoint x: 845, startPoint y: 536, endPoint x: 537, endPoint y: 483, distance: 312.5
click at [682, 528] on textarea "Cover letter template:" at bounding box center [898, 679] width 645 height 367
drag, startPoint x: 592, startPoint y: 512, endPoint x: 807, endPoint y: 519, distance: 215.1
click at [807, 519] on textarea "Cover letter template:" at bounding box center [898, 679] width 645 height 367
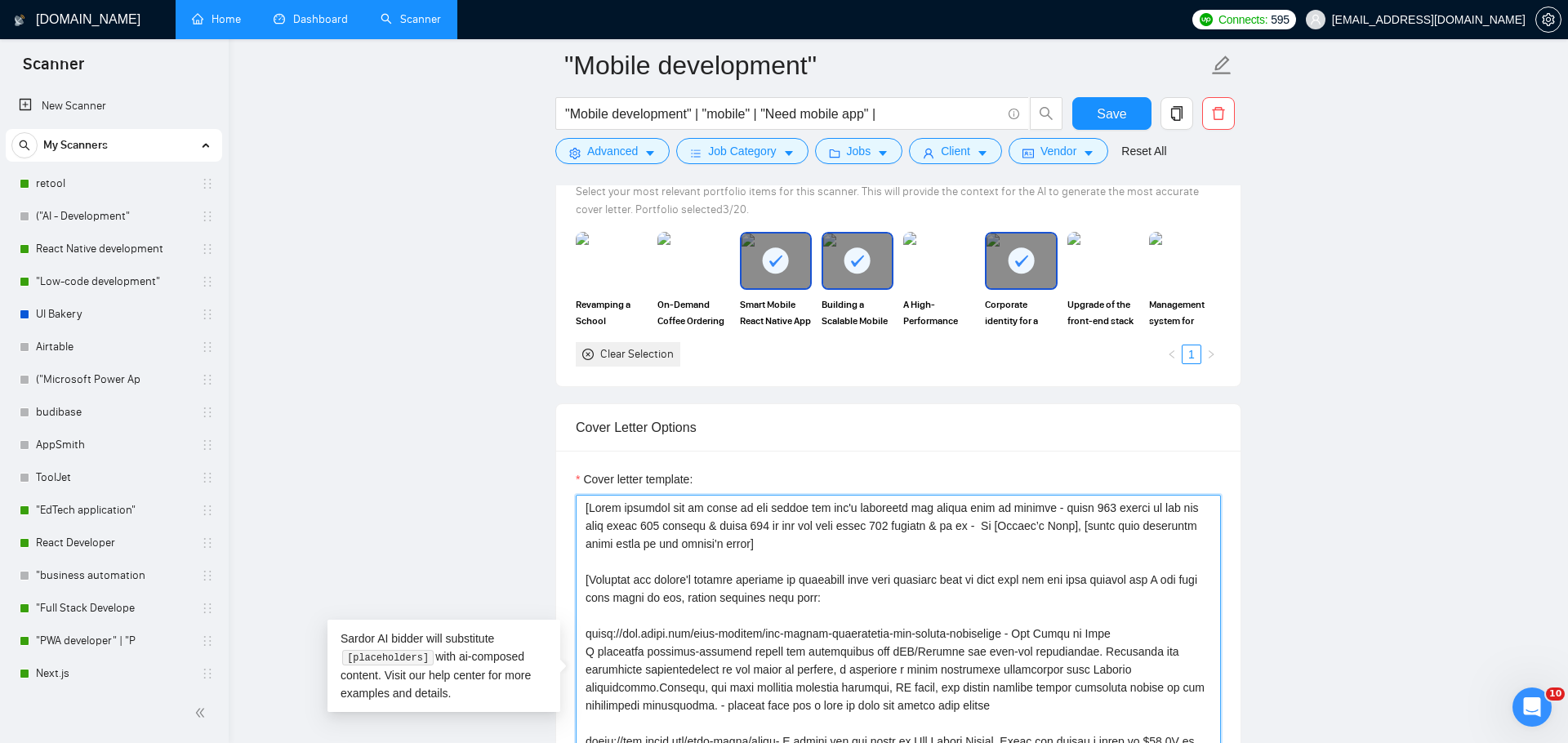
click at [869, 545] on textarea "Cover letter template:" at bounding box center [898, 679] width 645 height 367
click at [910, 511] on textarea "Cover letter template:" at bounding box center [898, 679] width 645 height 367
drag, startPoint x: 901, startPoint y: 510, endPoint x: 1024, endPoint y: 531, distance: 124.8
click at [1024, 531] on textarea "Cover letter template:" at bounding box center [898, 679] width 645 height 367
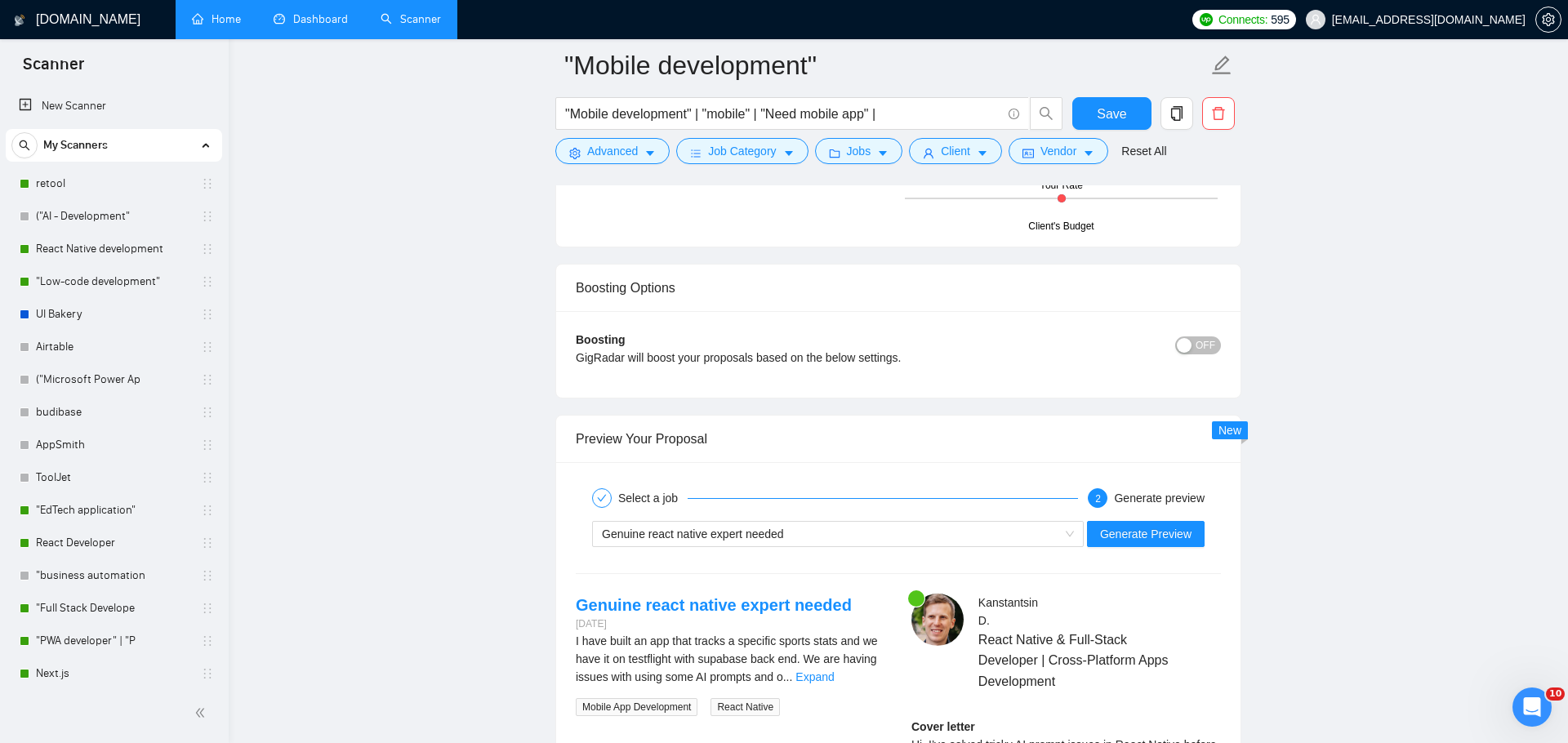
scroll to position [2889, 0]
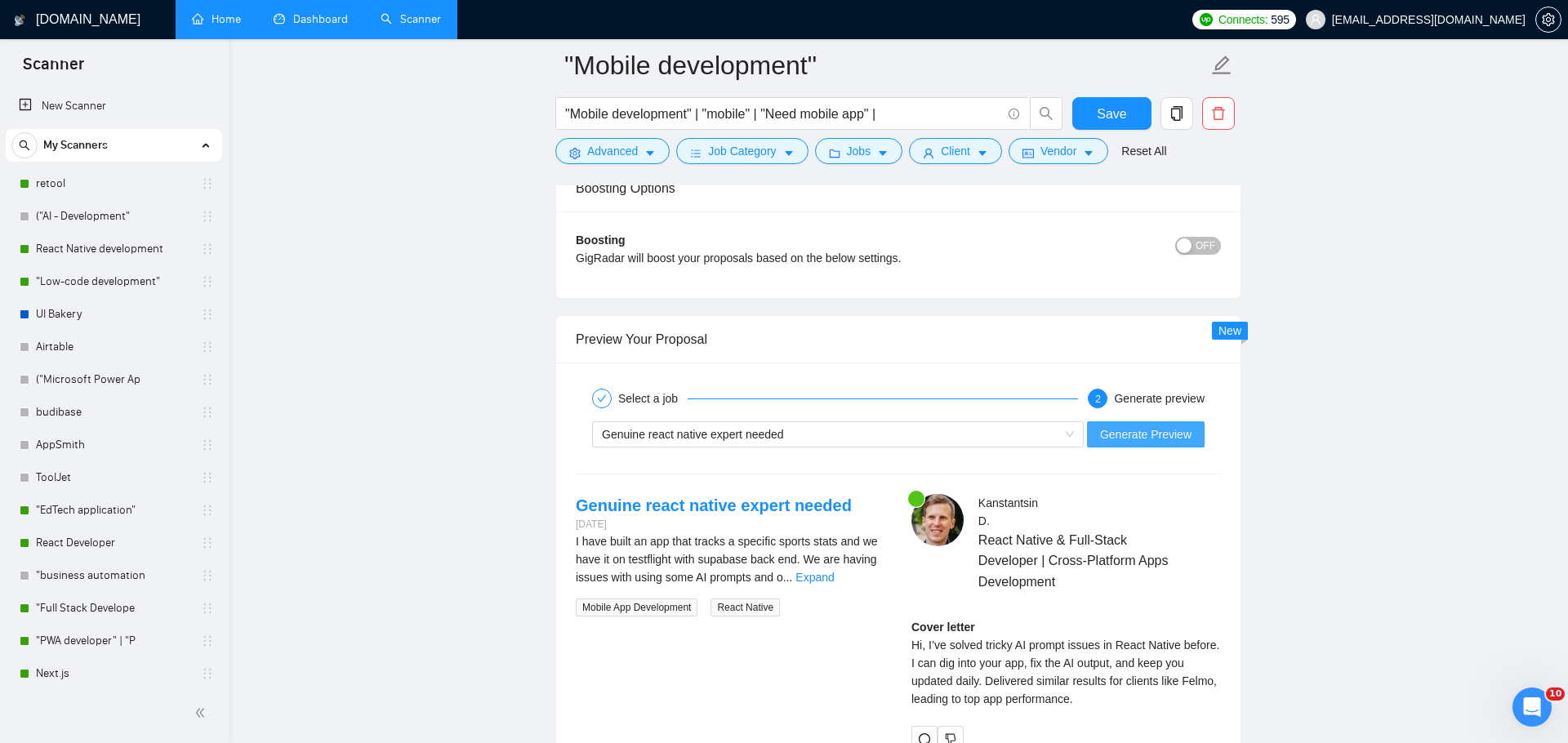
click at [1147, 429] on span "Generate Preview" at bounding box center [1146, 435] width 92 height 18
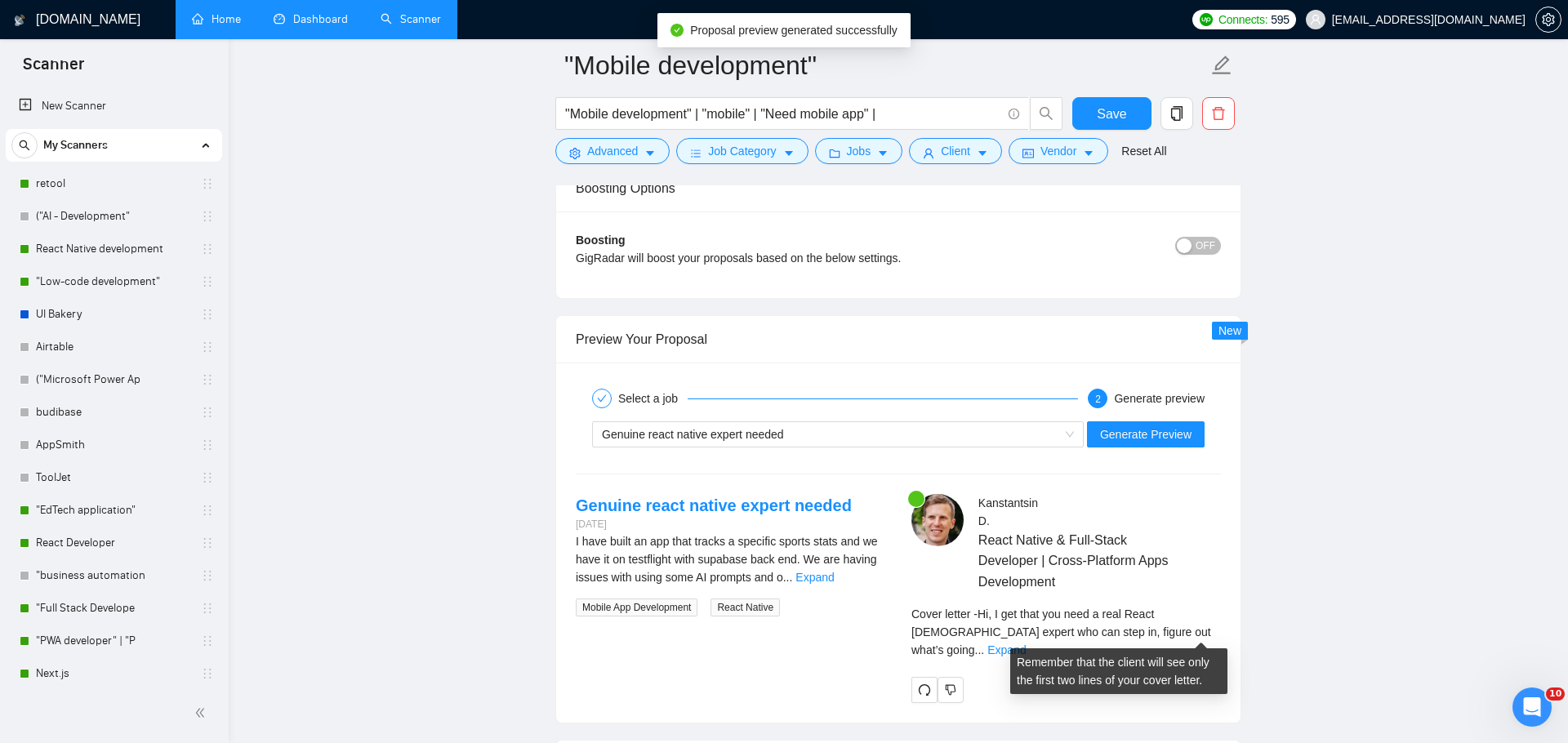
click at [1197, 639] on div "Cover letter - Hi, I get that you need a real React [DEMOGRAPHIC_DATA] expert w…" at bounding box center [1066, 632] width 310 height 54
click at [1026, 644] on link "Expand" at bounding box center [1006, 650] width 38 height 13
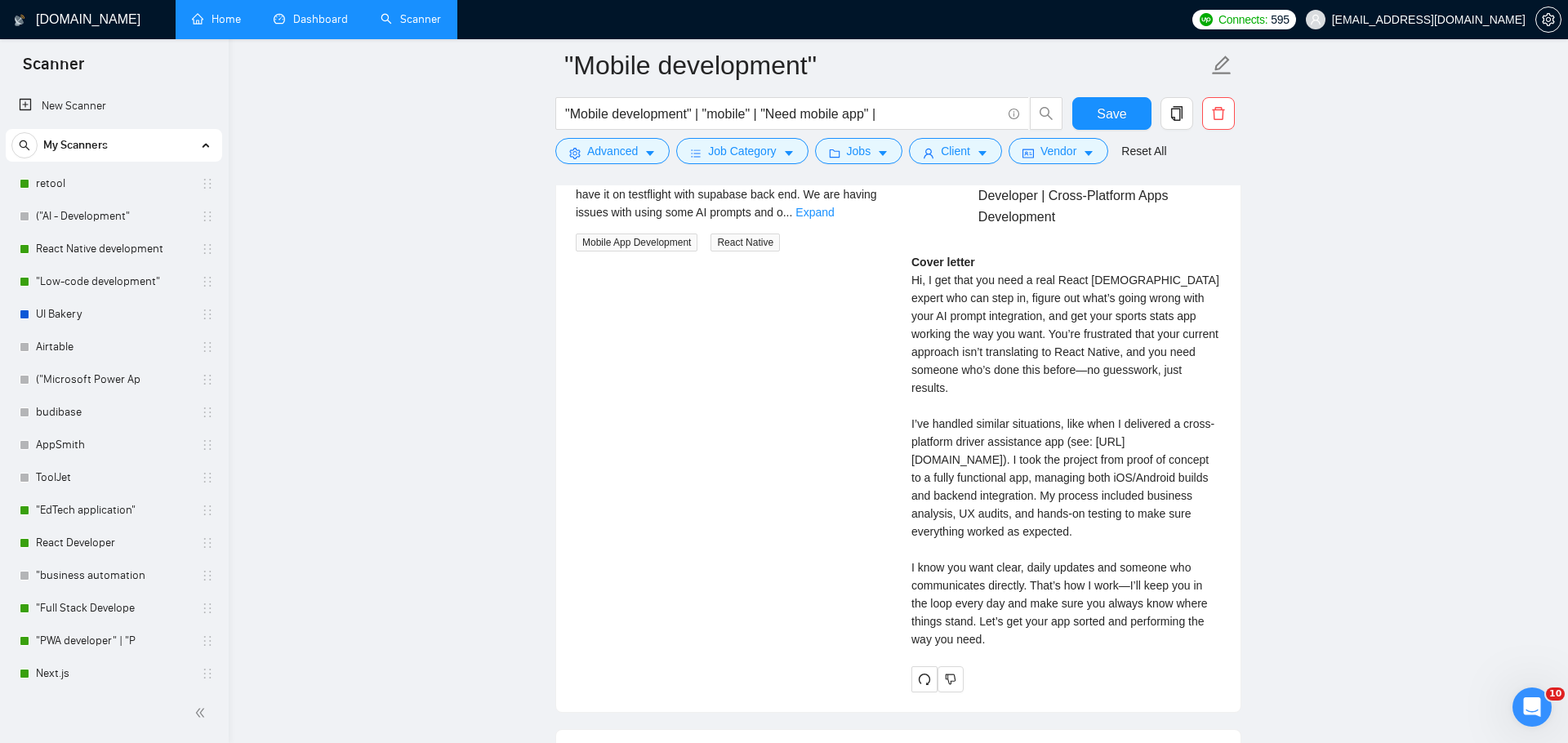
scroll to position [3263, 0]
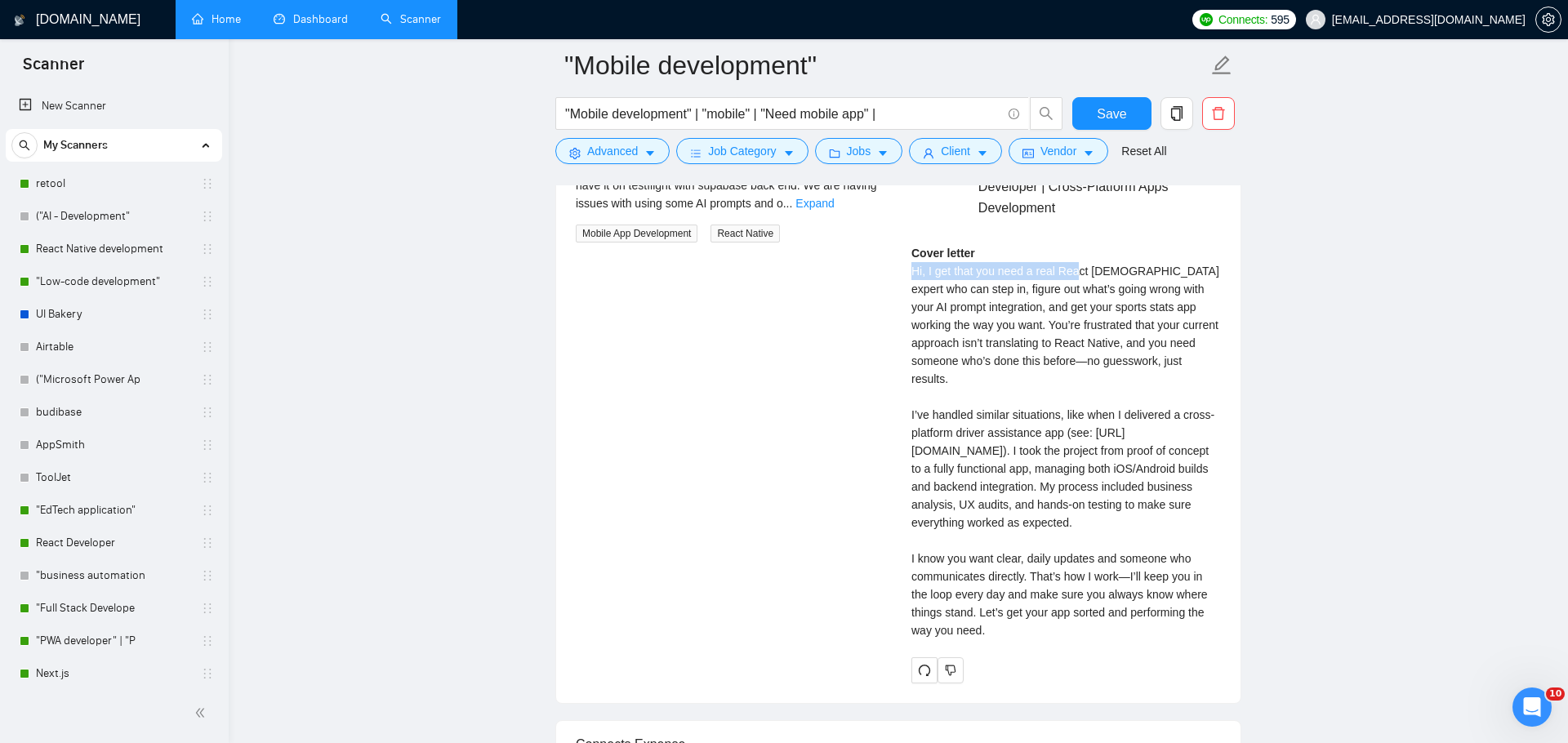
drag, startPoint x: 892, startPoint y: 276, endPoint x: 1081, endPoint y: 275, distance: 189.0
click at [1081, 275] on div "Genuine react native expert needed [DATE] I have built an app that tracks a spe…" at bounding box center [898, 402] width 671 height 563
click at [1090, 284] on div "Cover letter" at bounding box center [1066, 442] width 310 height 396
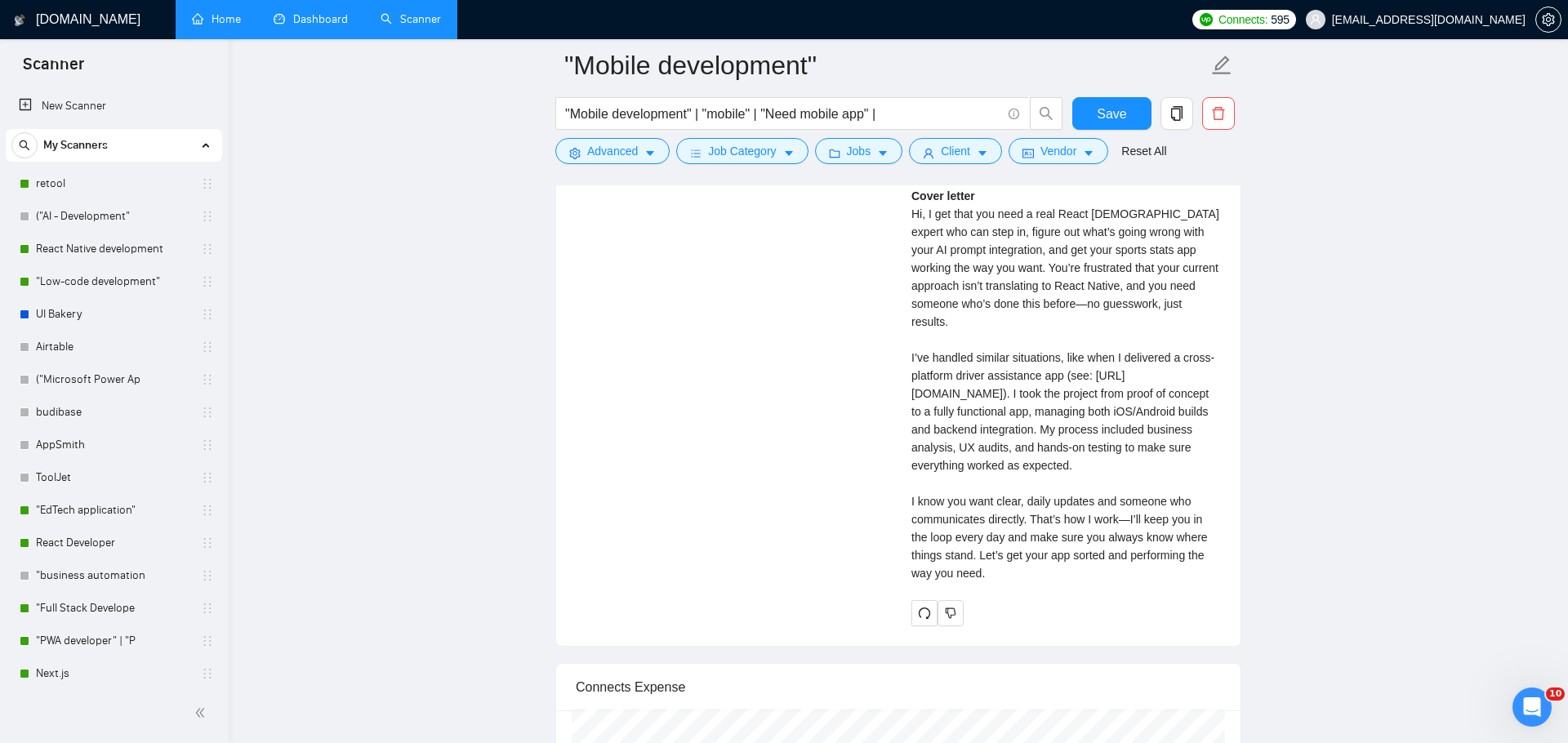
scroll to position [3322, 0]
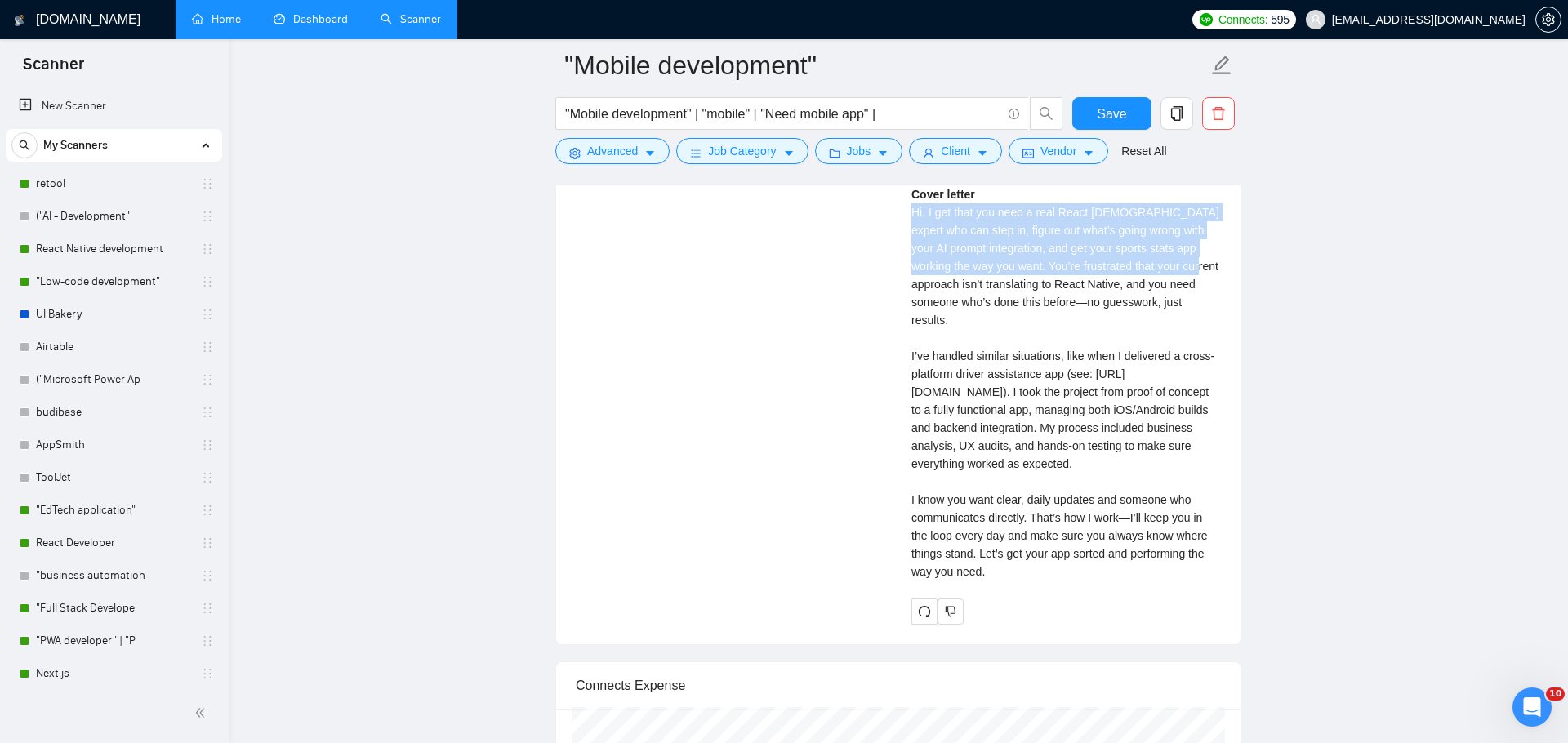
drag, startPoint x: 910, startPoint y: 212, endPoint x: 1192, endPoint y: 273, distance: 288.5
click at [1192, 273] on div "[PERSON_NAME] React Native & Full-Stack Developer | Cross-Platform Apps Develop…" at bounding box center [1066, 342] width 335 height 563
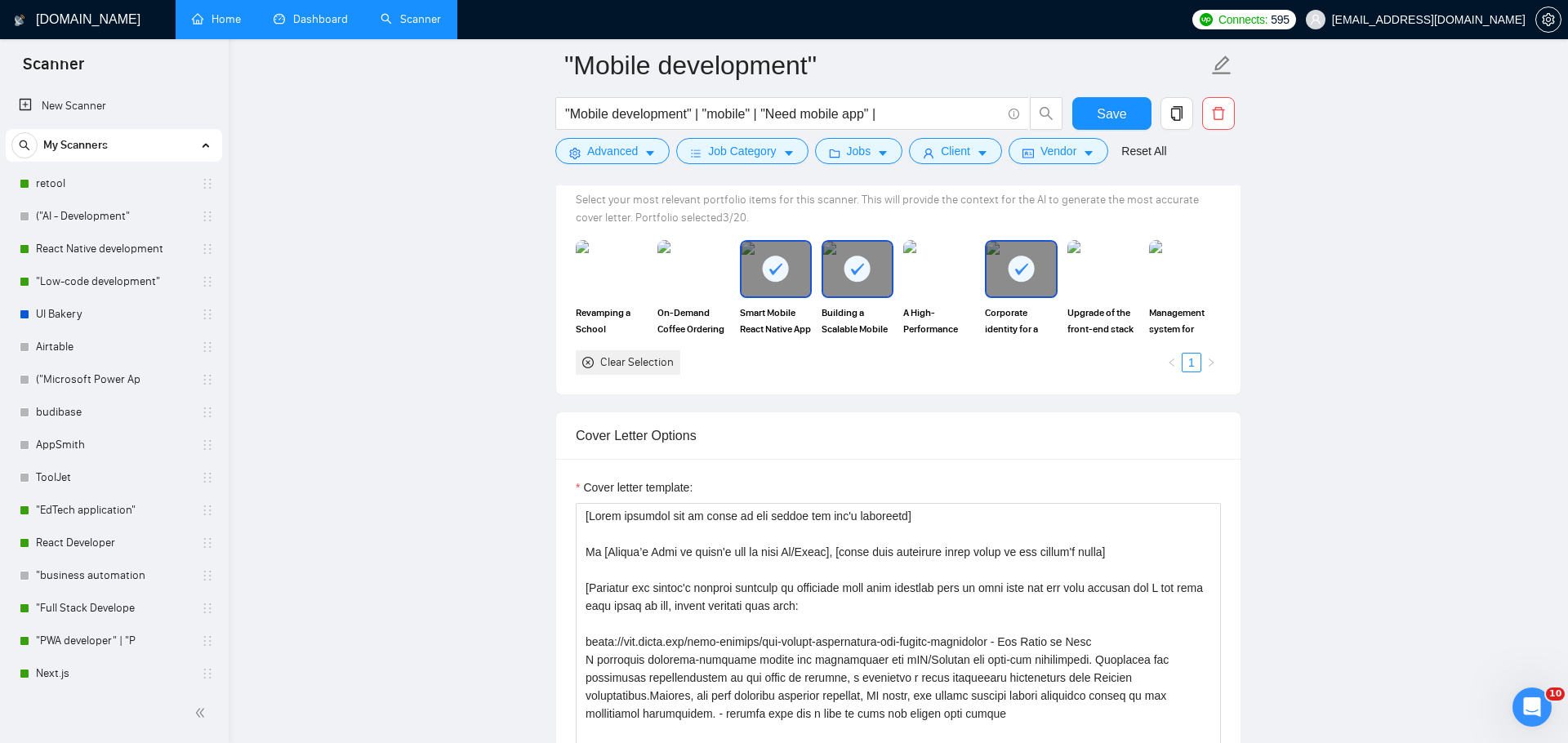
scroll to position [1499, 0]
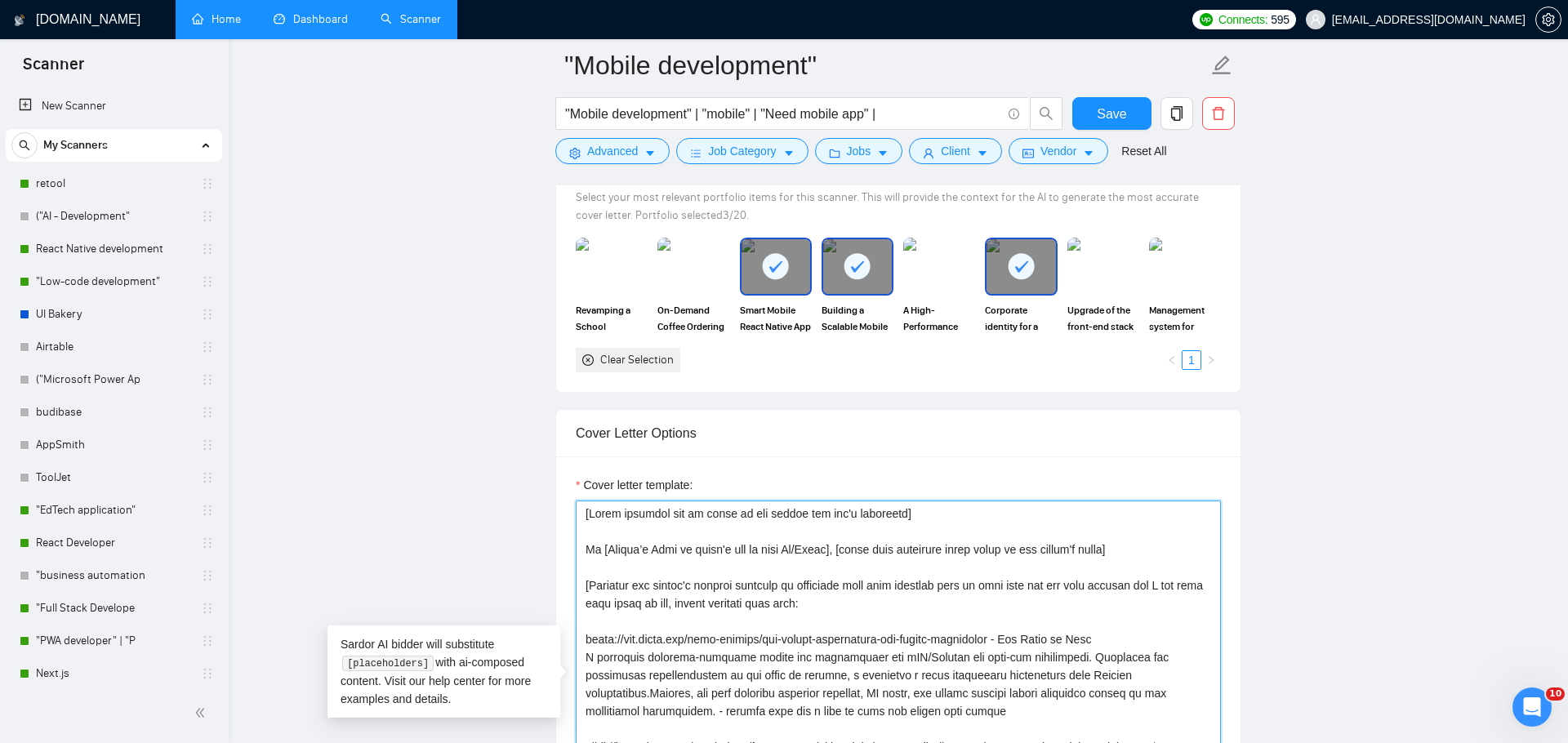
drag, startPoint x: 932, startPoint y: 513, endPoint x: 519, endPoint y: 496, distance: 413.3
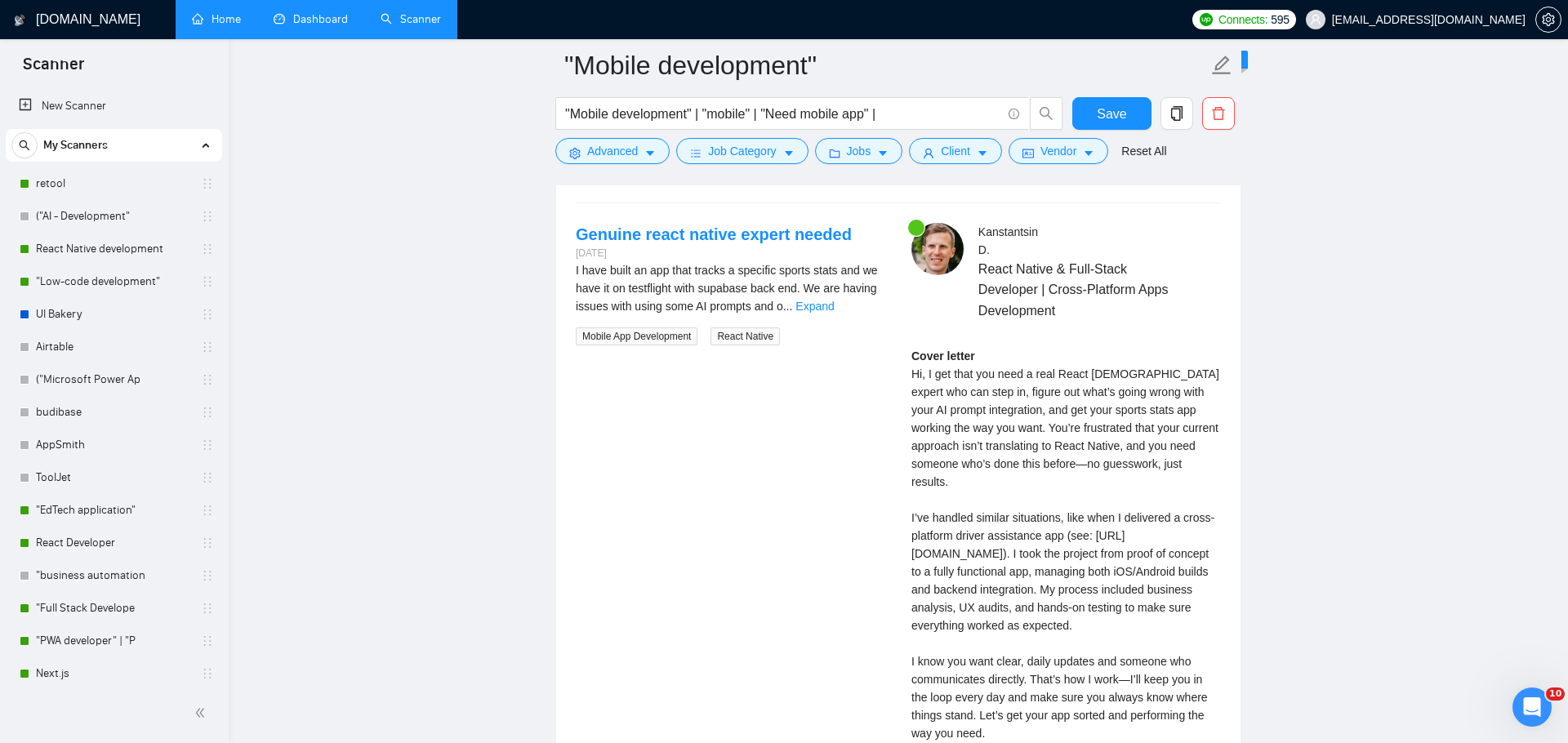
scroll to position [3097, 0]
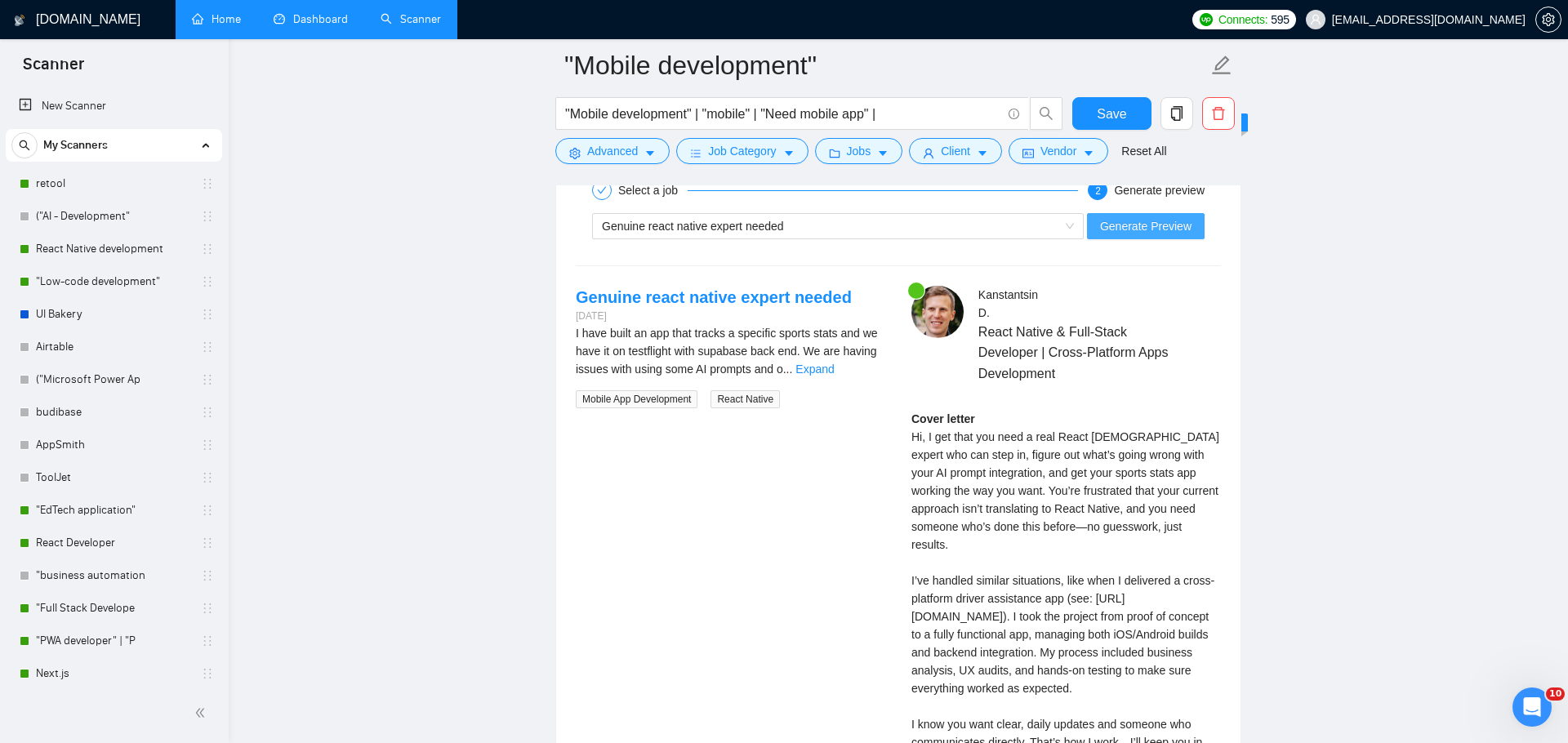
type textarea "Lo [Ipsumd’s Amet co adipi'e sed do eius Te/Incid], [utlab etdo magnaaliq enima…"
click at [1119, 228] on span "Generate Preview" at bounding box center [1146, 226] width 92 height 18
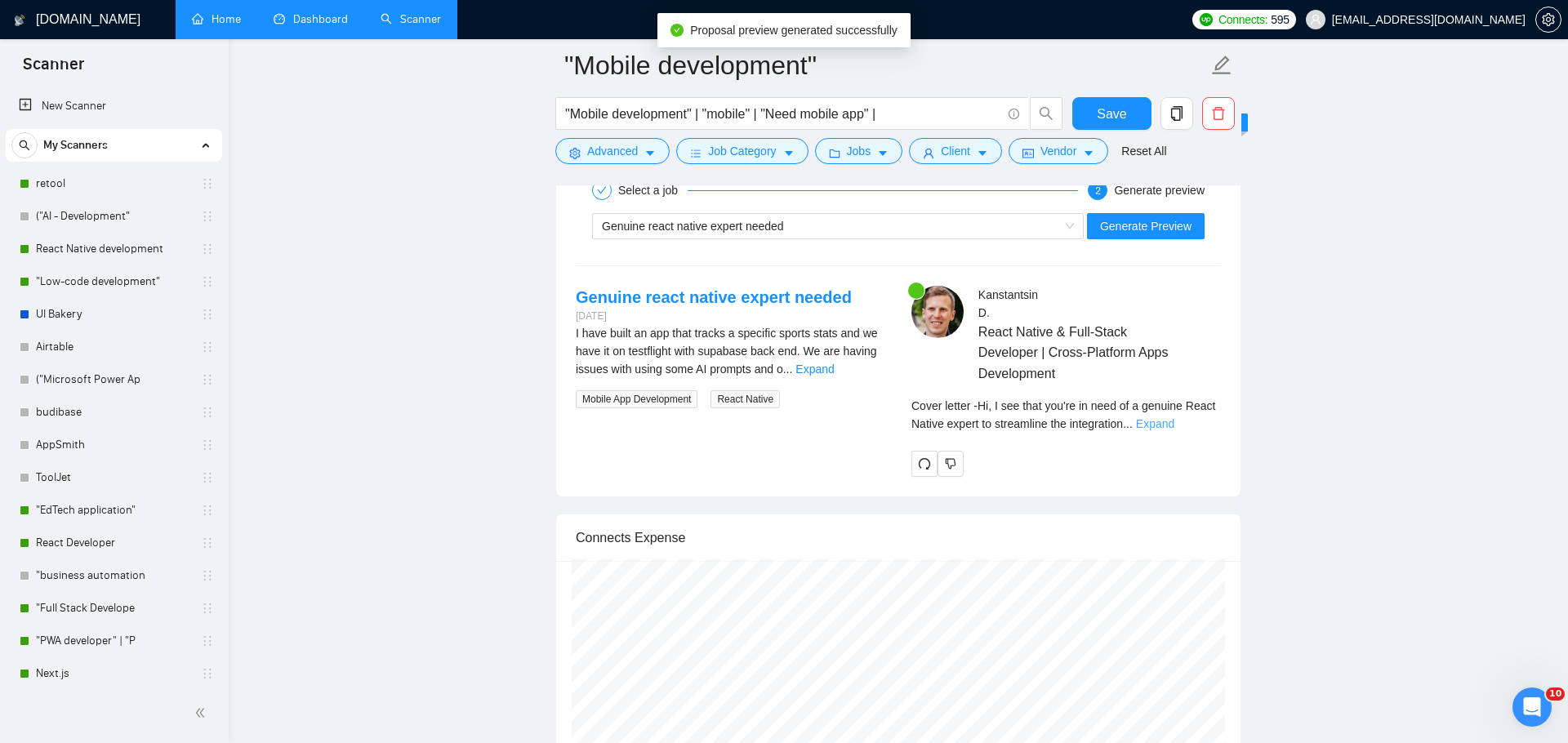
click at [1174, 422] on link "Expand" at bounding box center [1155, 424] width 38 height 13
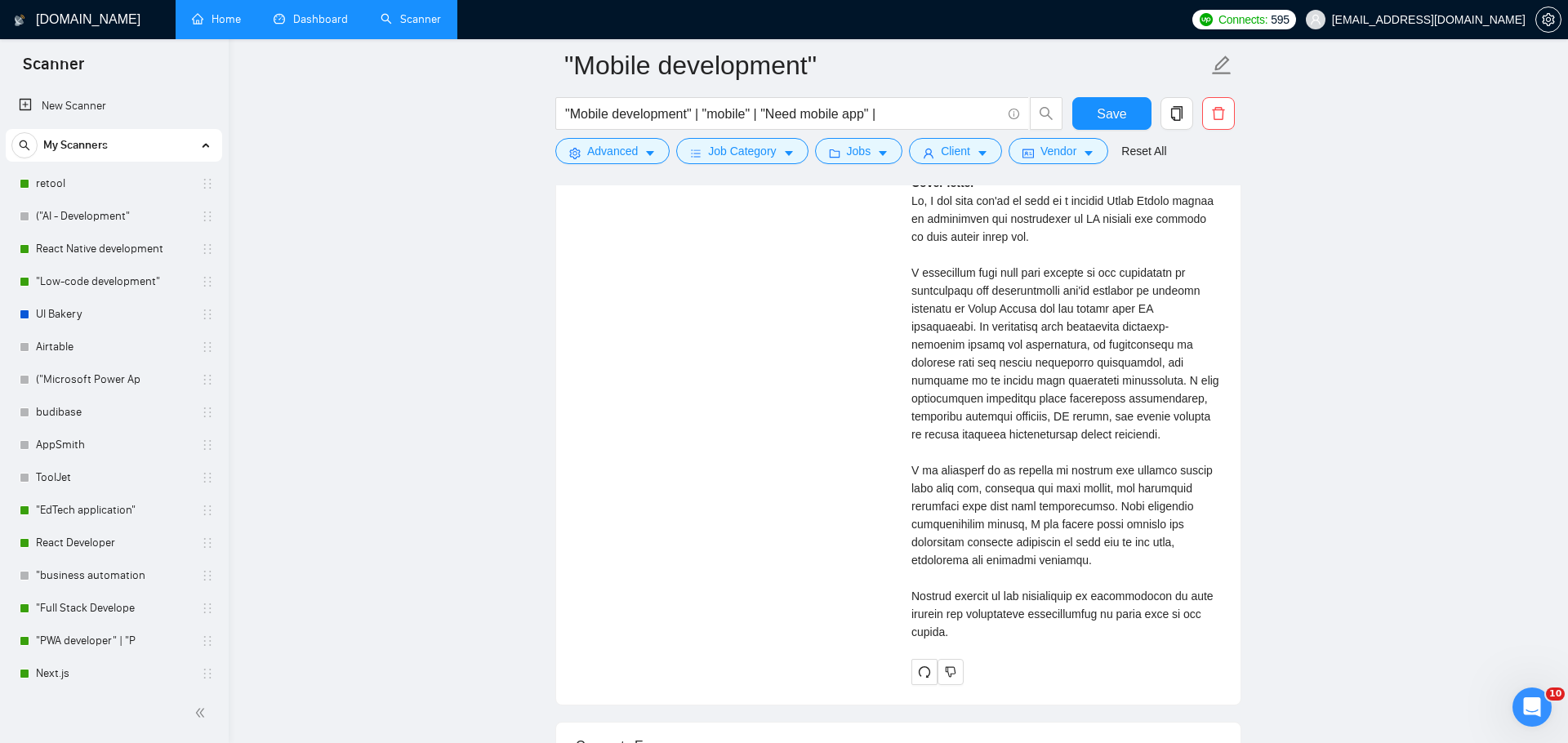
scroll to position [3333, 0]
click at [934, 270] on div "Cover letter" at bounding box center [1066, 408] width 310 height 468
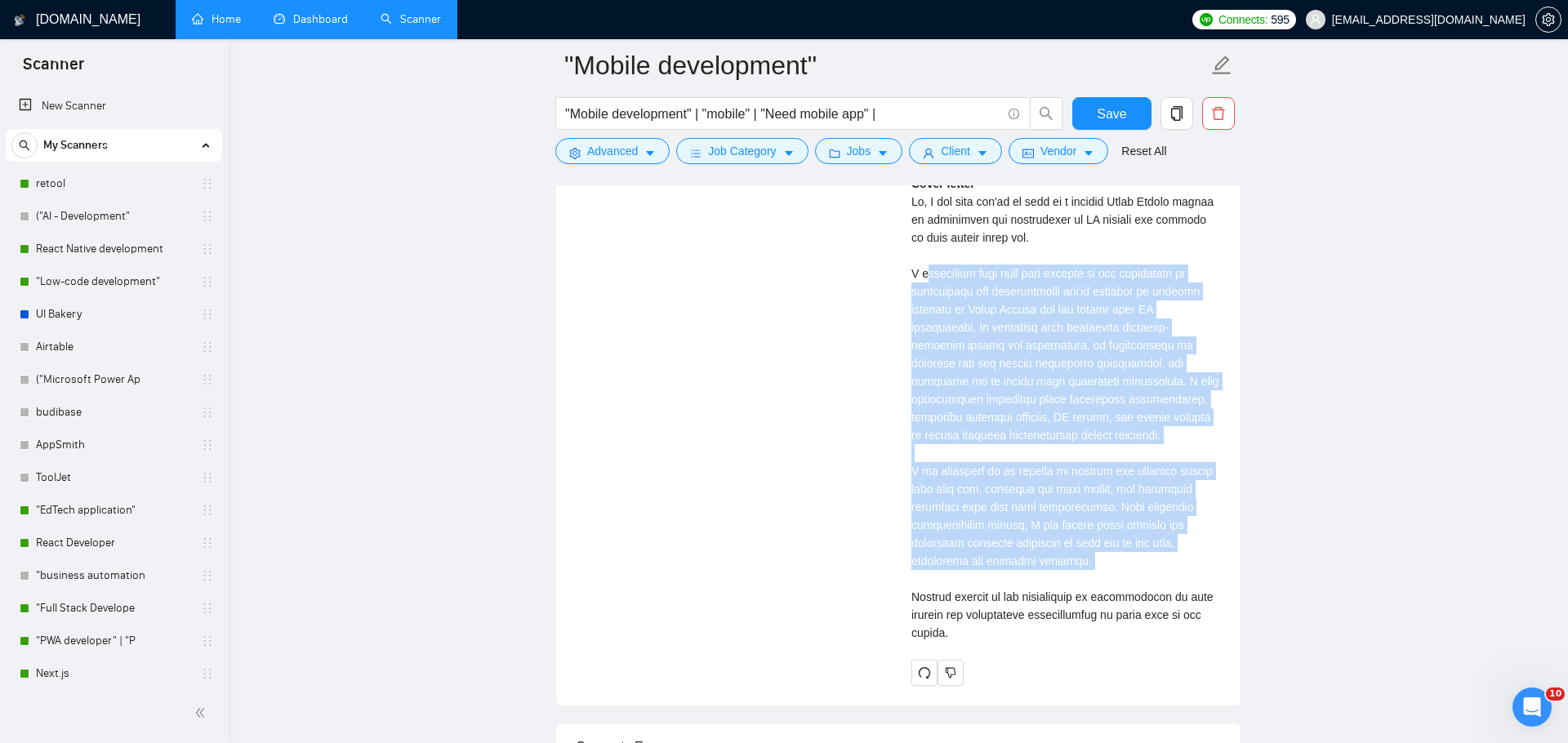
drag, startPoint x: 921, startPoint y: 267, endPoint x: 1041, endPoint y: 584, distance: 339.0
click at [1042, 584] on div "Cover letter" at bounding box center [1066, 408] width 310 height 468
click at [1041, 584] on div "Cover letter" at bounding box center [1066, 408] width 310 height 468
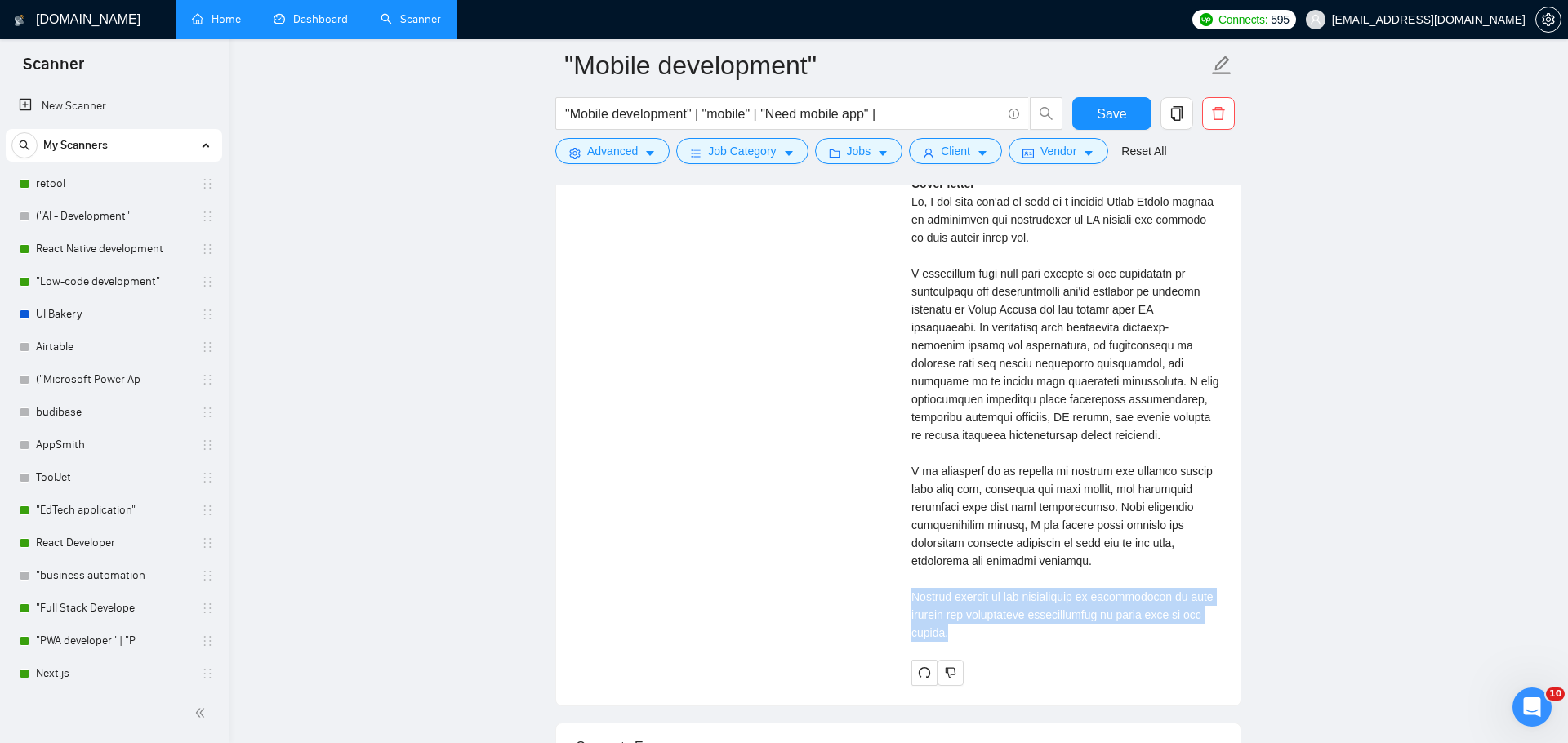
drag, startPoint x: 908, startPoint y: 599, endPoint x: 990, endPoint y: 632, distance: 88.4
click at [990, 633] on div "[PERSON_NAME] React Native & Full-Stack Developer | Cross-Platform Apps Develop…" at bounding box center [1066, 368] width 335 height 634
click at [994, 632] on div "Cover letter" at bounding box center [1066, 408] width 310 height 468
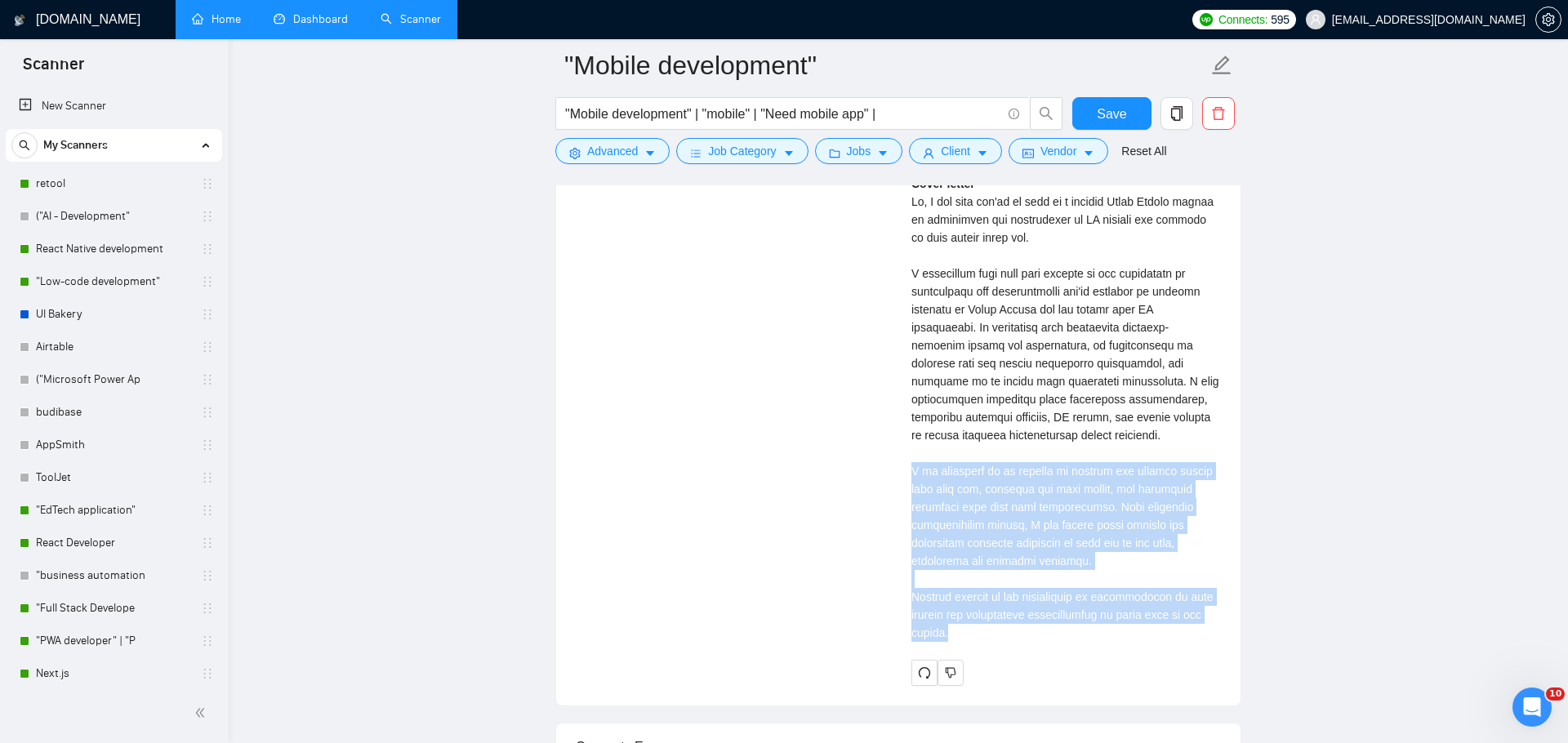
drag, startPoint x: 1001, startPoint y: 635, endPoint x: 910, endPoint y: 469, distance: 189.3
click at [910, 469] on div "[PERSON_NAME] React Native & Full-Stack Developer | Cross-Platform Apps Develop…" at bounding box center [1066, 368] width 335 height 634
drag, startPoint x: 910, startPoint y: 469, endPoint x: 989, endPoint y: 629, distance: 178.4
click at [991, 629] on div "[PERSON_NAME] React Native & Full-Stack Developer | Cross-Platform Apps Develop…" at bounding box center [1066, 368] width 335 height 634
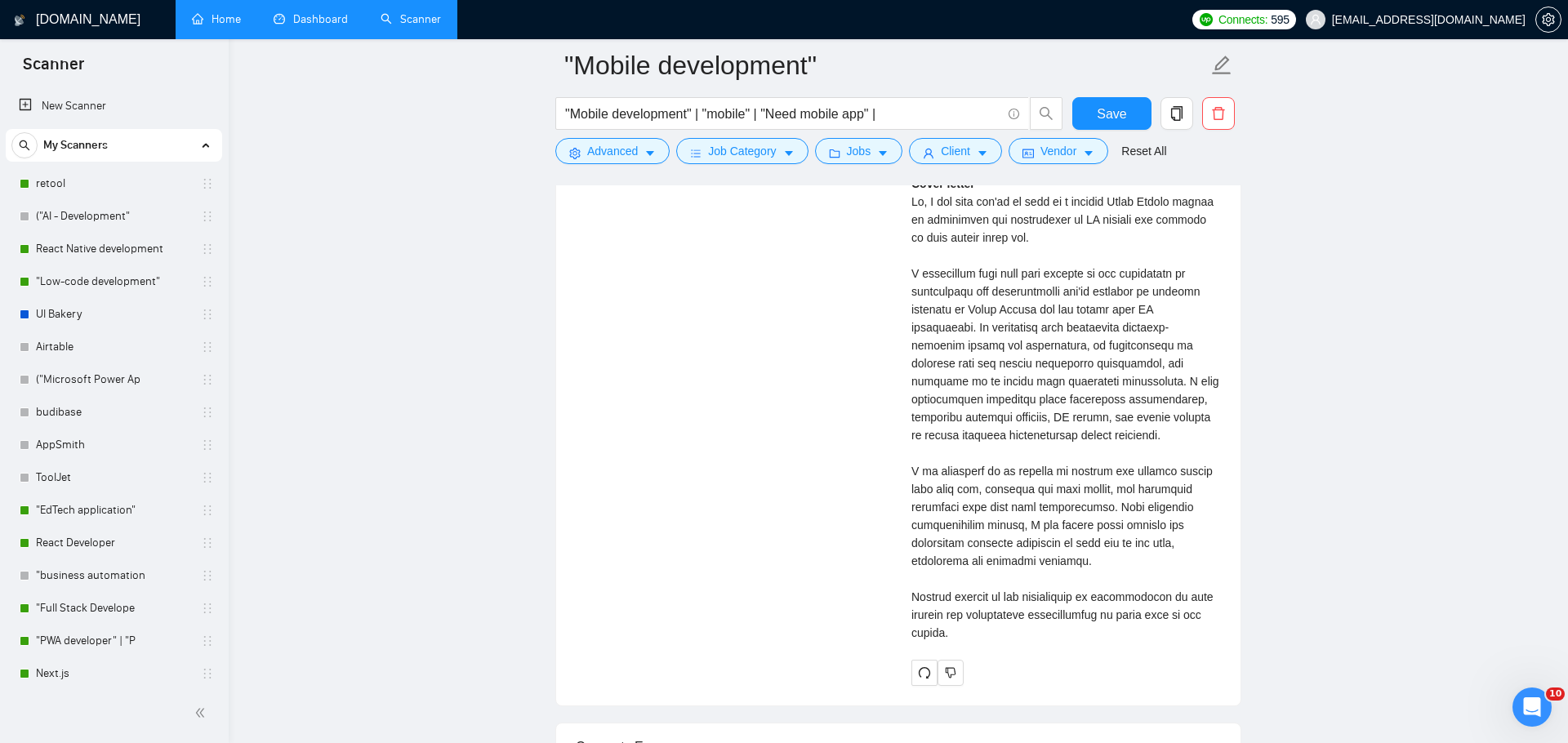
click at [1001, 533] on div "Cover letter" at bounding box center [1066, 408] width 310 height 468
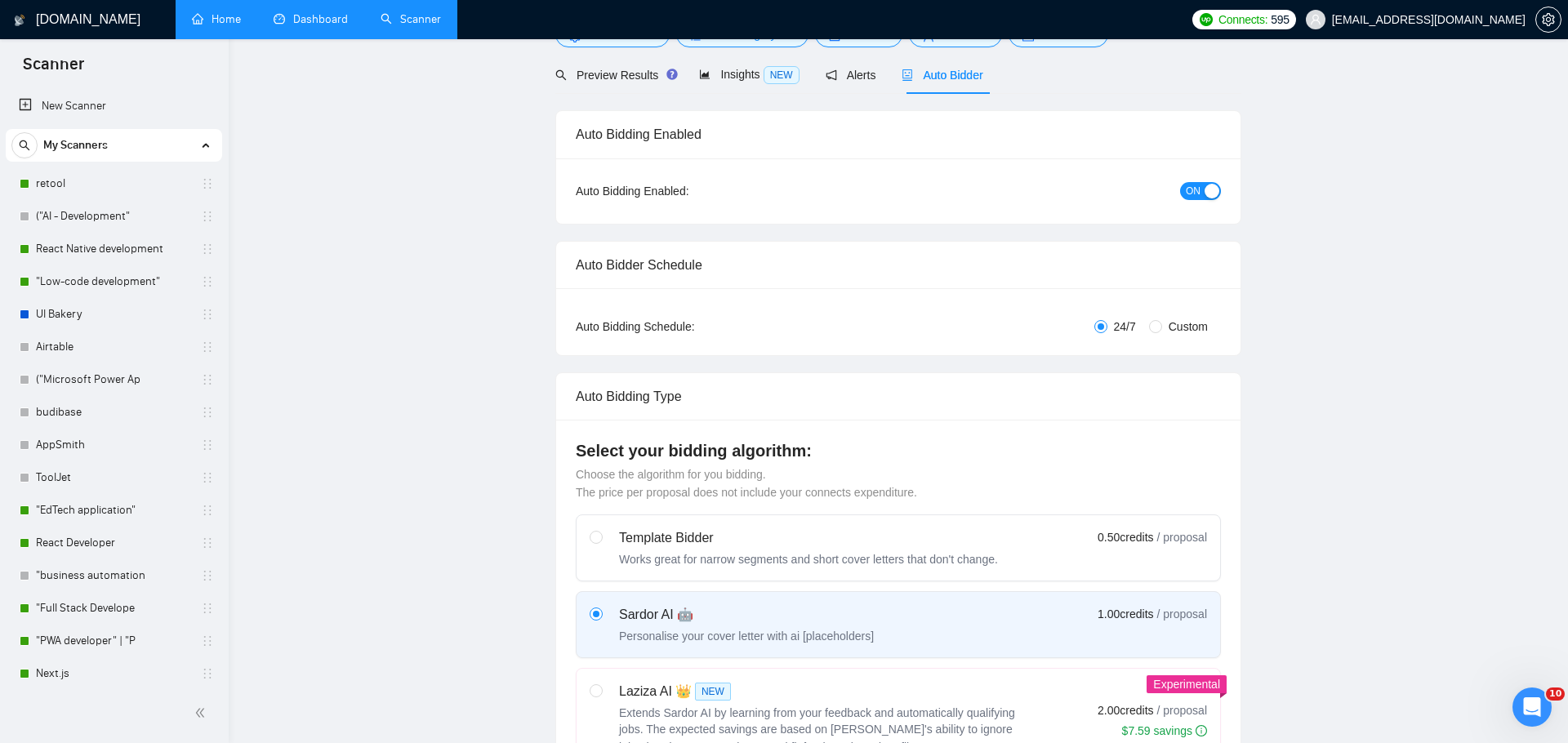
scroll to position [0, 0]
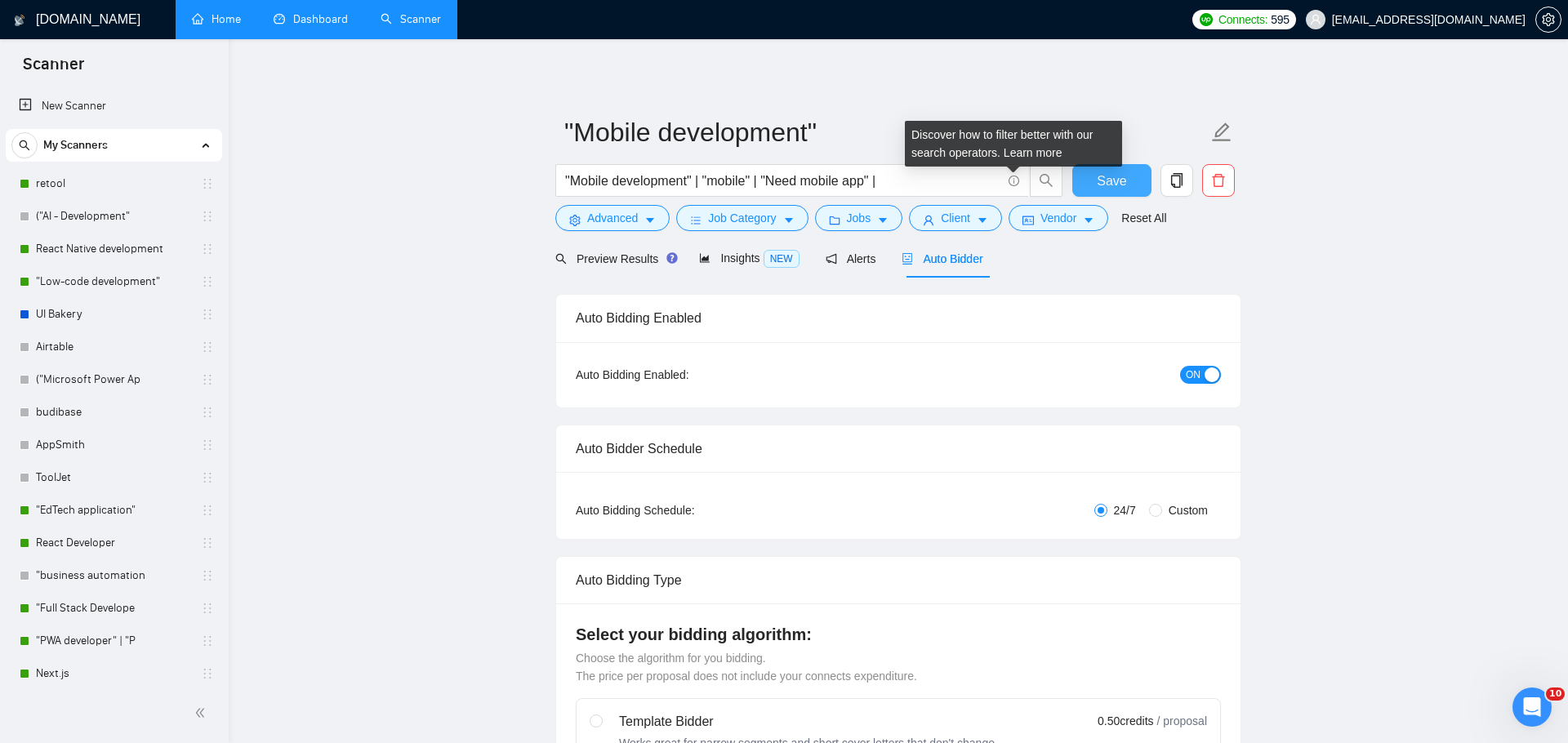
click at [1105, 174] on span "Save" at bounding box center [1111, 180] width 29 height 20
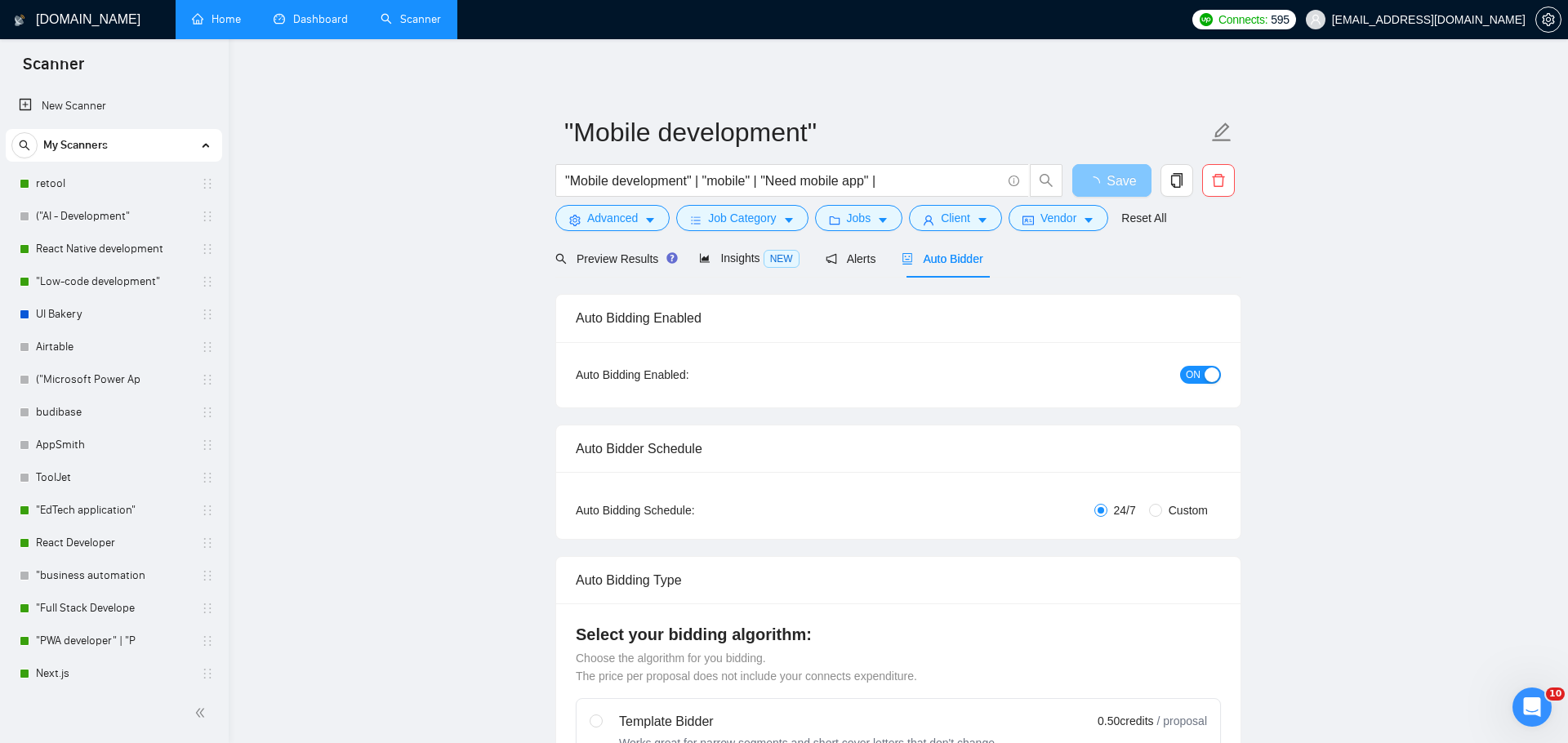
click at [1107, 174] on span "Save" at bounding box center [1121, 180] width 29 height 20
click at [74, 177] on link "retool" at bounding box center [113, 184] width 155 height 33
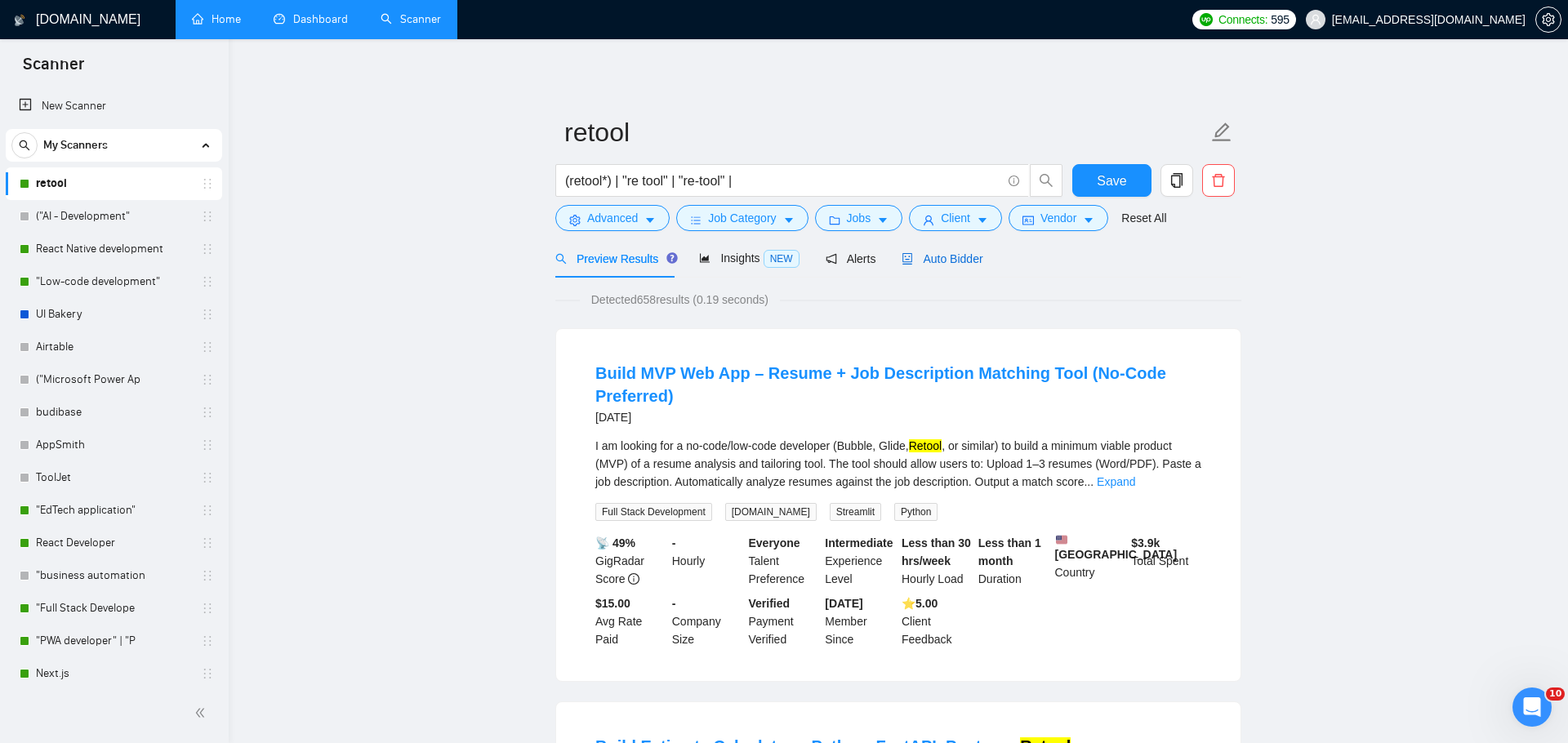
click at [958, 256] on span "Auto Bidder" at bounding box center [941, 259] width 81 height 13
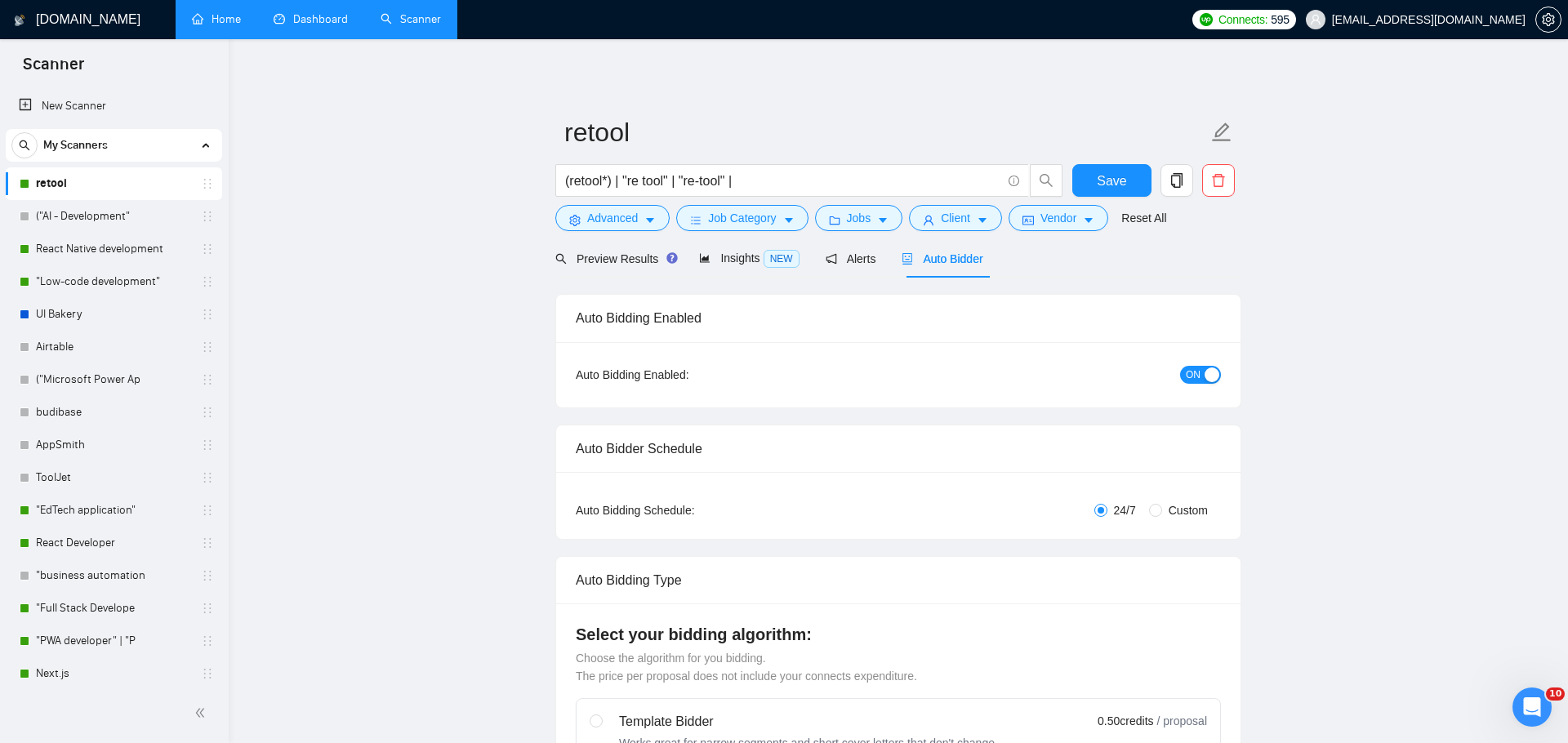
checkbox input "true"
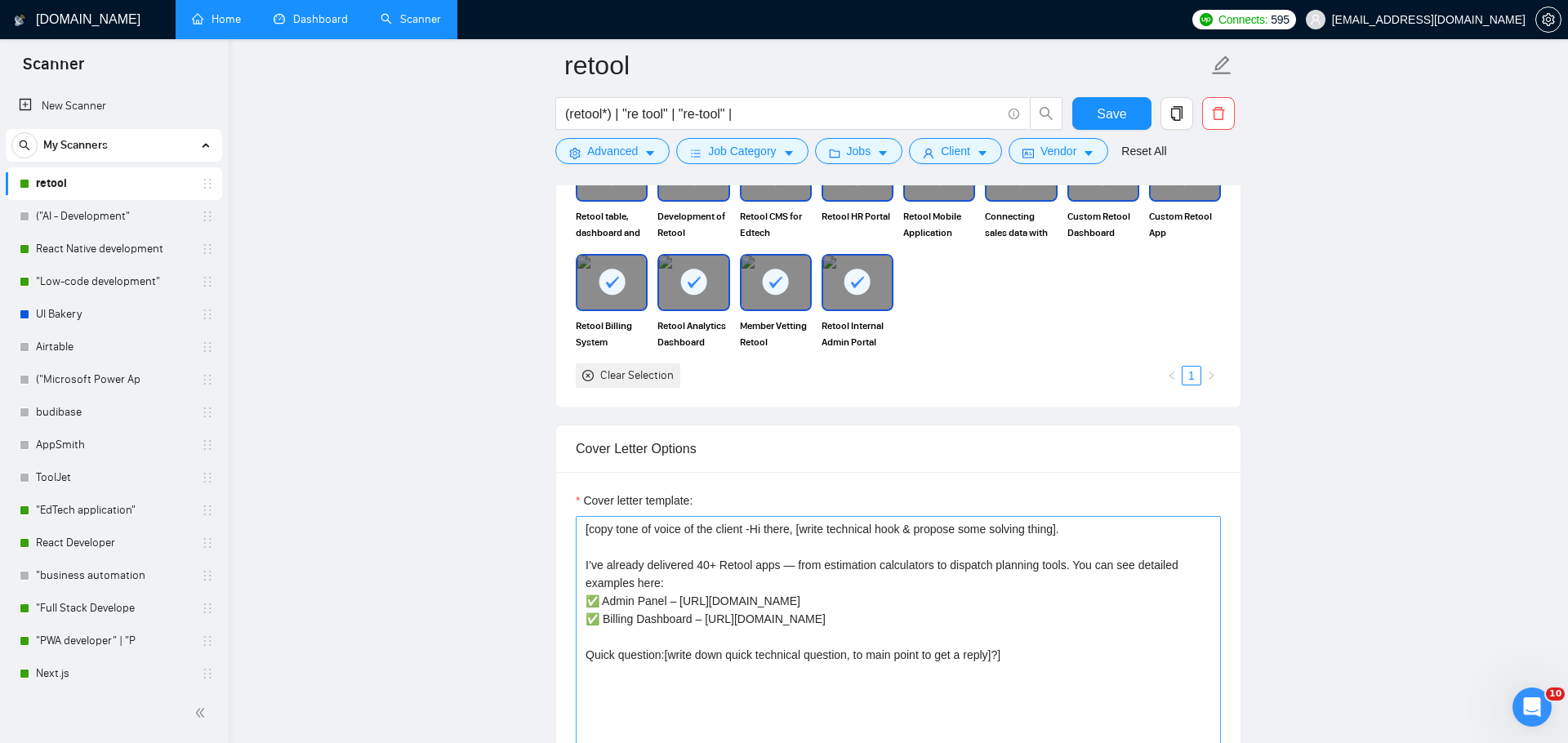
scroll to position [1827, 0]
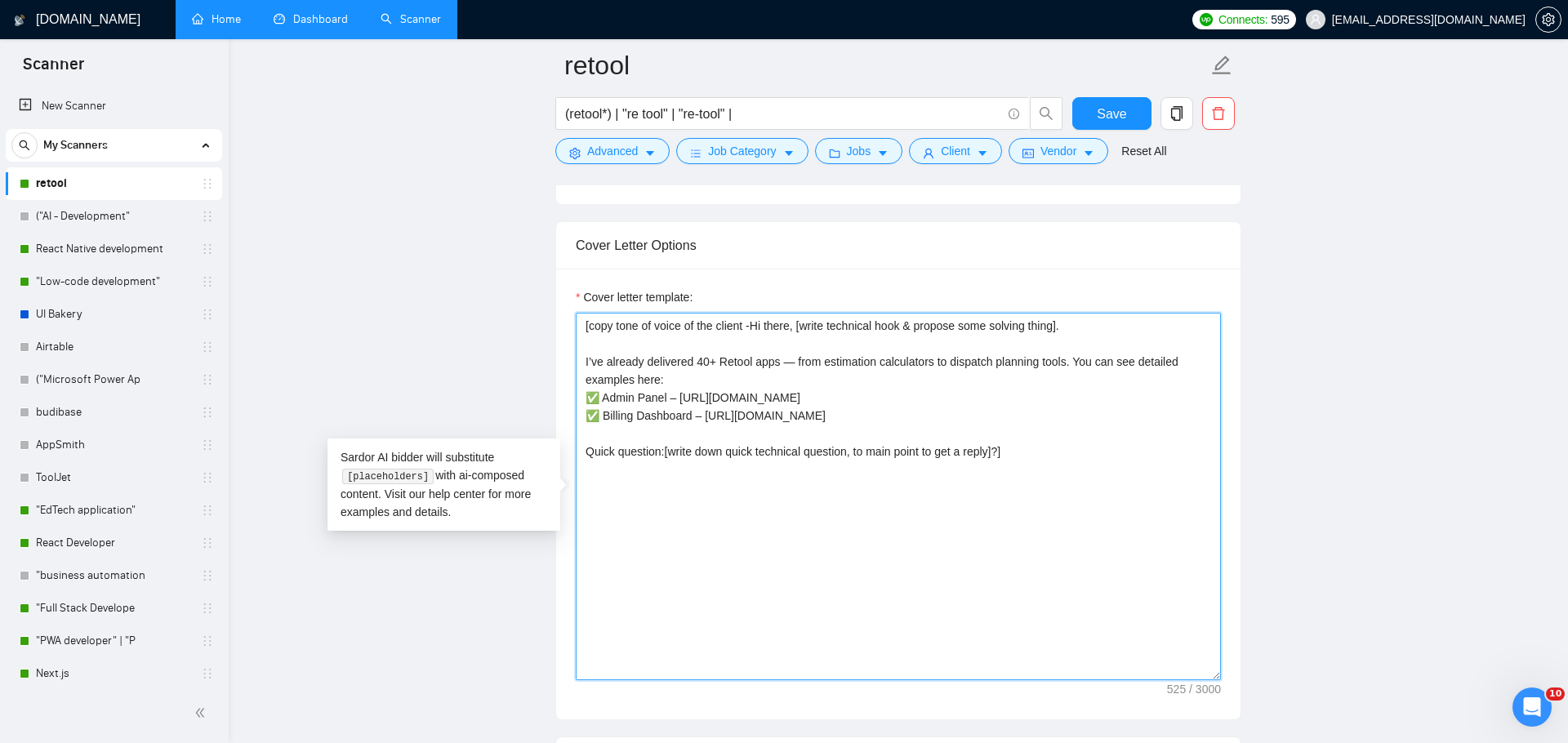
click at [1056, 482] on textarea "[copy tone of voice of the client -Hi there, [write technical hook & propose so…" at bounding box center [898, 497] width 645 height 367
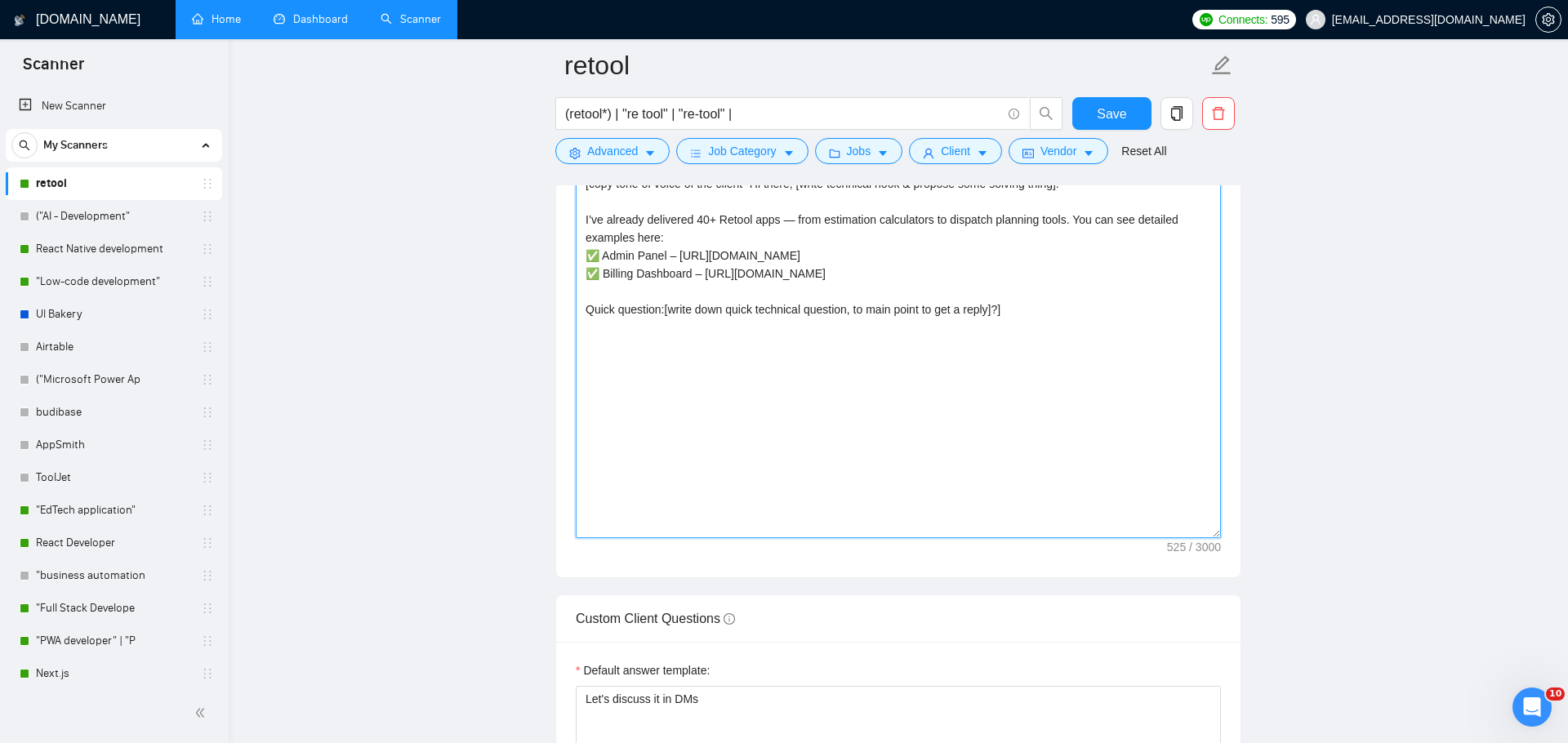
scroll to position [1836, 0]
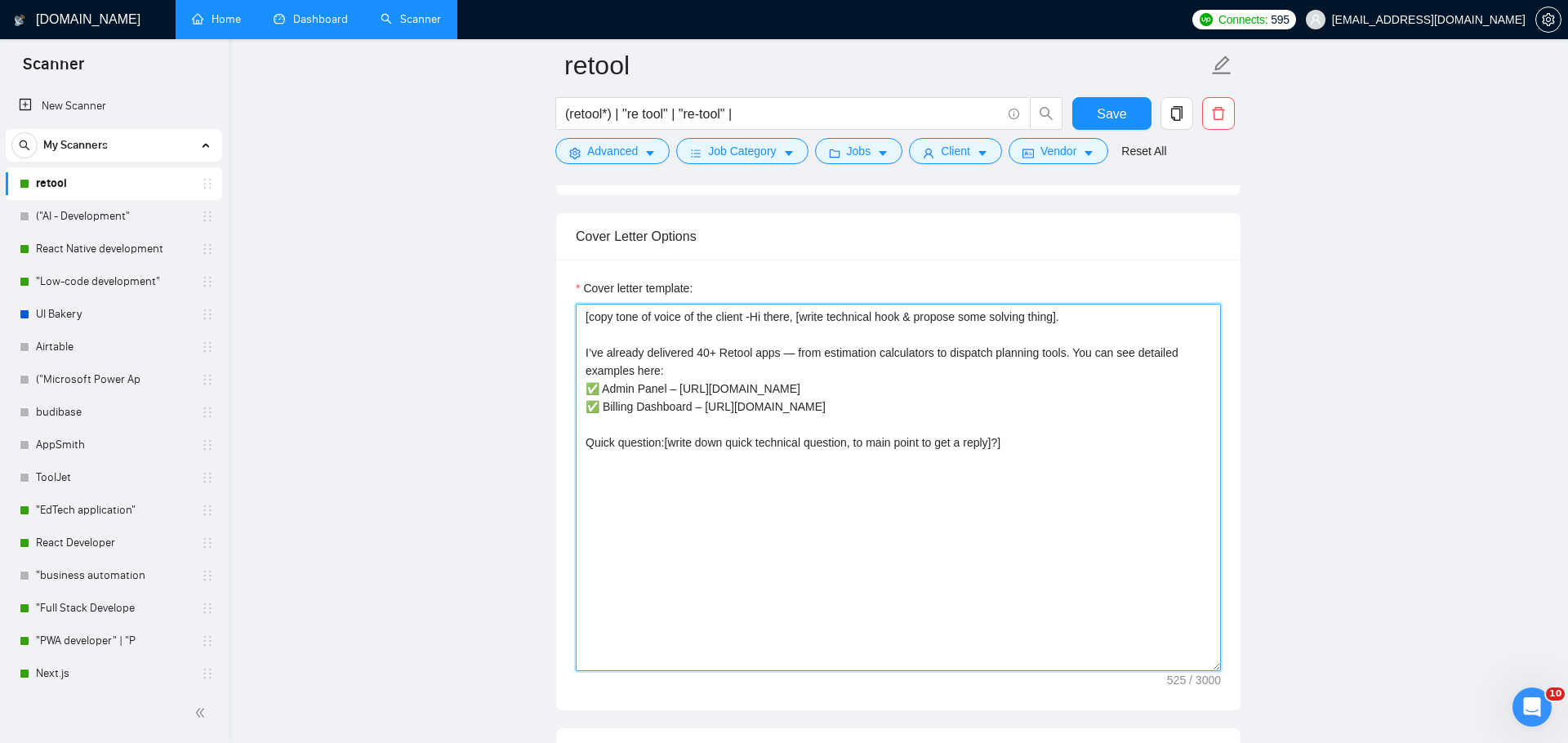
drag, startPoint x: 1102, startPoint y: 471, endPoint x: 488, endPoint y: 265, distance: 647.6
click at [488, 265] on main "retool (retool*) | "re tool" | "re-tool" | Save Advanced Job Category Jobs Clie…" at bounding box center [898, 710] width 1287 height 4960
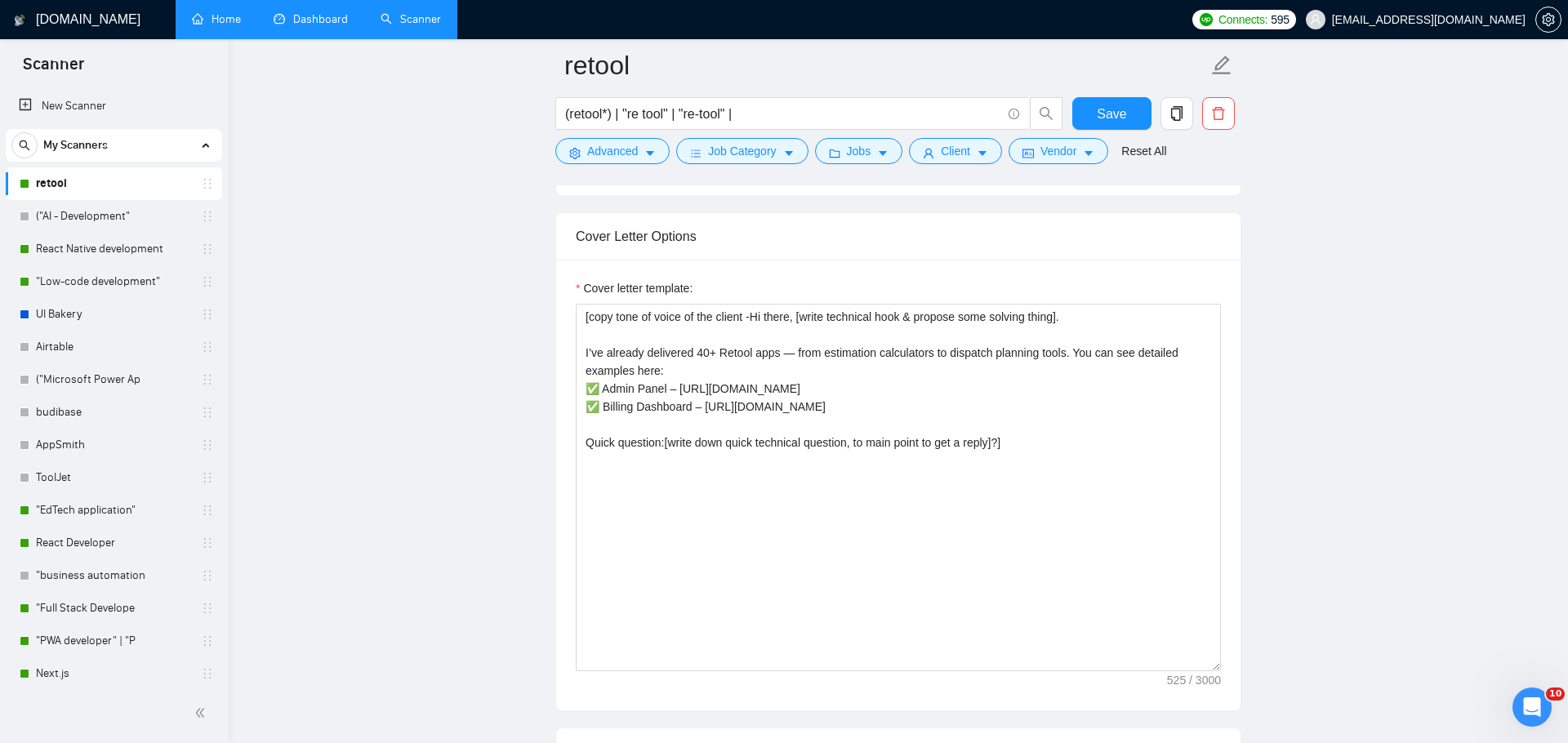
click at [1243, 317] on main "retool (retool*) | "re tool" | "re-tool" | Save Advanced Job Category Jobs Clie…" at bounding box center [898, 710] width 1287 height 4960
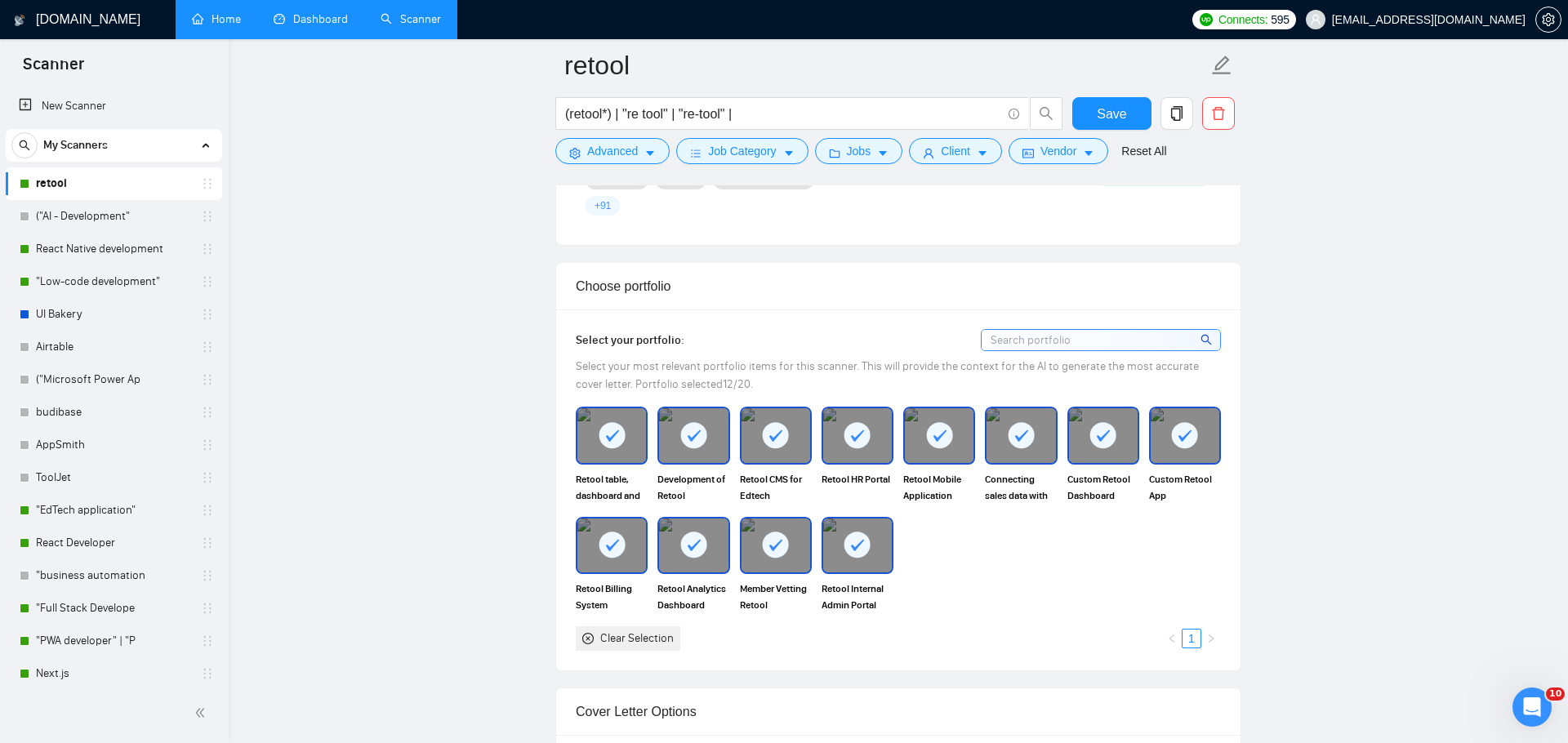
scroll to position [1140, 0]
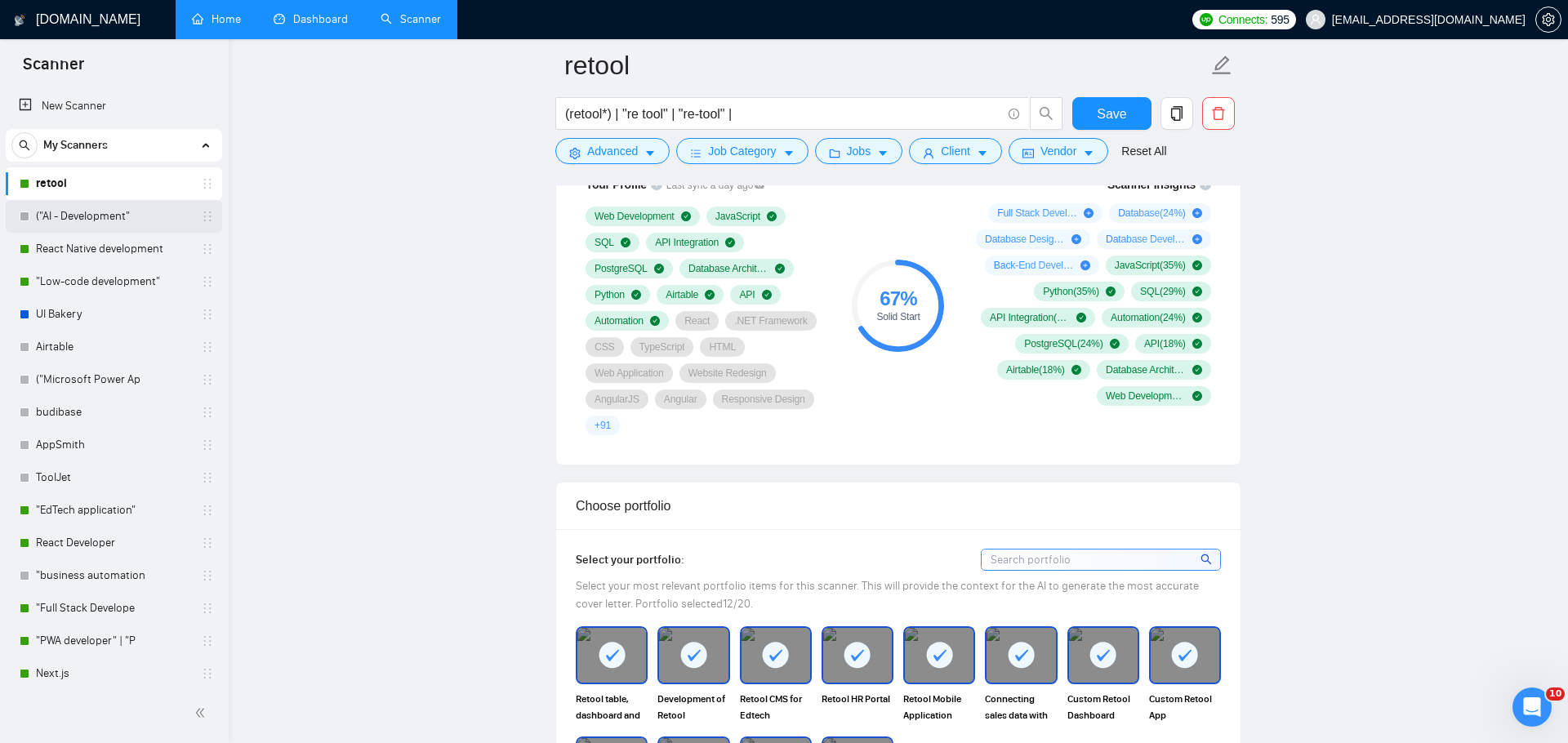
click at [144, 209] on link "("AI - Development"" at bounding box center [113, 216] width 155 height 33
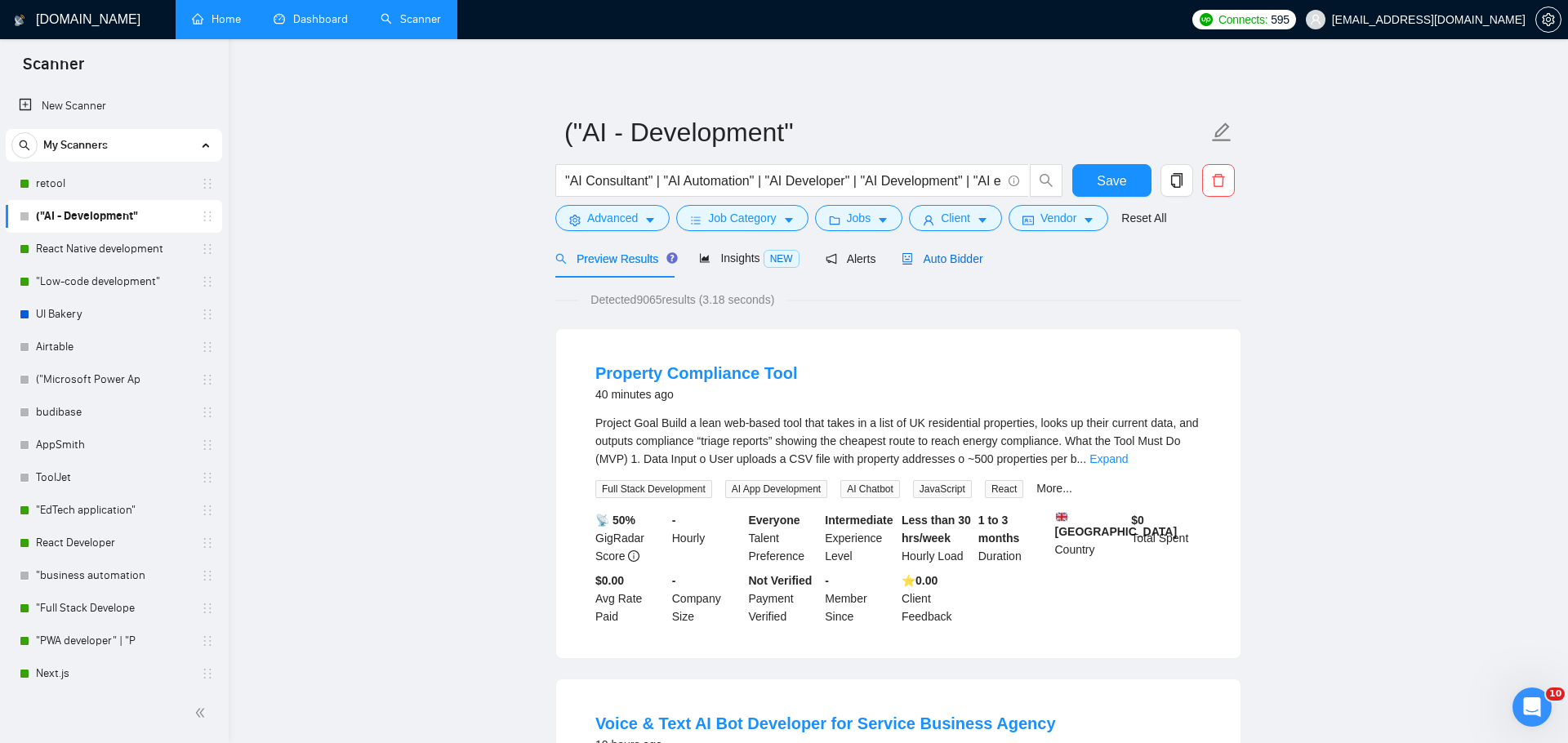
click at [947, 261] on span "Auto Bidder" at bounding box center [941, 259] width 81 height 13
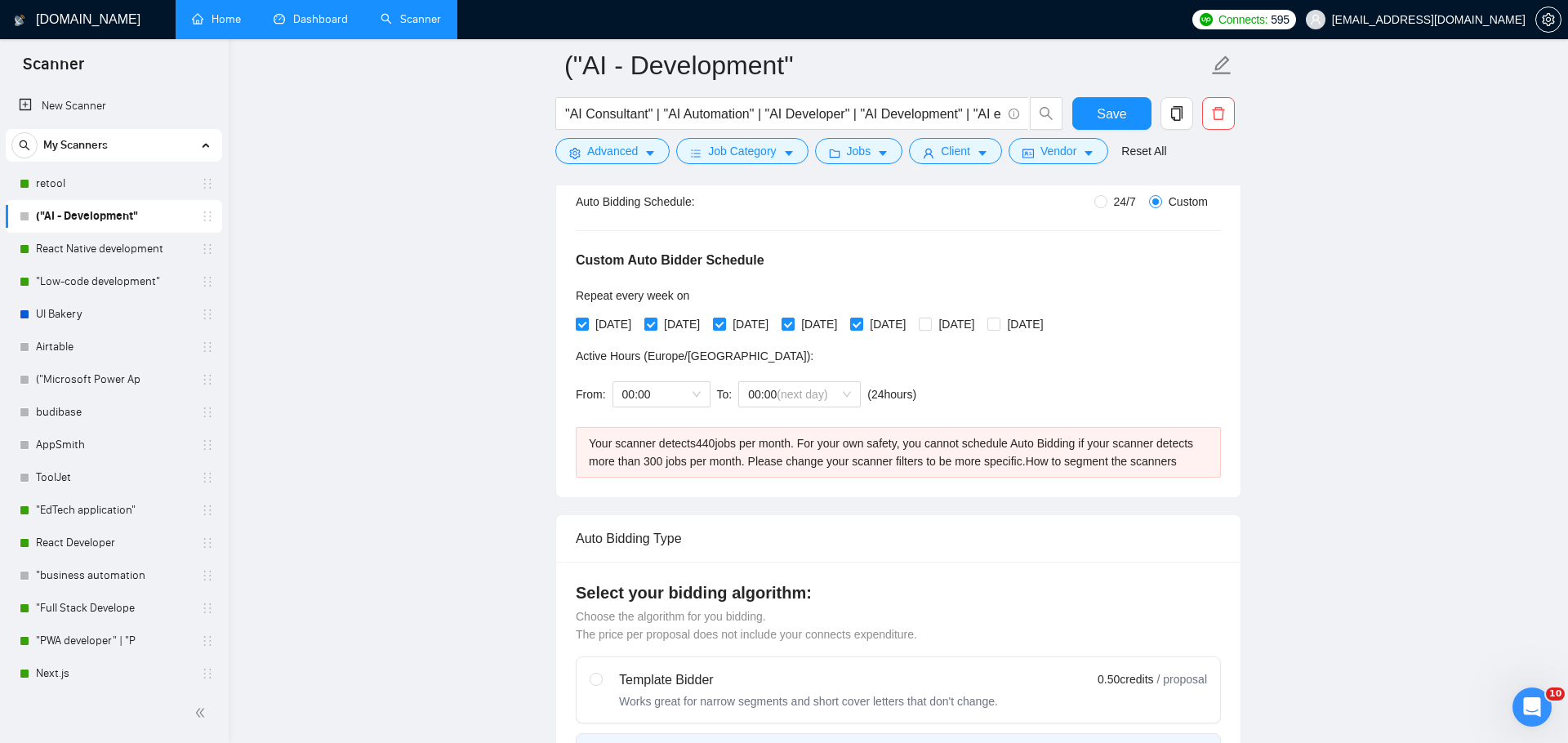
scroll to position [362, 0]
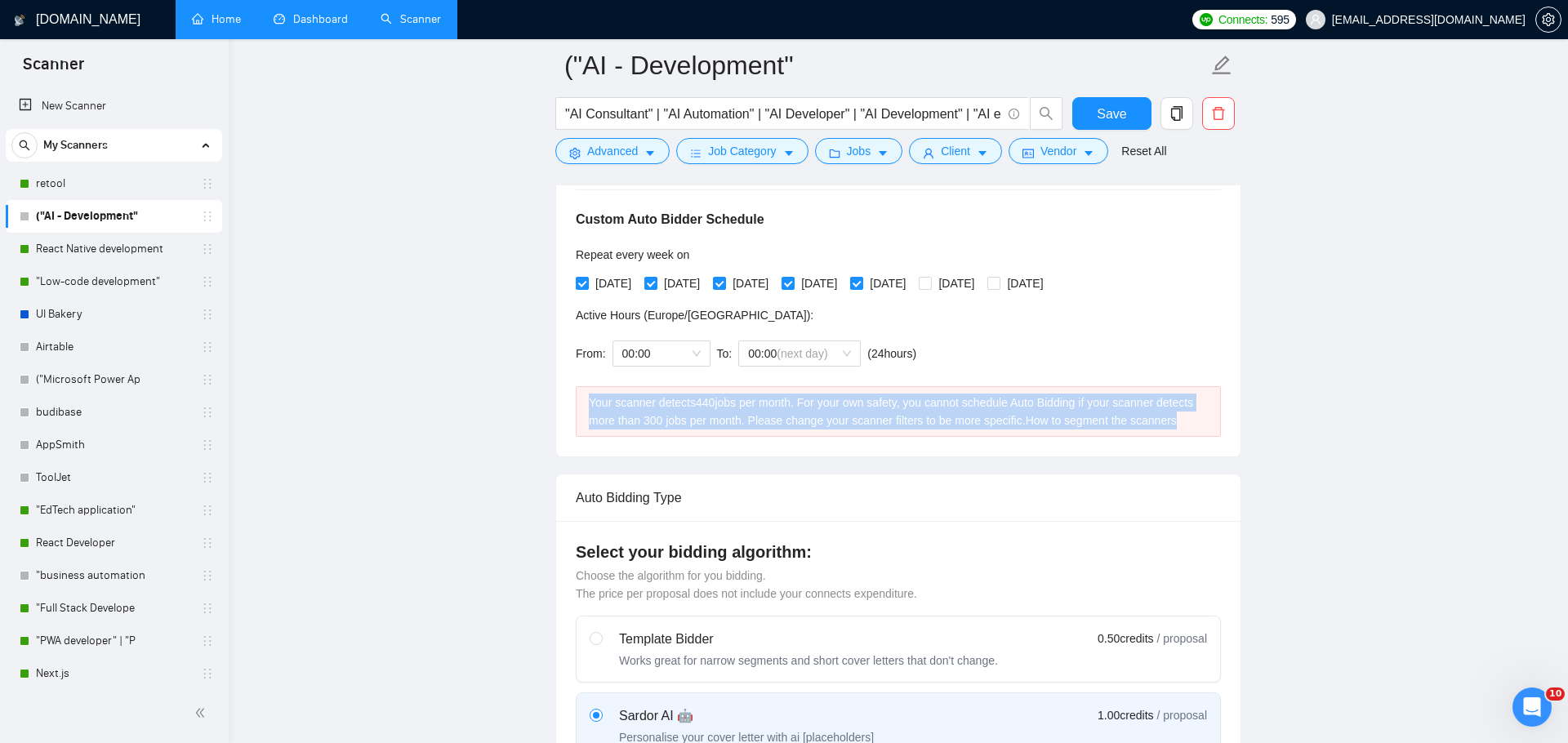
drag, startPoint x: 587, startPoint y: 401, endPoint x: 685, endPoint y: 437, distance: 104.4
click at [685, 430] on div "Your scanner detects 440 jobs per month. For your own safety, you cannot schedu…" at bounding box center [898, 412] width 619 height 36
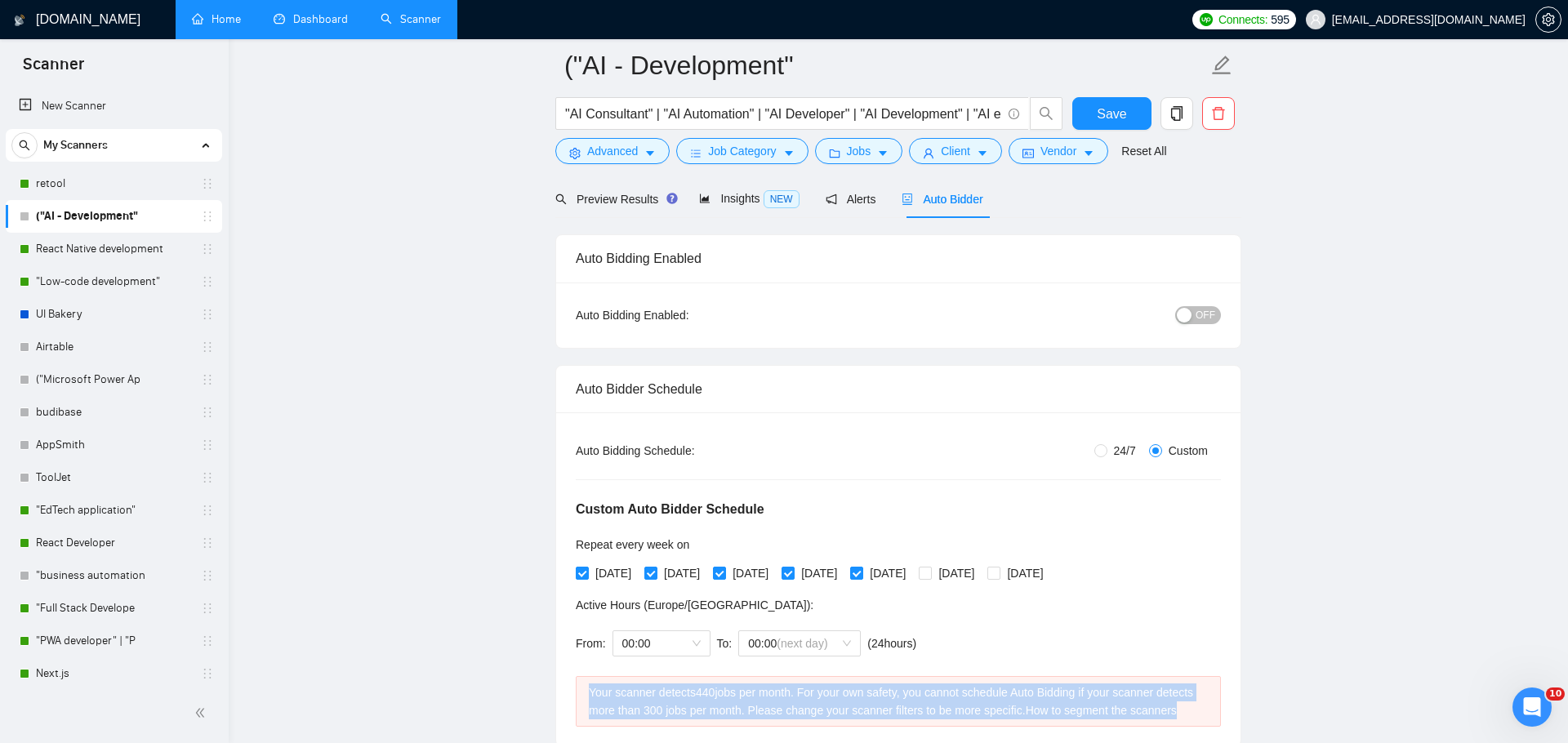
scroll to position [0, 0]
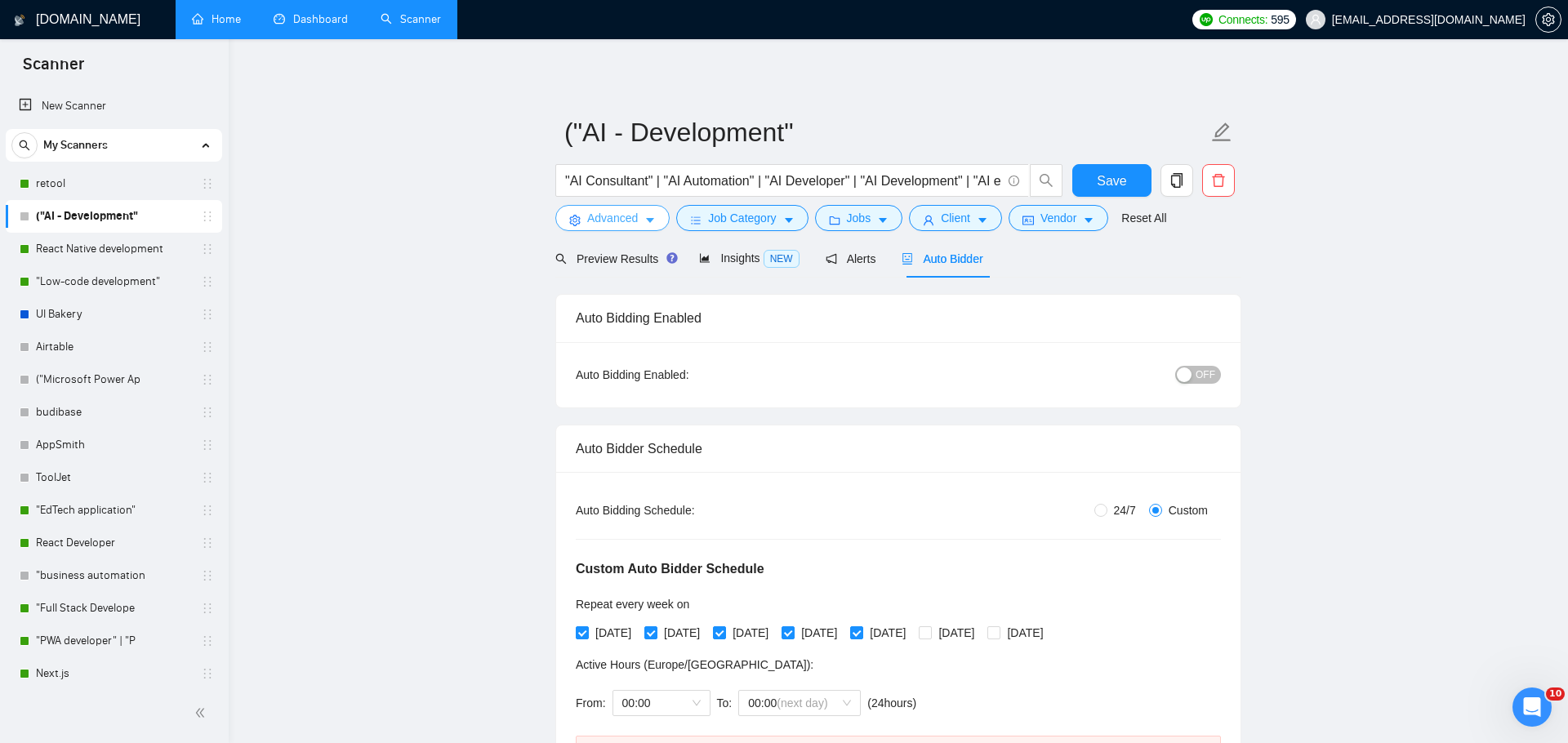
click at [628, 209] on button "Advanced" at bounding box center [612, 218] width 114 height 26
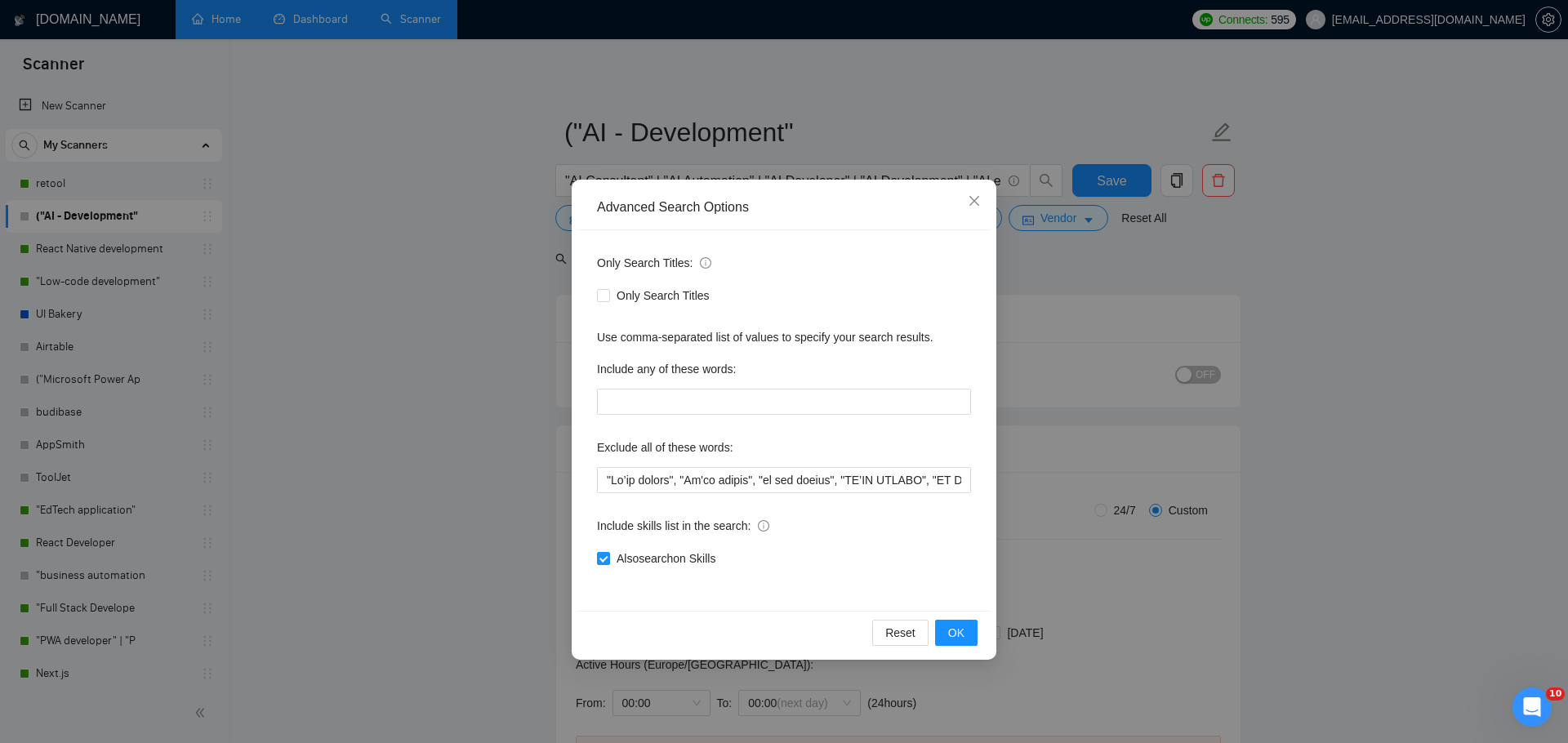
click at [1054, 543] on div "Advanced Search Options Only Search Titles: Only Search Titles Use comma-separa…" at bounding box center [784, 372] width 1568 height 743
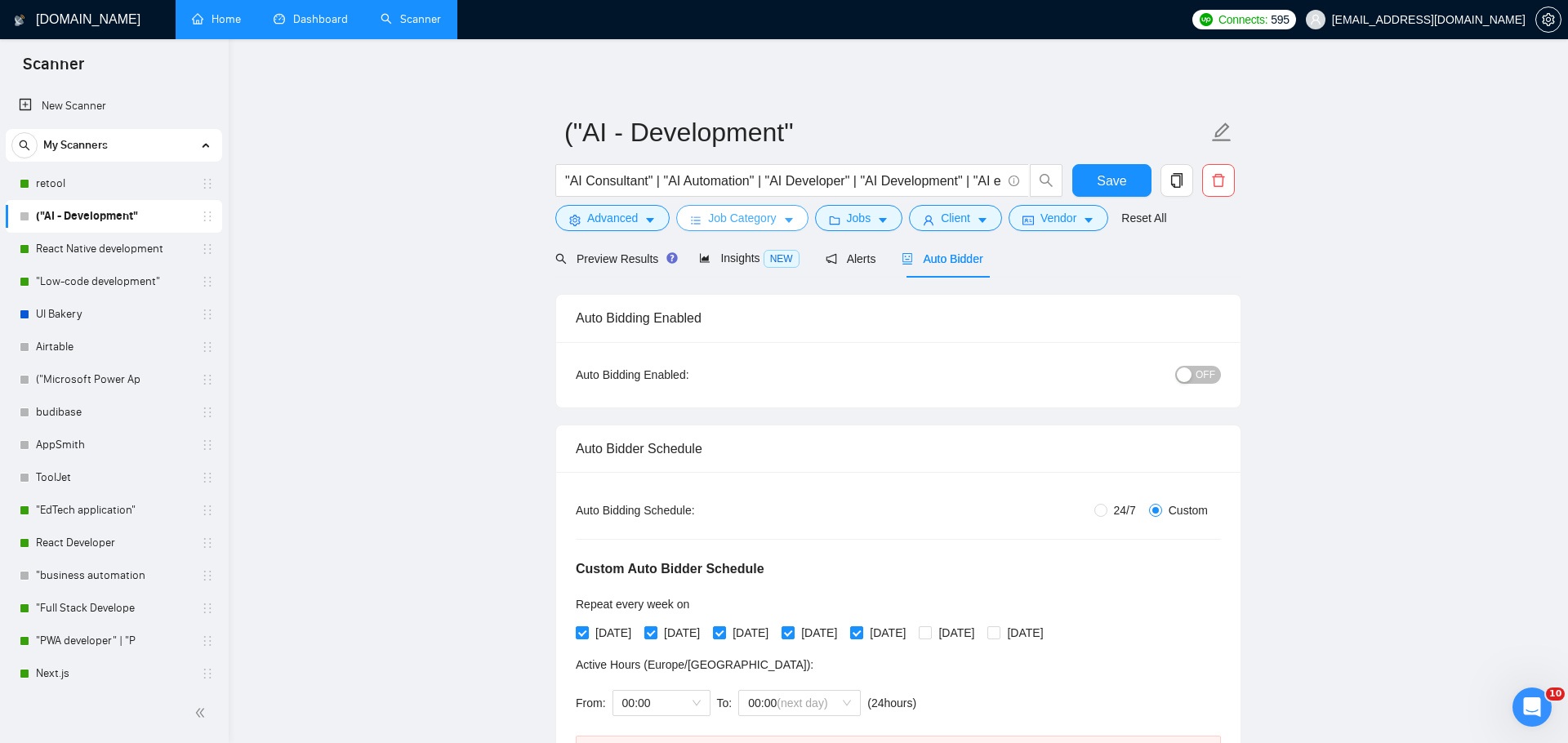
click at [773, 218] on span "Job Category" at bounding box center [741, 218] width 68 height 18
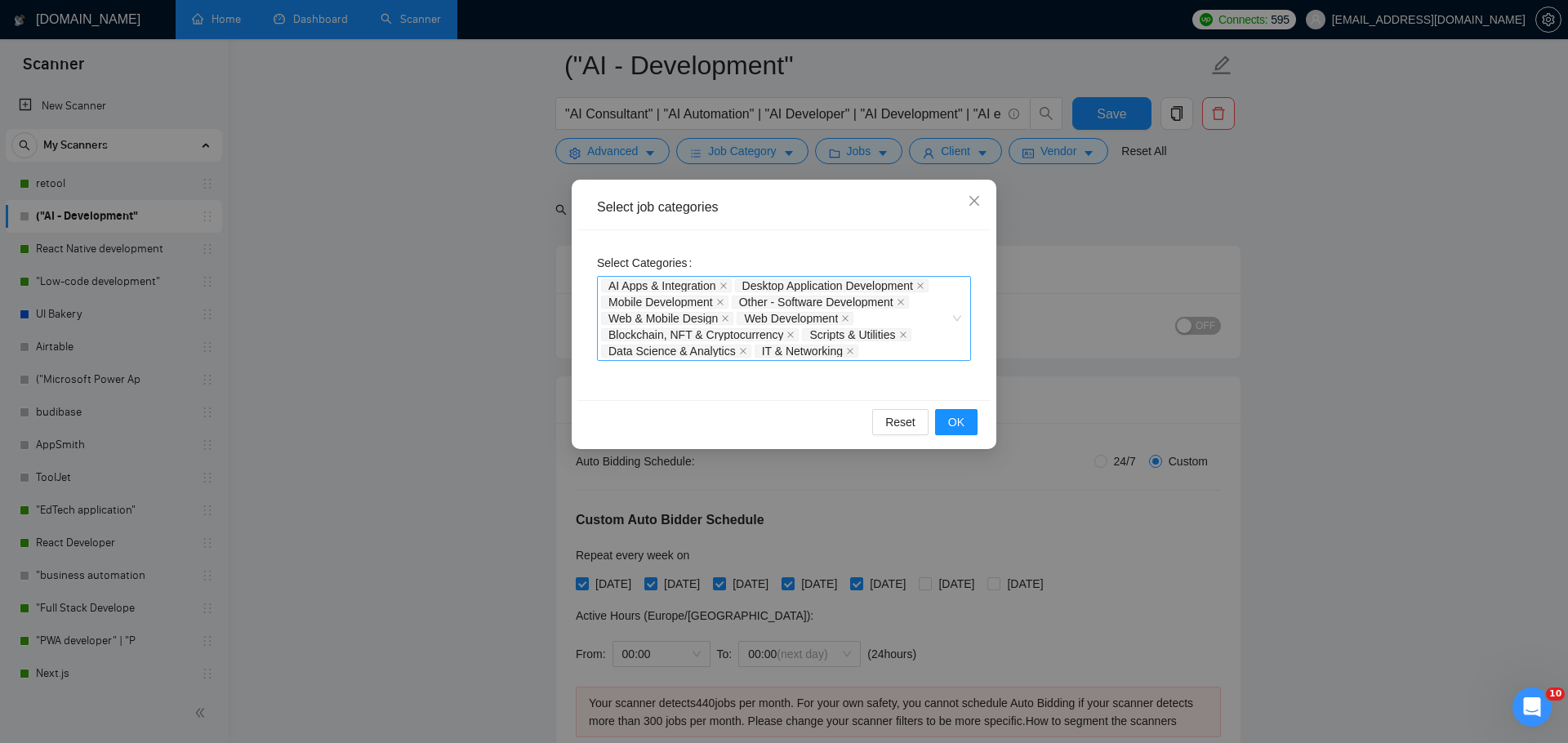
scroll to position [80, 0]
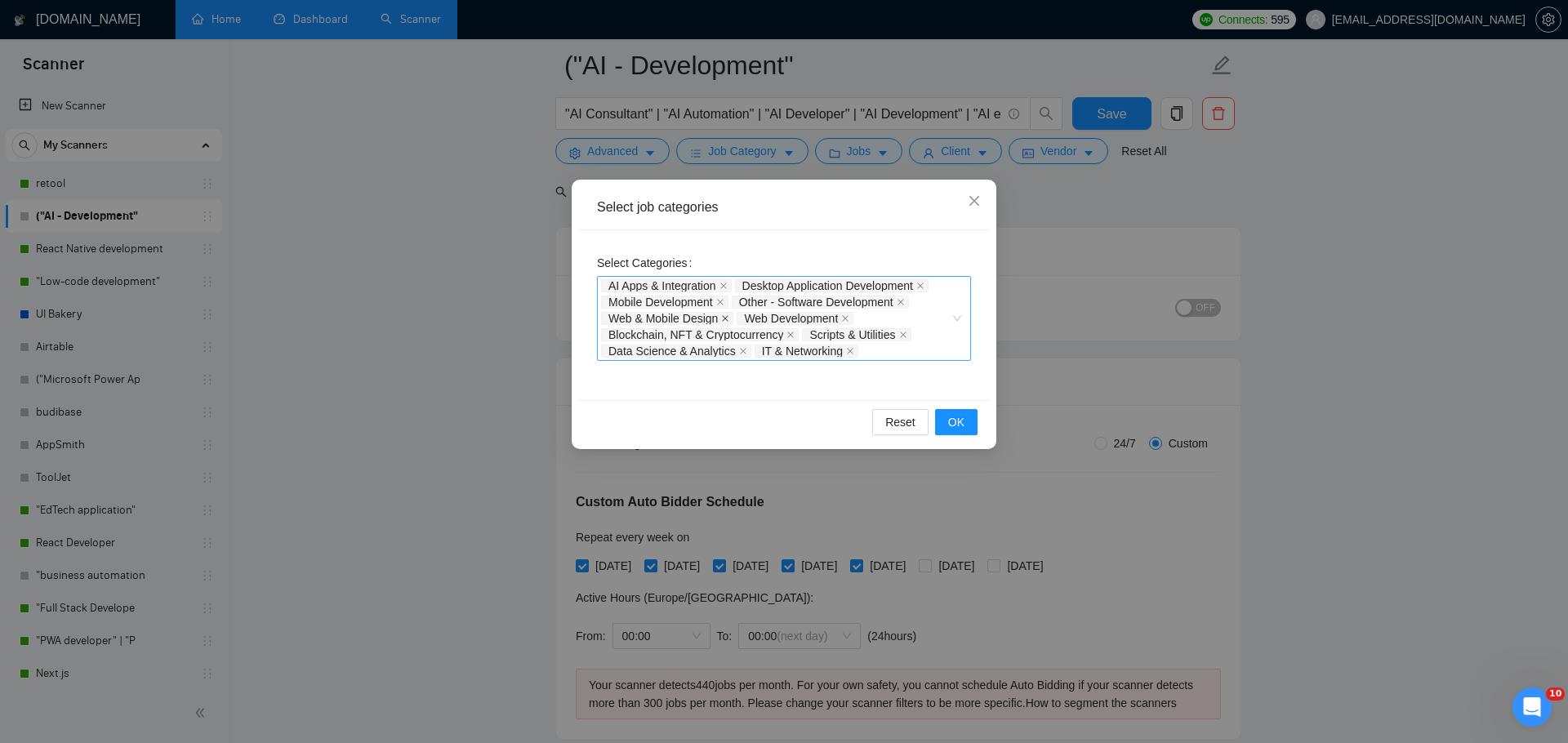
click at [729, 317] on icon "close" at bounding box center [725, 319] width 8 height 8
click at [942, 426] on button "OK" at bounding box center [955, 422] width 43 height 26
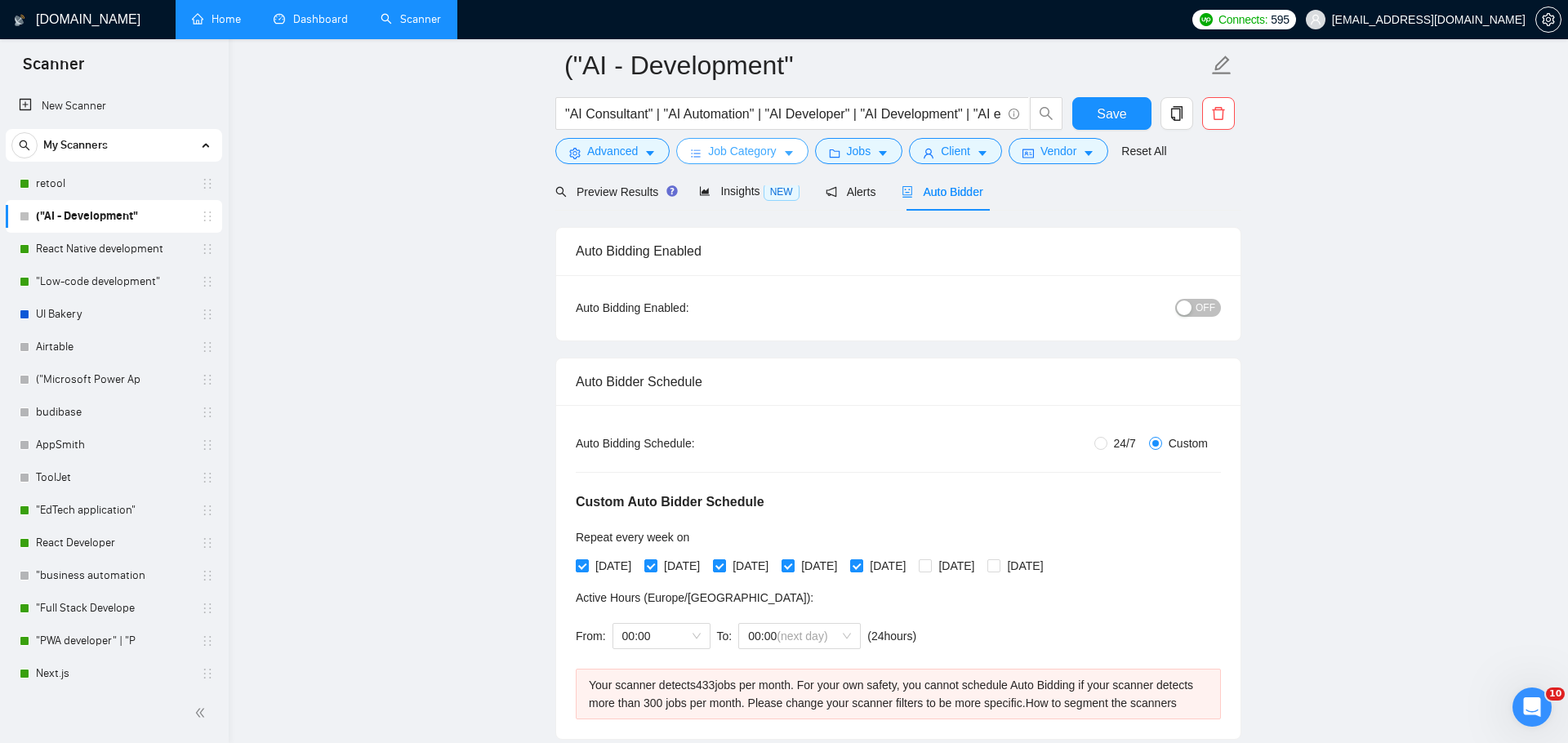
click at [741, 156] on span "Job Category" at bounding box center [741, 151] width 68 height 18
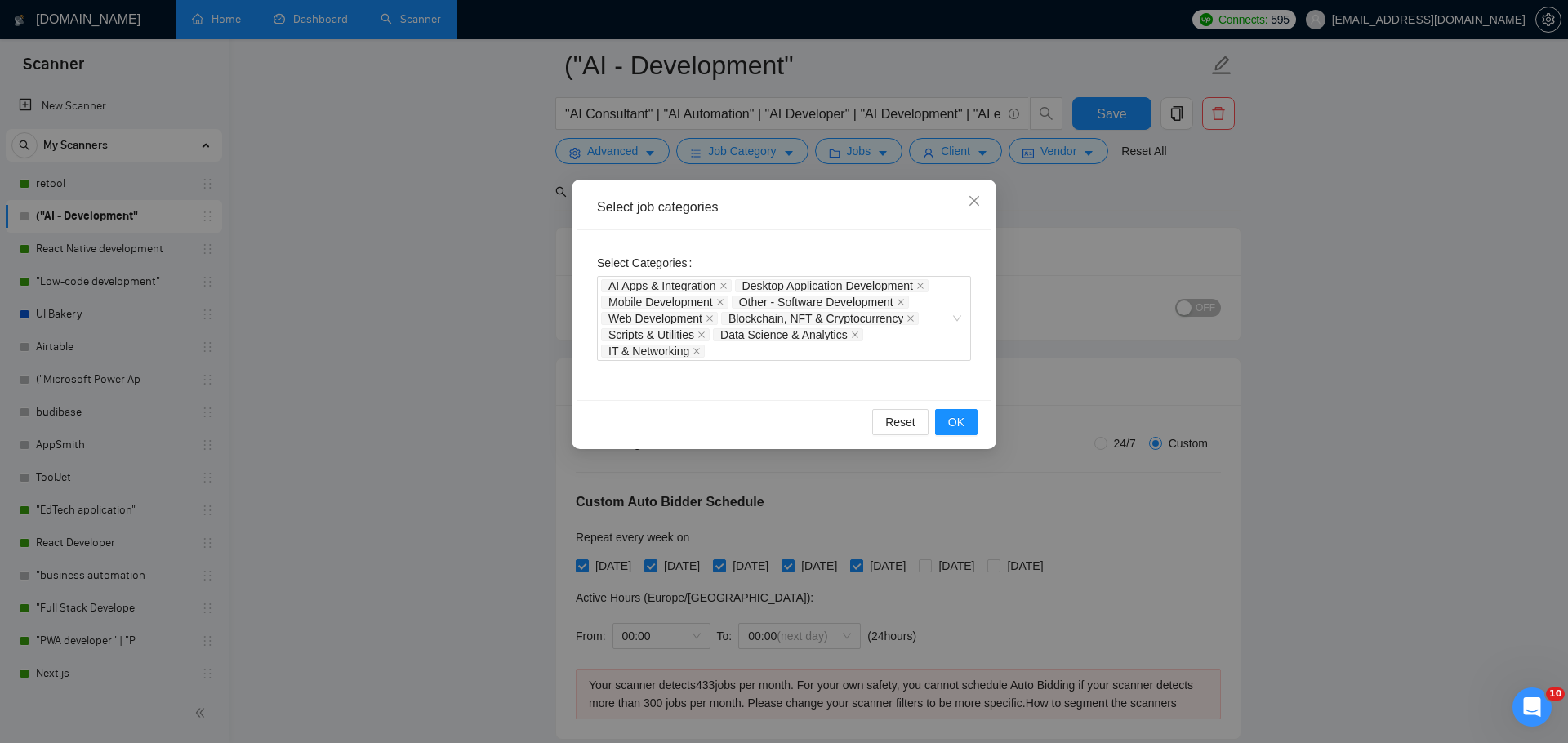
click at [1090, 320] on div "Select job categories Select Categories AI Apps & Integration Desktop Applicati…" at bounding box center [784, 372] width 1568 height 743
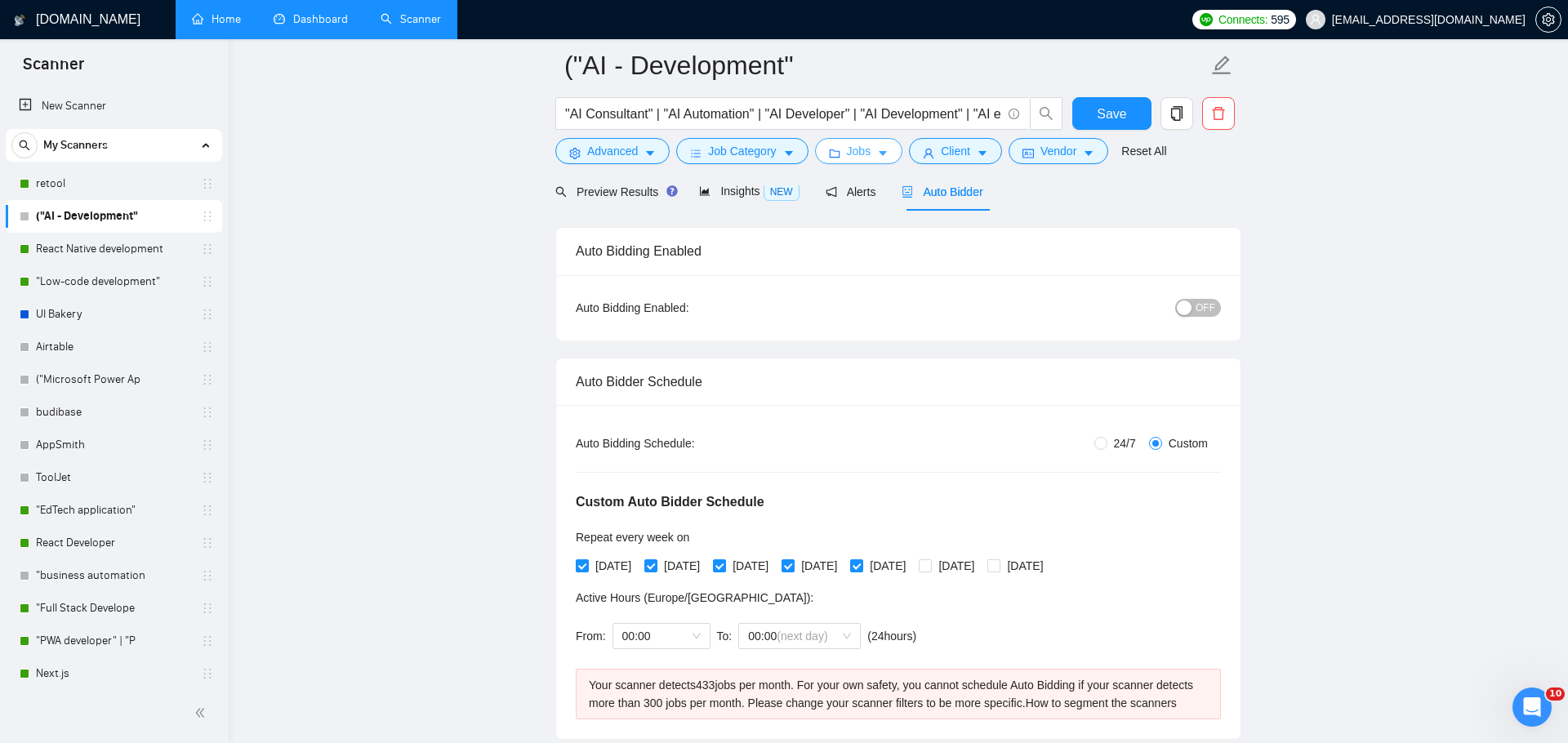
click at [860, 150] on span "Jobs" at bounding box center [859, 151] width 24 height 18
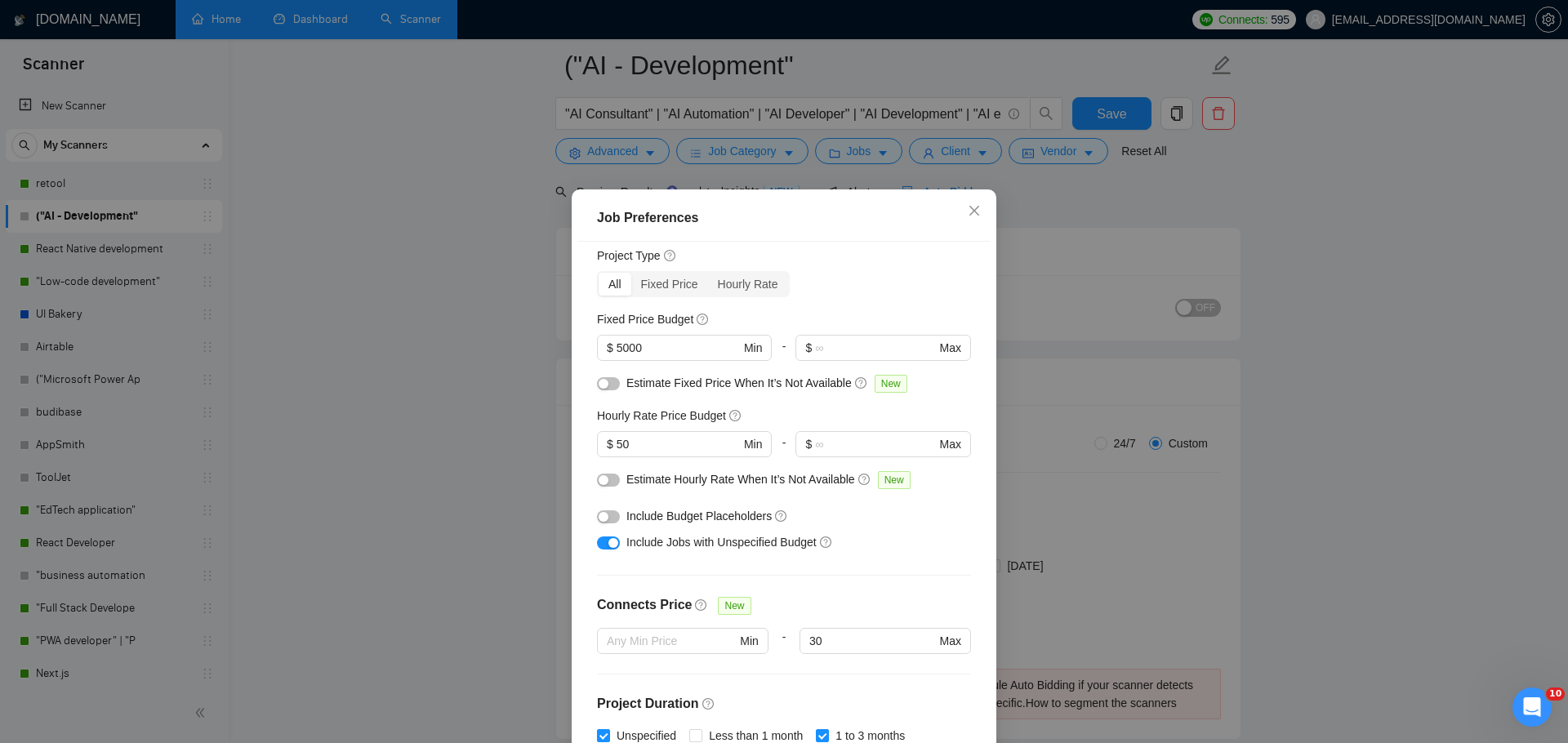
scroll to position [53, 0]
click at [670, 436] on input "50" at bounding box center [678, 439] width 124 height 18
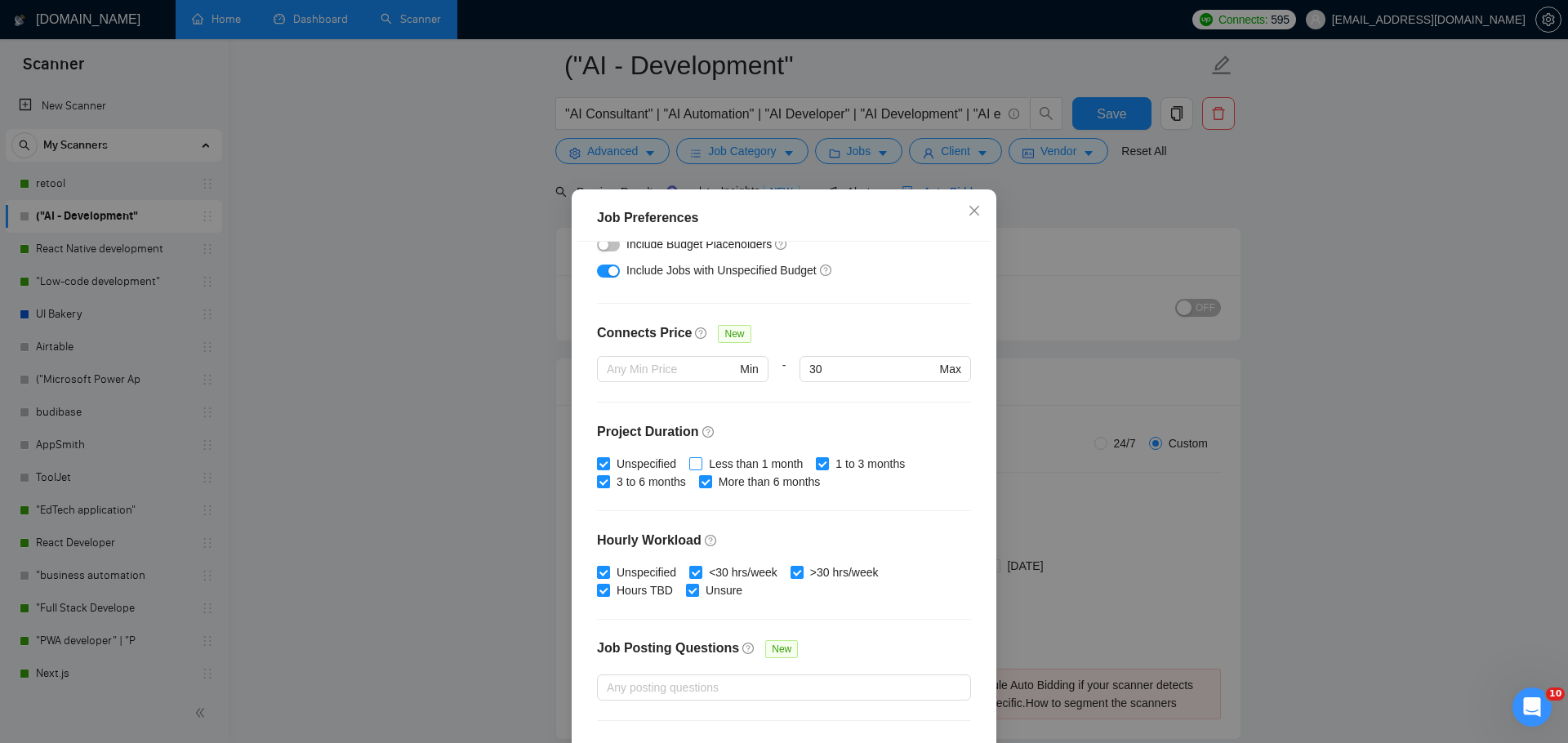
scroll to position [321, 0]
click at [702, 569] on span at bounding box center [696, 572] width 13 height 13
click at [701, 569] on input "<30 hrs/week" at bounding box center [695, 571] width 12 height 12
checkbox input "false"
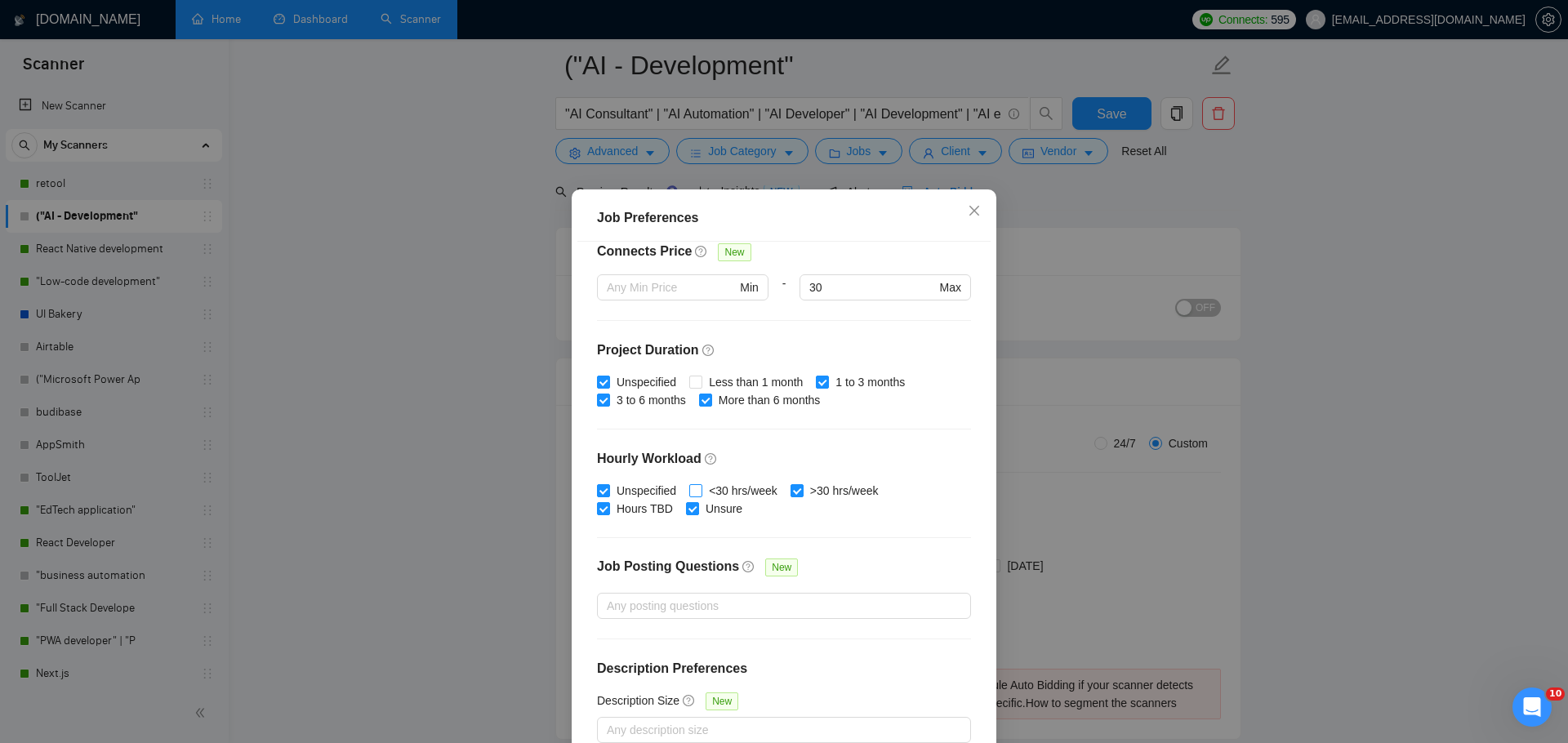
scroll to position [91, 0]
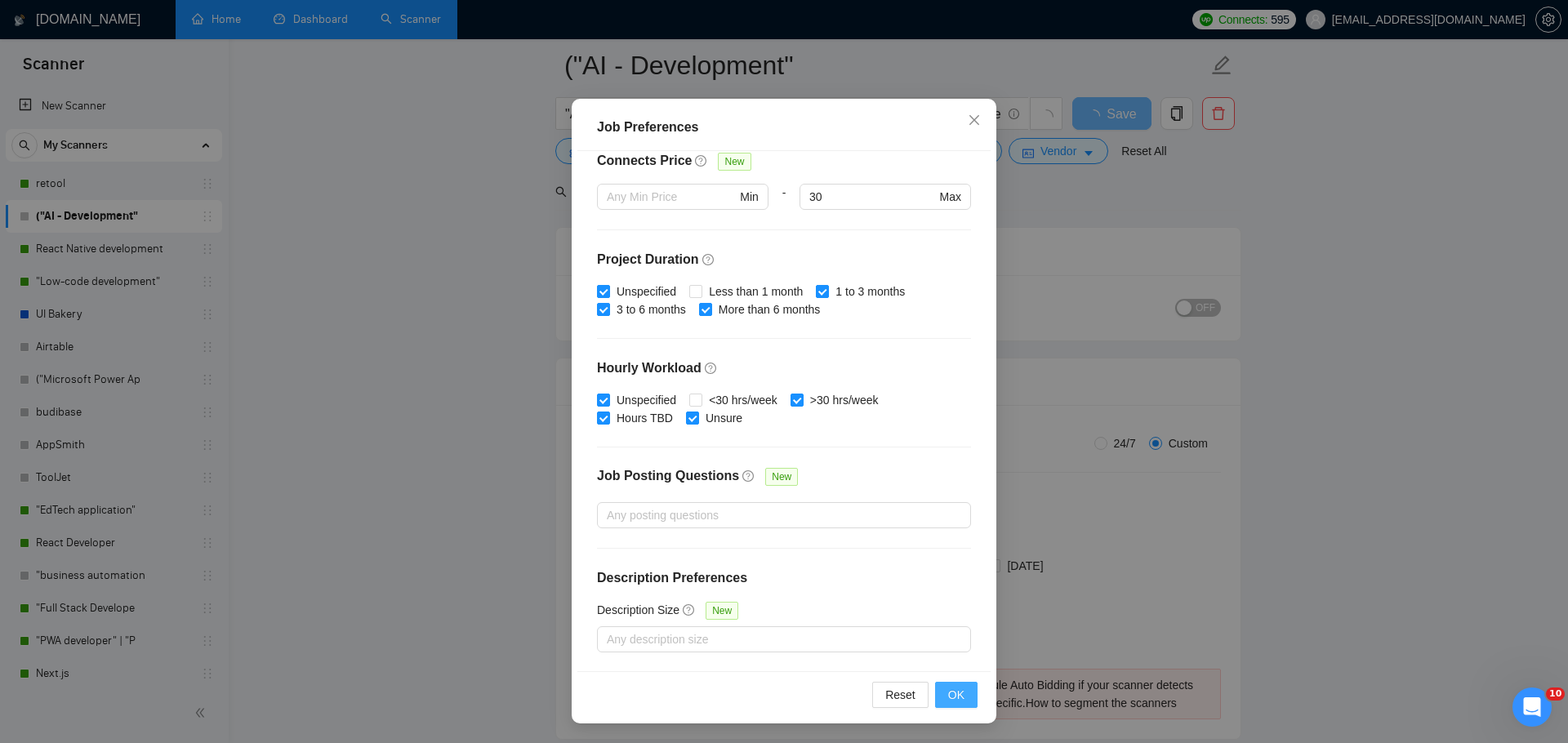
click at [945, 690] on button "OK" at bounding box center [955, 695] width 43 height 26
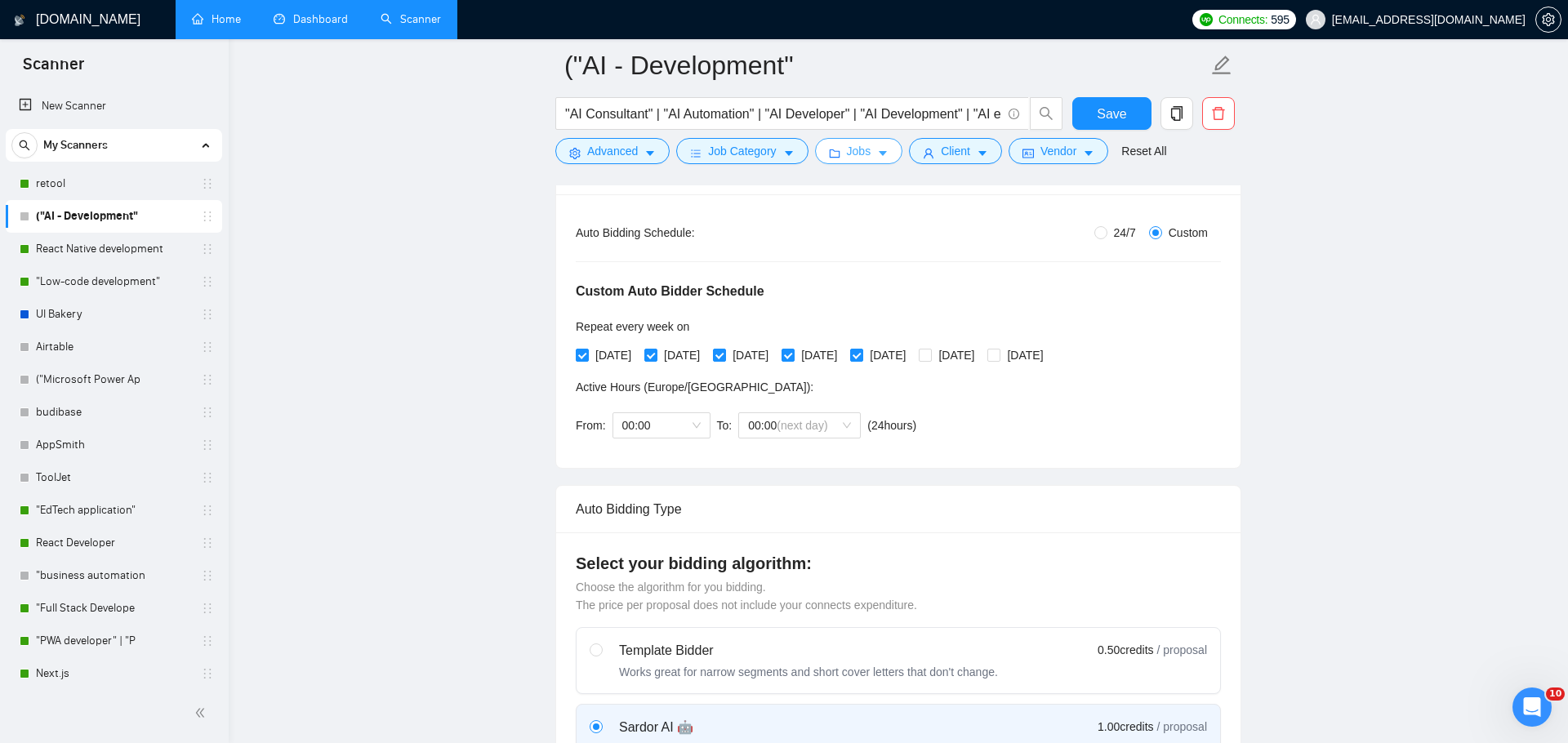
scroll to position [0, 0]
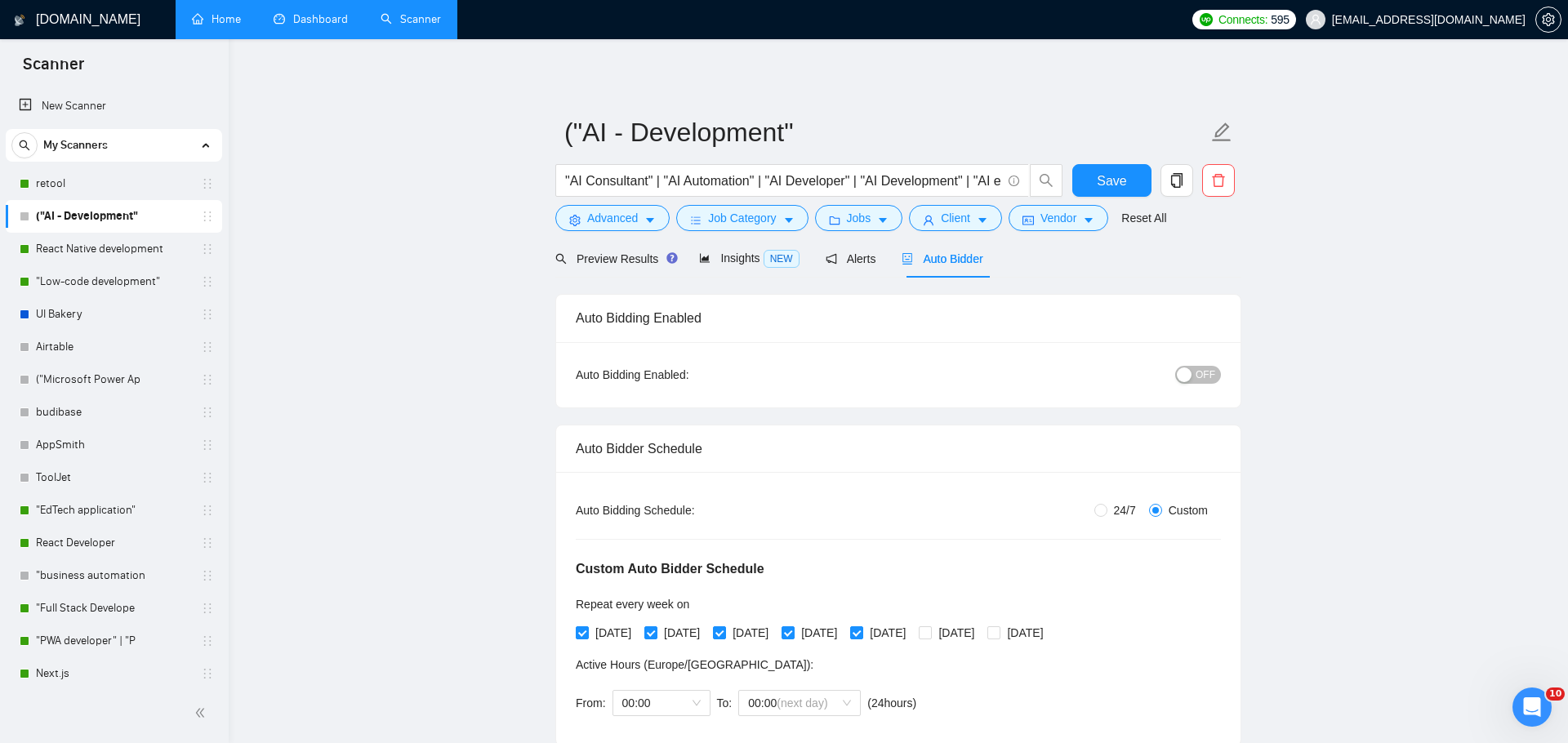
click at [1202, 380] on span "OFF" at bounding box center [1204, 375] width 19 height 18
click at [1117, 173] on span "Save" at bounding box center [1111, 180] width 29 height 20
click at [620, 260] on span "Preview Results" at bounding box center [613, 259] width 118 height 13
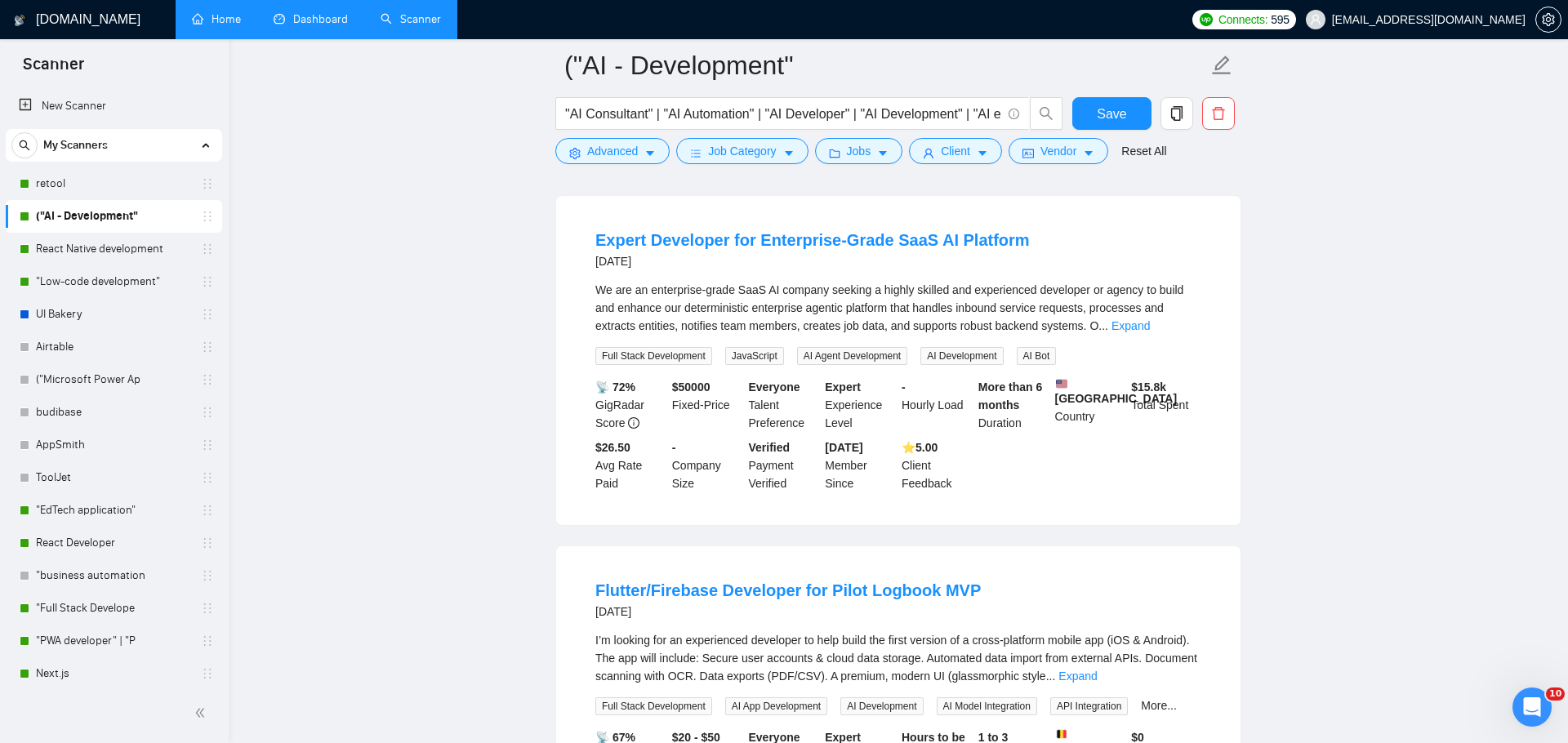
scroll to position [1572, 0]
click at [82, 191] on link "retool" at bounding box center [113, 184] width 155 height 33
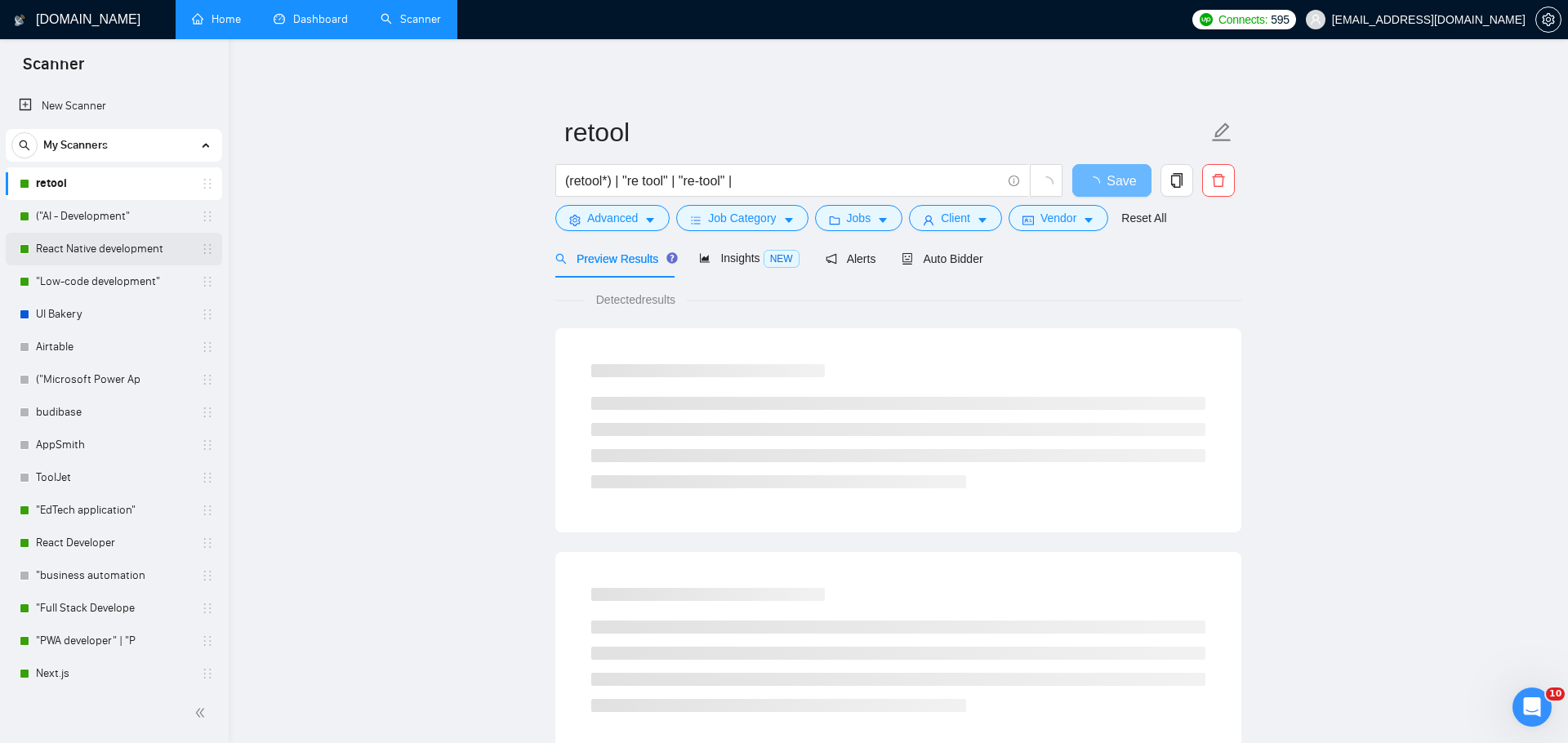
click at [83, 236] on link "React Native development" at bounding box center [113, 249] width 155 height 33
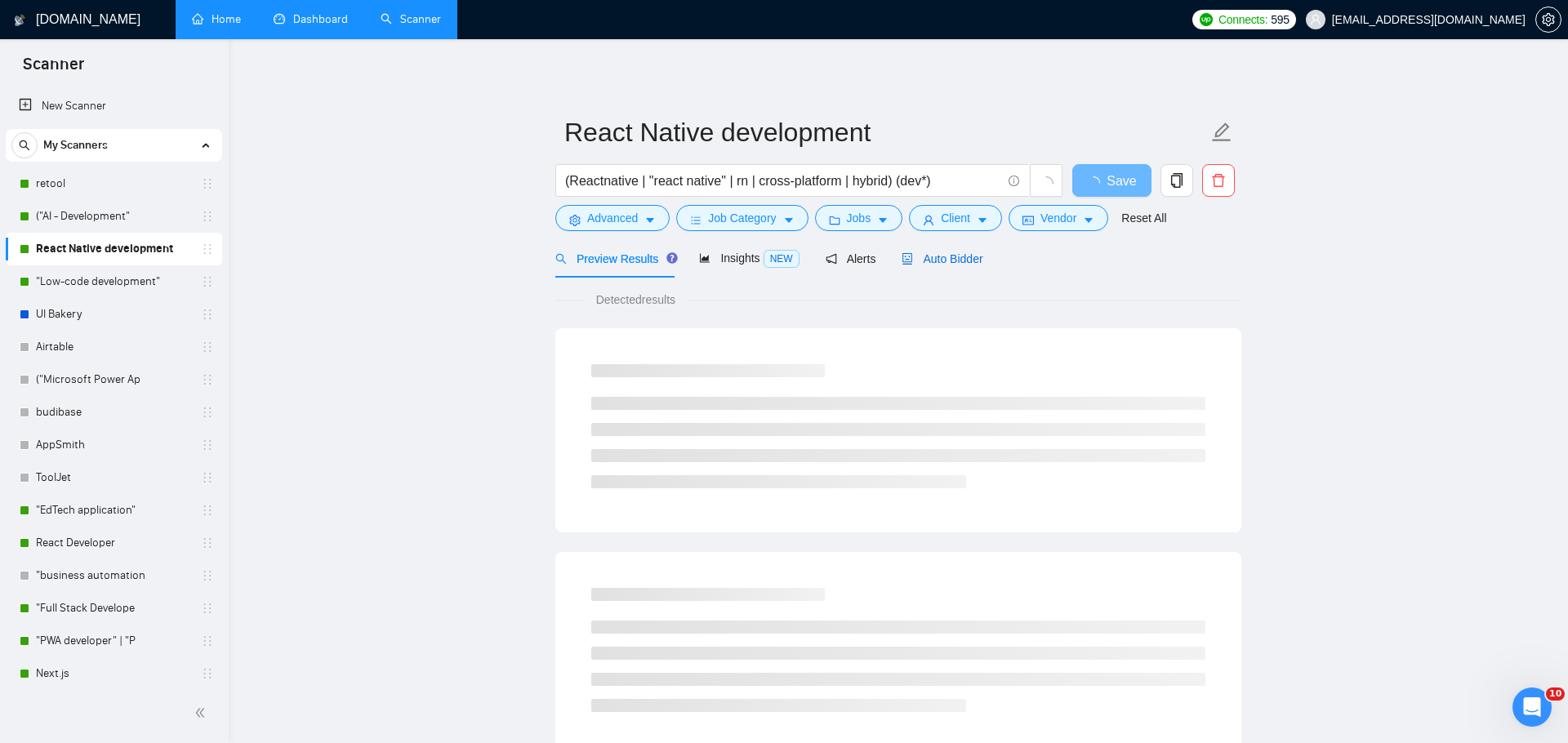
click at [955, 266] on div "Auto Bidder" at bounding box center [941, 259] width 81 height 18
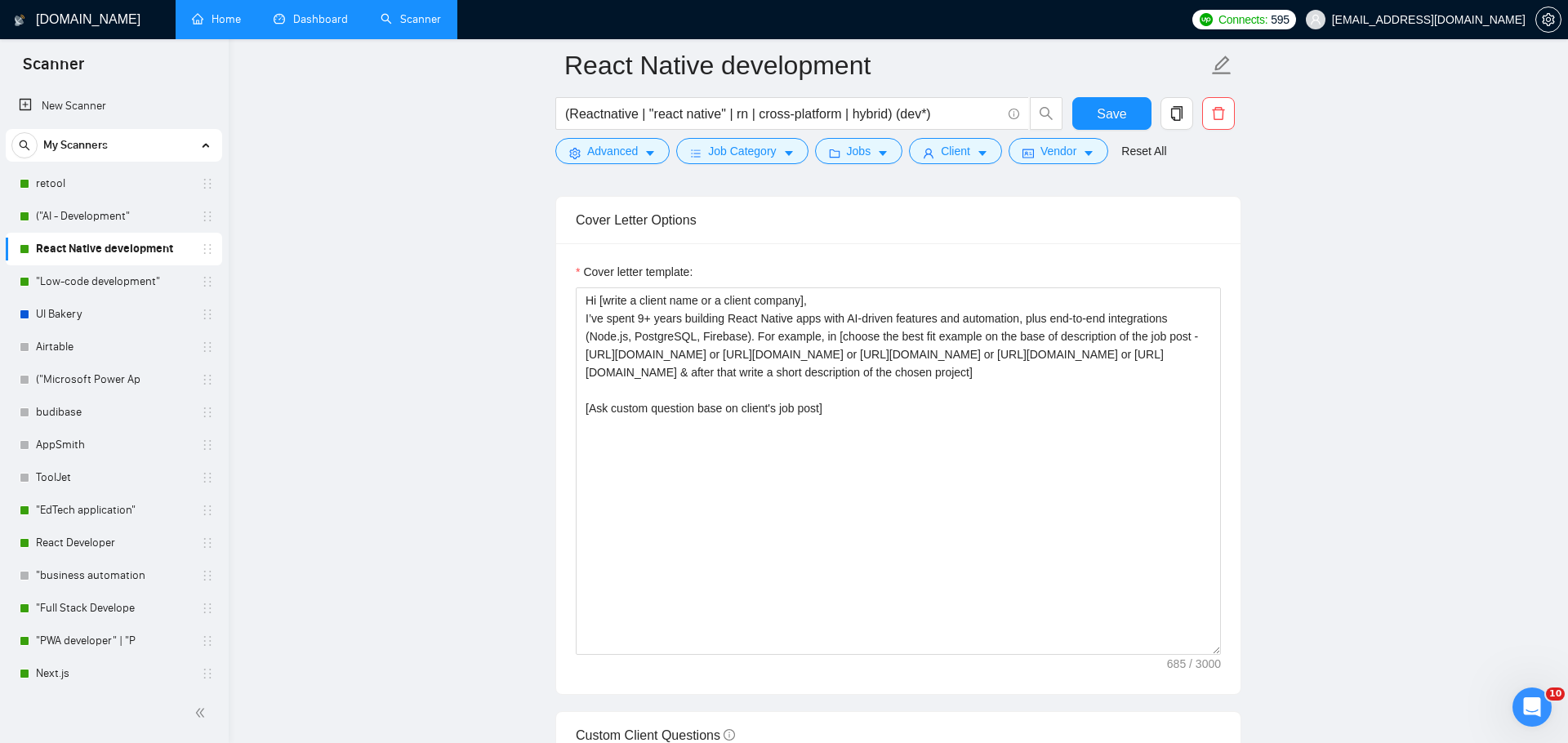
scroll to position [1920, 0]
click at [82, 270] on link ""Low-code development"" at bounding box center [113, 281] width 155 height 33
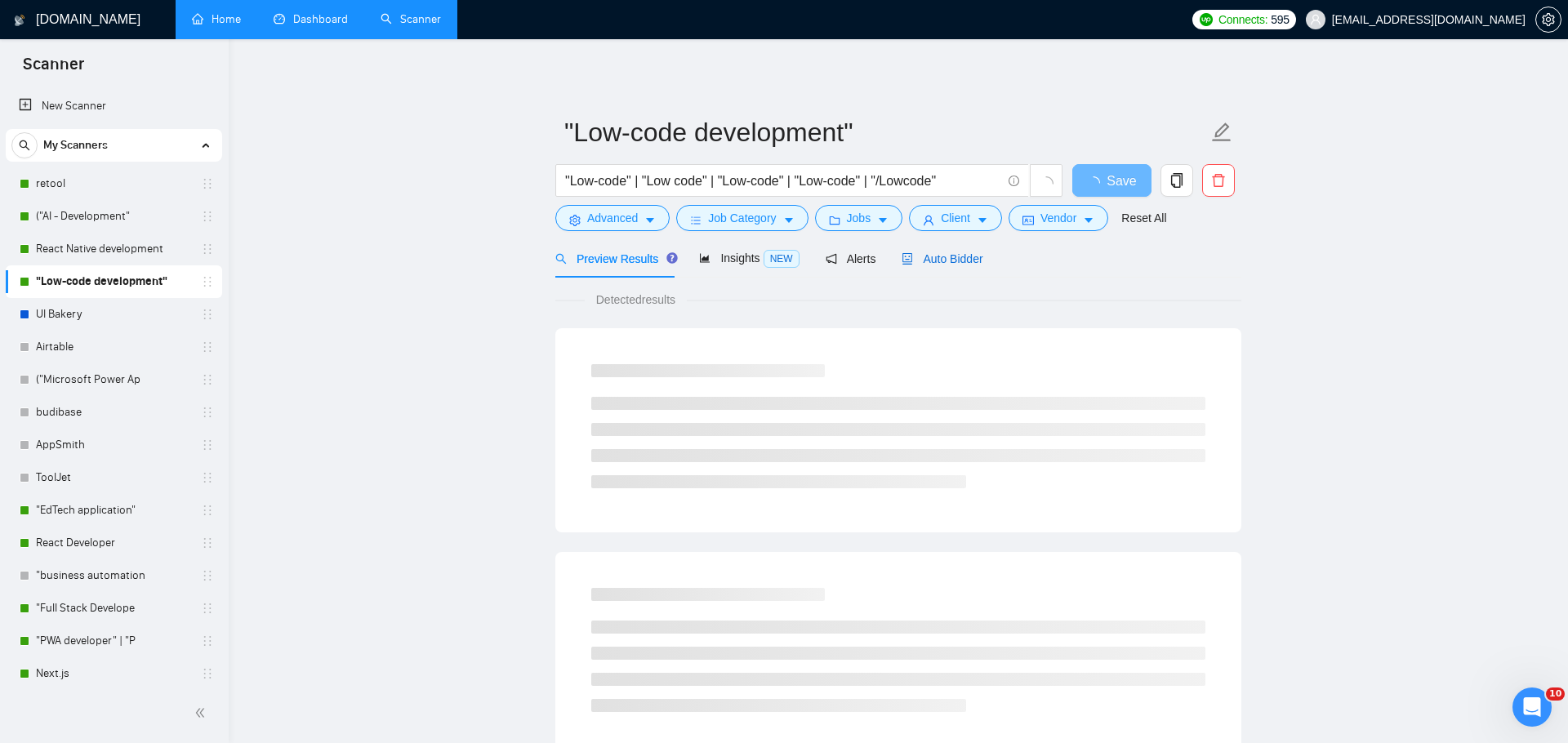
click at [913, 263] on icon "robot" at bounding box center [907, 259] width 12 height 12
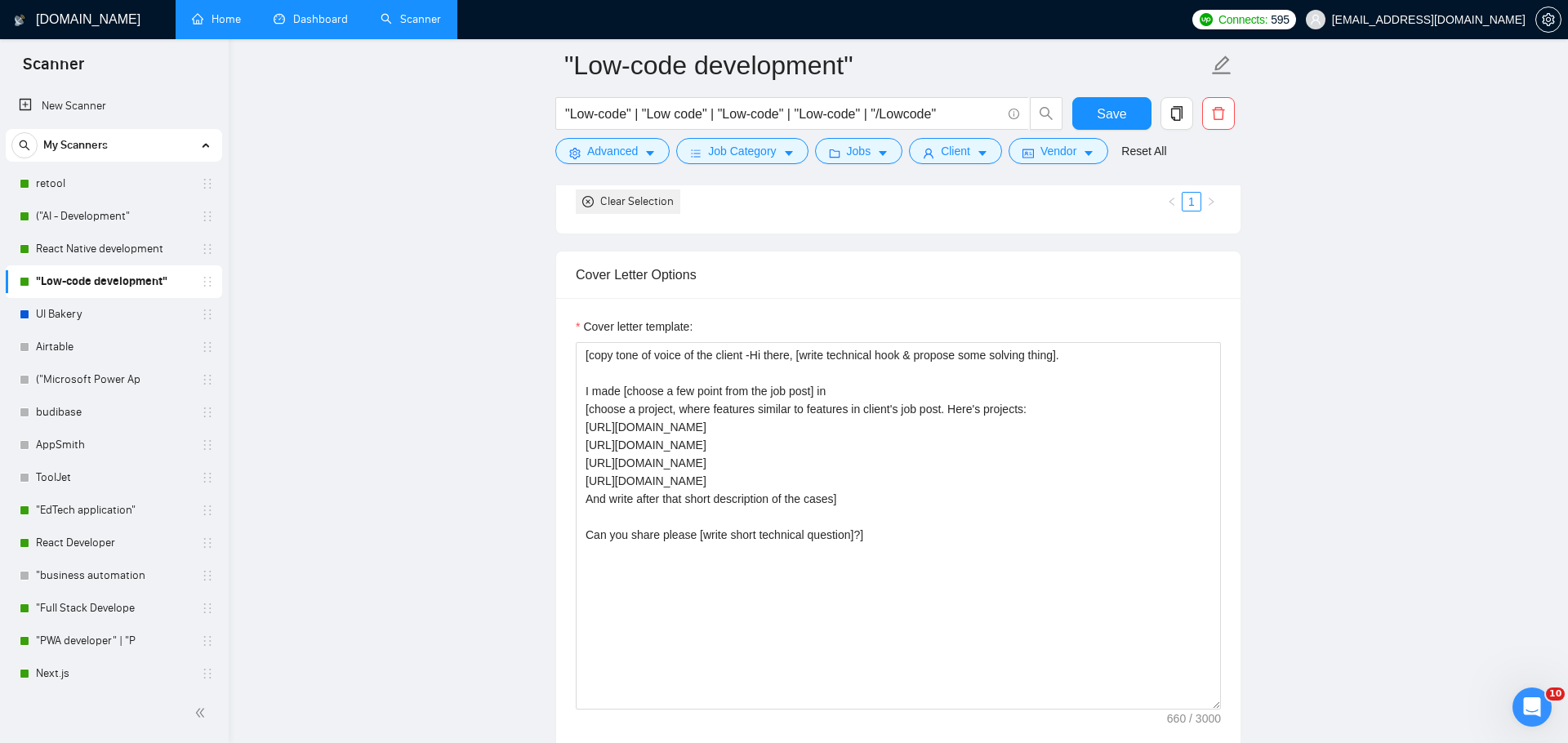
scroll to position [1866, 0]
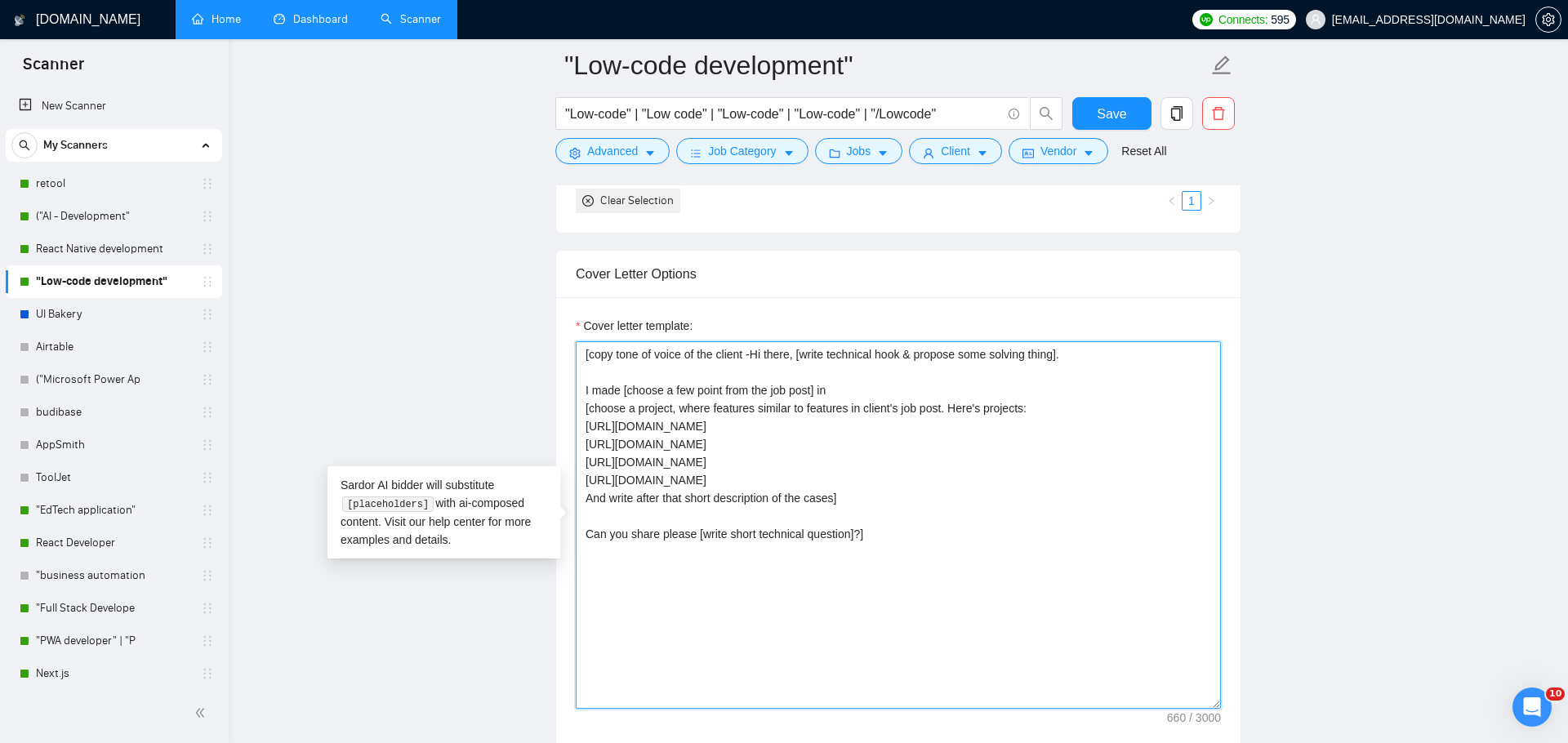
drag, startPoint x: 942, startPoint y: 548, endPoint x: 557, endPoint y: 299, distance: 458.5
click at [557, 299] on div "Cover letter template: [copy tone of voice of the client -Hi there, [write tech…" at bounding box center [898, 523] width 684 height 451
click at [963, 524] on textarea "[copy tone of voice of the client -Hi there, [write technical hook & propose so…" at bounding box center [898, 525] width 645 height 367
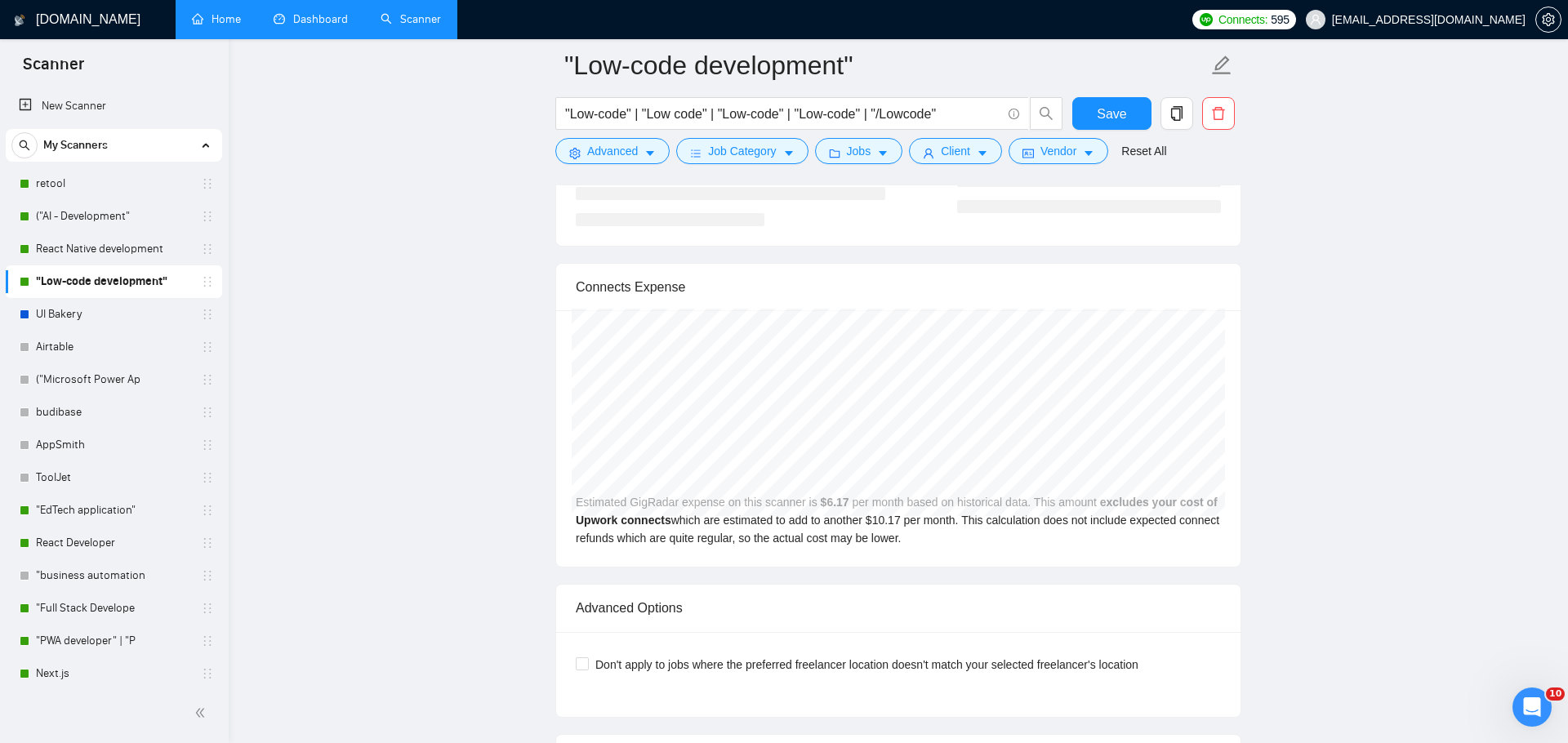
scroll to position [4098, 0]
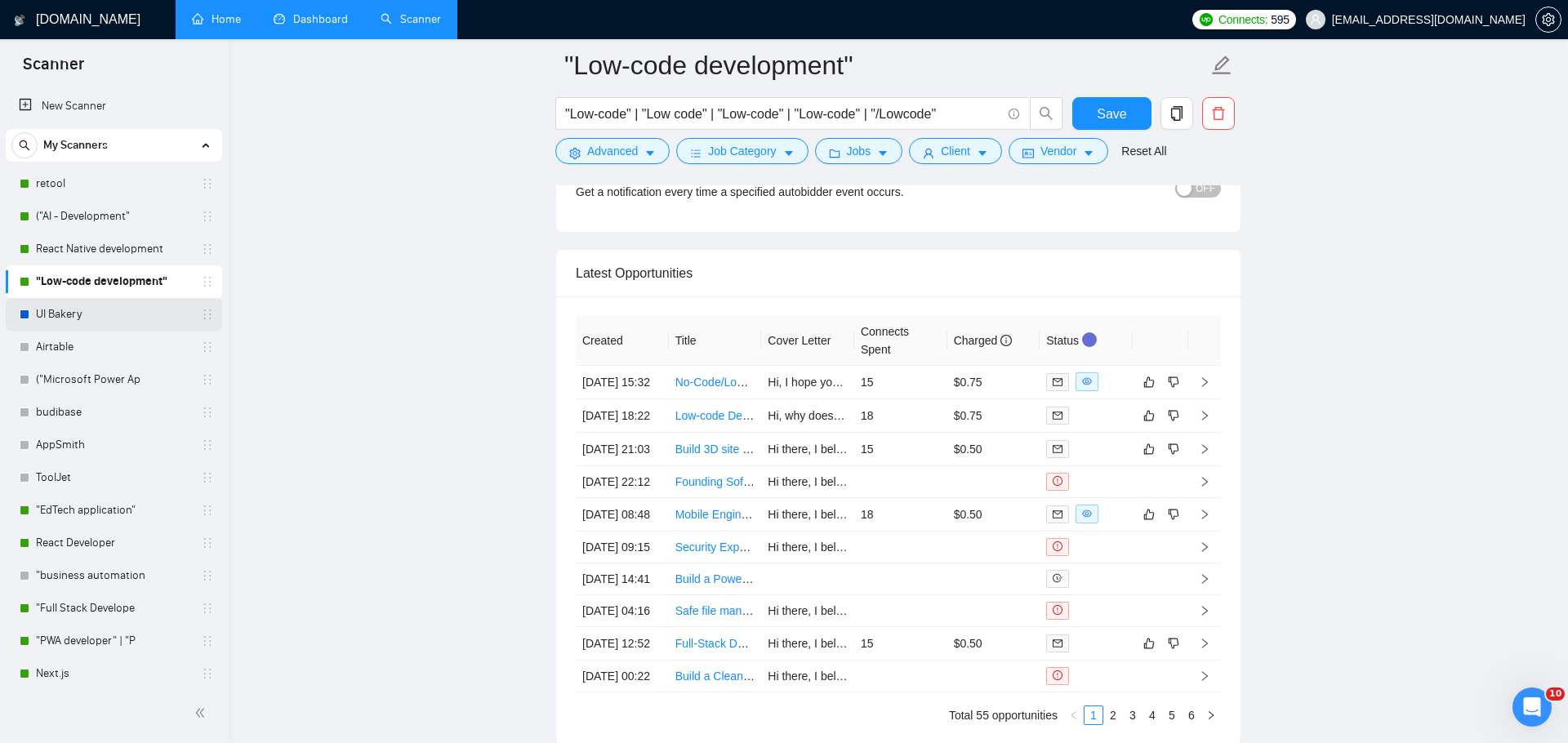
click at [126, 308] on link "UI Bakery" at bounding box center [113, 314] width 155 height 33
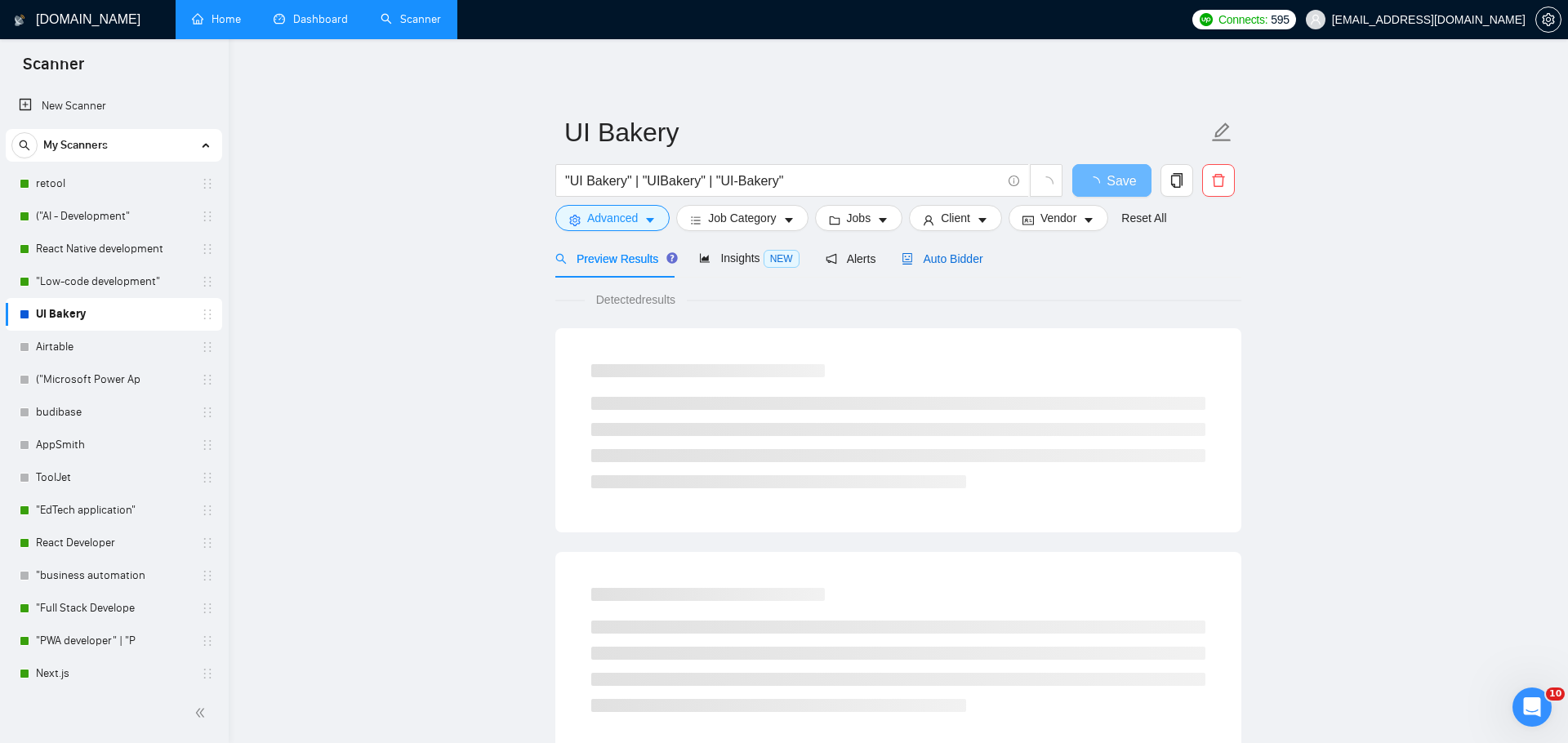
click at [933, 267] on div "Auto Bidder" at bounding box center [941, 259] width 81 height 18
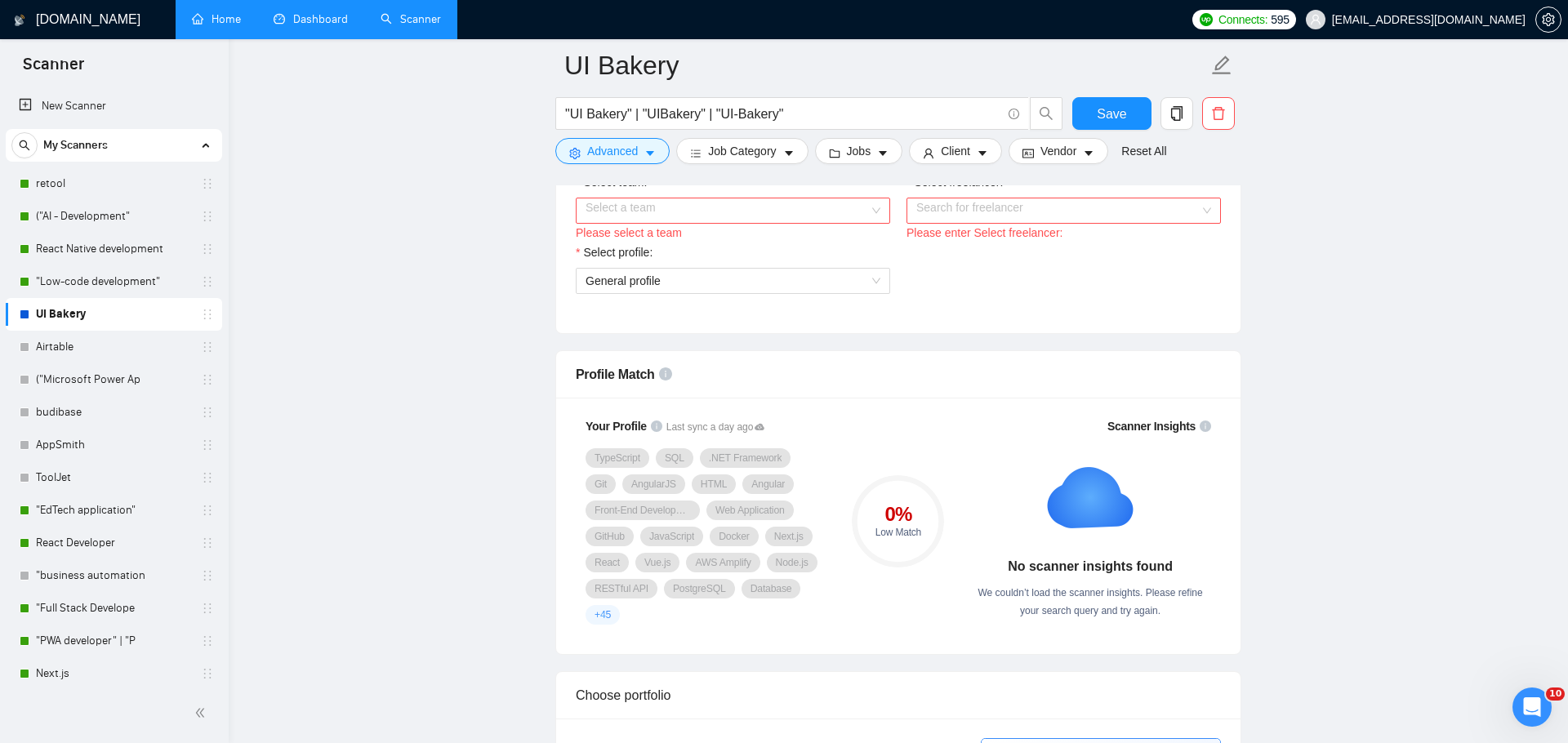
scroll to position [1082, 0]
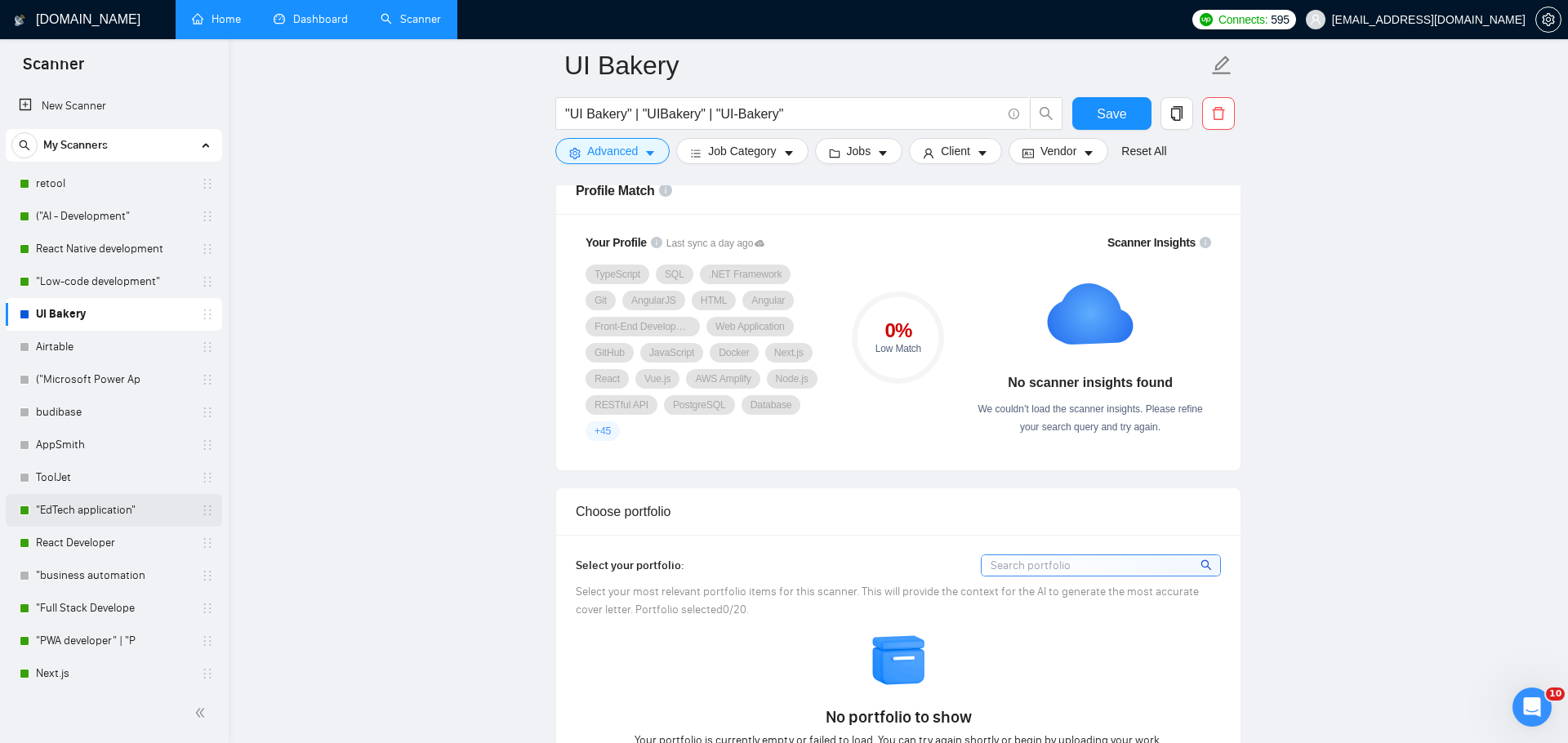
click at [113, 518] on link ""EdTech application"" at bounding box center [113, 510] width 155 height 33
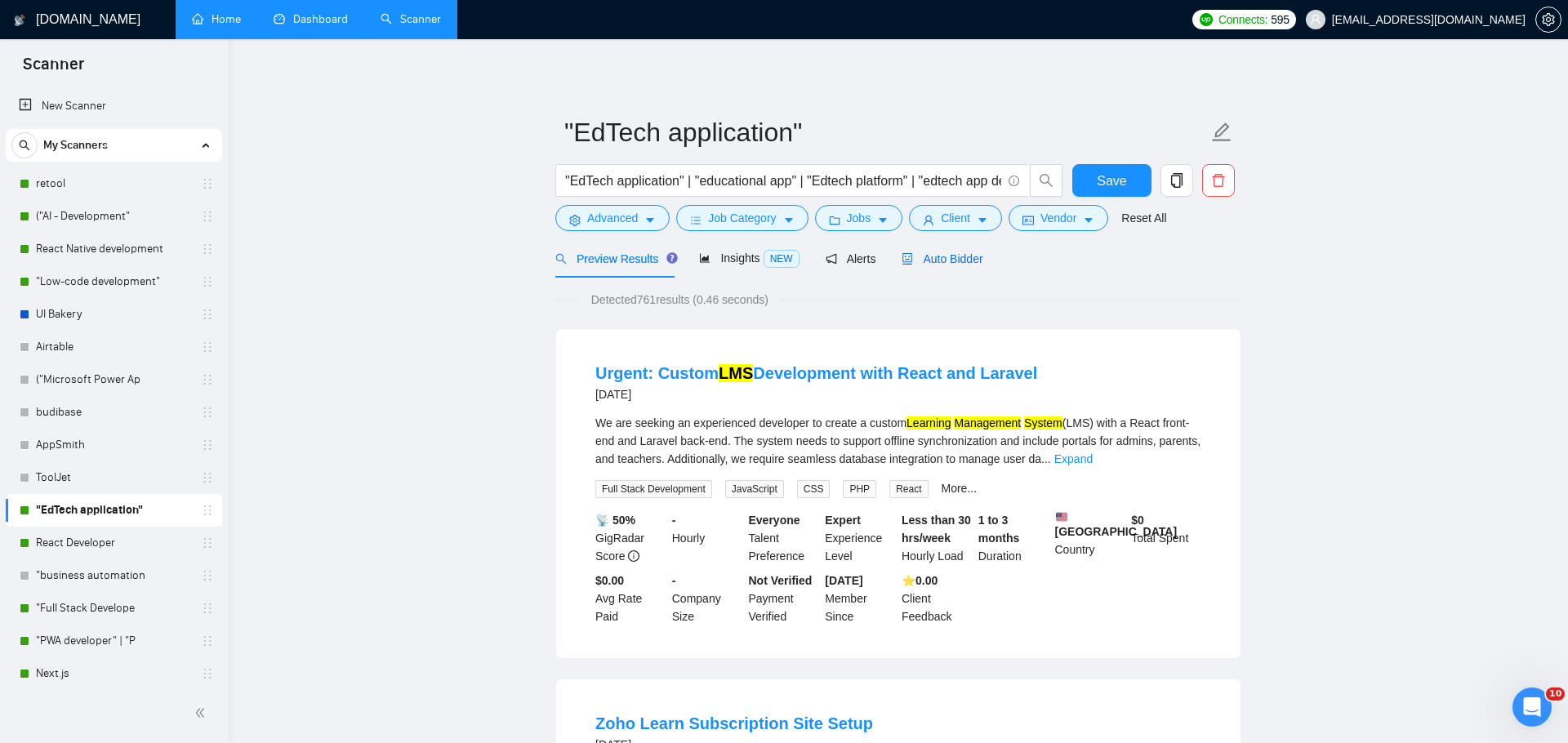
click at [940, 255] on span "Auto Bidder" at bounding box center [941, 259] width 81 height 13
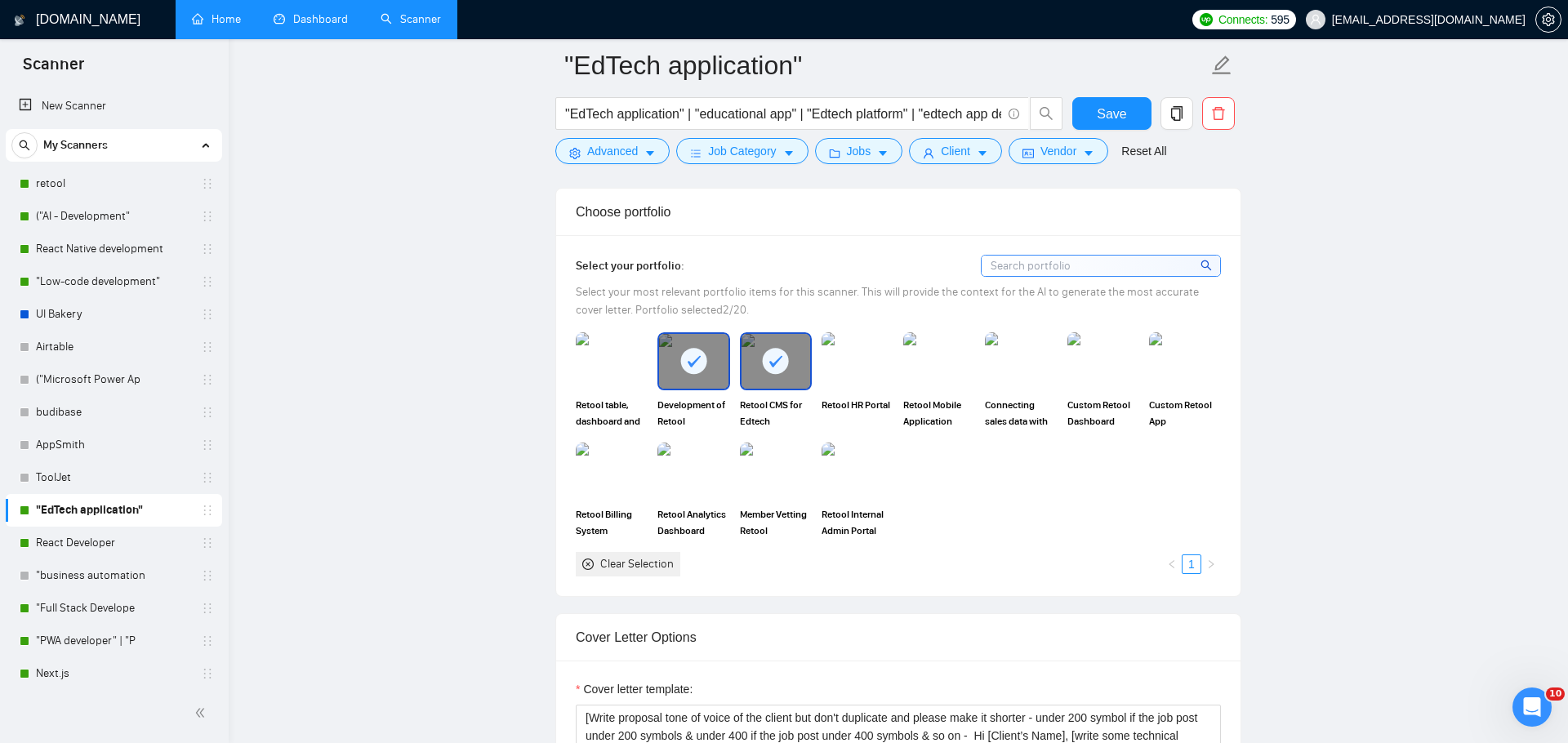
scroll to position [1858, 0]
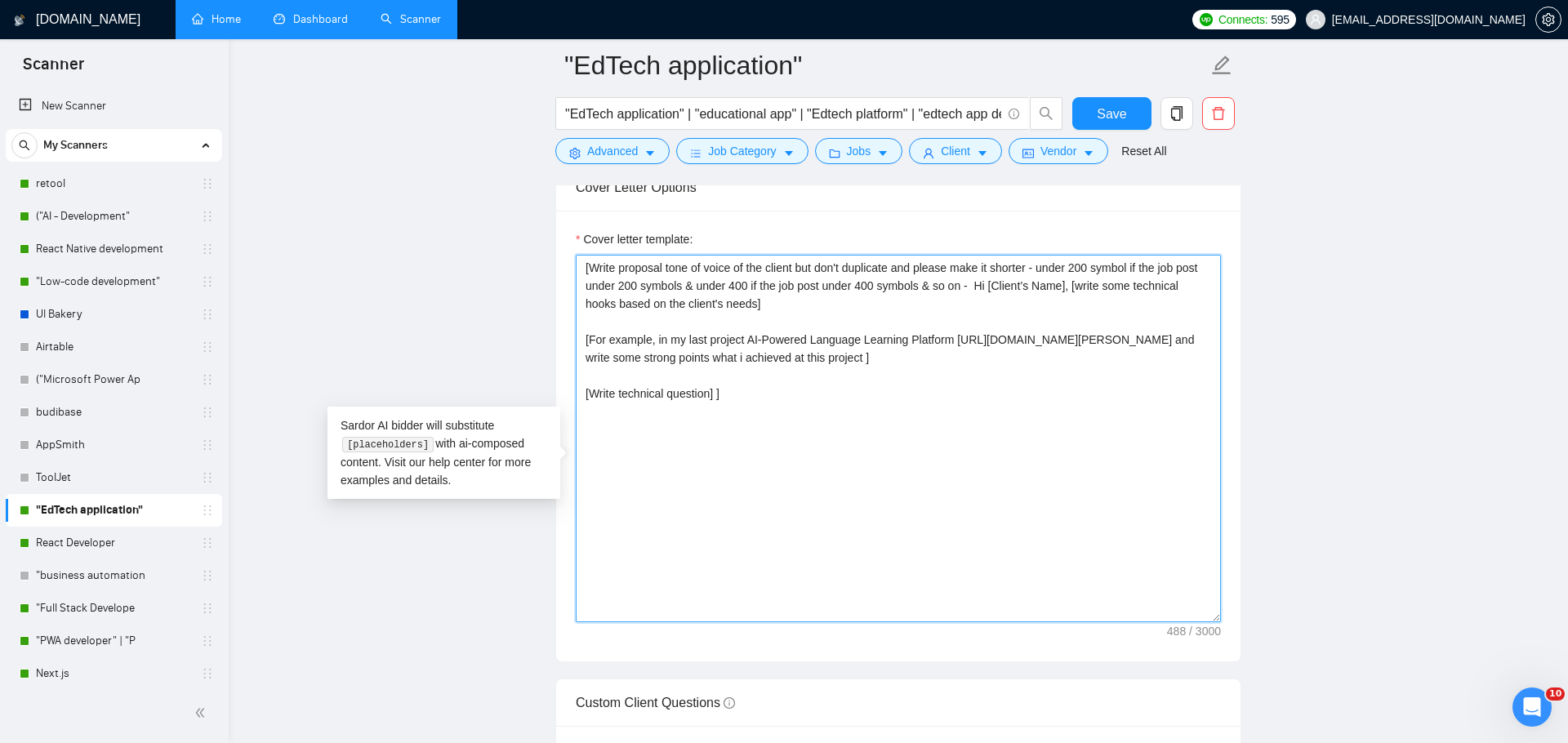
drag, startPoint x: 832, startPoint y: 437, endPoint x: 585, endPoint y: 211, distance: 334.8
click at [585, 211] on div "Cover Letter Options Cover letter template: [Write proposal tone of voice of th…" at bounding box center [898, 413] width 686 height 499
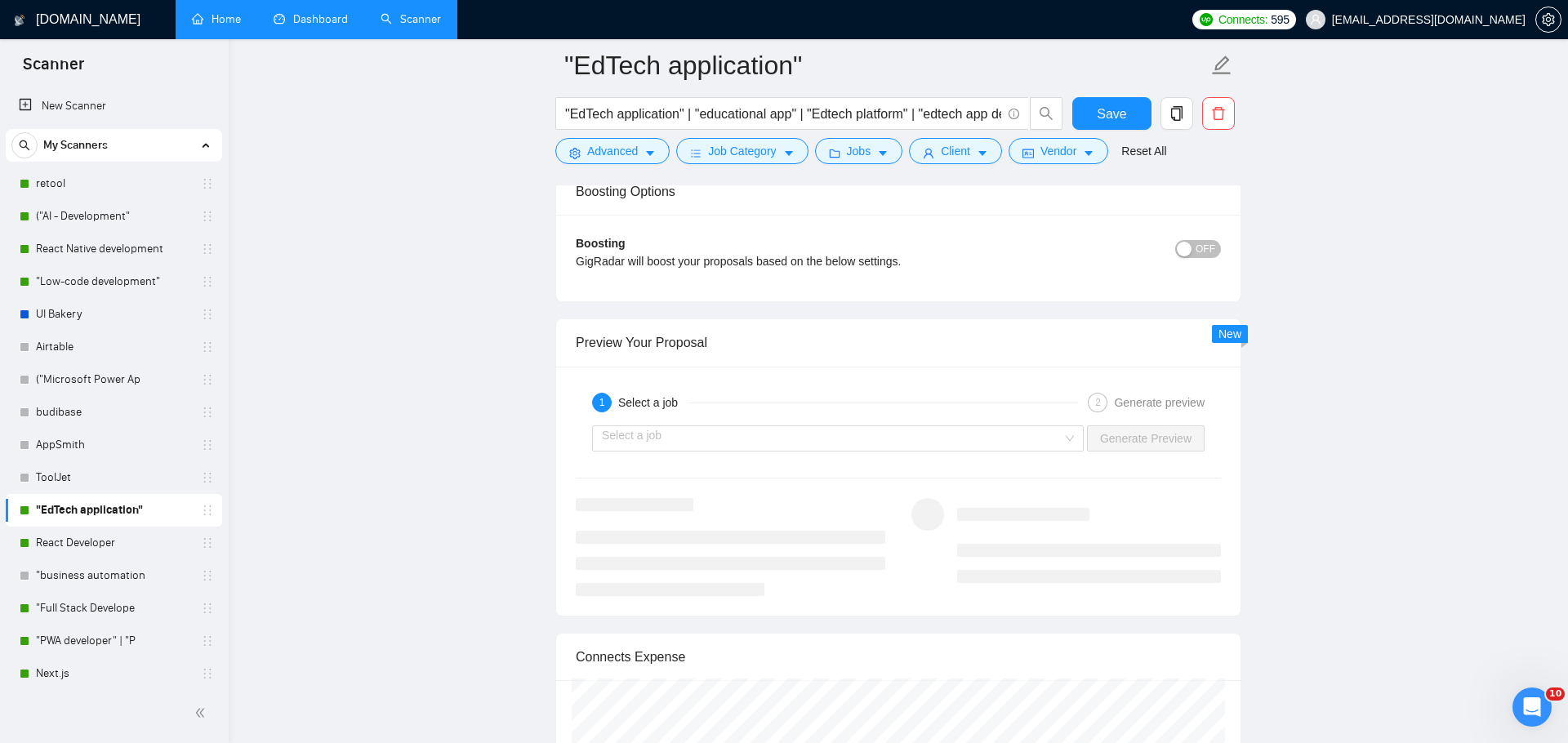
scroll to position [3001, 0]
click at [996, 448] on input "search" at bounding box center [832, 436] width 461 height 24
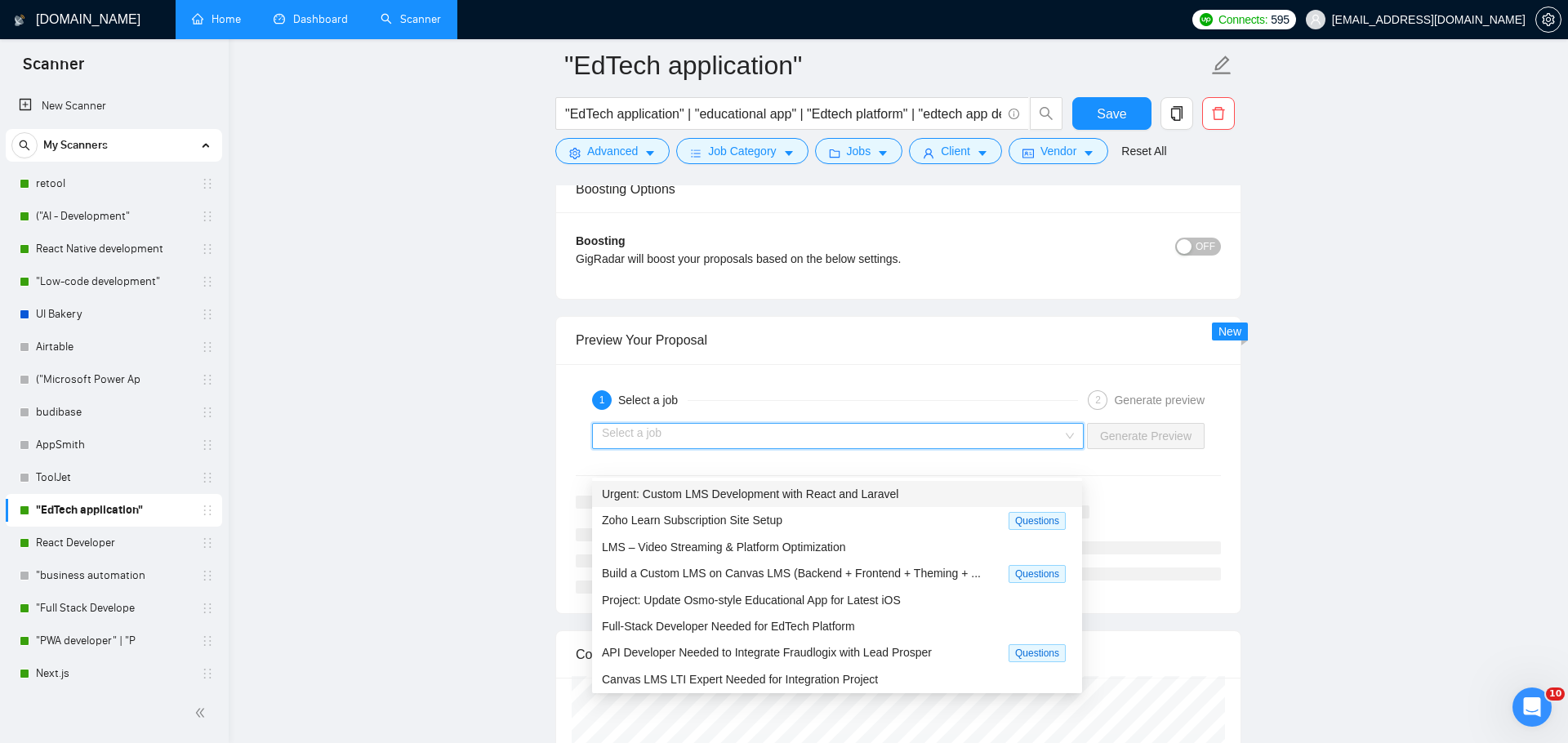
click at [895, 490] on span "Urgent: Custom LMS Development with React and Laravel" at bounding box center [749, 494] width 296 height 13
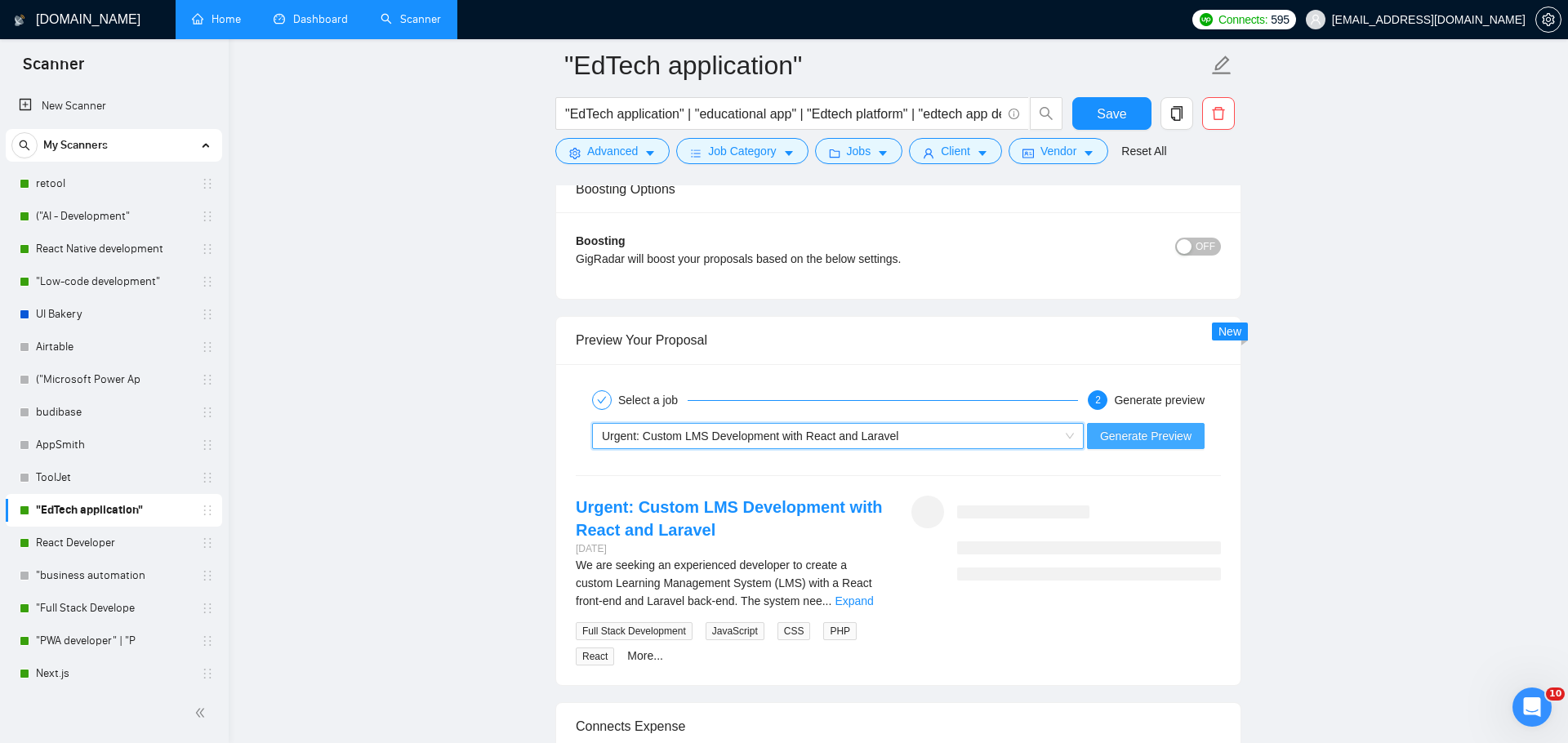
click at [1179, 445] on span "Generate Preview" at bounding box center [1146, 437] width 92 height 18
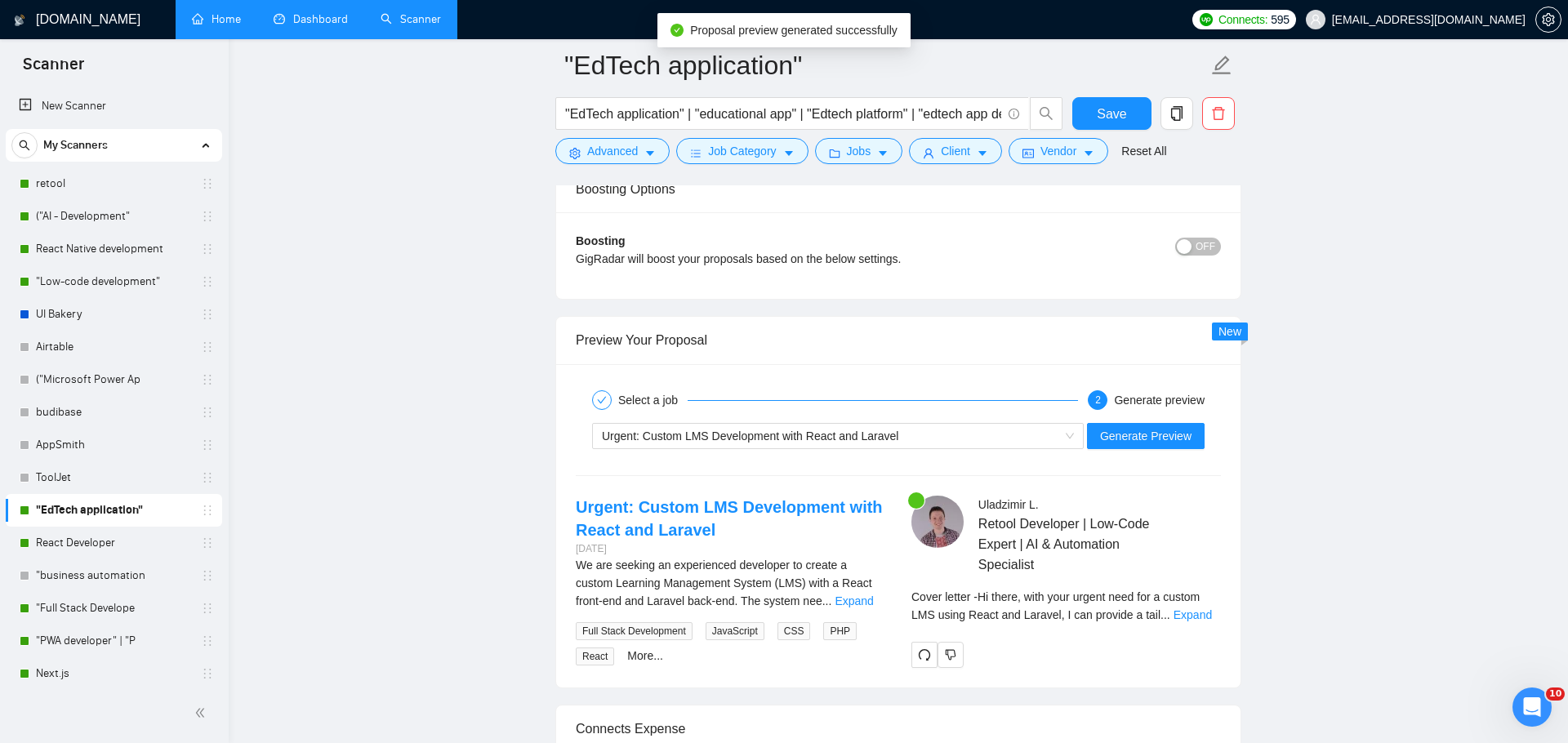
click at [1208, 635] on div "Cover letter - Hi there, with your urgent need for a custom LMS using React and…" at bounding box center [1066, 611] width 310 height 48
click at [1208, 622] on link "Expand" at bounding box center [1192, 615] width 38 height 13
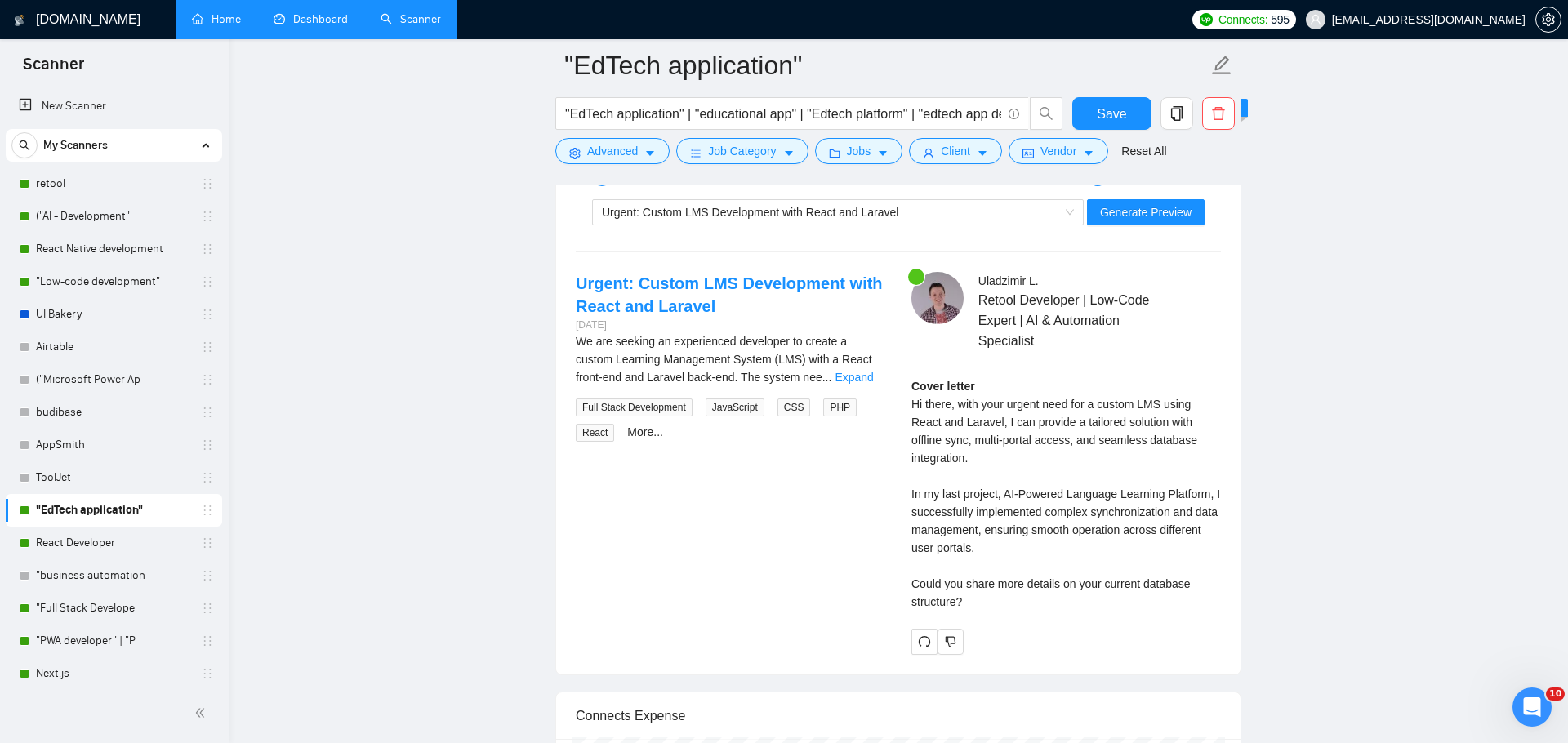
scroll to position [3231, 0]
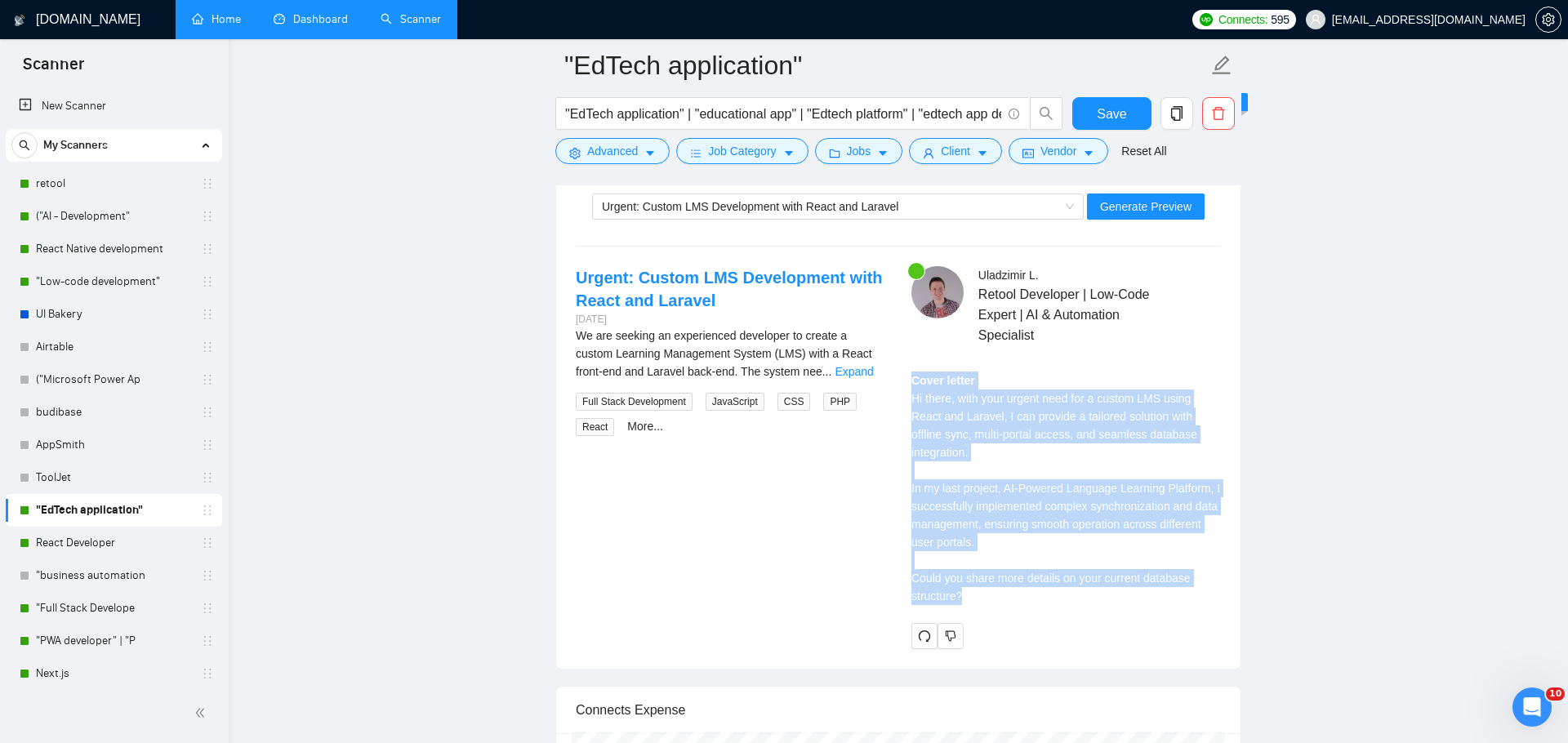
drag, startPoint x: 997, startPoint y: 636, endPoint x: 908, endPoint y: 432, distance: 222.6
click at [908, 432] on div "[PERSON_NAME] Retool Developer | Low-Code Expert | AI & Automation Specialist C…" at bounding box center [1066, 457] width 335 height 383
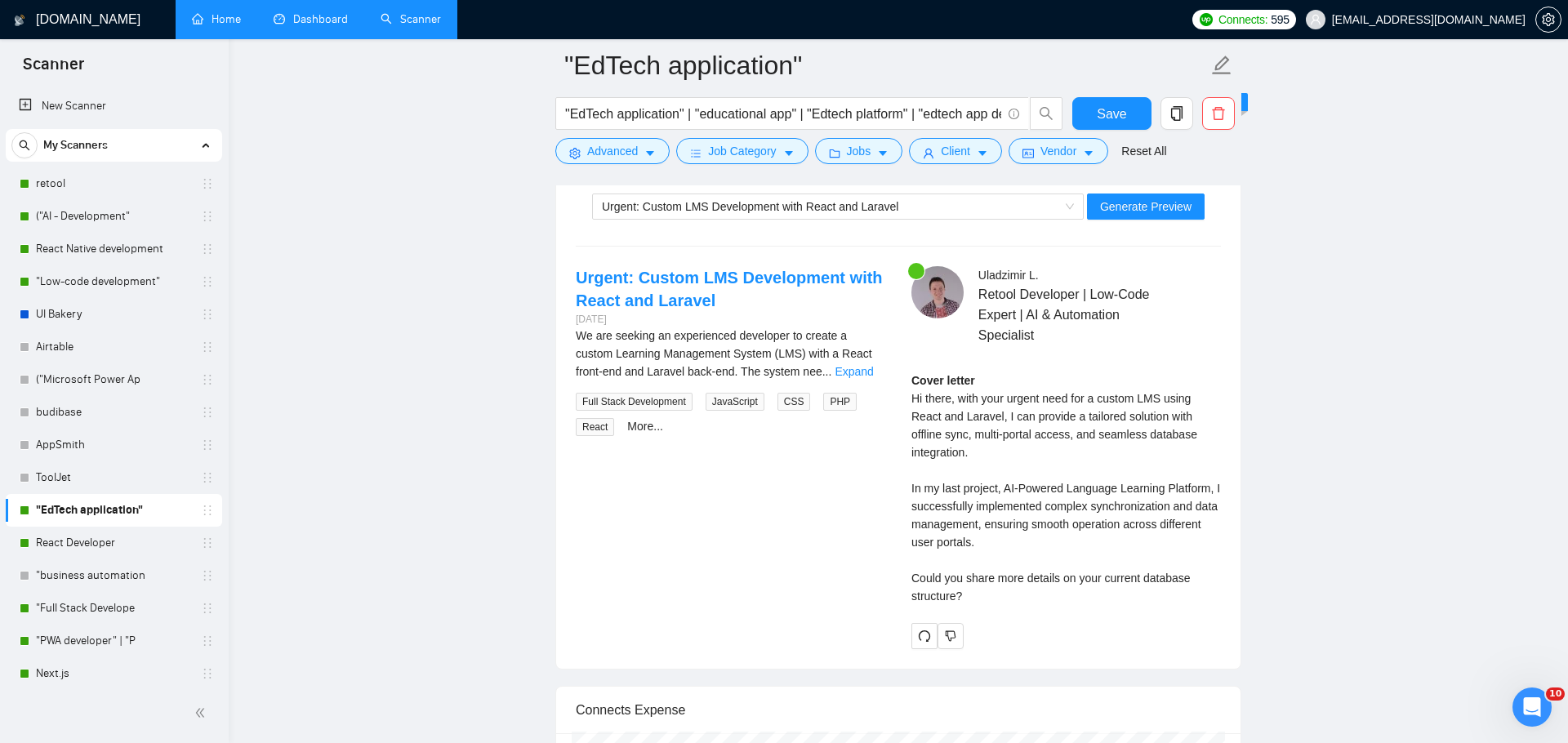
click at [929, 496] on div "Cover letter Hi there, with your urgent need for a custom LMS using React and L…" at bounding box center [1066, 488] width 310 height 234
click at [909, 543] on div "[PERSON_NAME] Retool Developer | Low-Code Expert | AI & Automation Specialist C…" at bounding box center [1066, 457] width 335 height 383
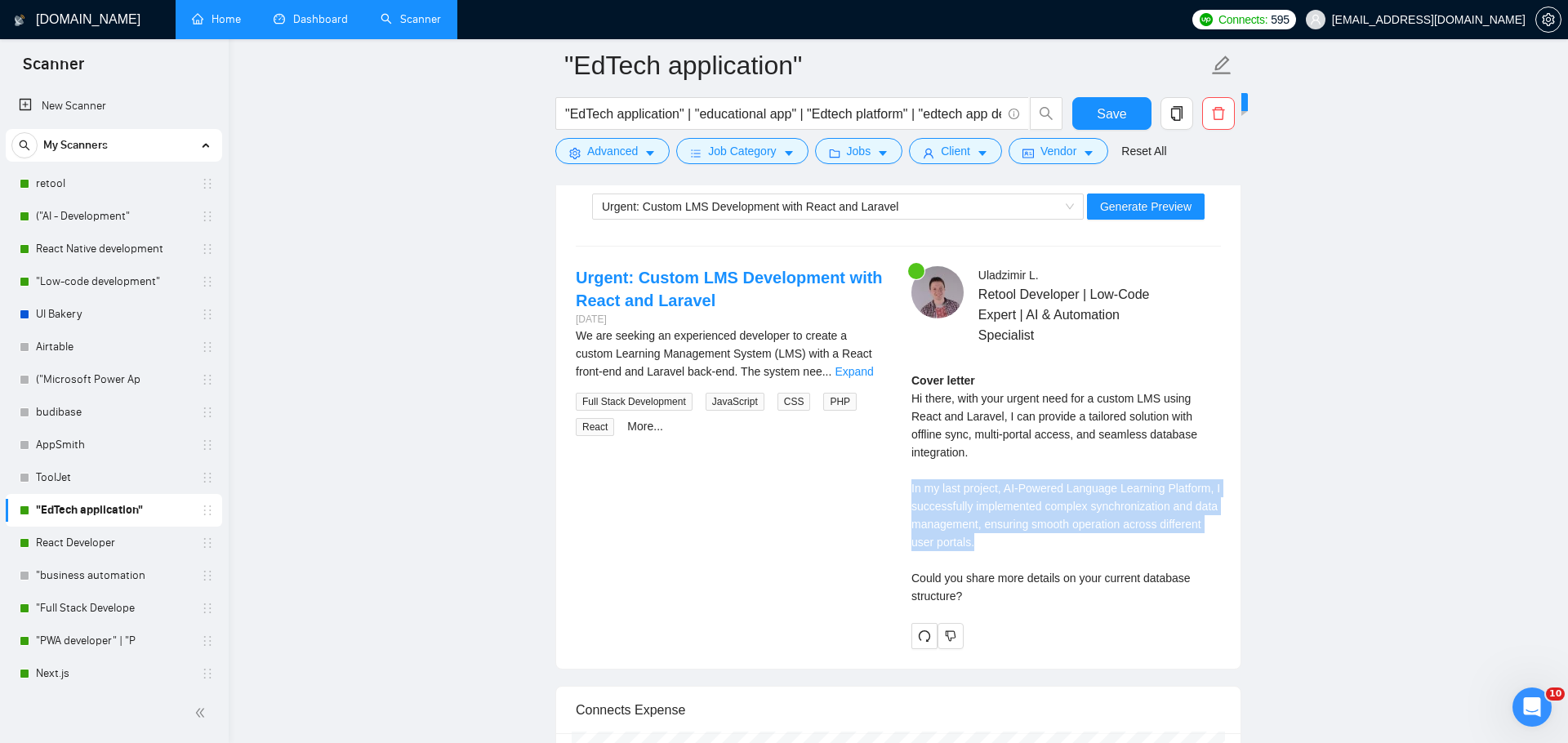
drag, startPoint x: 909, startPoint y: 532, endPoint x: 1141, endPoint y: 579, distance: 236.7
click at [1141, 579] on div "[PERSON_NAME] Retool Developer | Low-Code Expert | AI & Automation Specialist C…" at bounding box center [1066, 457] width 335 height 383
click at [1141, 579] on div "Cover letter Hi there, with your urgent need for a custom LMS using React and L…" at bounding box center [1066, 488] width 310 height 234
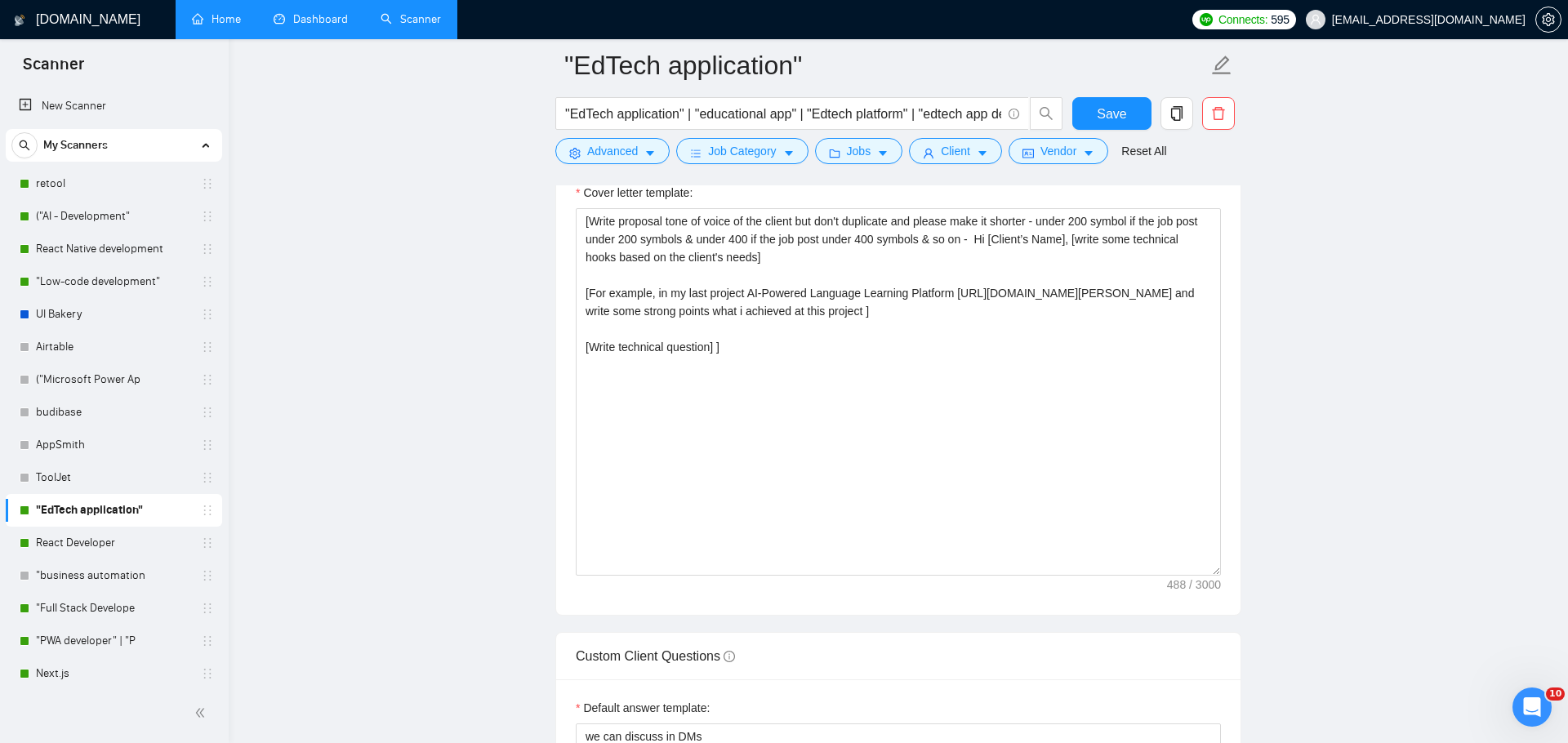
scroll to position [1904, 0]
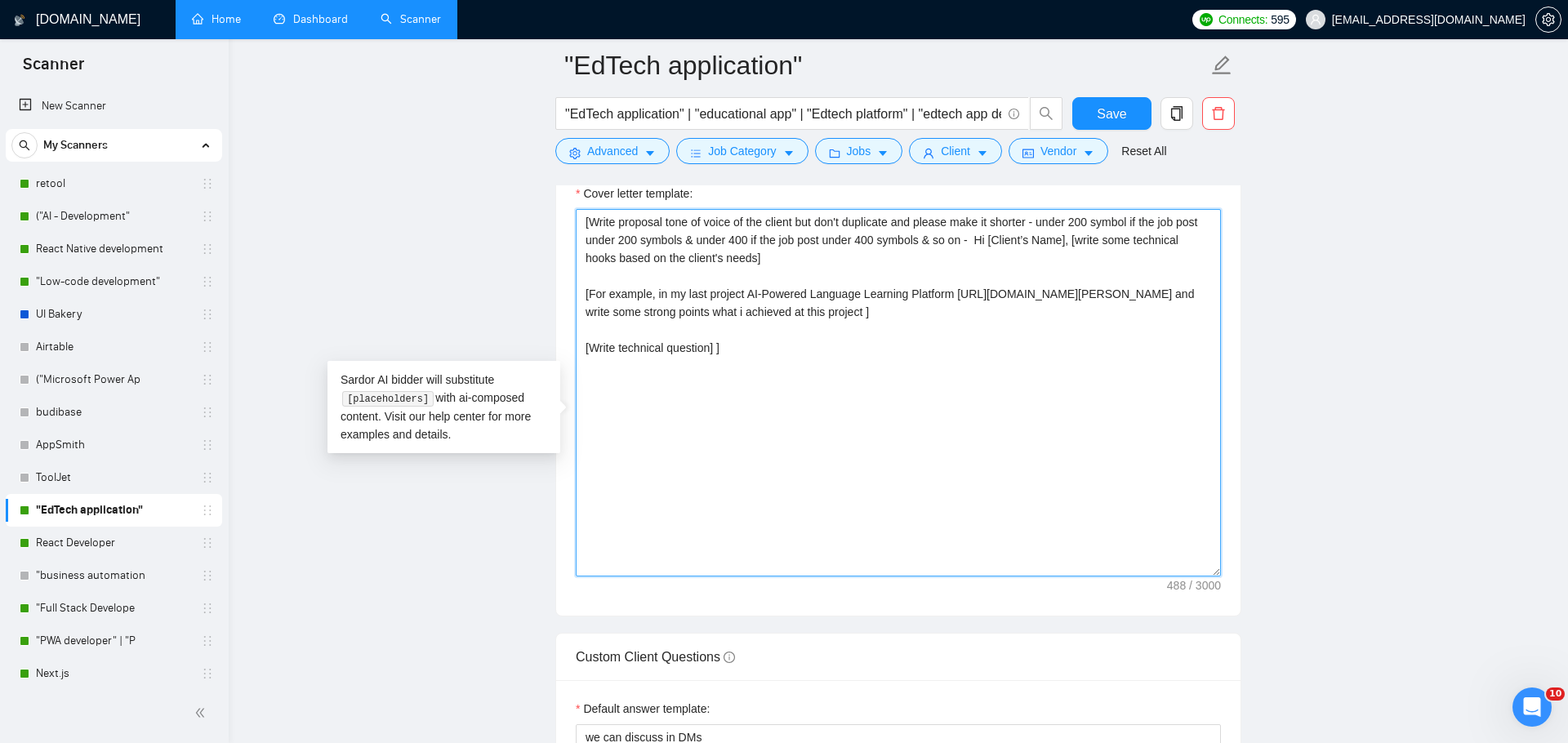
drag, startPoint x: 585, startPoint y: 319, endPoint x: 1011, endPoint y: 346, distance: 426.9
click at [1011, 346] on textarea "[Write proposal tone of voice of the client but don't duplicate and please make…" at bounding box center [898, 392] width 645 height 367
click at [966, 340] on textarea "[Write proposal tone of voice of the client but don't duplicate and please make…" at bounding box center [898, 392] width 645 height 367
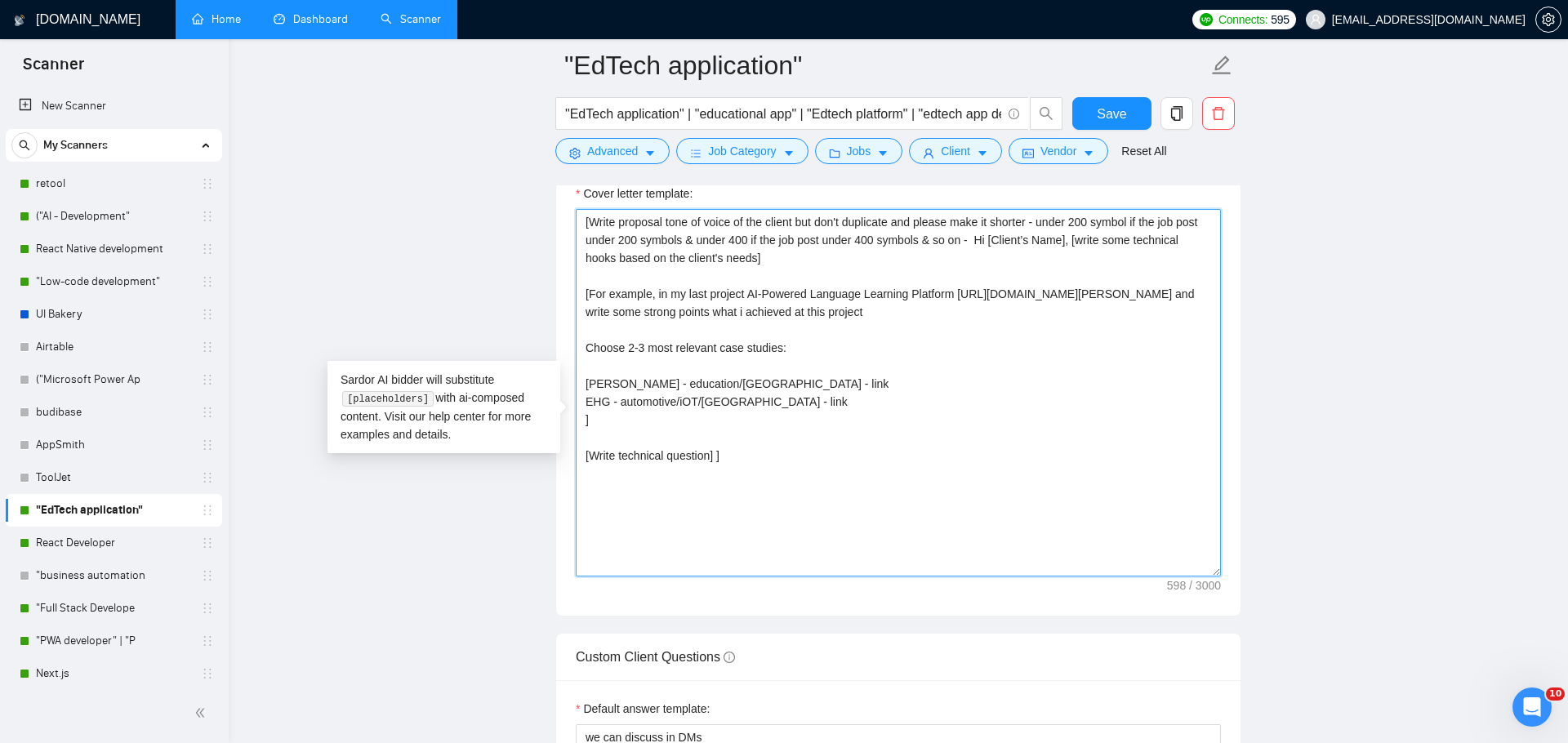
drag, startPoint x: 587, startPoint y: 444, endPoint x: 581, endPoint y: 376, distance: 68.3
click at [581, 376] on textarea "[Write proposal tone of voice of the client but don't duplicate and please make…" at bounding box center [898, 392] width 645 height 367
drag, startPoint x: 732, startPoint y: 427, endPoint x: 606, endPoint y: 364, distance: 140.9
click at [606, 364] on textarea "[Write proposal tone of voice of the client but don't duplicate and please make…" at bounding box center [898, 392] width 645 height 367
type textarea "[Write proposal tone of voice of the client but don't duplicate and please make…"
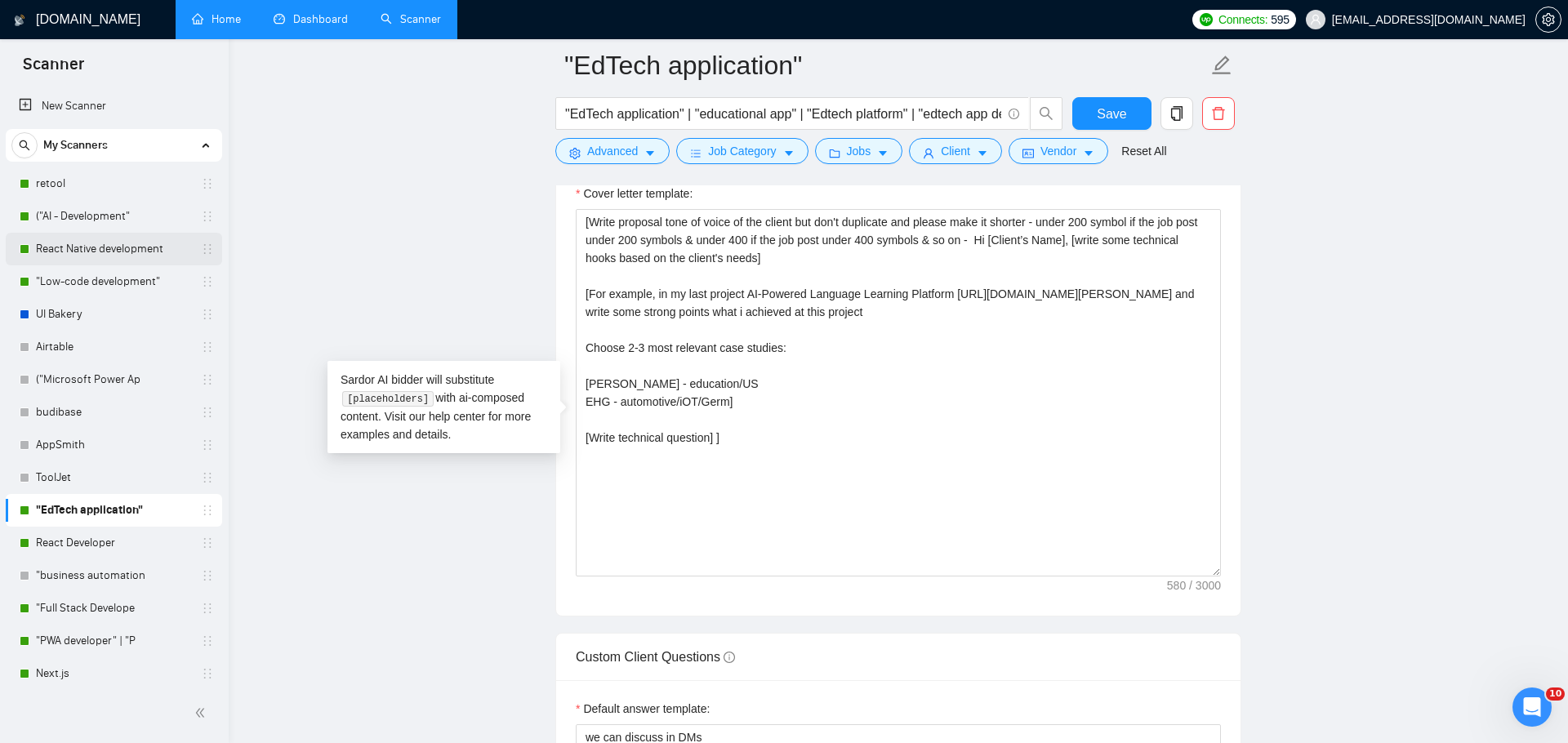
click at [88, 249] on link "React Native development" at bounding box center [113, 249] width 155 height 33
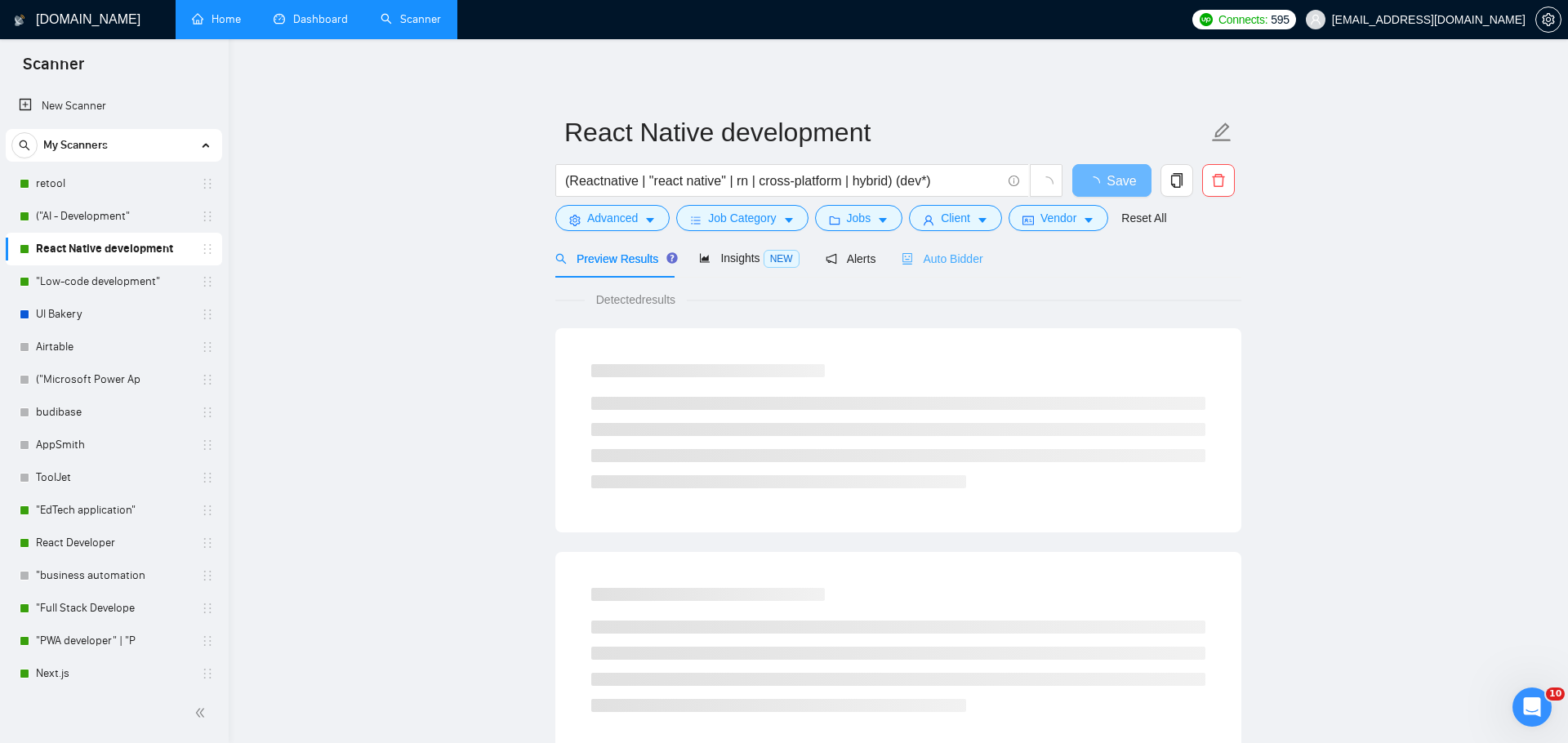
click at [930, 273] on div "Auto Bidder" at bounding box center [941, 259] width 81 height 38
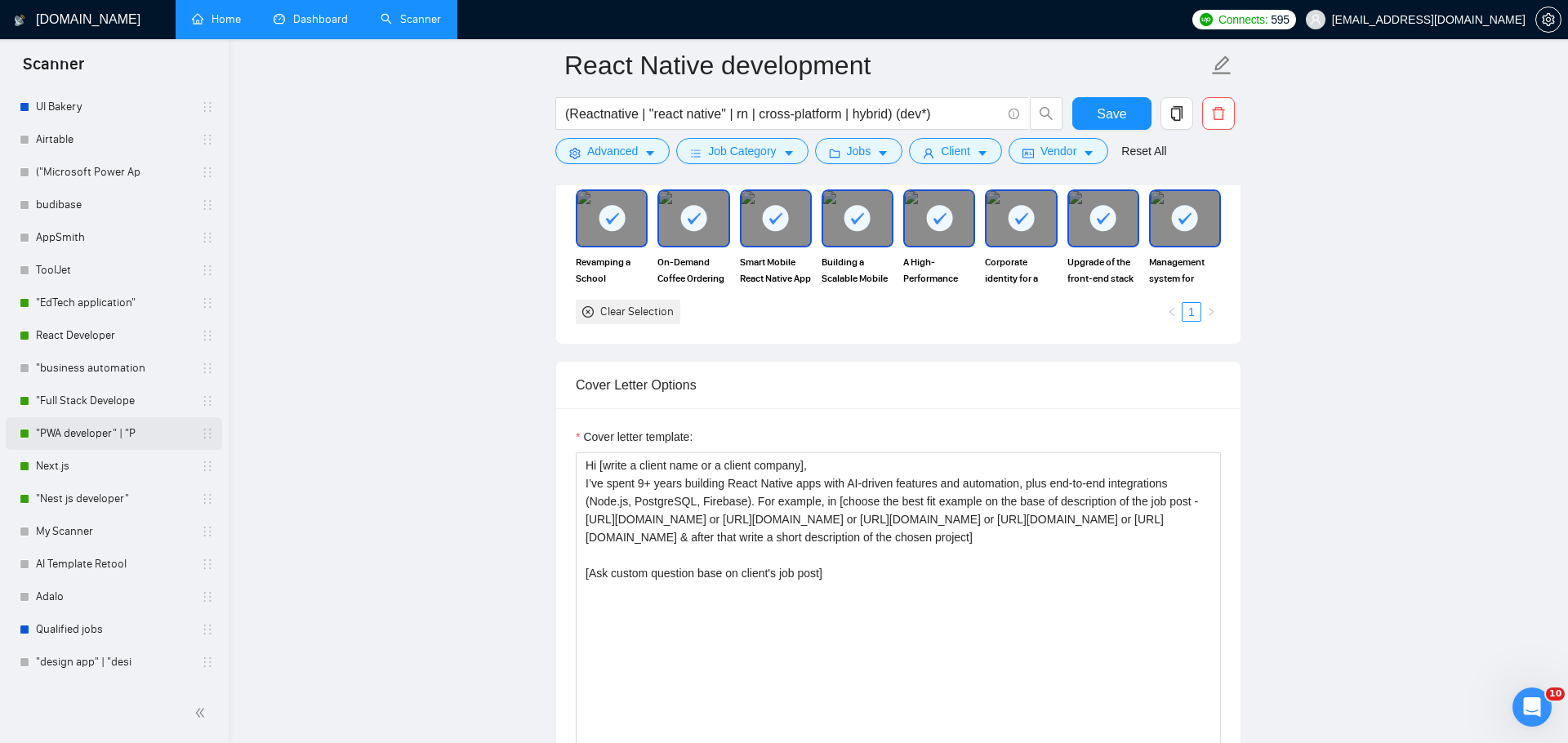
scroll to position [432, 0]
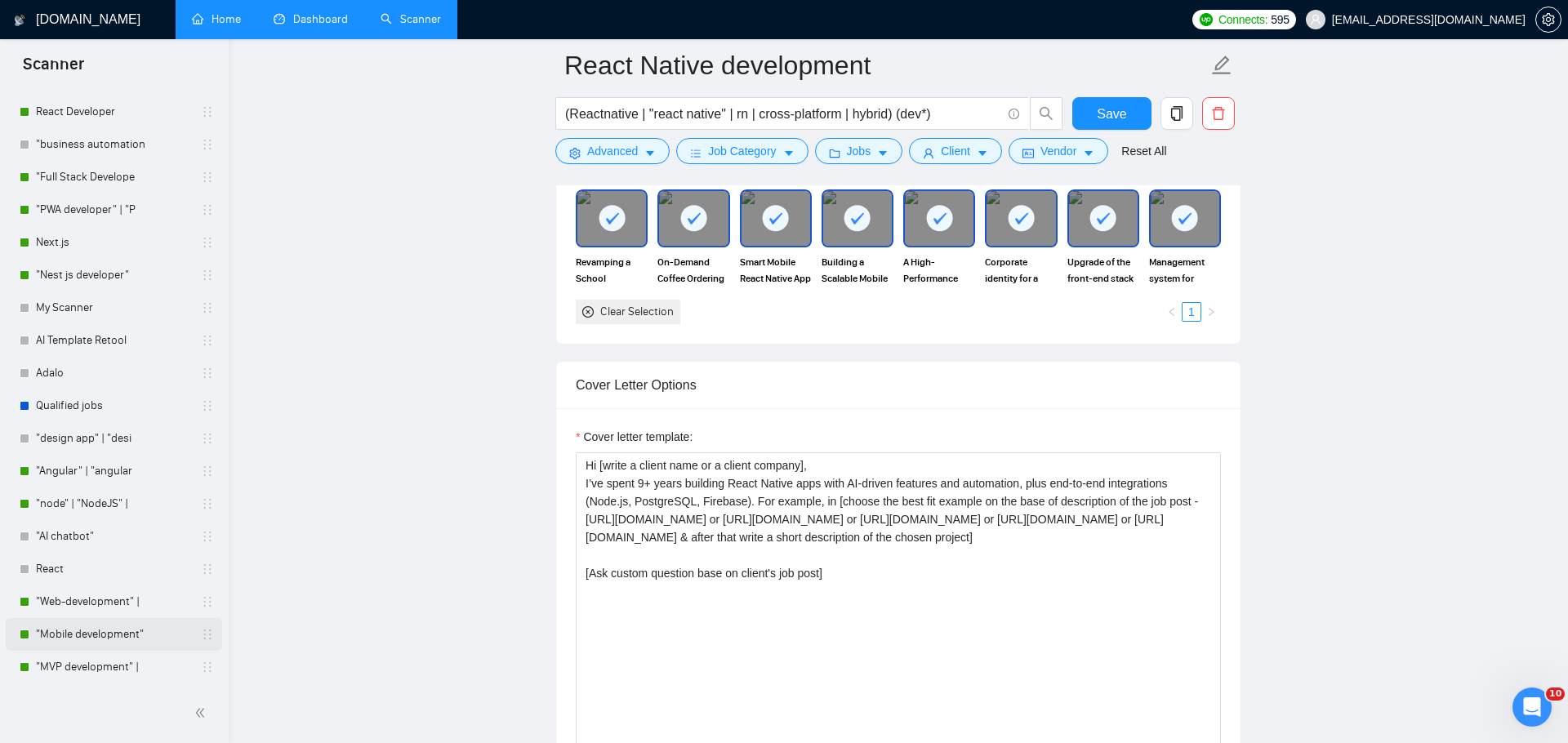
click at [103, 626] on link ""Mobile development"" at bounding box center [113, 634] width 155 height 33
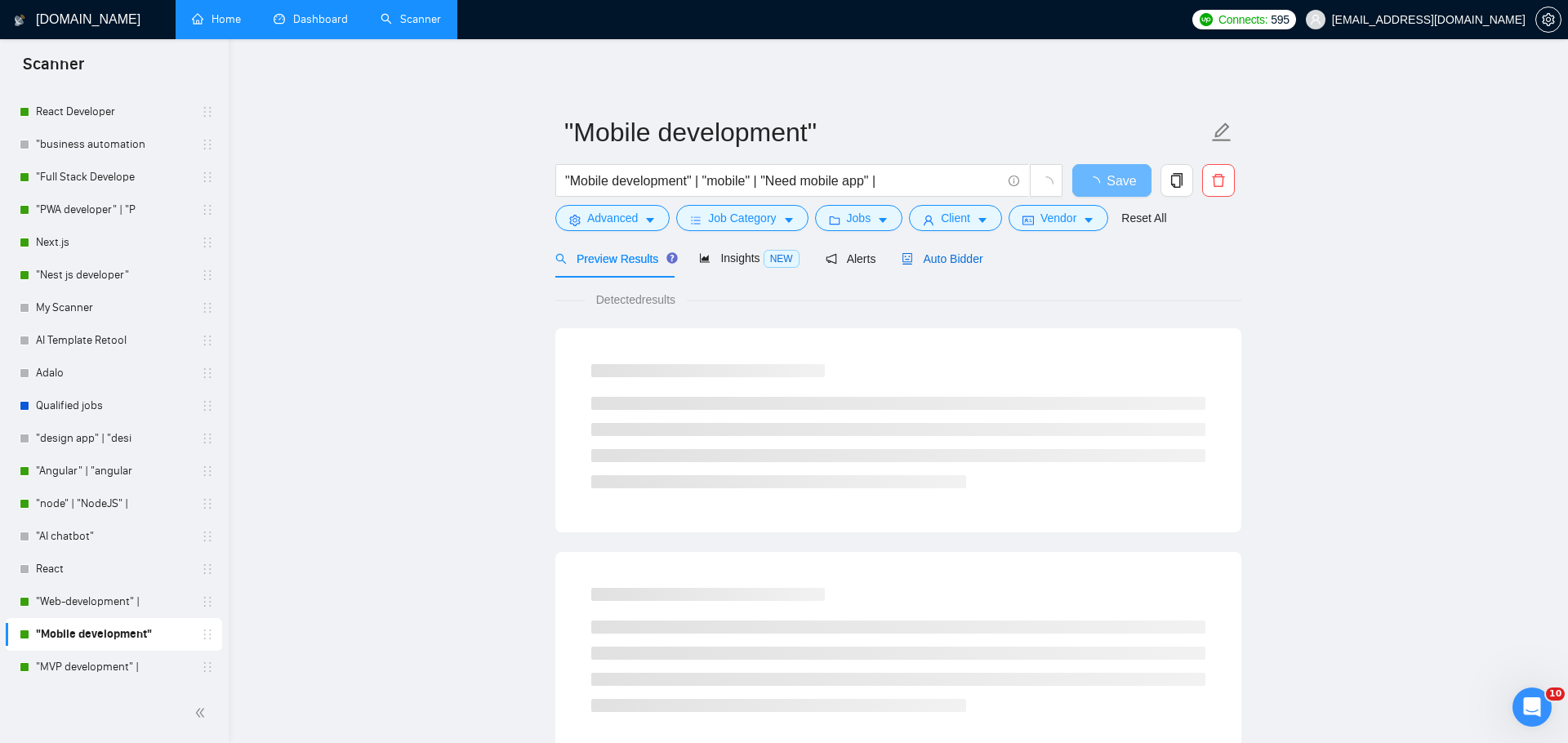
click at [940, 255] on span "Auto Bidder" at bounding box center [941, 259] width 81 height 13
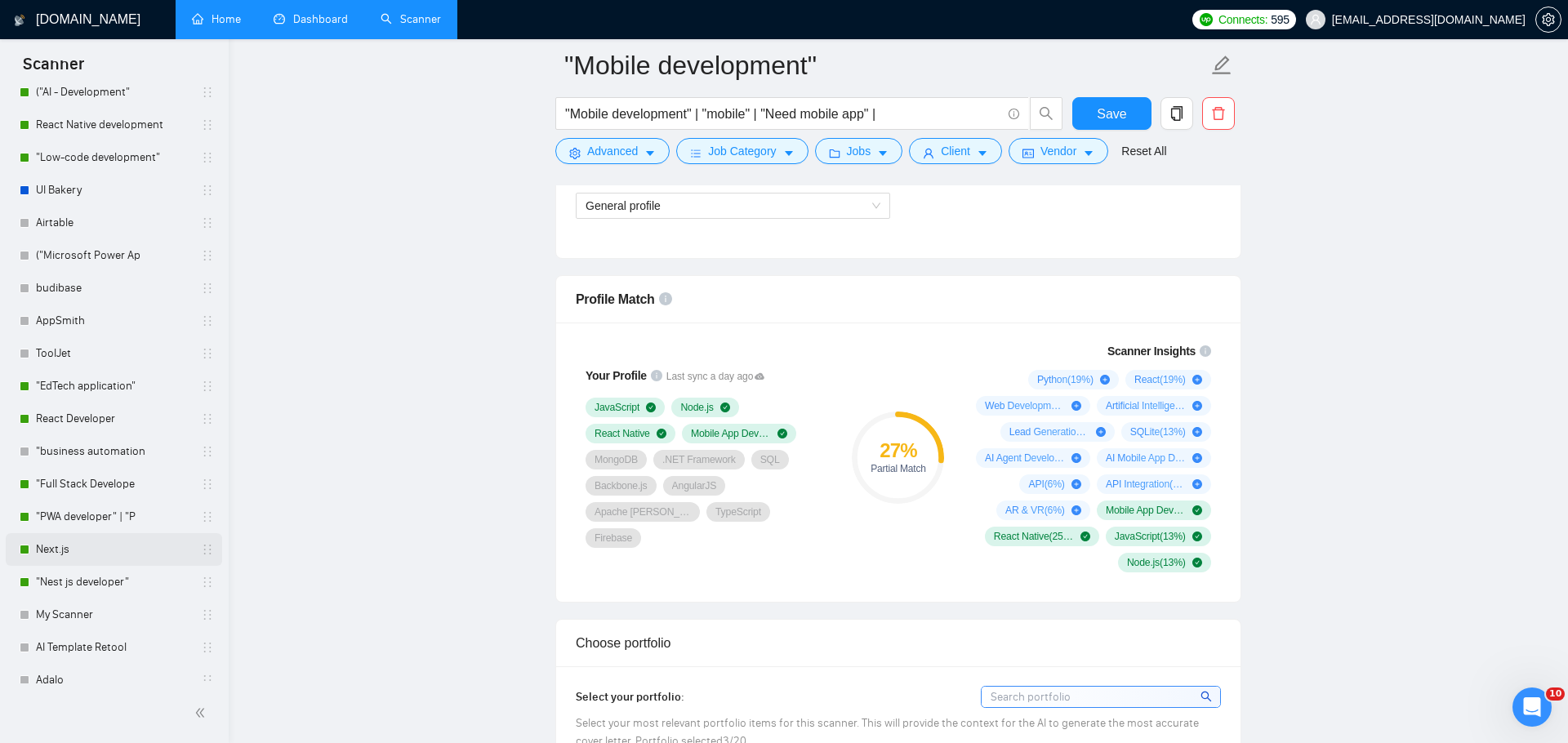
scroll to position [244, 0]
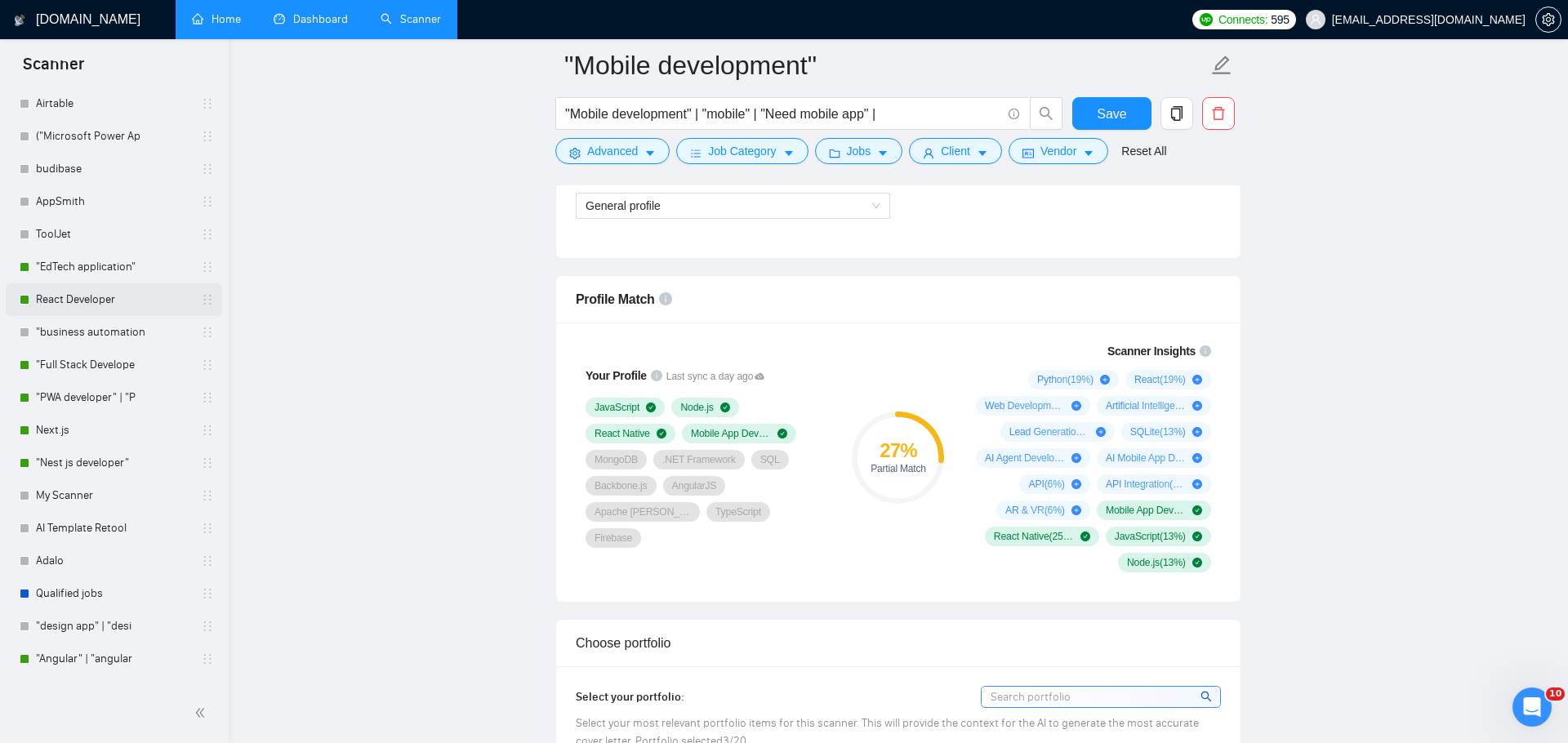
click at [103, 297] on link "React Developer" at bounding box center [113, 300] width 155 height 33
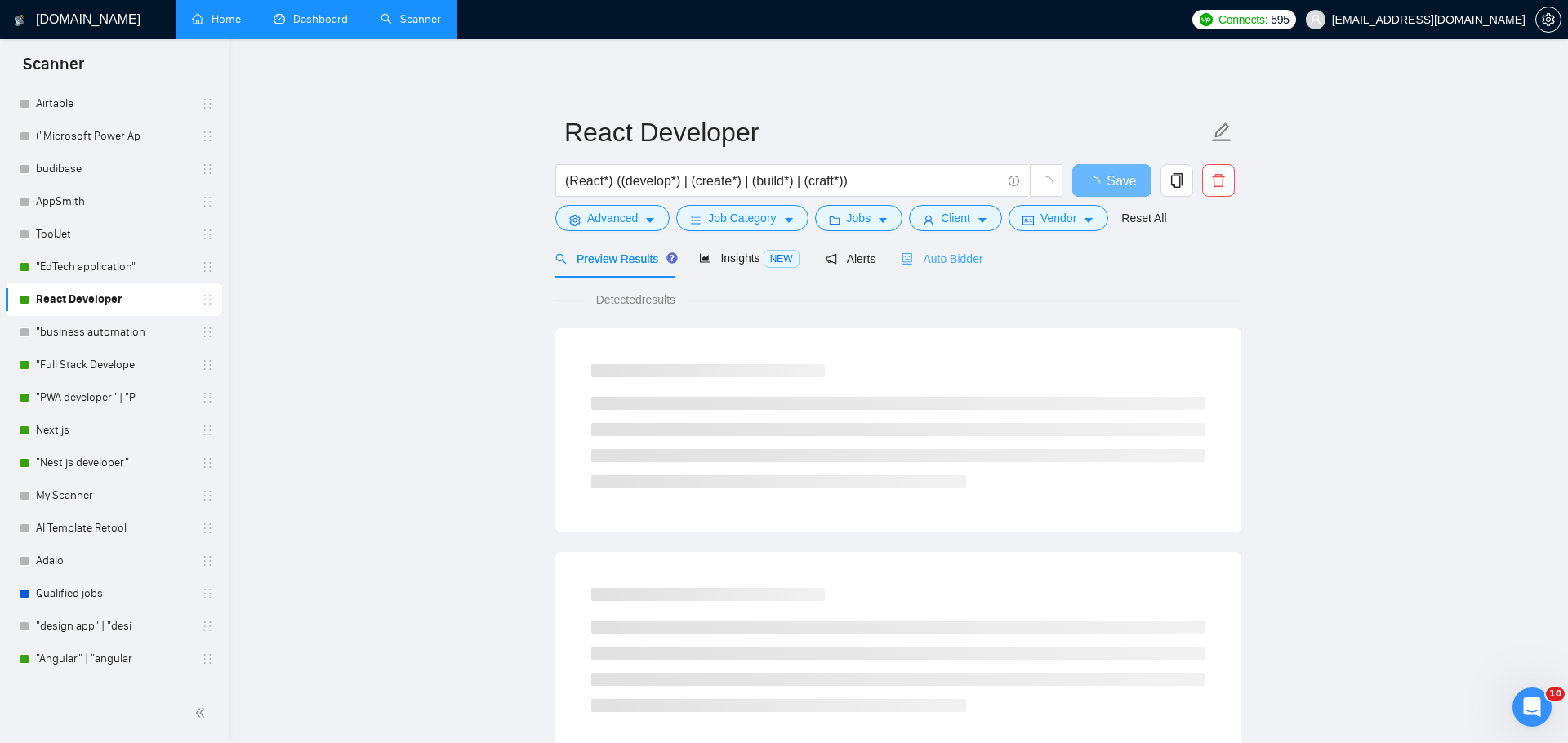
click at [971, 240] on div "Auto Bidder" at bounding box center [941, 259] width 81 height 38
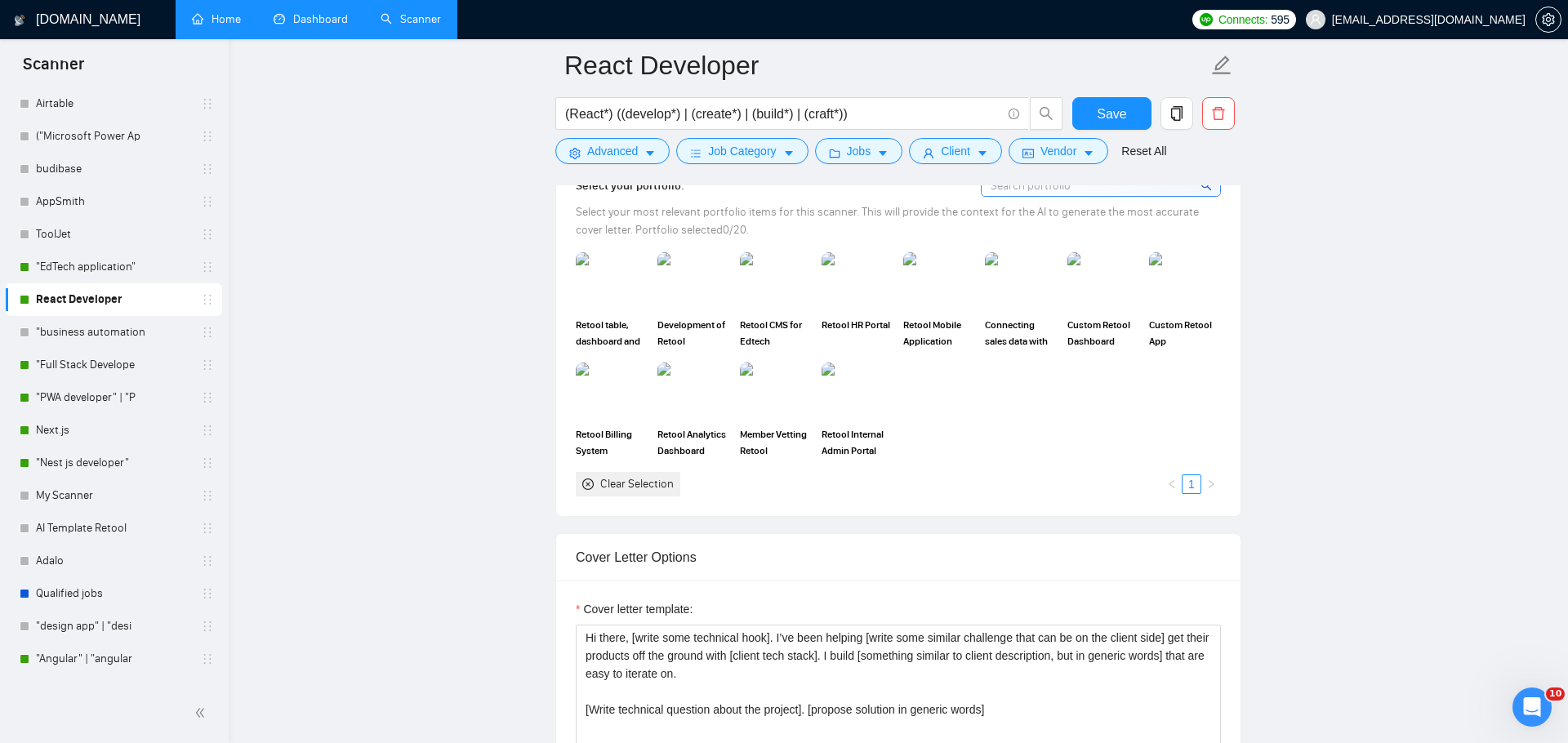
scroll to position [1913, 0]
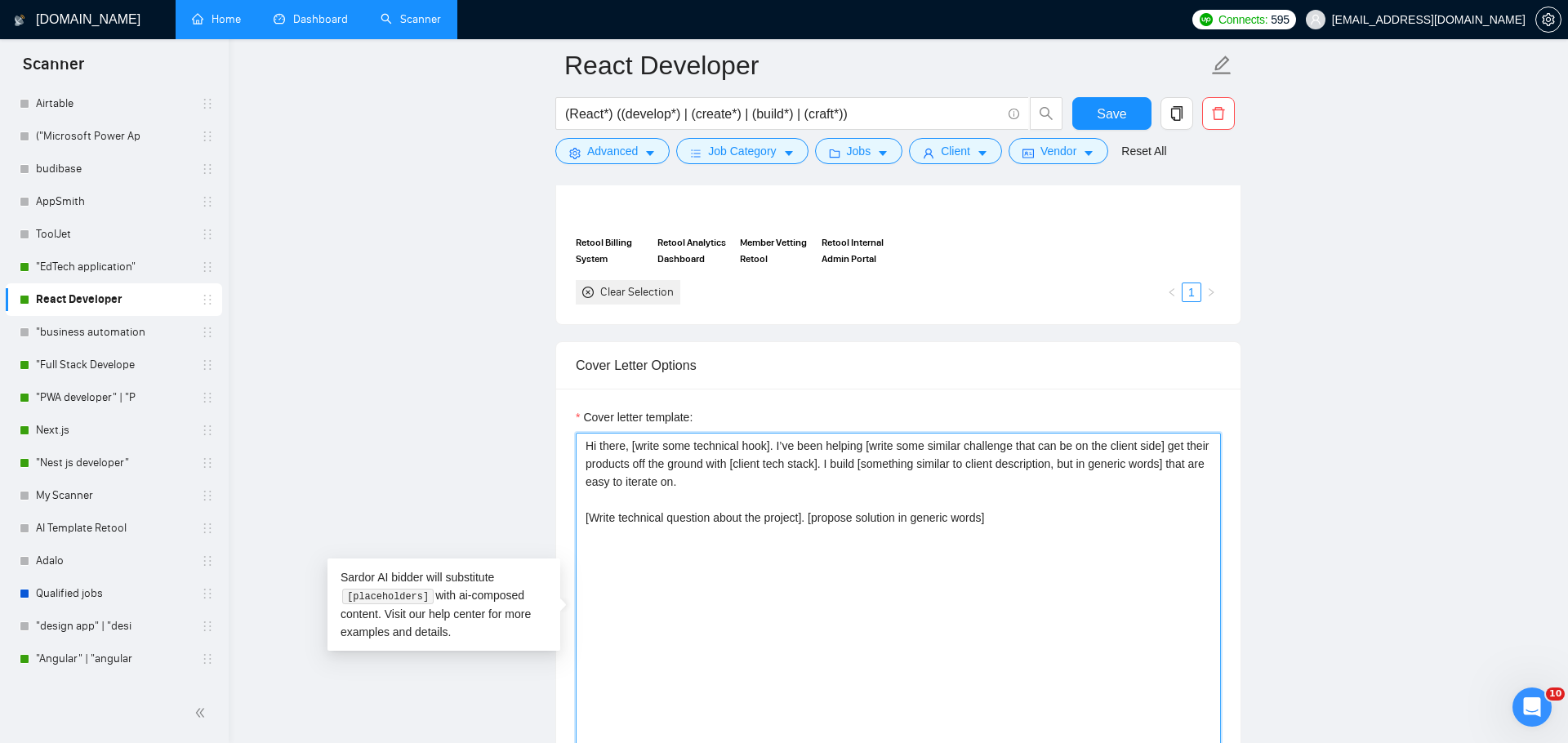
drag, startPoint x: 1082, startPoint y: 598, endPoint x: 541, endPoint y: 362, distance: 590.2
click at [541, 362] on main "React Developer (React*) ((develop*) | (create*) | (build*) | (craft*)) Save Ad…" at bounding box center [898, 725] width 1287 height 5145
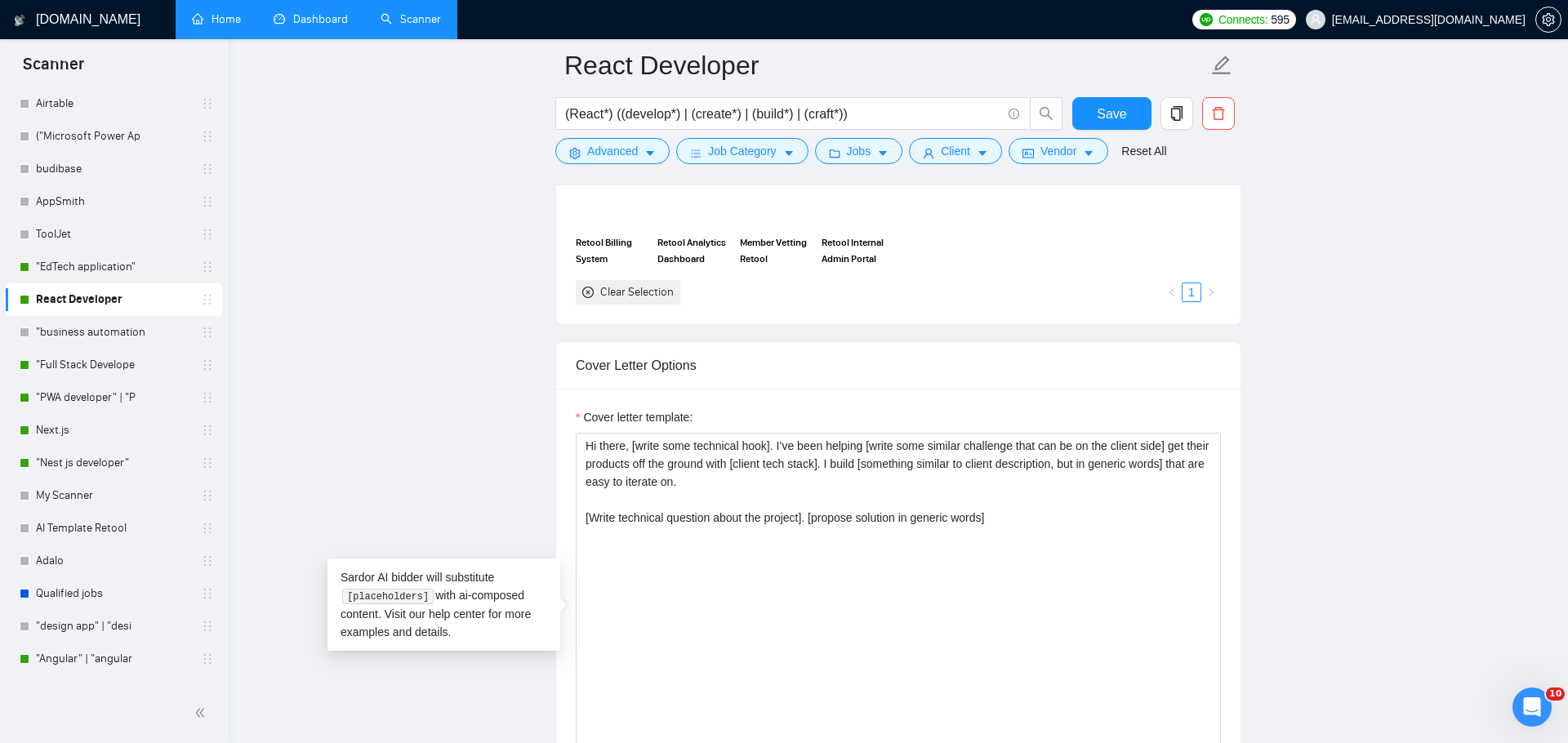
click at [450, 439] on main "React Developer (React*) ((develop*) | (create*) | (build*) | (craft*)) Save Ad…" at bounding box center [898, 725] width 1287 height 5145
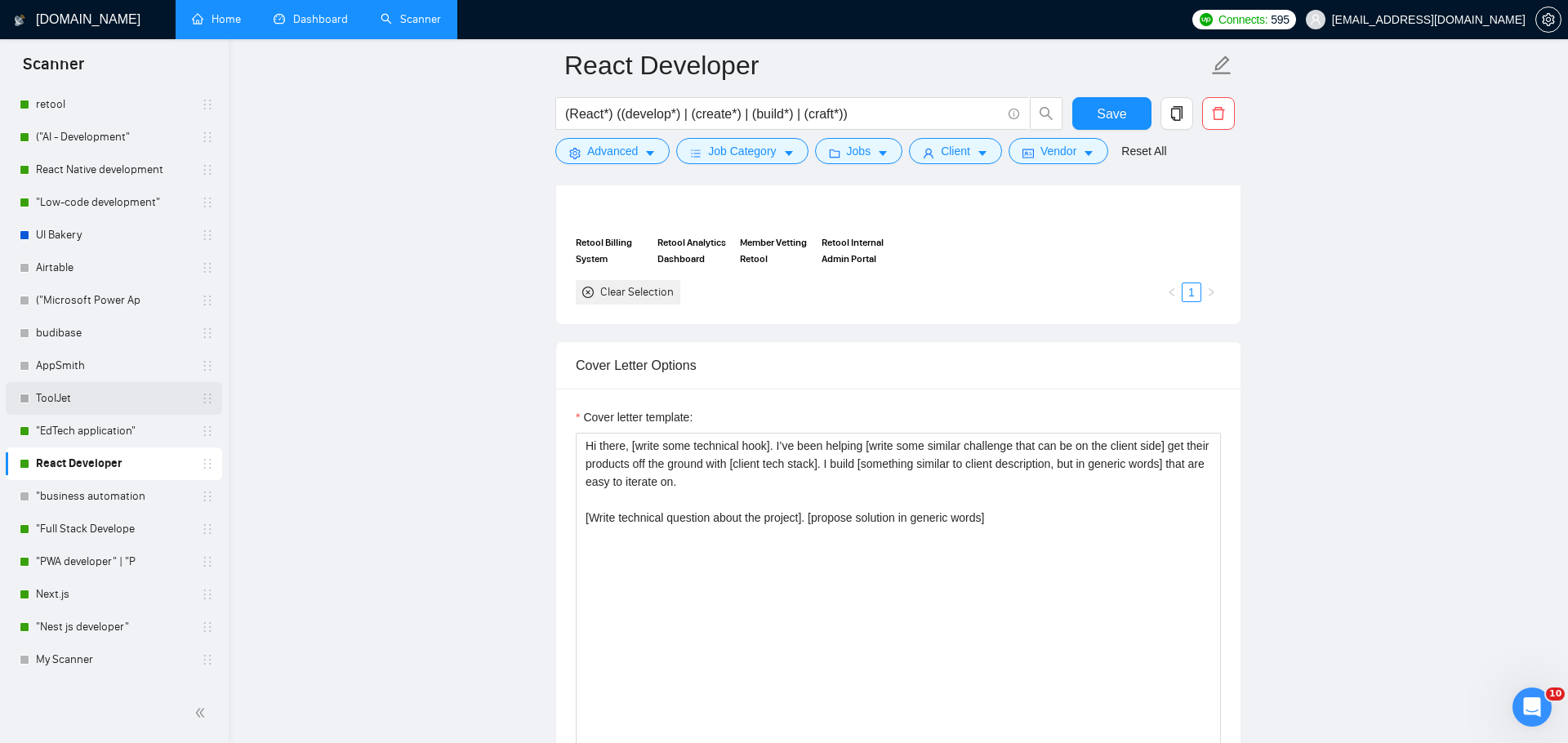
scroll to position [0, 0]
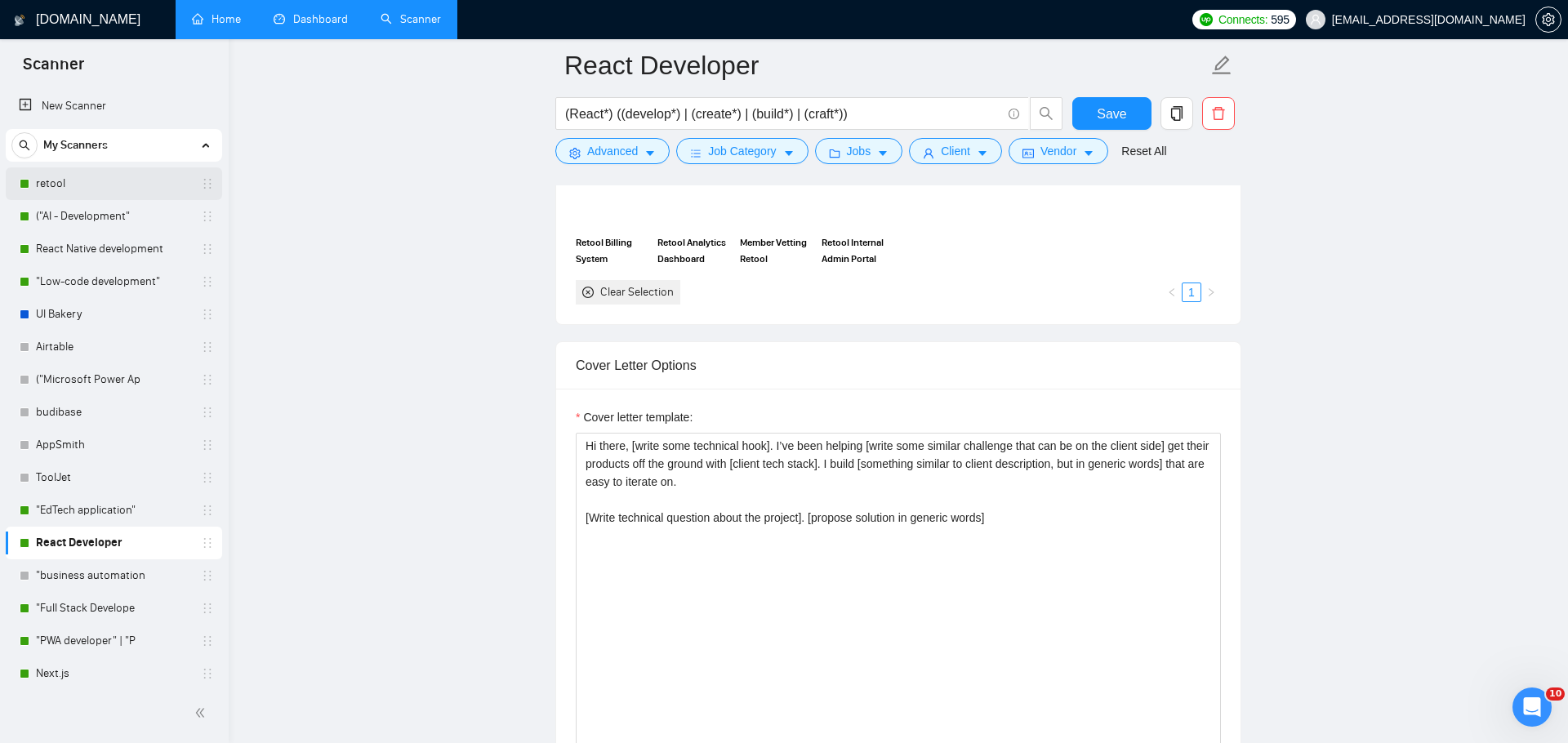
click at [78, 183] on link "retool" at bounding box center [113, 184] width 155 height 33
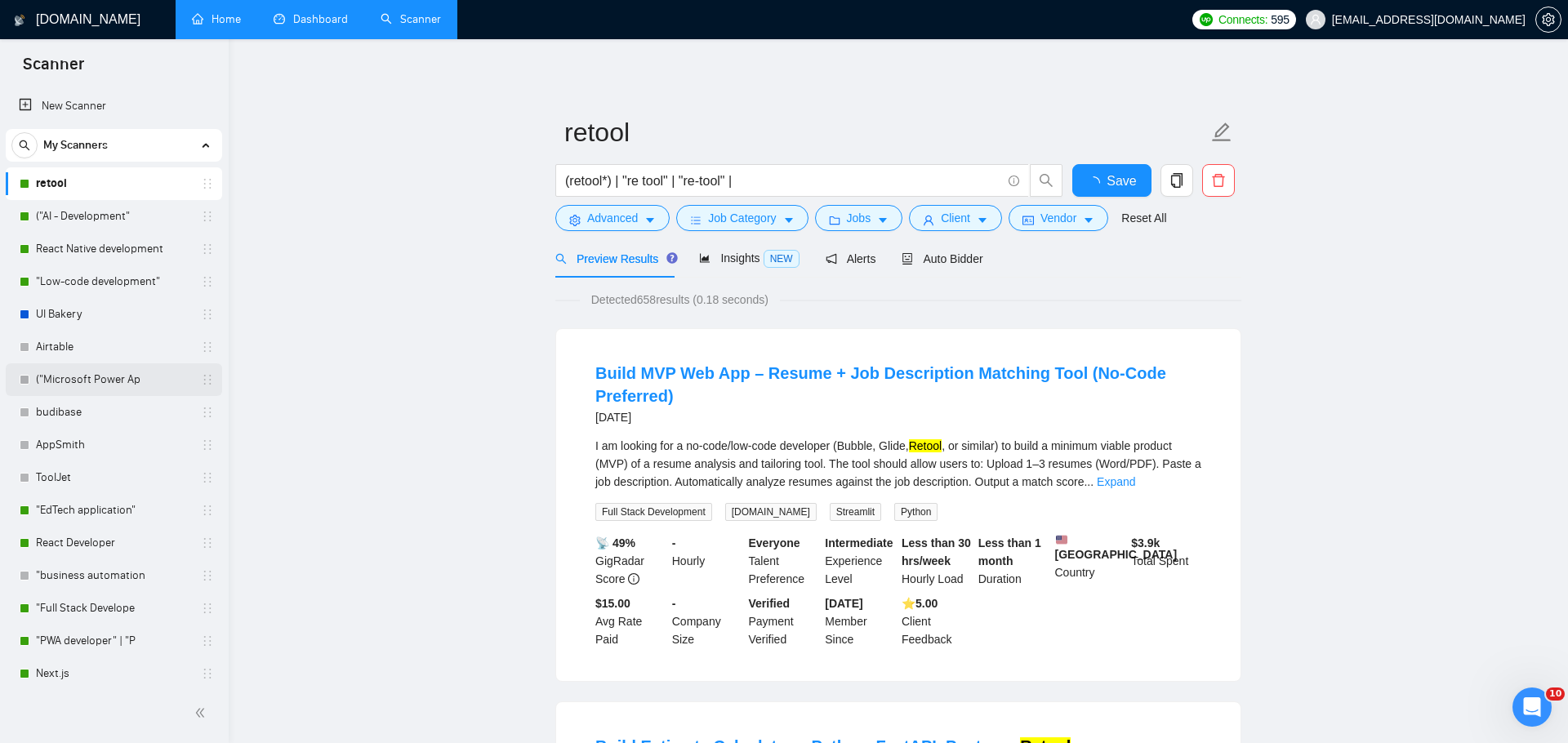
scroll to position [90, 0]
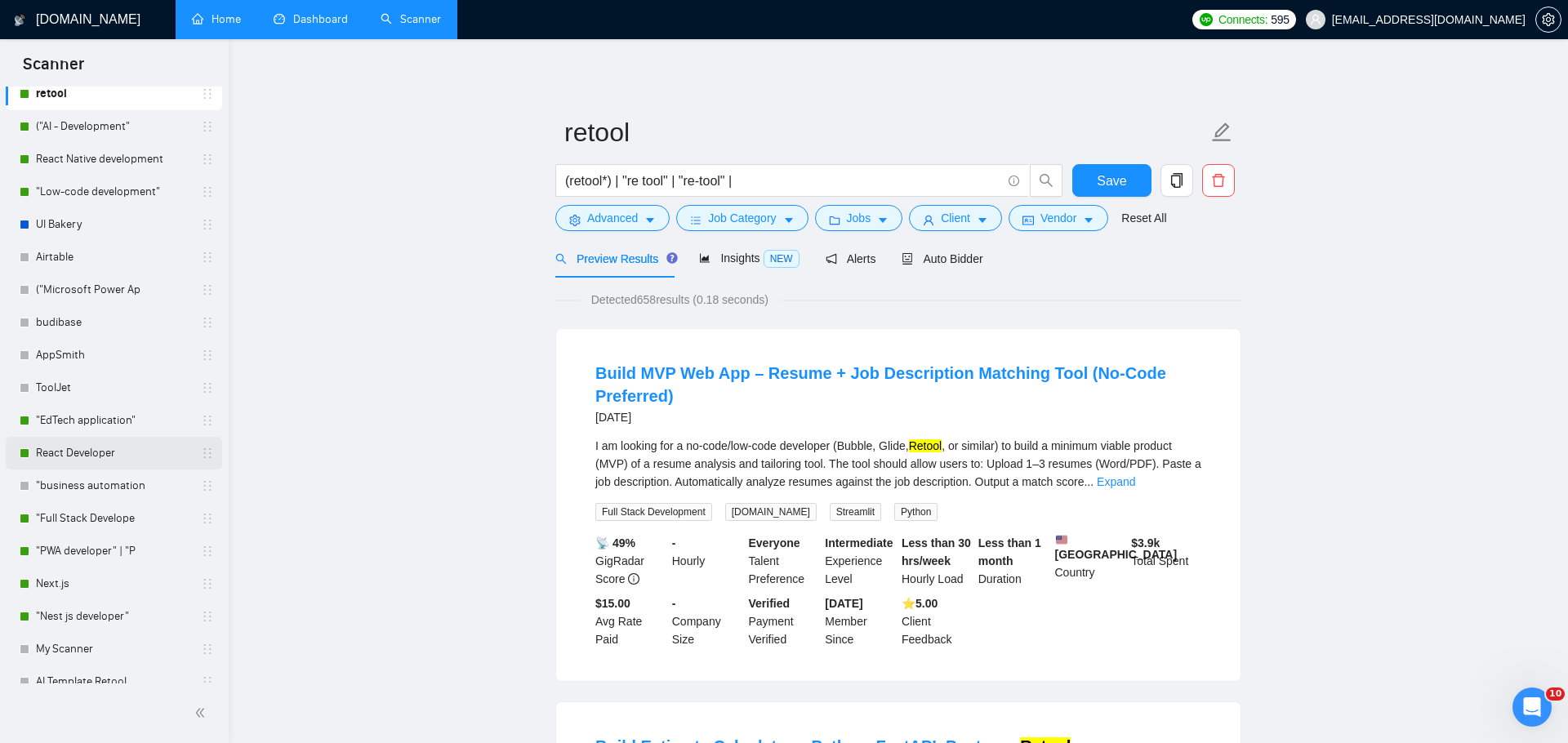
click at [98, 445] on link "React Developer" at bounding box center [113, 452] width 155 height 33
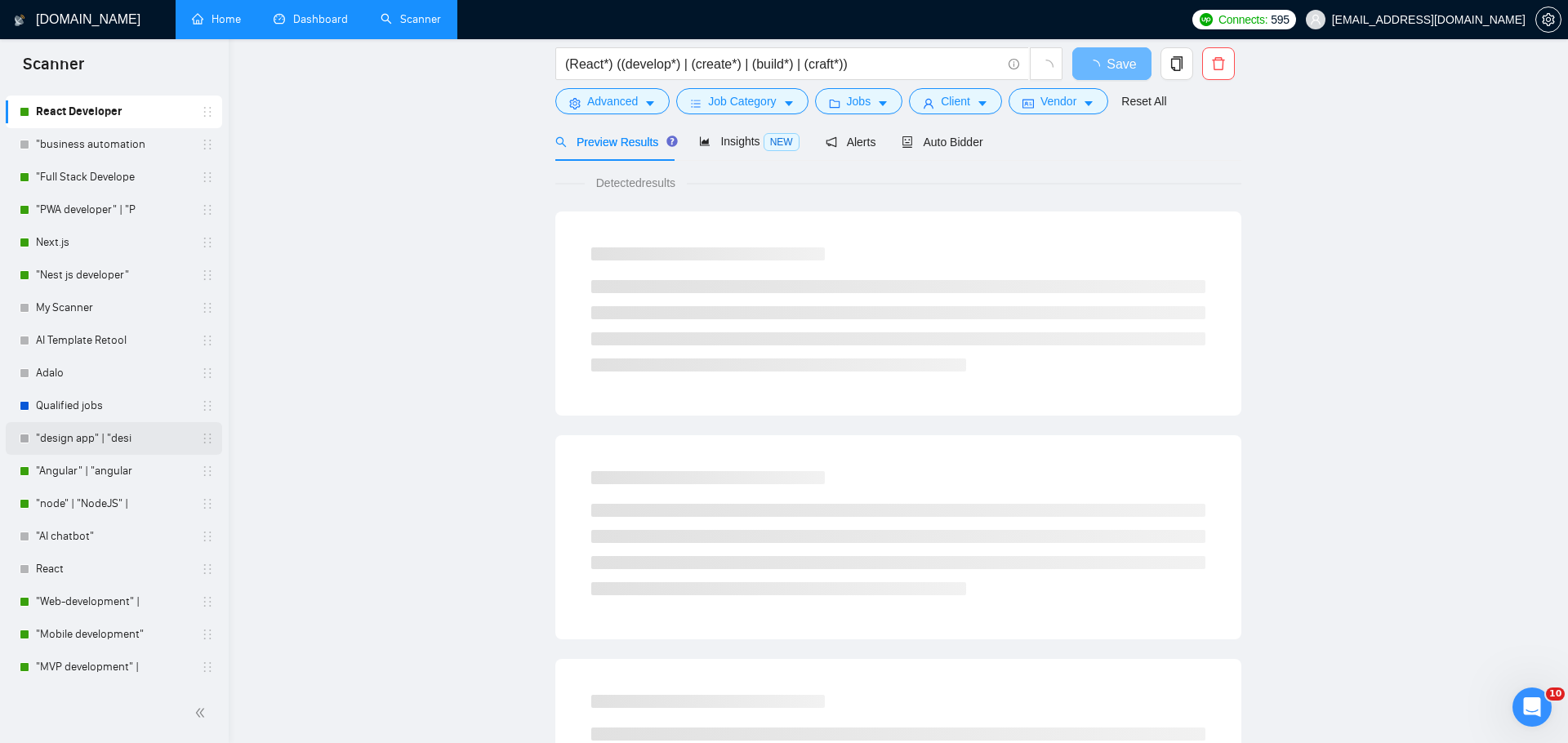
scroll to position [280, 0]
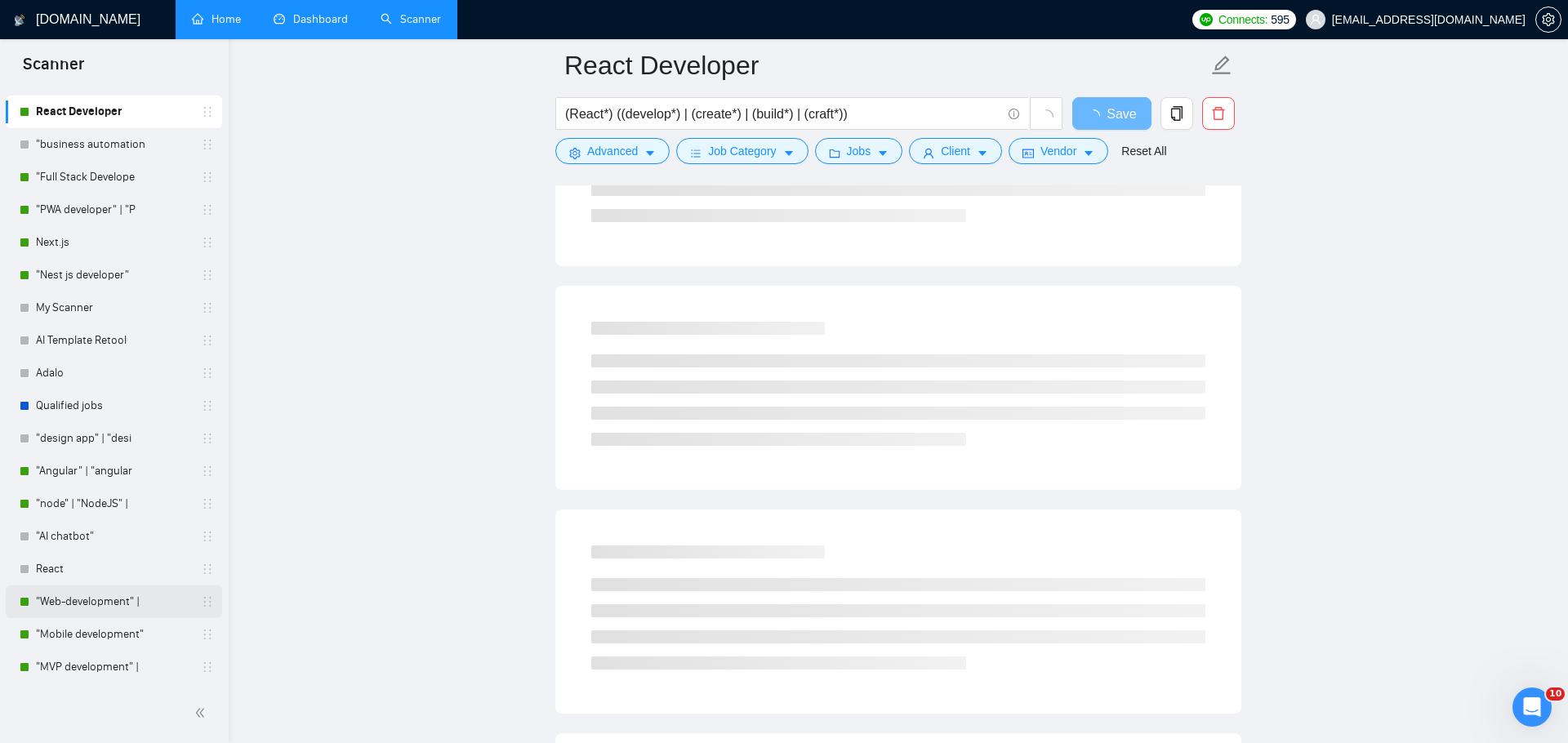
click at [97, 611] on link ""Web-development" |" at bounding box center [113, 602] width 155 height 33
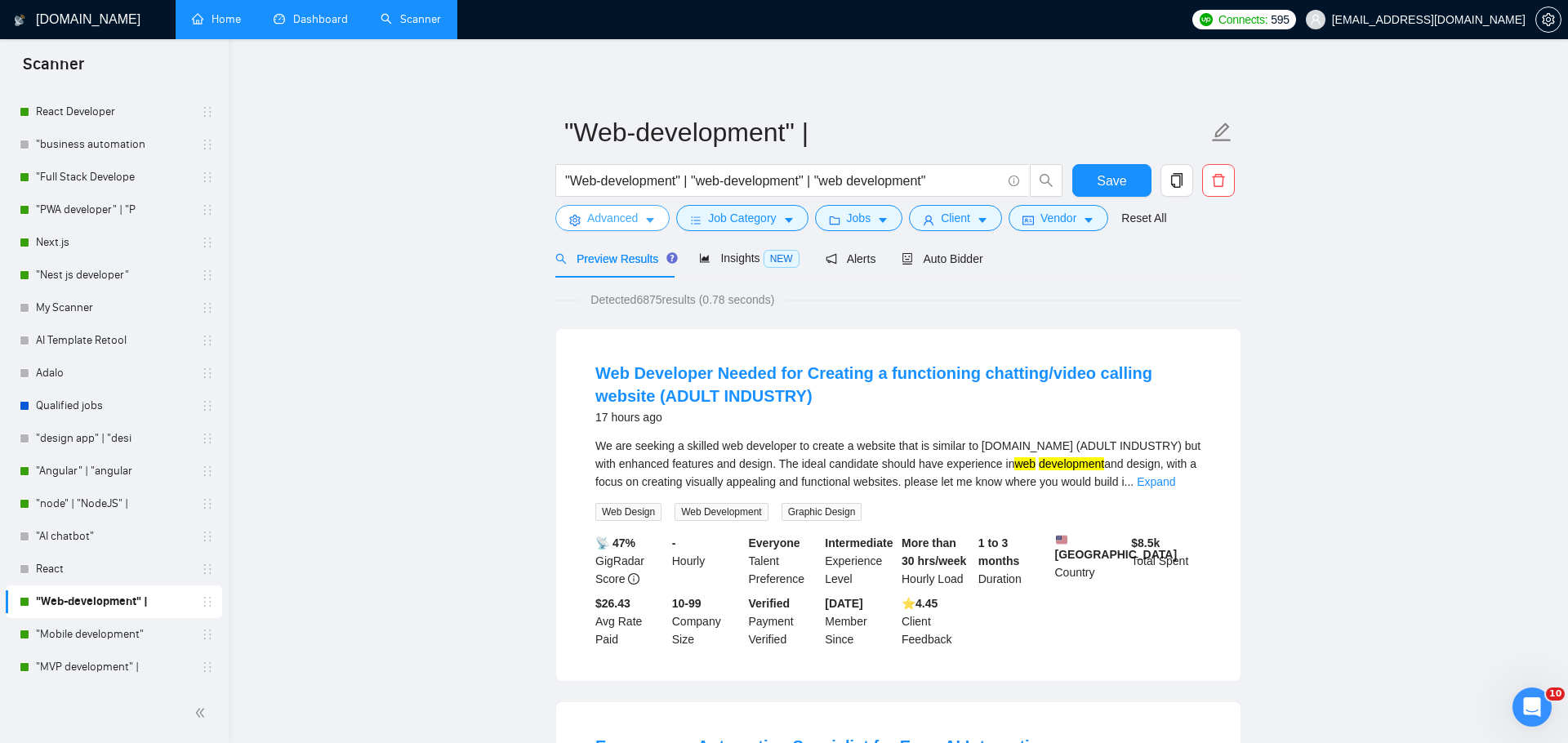
click at [637, 220] on span "Advanced" at bounding box center [613, 218] width 51 height 18
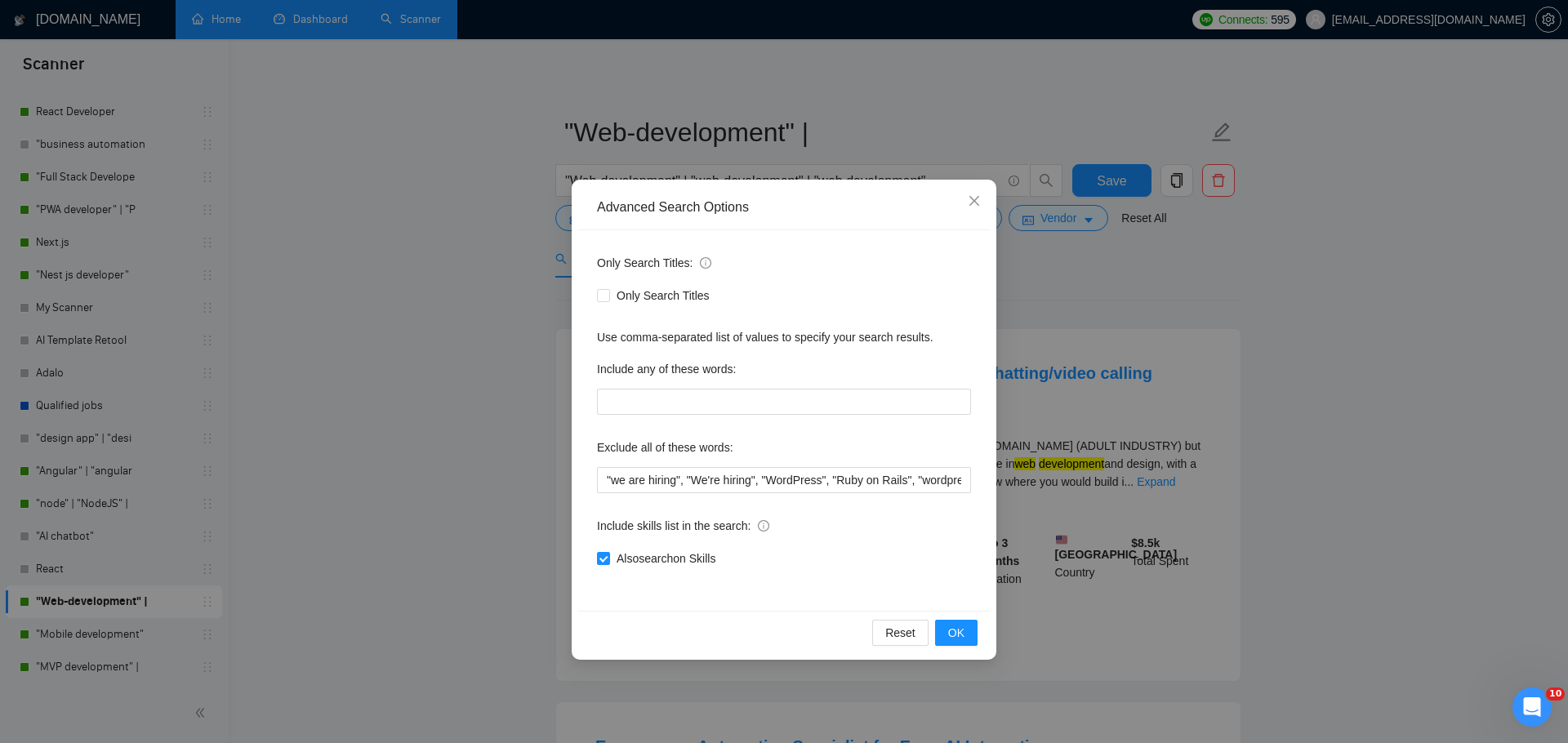
click at [1097, 511] on div "Advanced Search Options Only Search Titles: Only Search Titles Use comma-separa…" at bounding box center [784, 372] width 1568 height 743
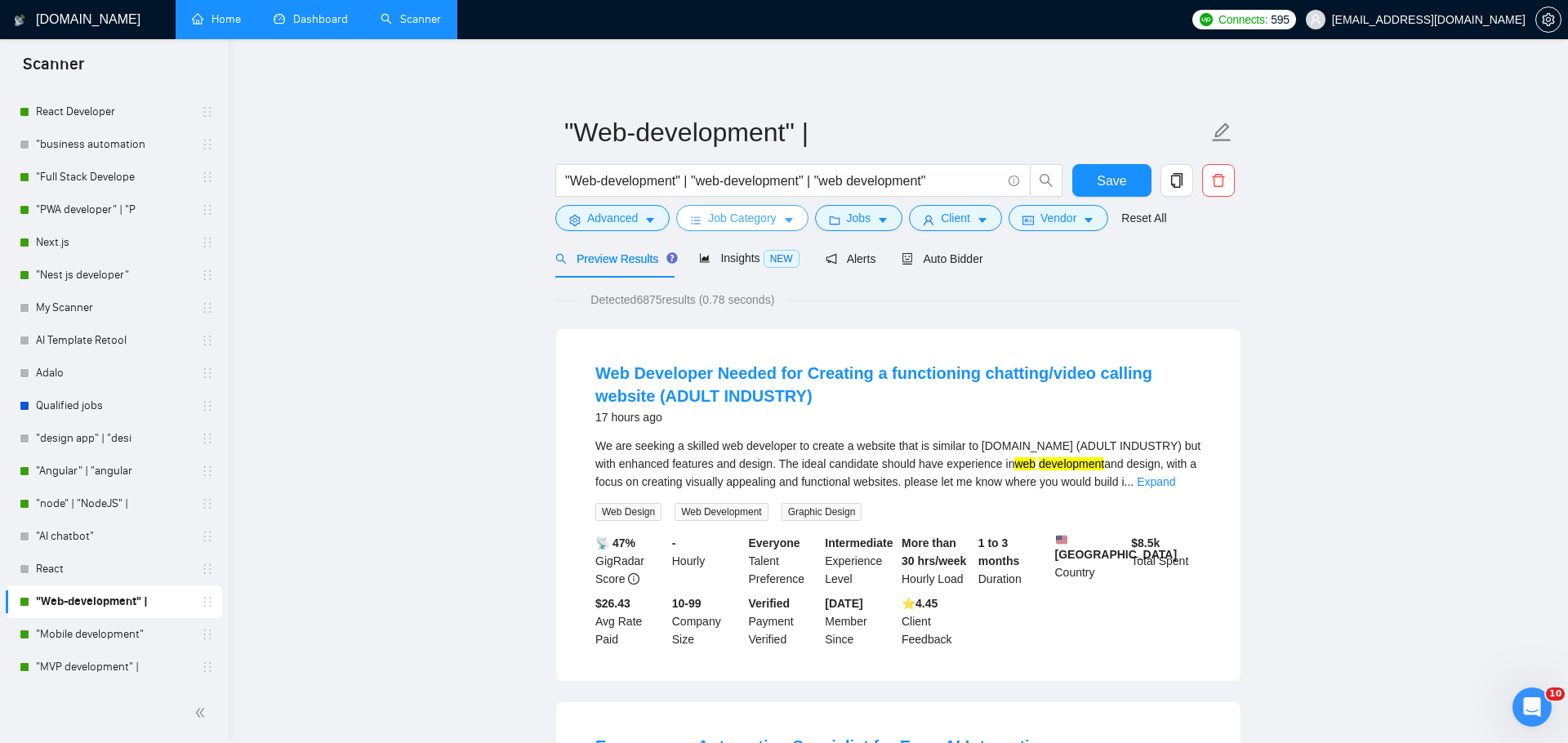
click at [734, 213] on span "Job Category" at bounding box center [741, 218] width 68 height 18
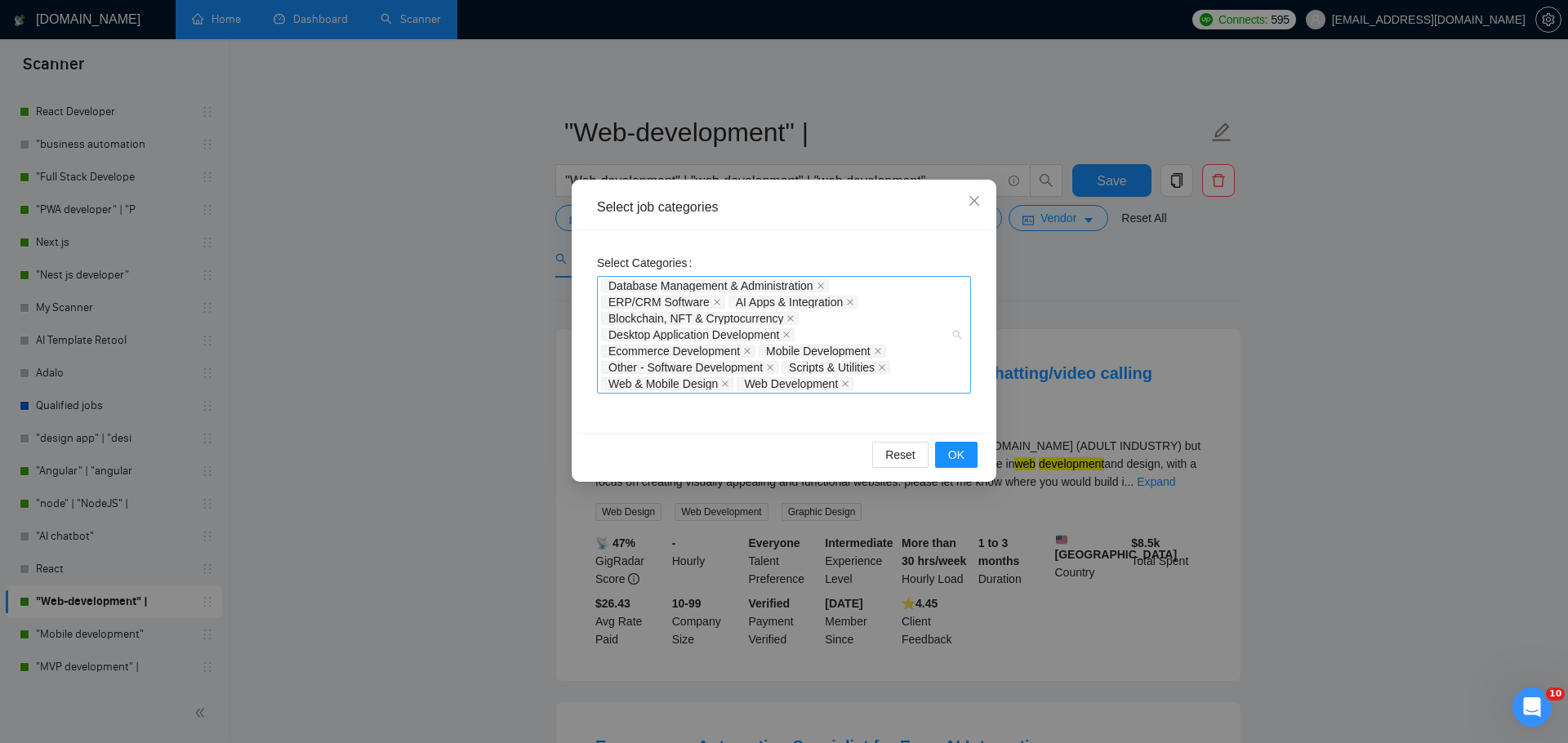
click at [816, 351] on span "Mobile Development" at bounding box center [818, 351] width 104 height 12
drag, startPoint x: 771, startPoint y: 352, endPoint x: 863, endPoint y: 354, distance: 92.0
click at [863, 354] on span "Mobile Development" at bounding box center [818, 351] width 104 height 12
click at [1063, 312] on div "Select job categories Select Categories Database Management & Administration ER…" at bounding box center [784, 372] width 1568 height 743
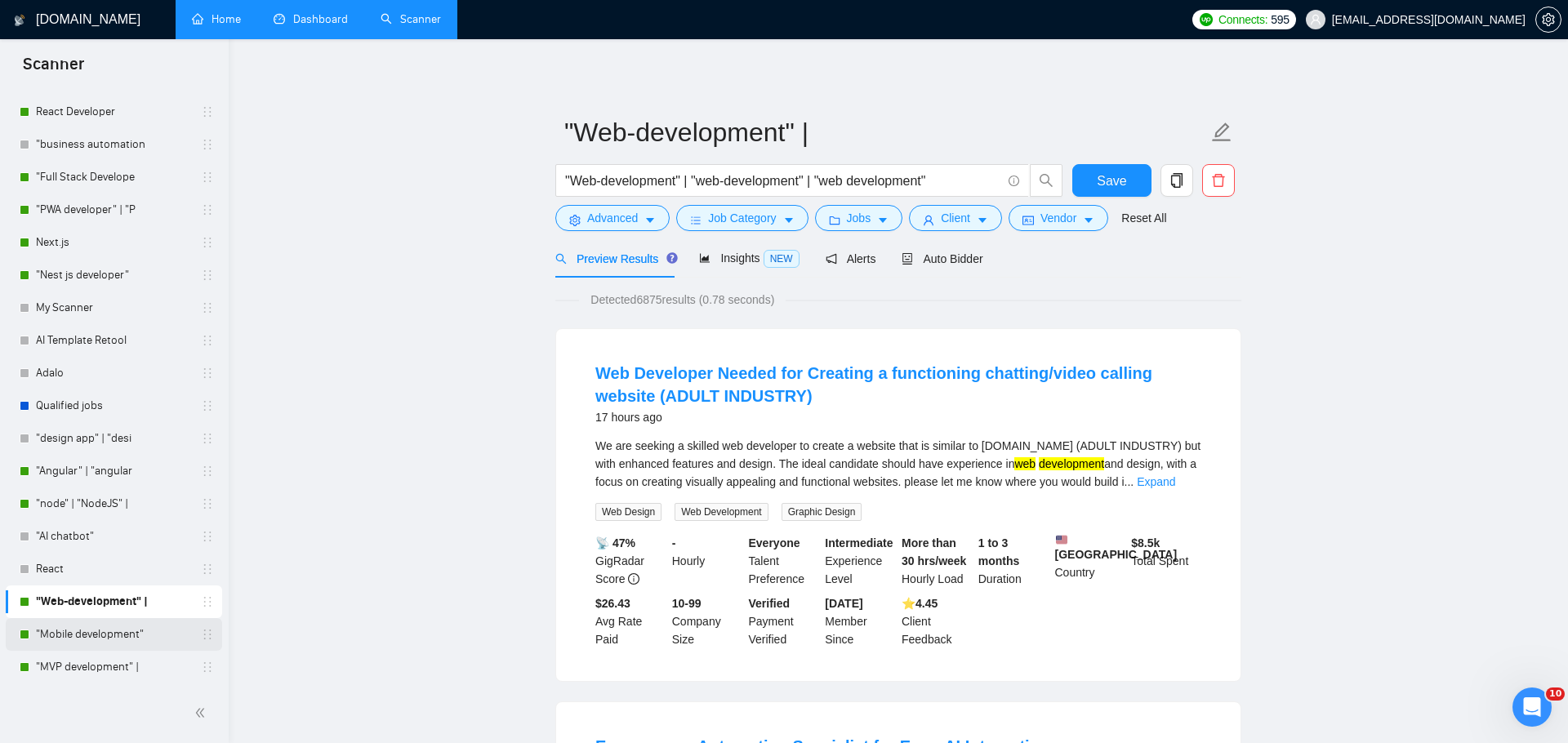
click at [88, 633] on link ""Mobile development"" at bounding box center [113, 634] width 155 height 33
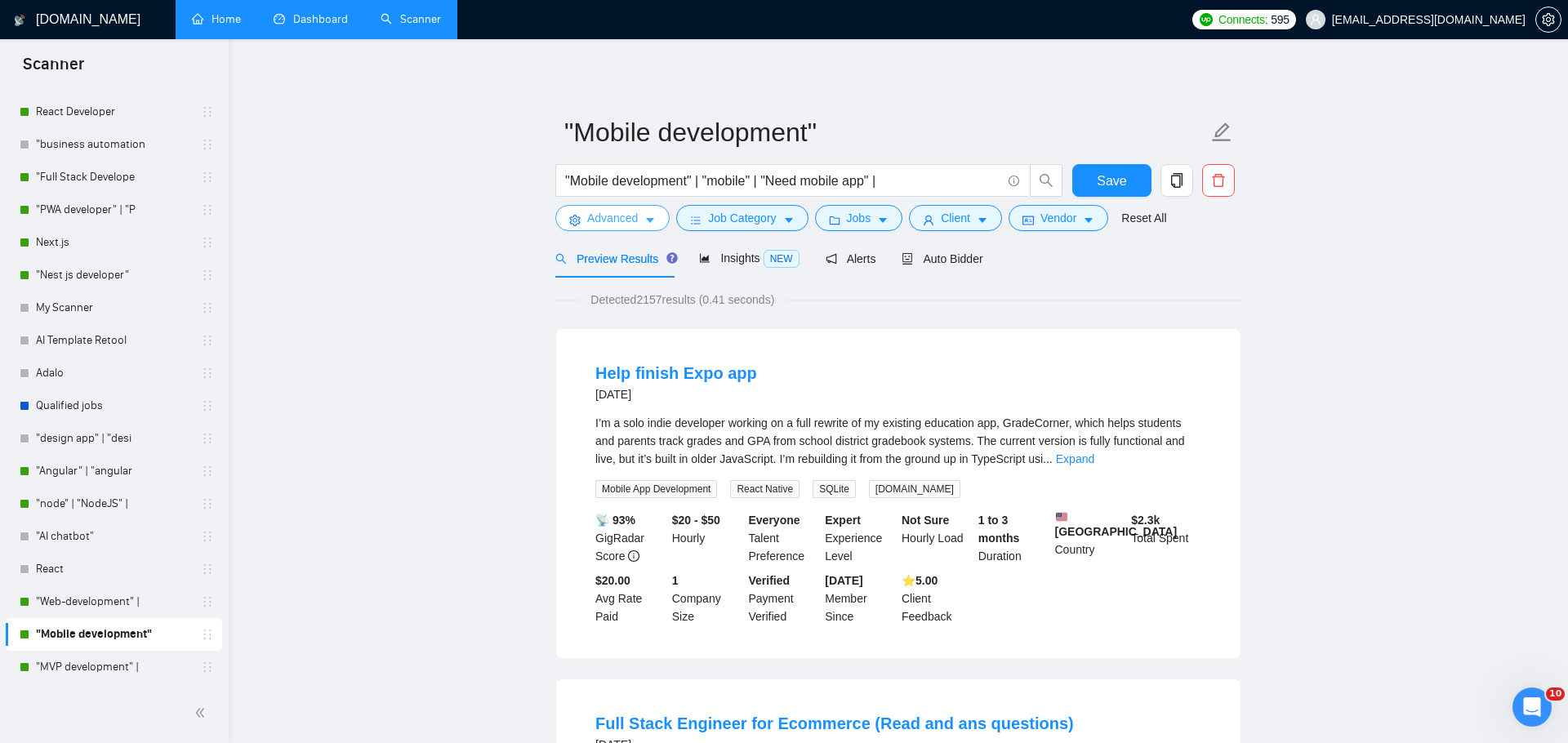
click at [638, 220] on span "Advanced" at bounding box center [613, 218] width 51 height 18
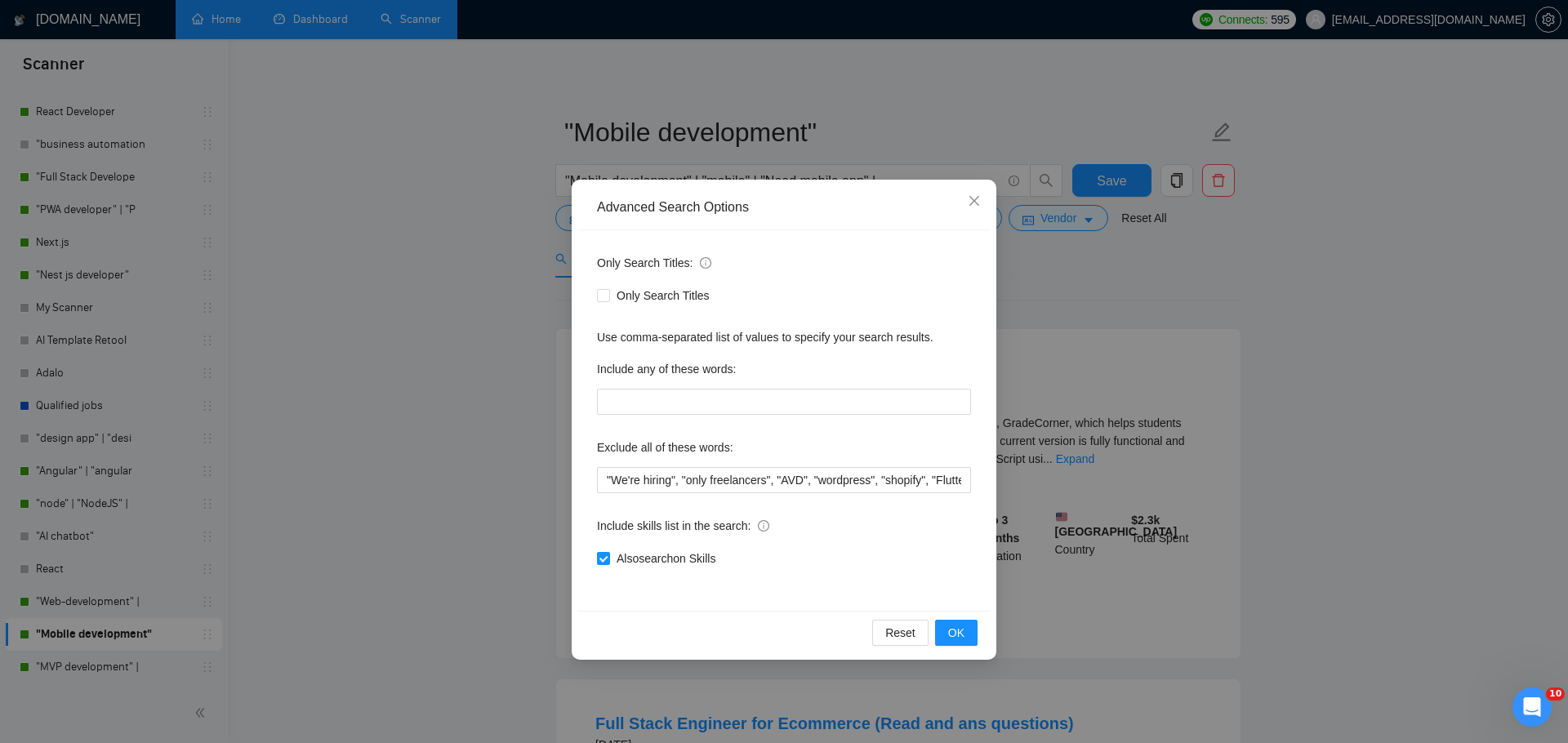
click at [1041, 362] on div "Advanced Search Options Only Search Titles: Only Search Titles Use comma-separa…" at bounding box center [784, 372] width 1568 height 743
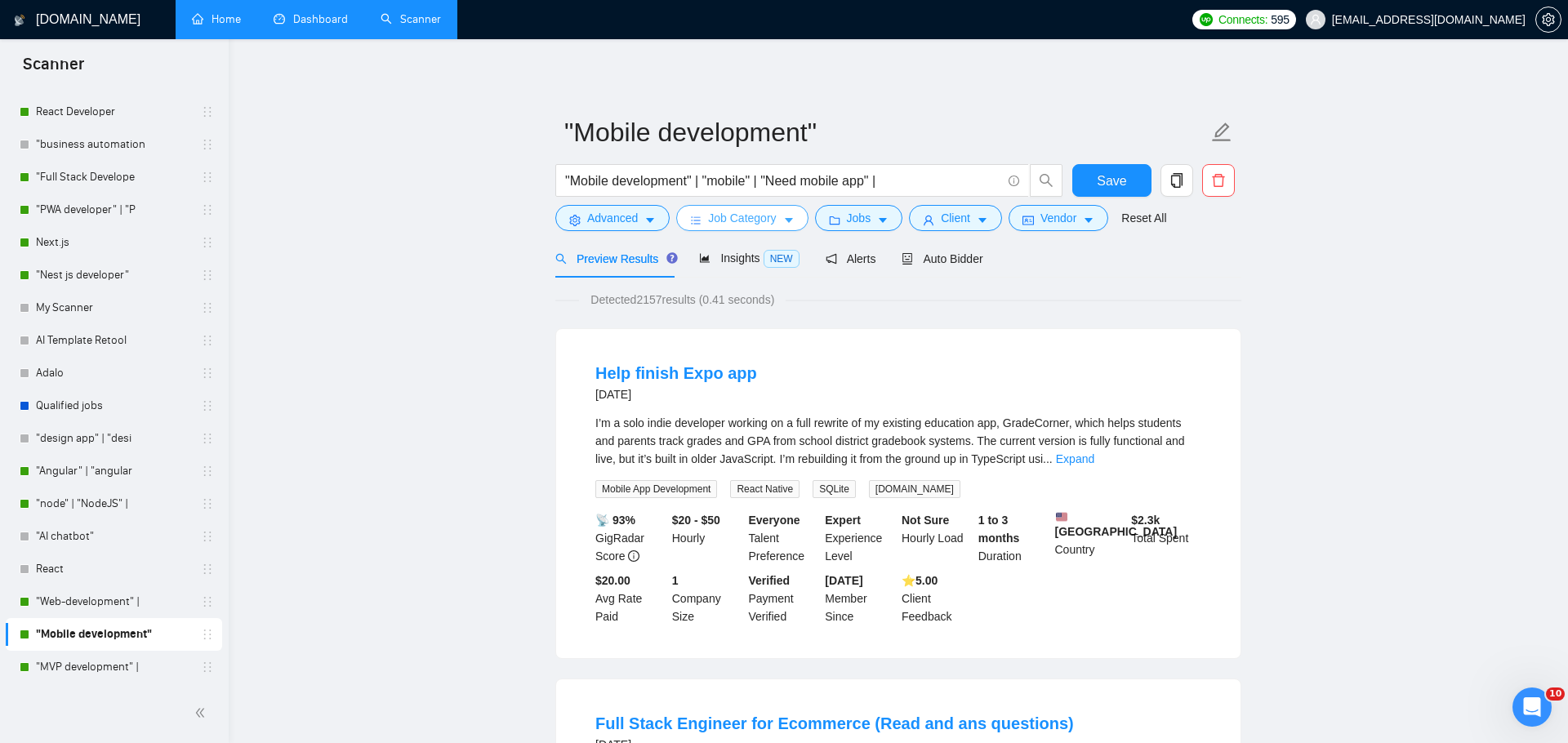
click at [696, 222] on icon "bars" at bounding box center [696, 220] width 12 height 12
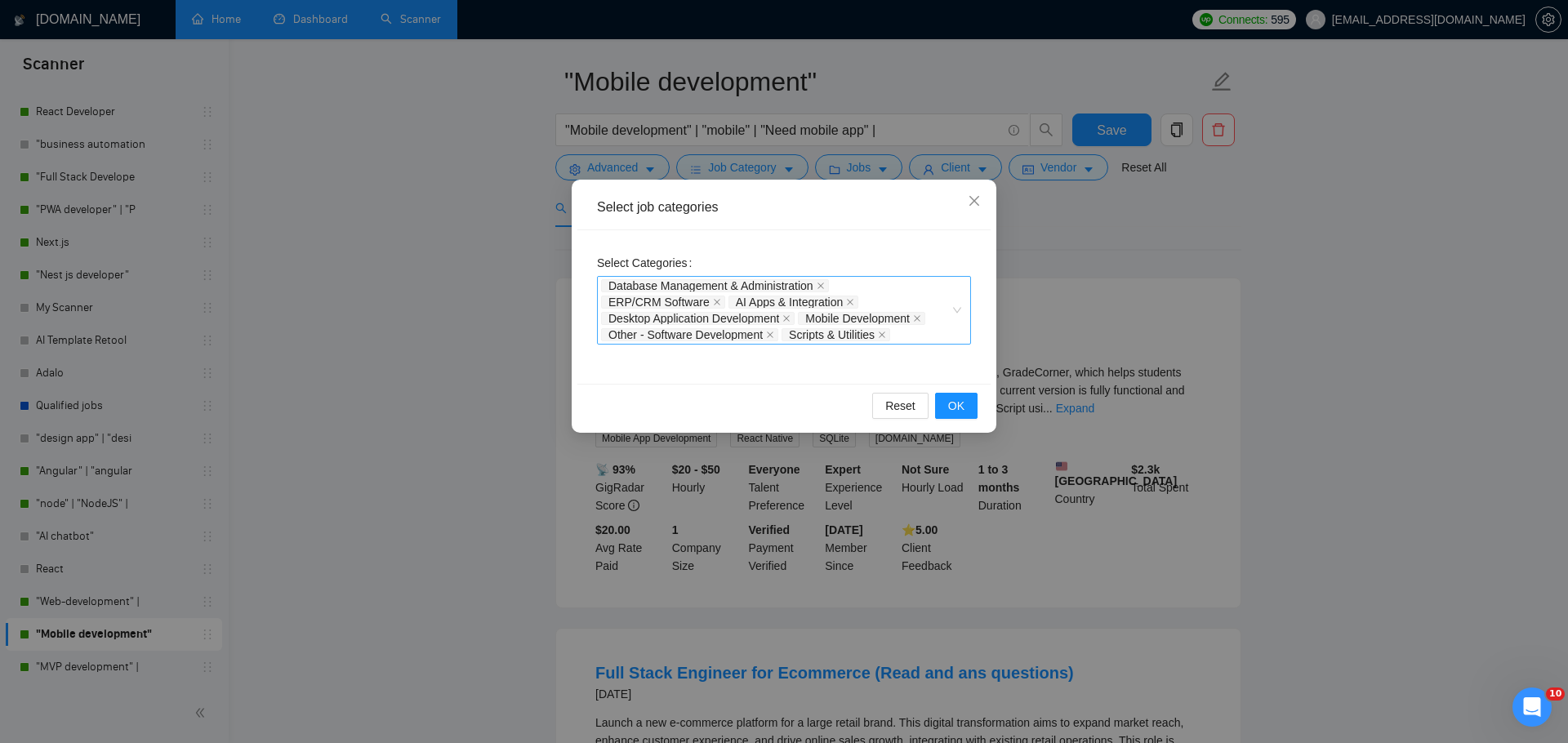
scroll to position [53, 0]
click at [967, 205] on icon "close" at bounding box center [974, 201] width 13 height 13
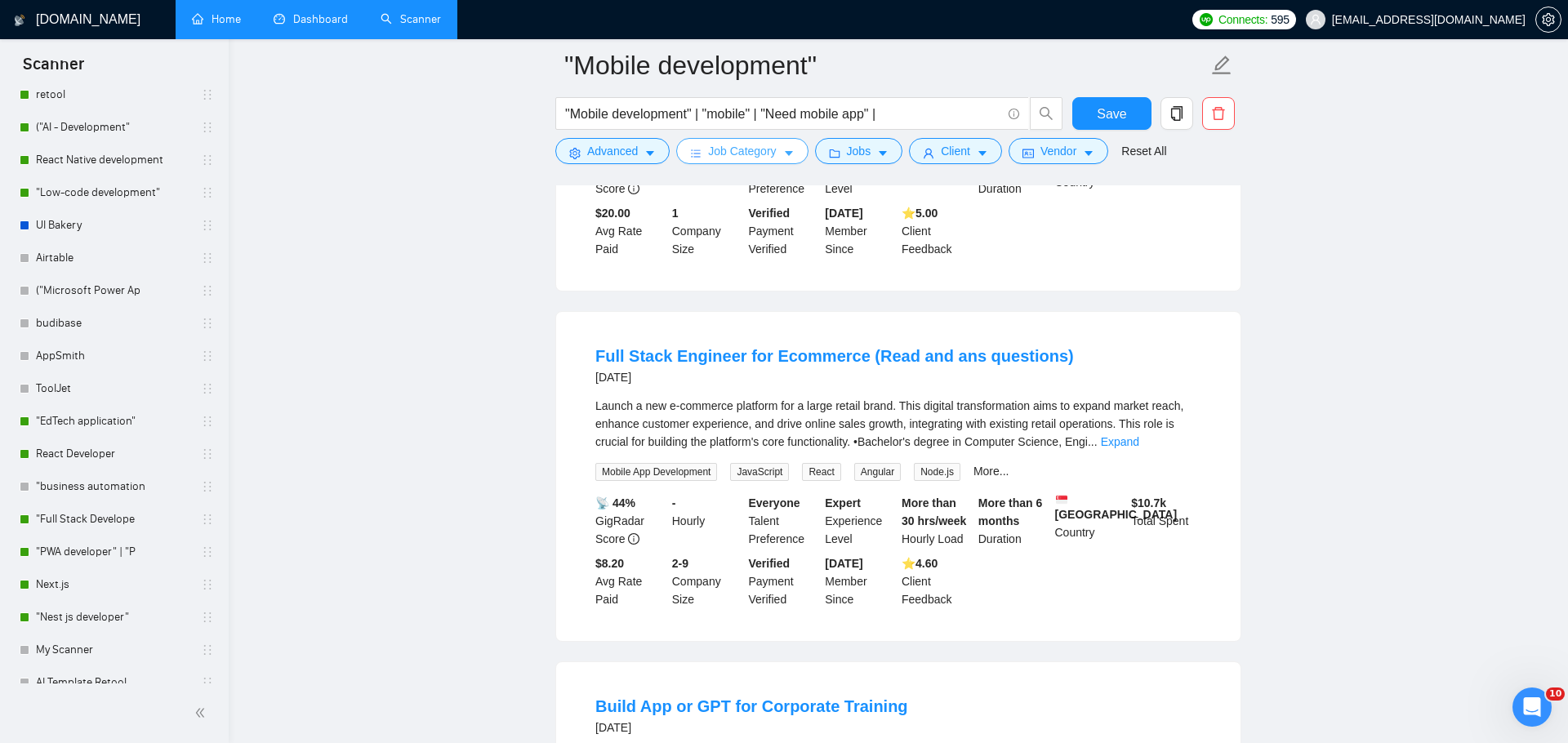
scroll to position [0, 0]
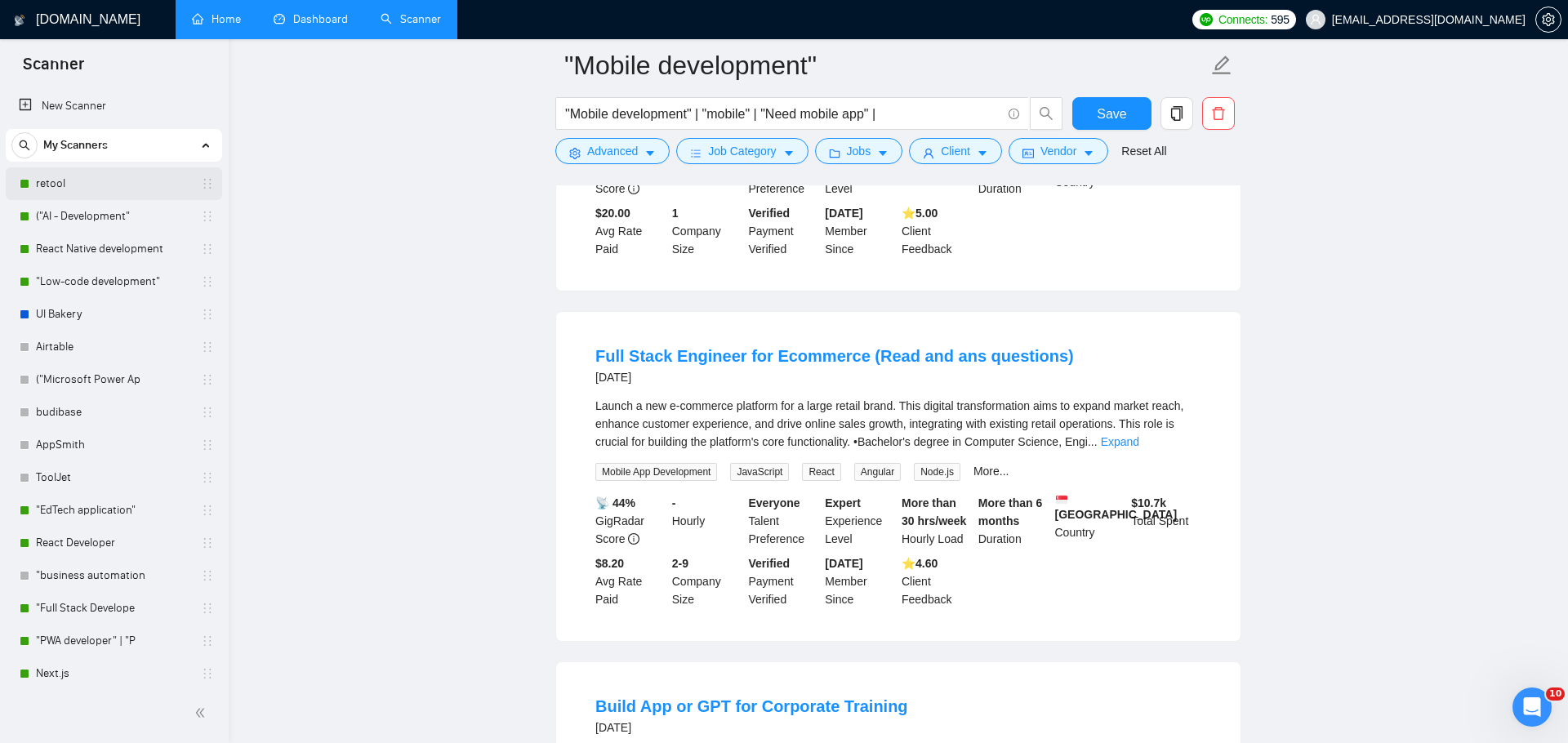
click at [72, 188] on link "retool" at bounding box center [113, 184] width 155 height 33
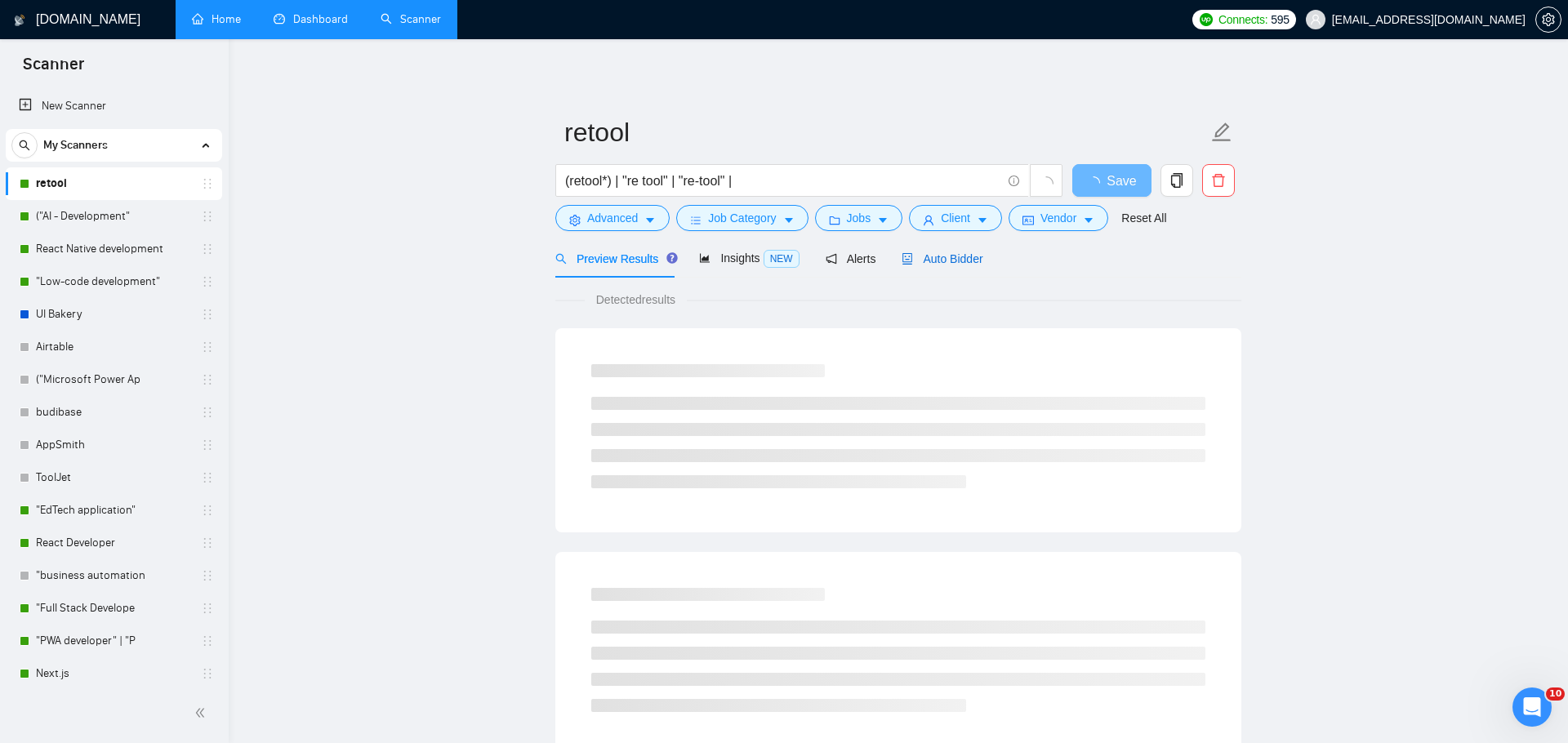
click at [931, 263] on span "Auto Bidder" at bounding box center [941, 259] width 81 height 13
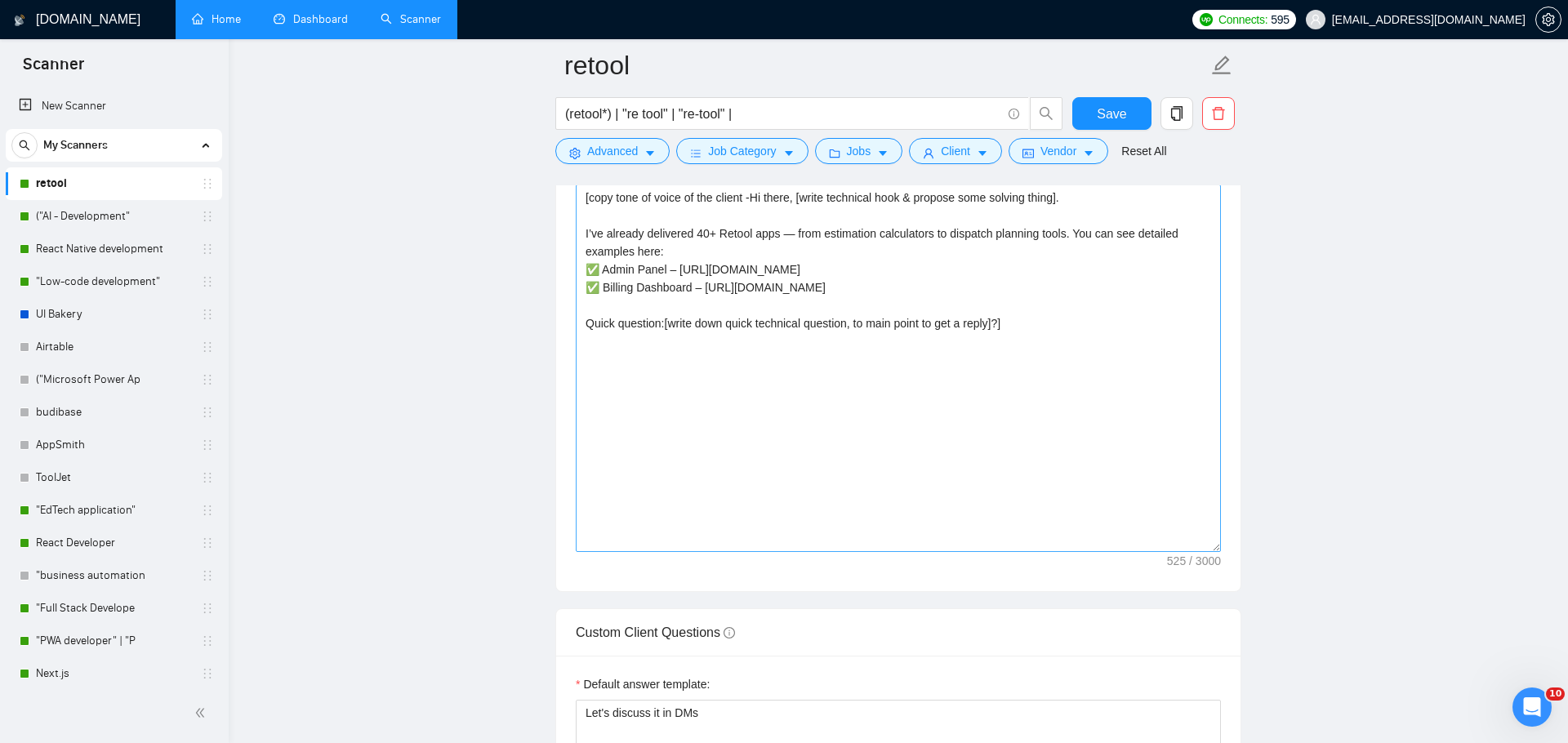
scroll to position [1888, 0]
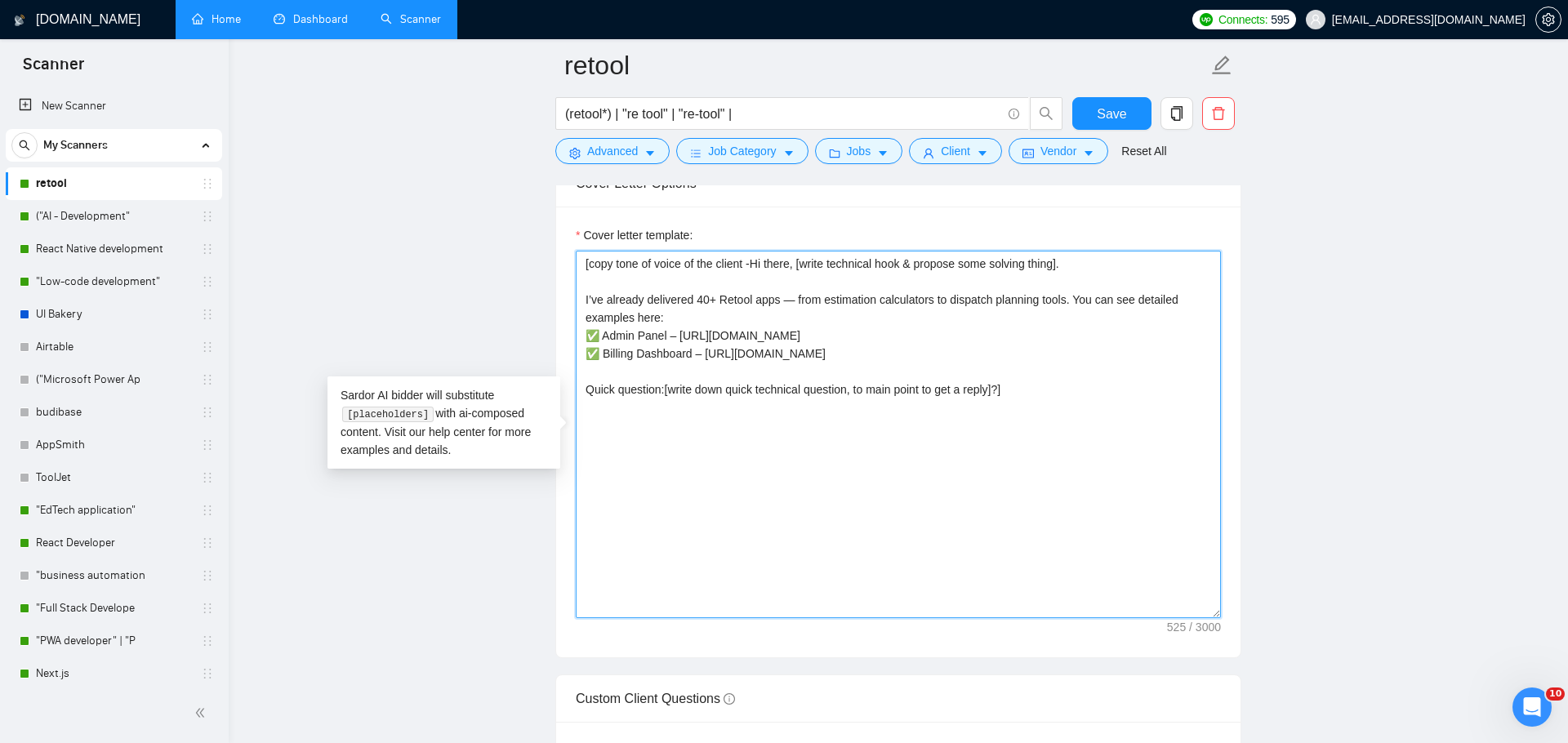
drag, startPoint x: 1102, startPoint y: 419, endPoint x: 518, endPoint y: 217, distance: 617.9
click at [518, 218] on main "retool (retool*) | "re tool" | "re-tool" | Save Advanced Job Category Jobs Clie…" at bounding box center [898, 656] width 1287 height 4960
click at [586, 255] on textarea "[copy tone of voice of the client -Hi there, [write technical hook & propose so…" at bounding box center [898, 434] width 645 height 367
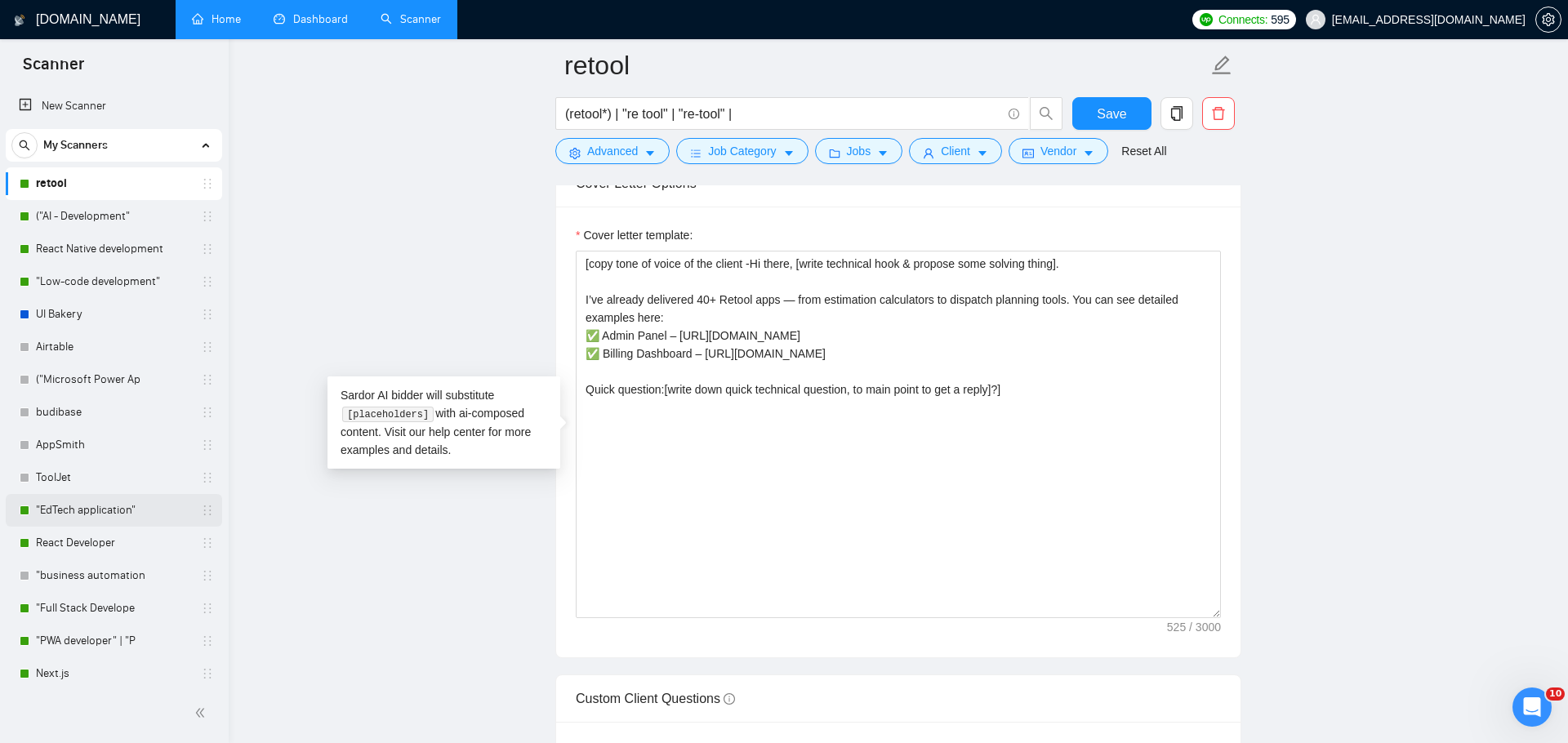
click at [101, 516] on link ""EdTech application"" at bounding box center [113, 510] width 155 height 33
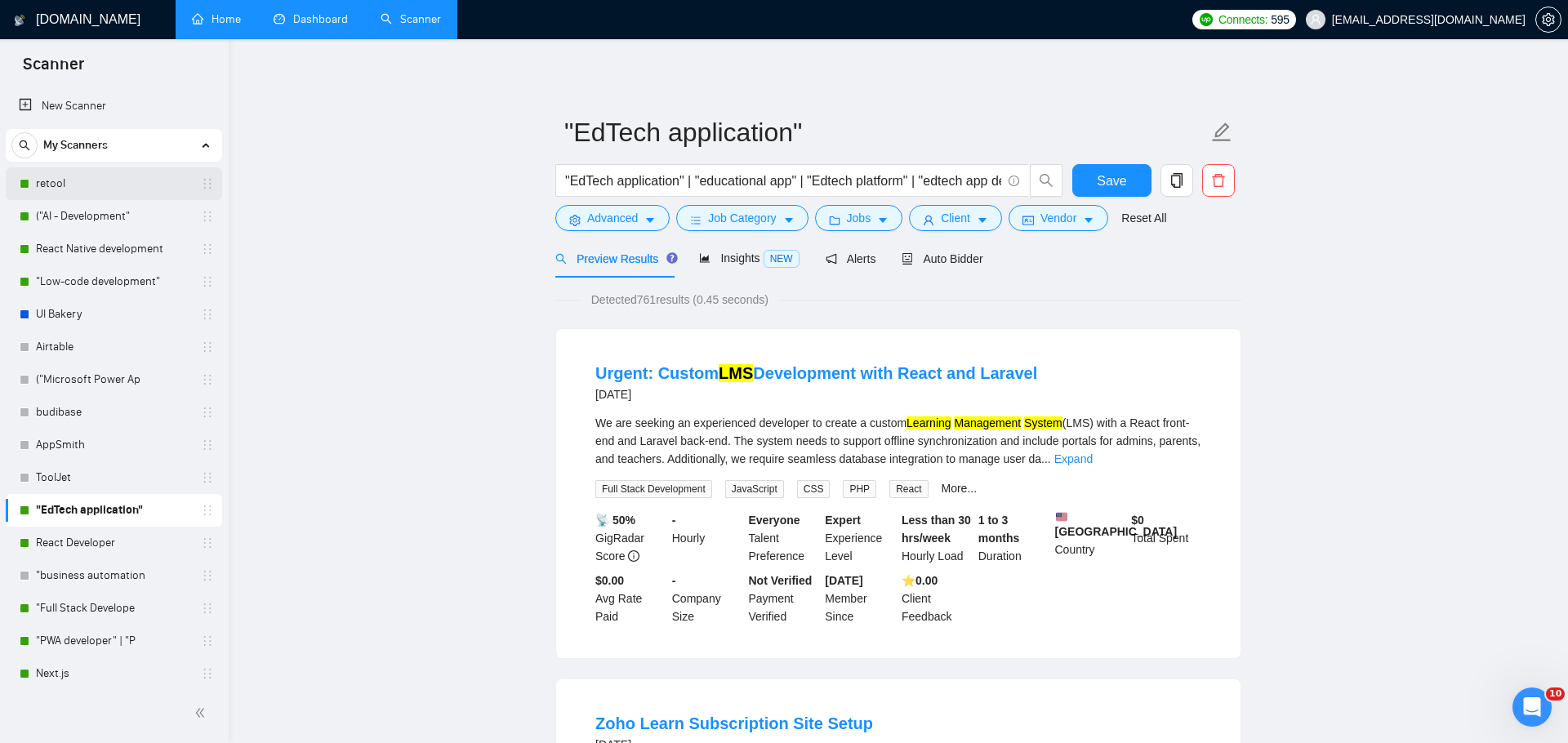
click at [140, 195] on link "retool" at bounding box center [113, 184] width 155 height 33
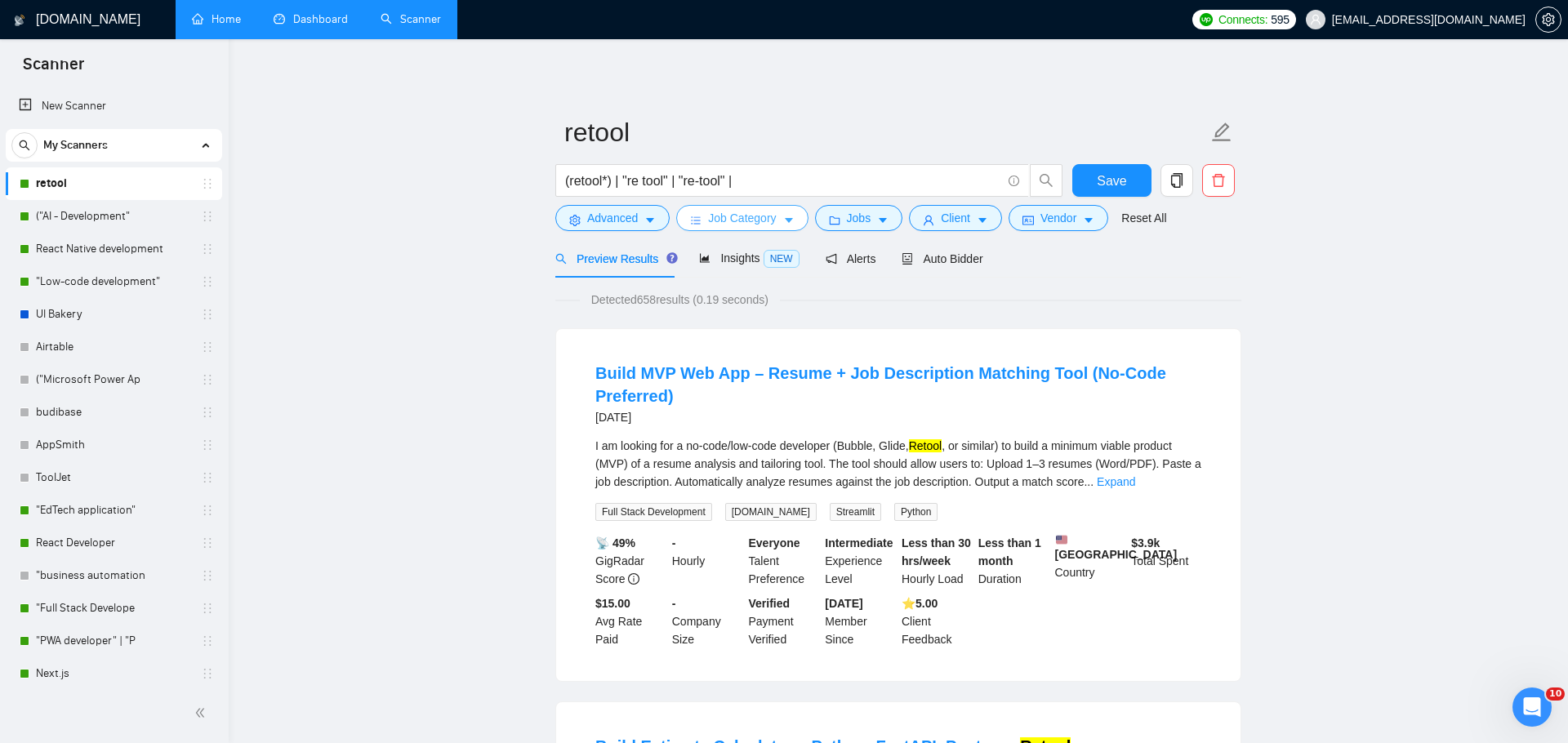
click at [733, 218] on span "Job Category" at bounding box center [741, 218] width 68 height 18
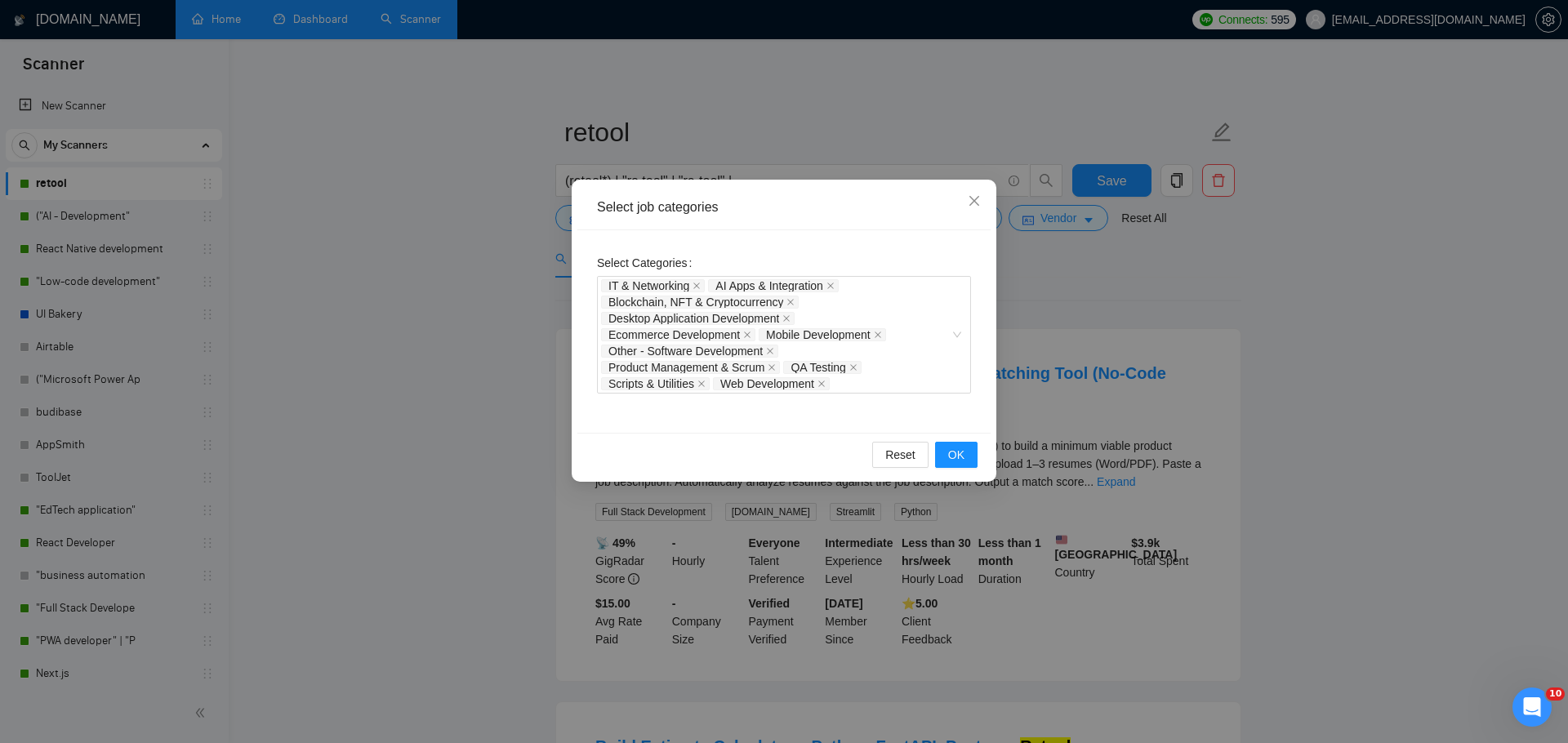
click at [406, 415] on div "Select job categories Select Categories IT & Networking AI Apps & Integration B…" at bounding box center [784, 372] width 1568 height 743
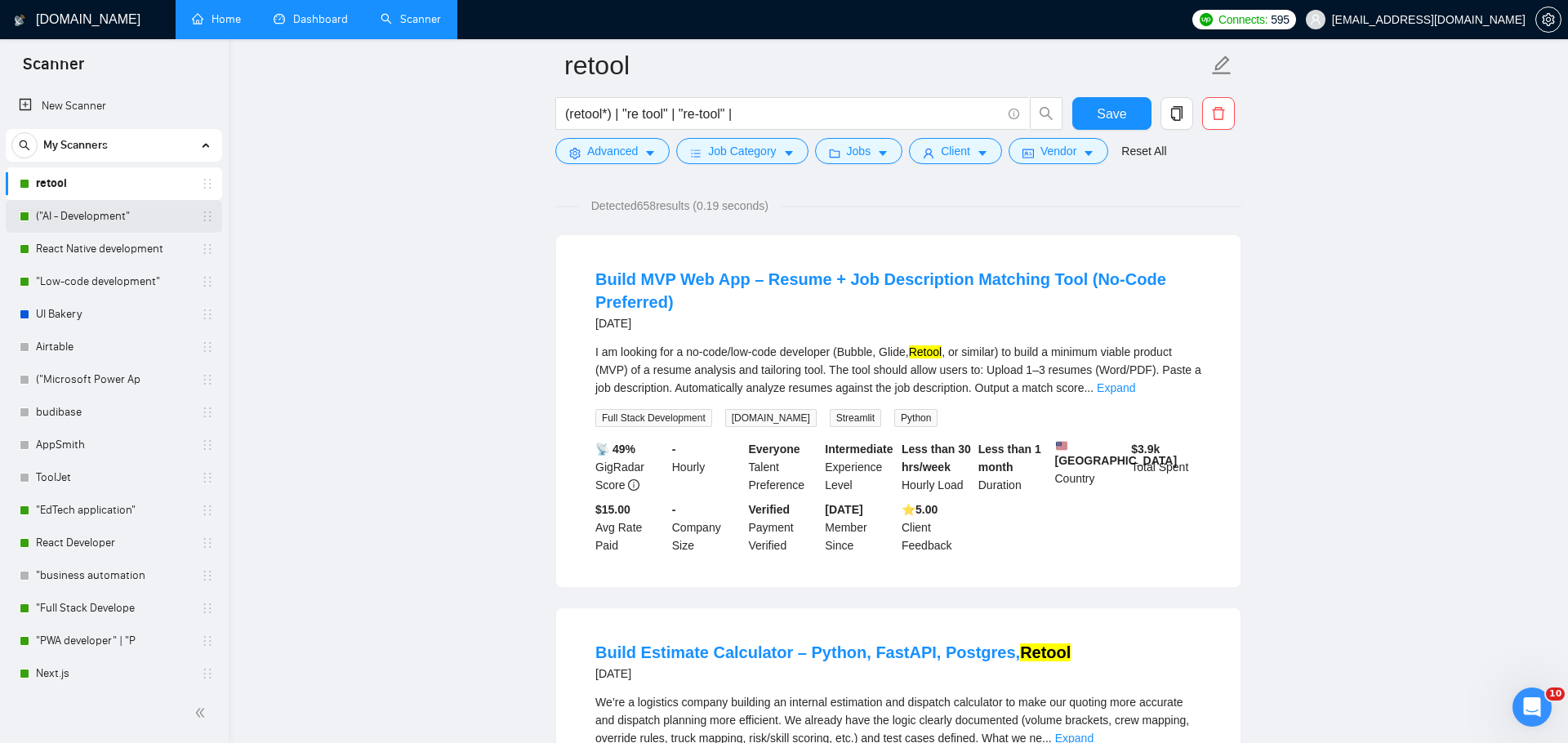
click at [128, 211] on link "("AI - Development"" at bounding box center [113, 216] width 155 height 33
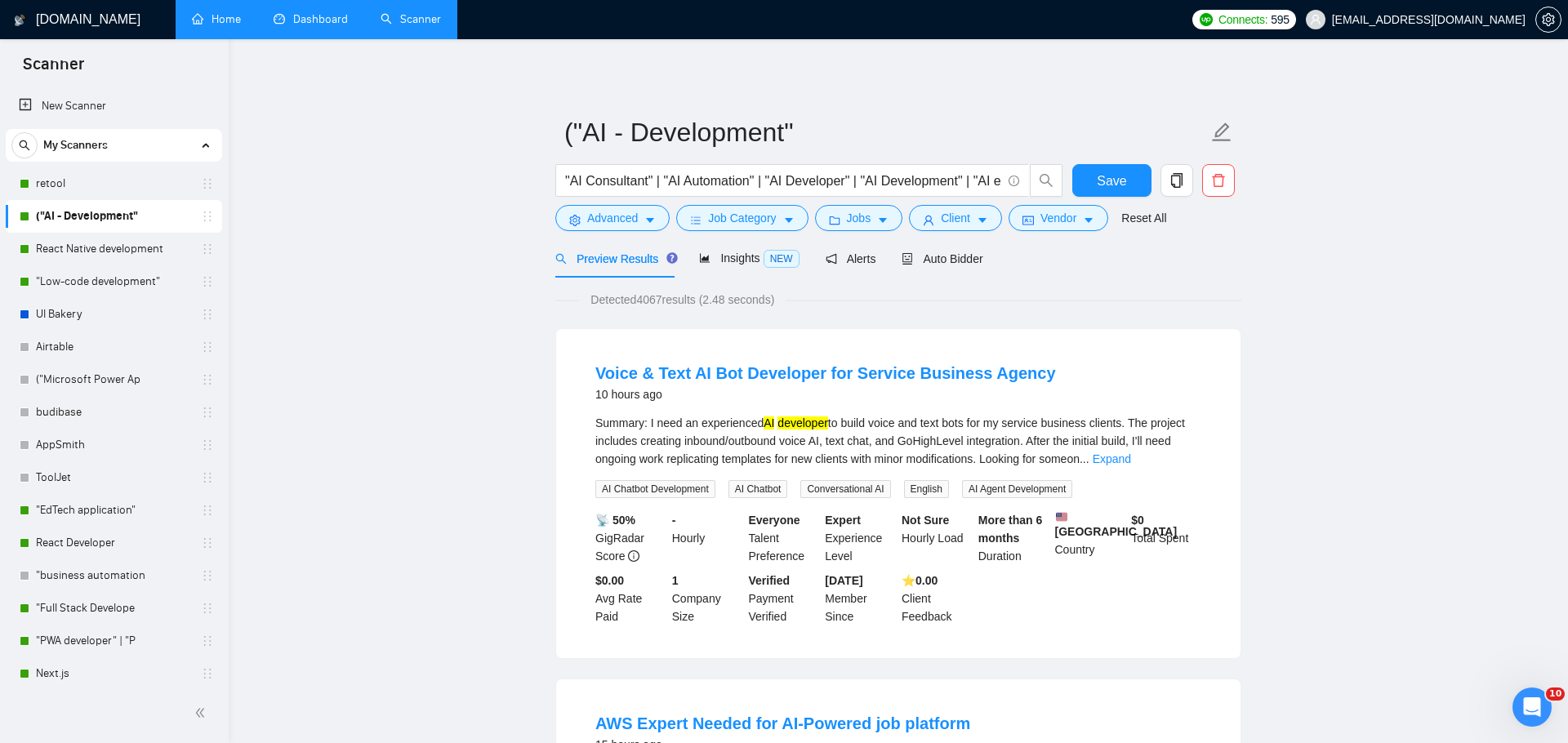
click at [234, 23] on link "Home" at bounding box center [216, 19] width 49 height 14
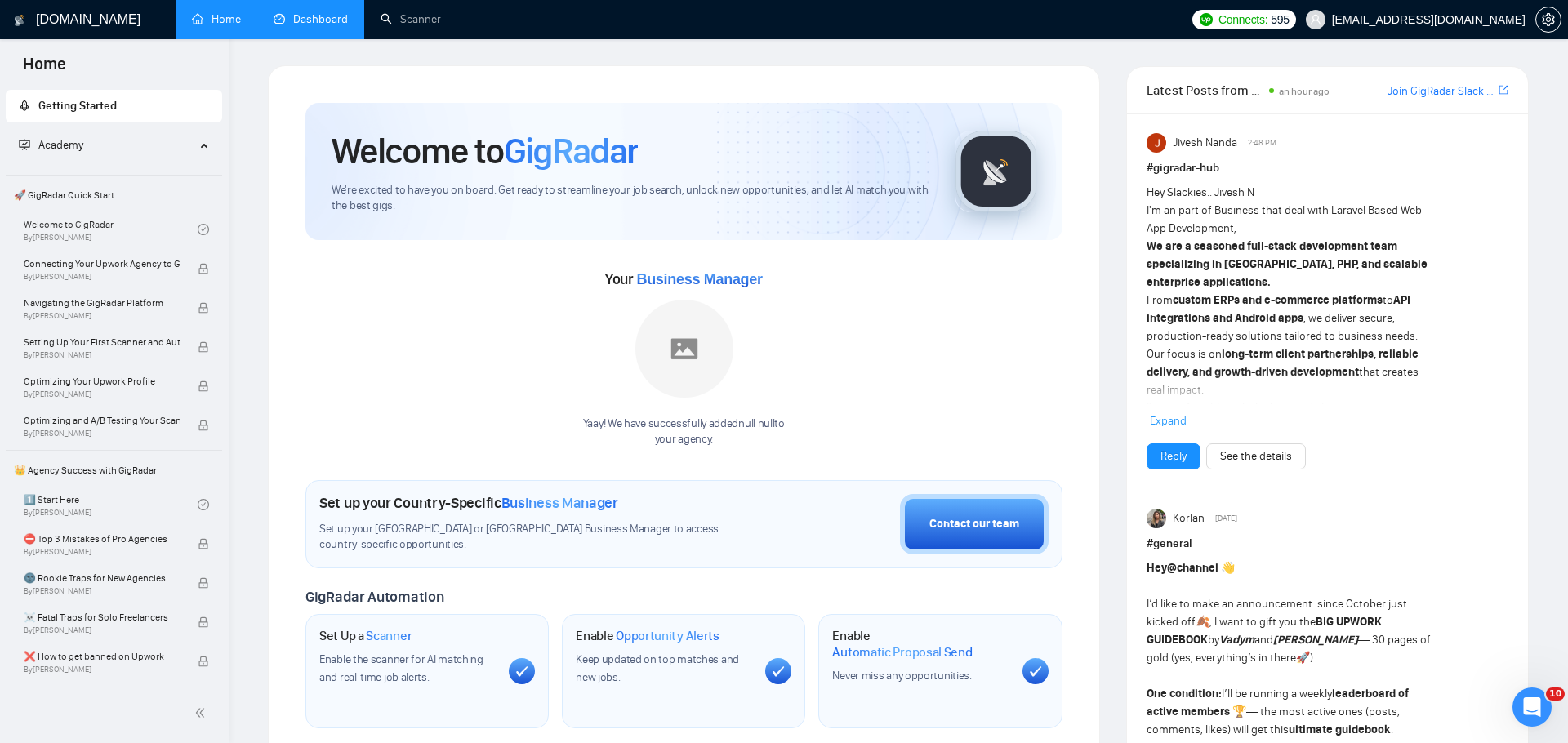
click at [331, 26] on link "Dashboard" at bounding box center [310, 19] width 74 height 14
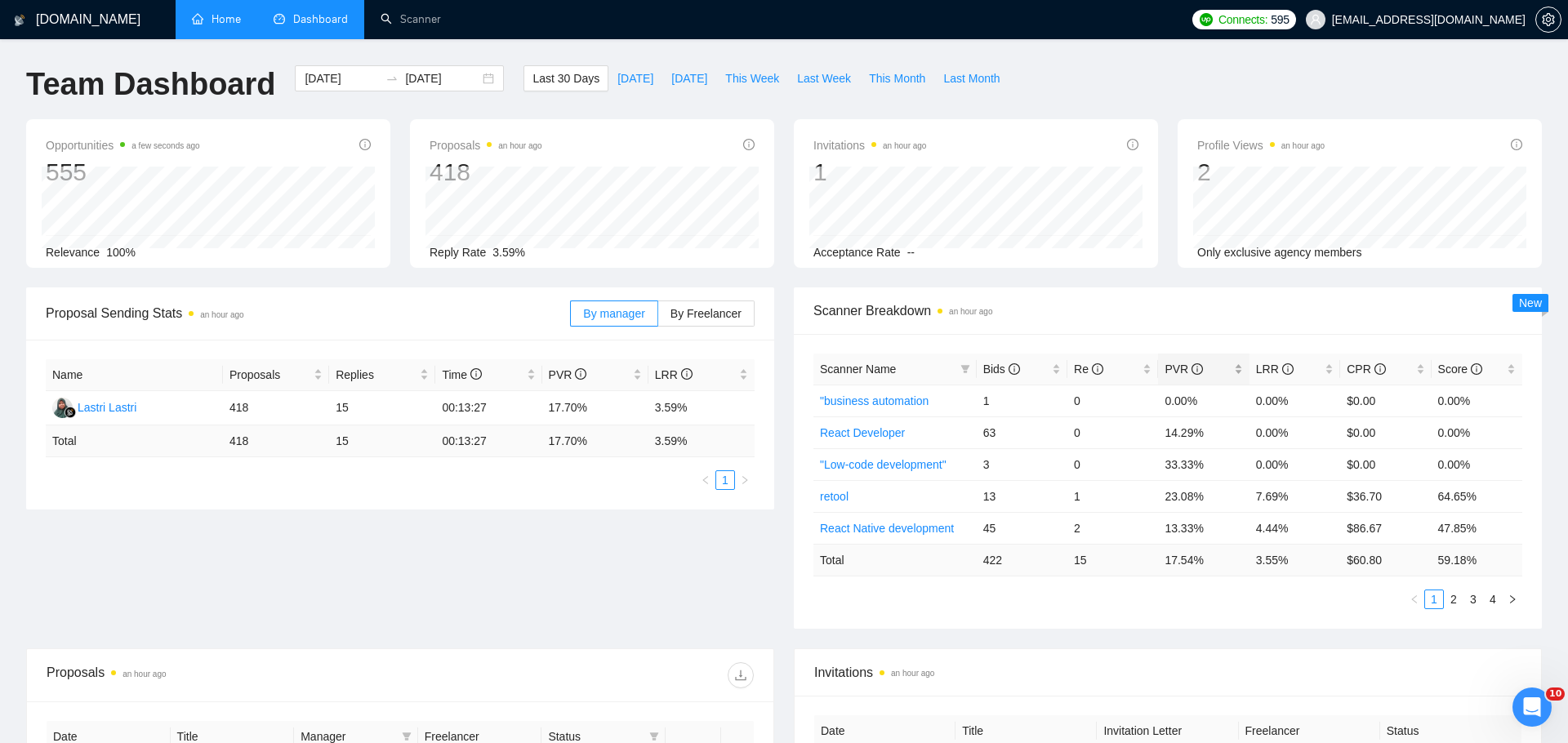
click at [1181, 378] on div "PVR" at bounding box center [1202, 369] width 78 height 18
drag, startPoint x: 966, startPoint y: 460, endPoint x: 1207, endPoint y: 466, distance: 241.1
click at [1207, 466] on tr ""Web-development" | 15 0 0.00% 0.00% $0.00 0.00%" at bounding box center [1167, 464] width 708 height 32
drag, startPoint x: 978, startPoint y: 519, endPoint x: 1228, endPoint y: 528, distance: 250.2
click at [1228, 528] on tr ""Full Stack Develope 38 1 10.53% 2.63% $129.55 52.88%" at bounding box center [1167, 528] width 708 height 32
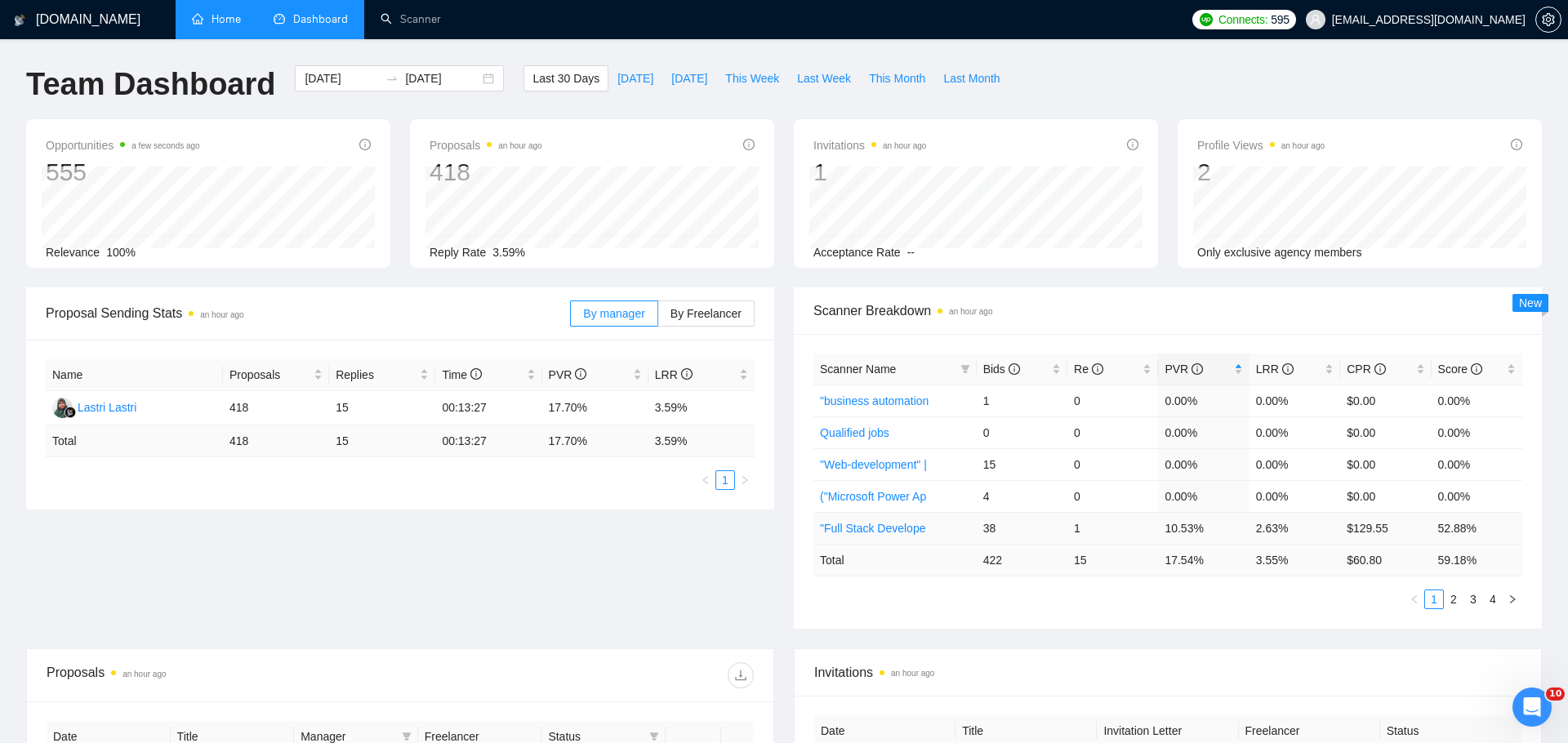
click at [1213, 534] on td "10.53%" at bounding box center [1202, 528] width 91 height 32
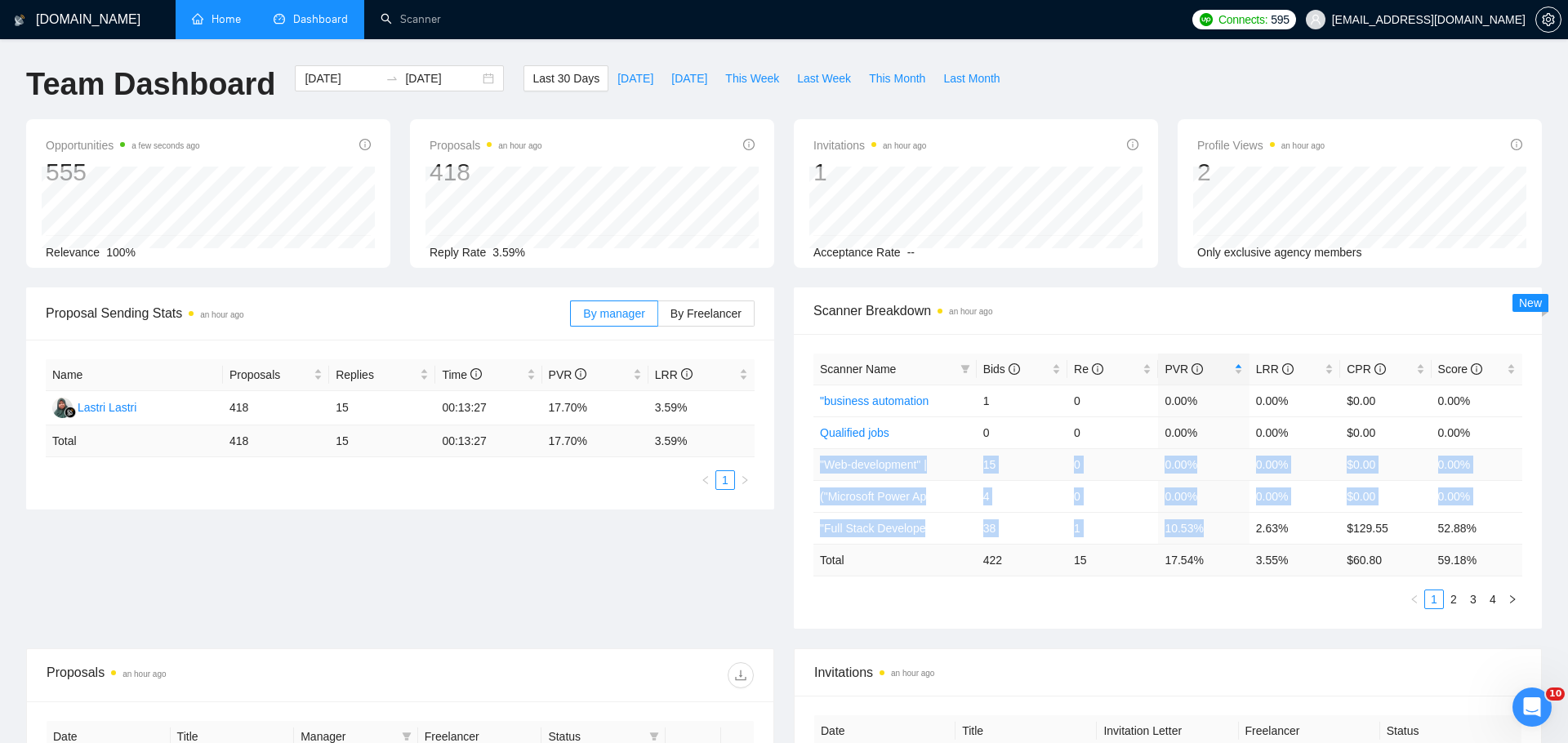
drag, startPoint x: 1213, startPoint y: 534, endPoint x: 815, endPoint y: 457, distance: 405.4
click at [815, 457] on tbody ""business automation 1 0 0.00% 0.00% $0.00 0.00% Qualified jobs 0 0 0.00% 0.00%…" at bounding box center [1167, 464] width 708 height 159
click at [1455, 598] on link "2" at bounding box center [1454, 599] width 18 height 18
